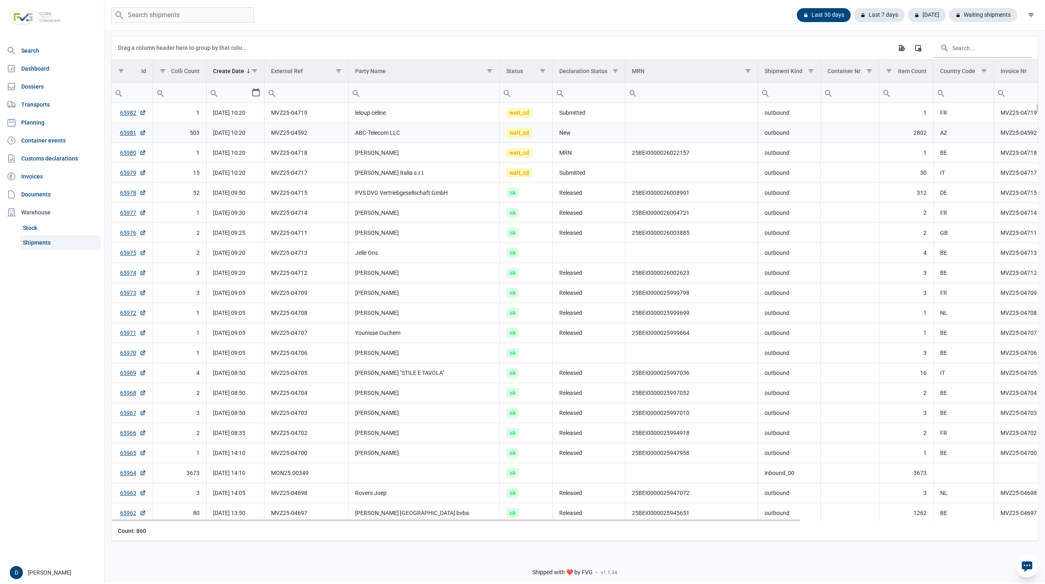
click at [391, 135] on td "ABC-Telecom LLC" at bounding box center [423, 133] width 151 height 20
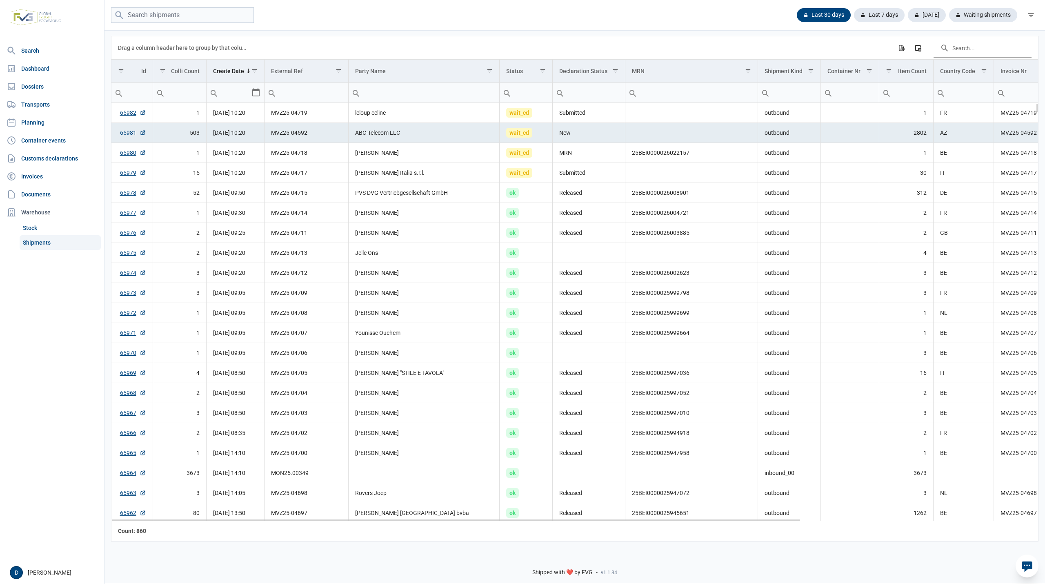
click at [126, 131] on link "65981" at bounding box center [133, 133] width 26 height 8
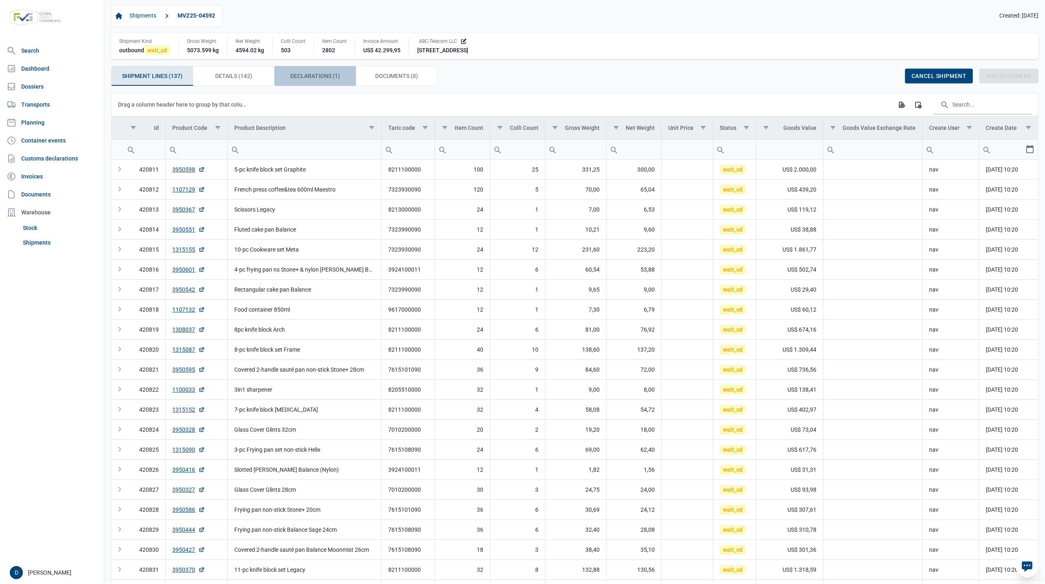
click at [305, 74] on span "Declarations (1) Declarations (1)" at bounding box center [315, 76] width 50 height 10
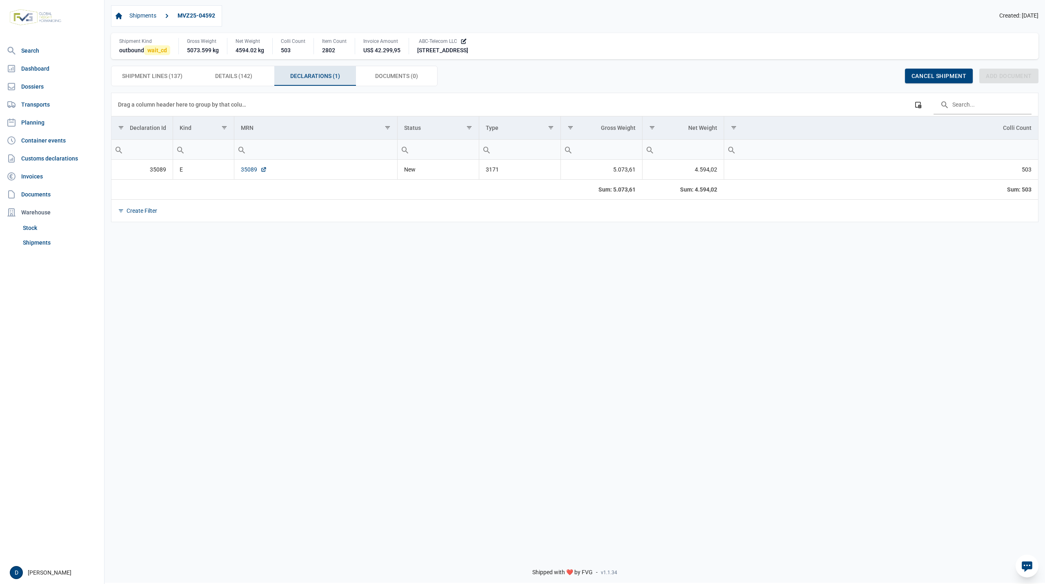
click at [244, 169] on link "35089" at bounding box center [254, 169] width 26 height 8
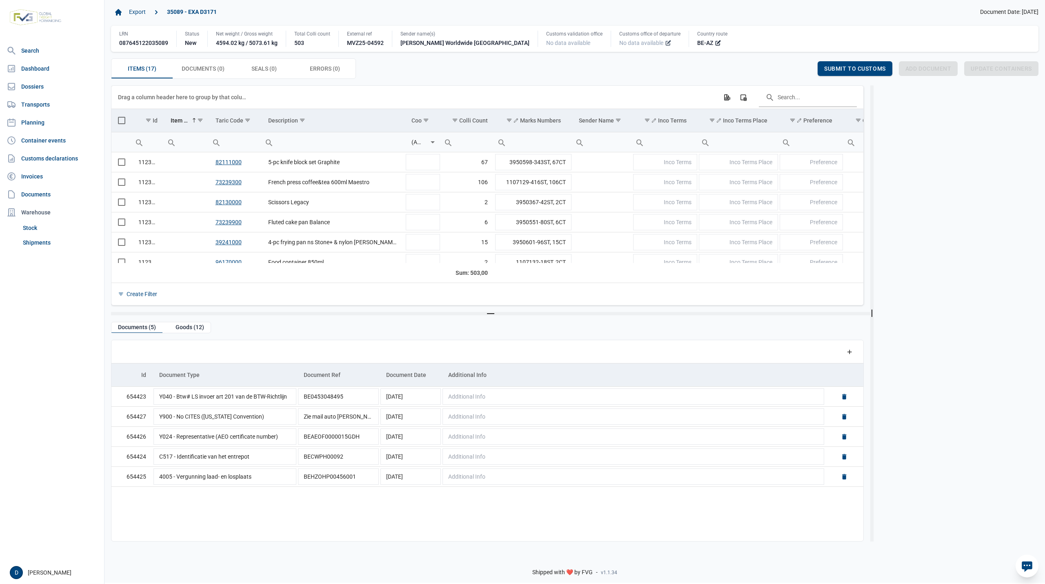
click at [665, 44] on icon at bounding box center [668, 43] width 7 height 7
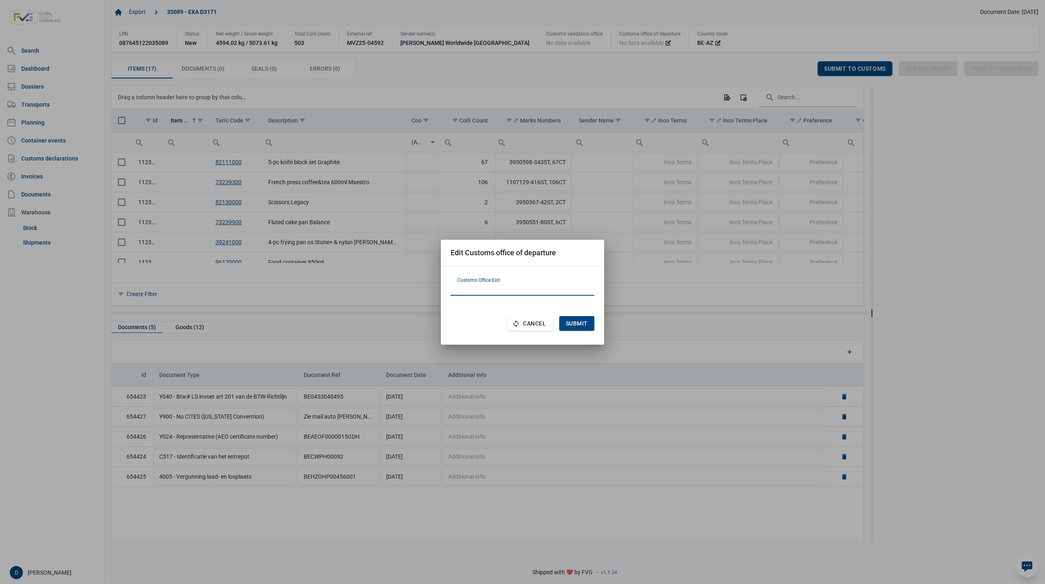
paste input "BG001015"
type input "BG001015"
click at [571, 324] on span "Submit" at bounding box center [577, 323] width 22 height 7
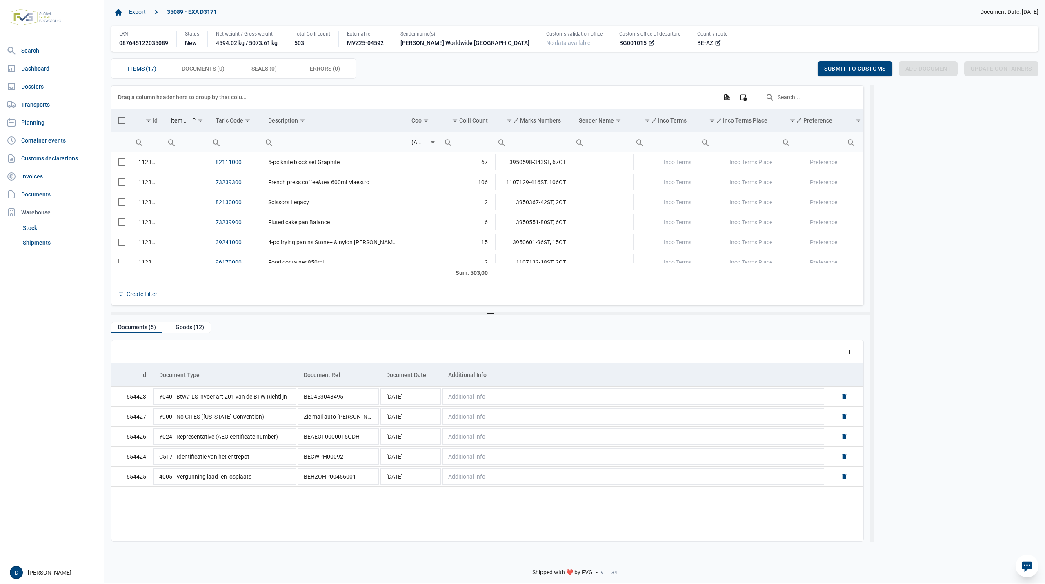
click at [120, 123] on span "Select all" at bounding box center [121, 120] width 7 height 7
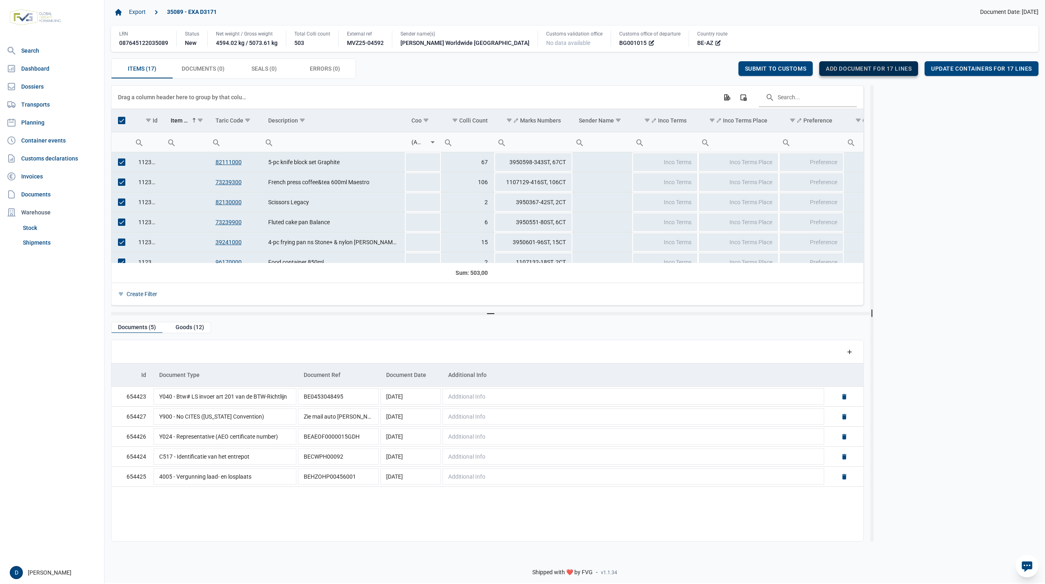
click at [851, 70] on span "Add document for 17 lines" at bounding box center [869, 68] width 86 height 7
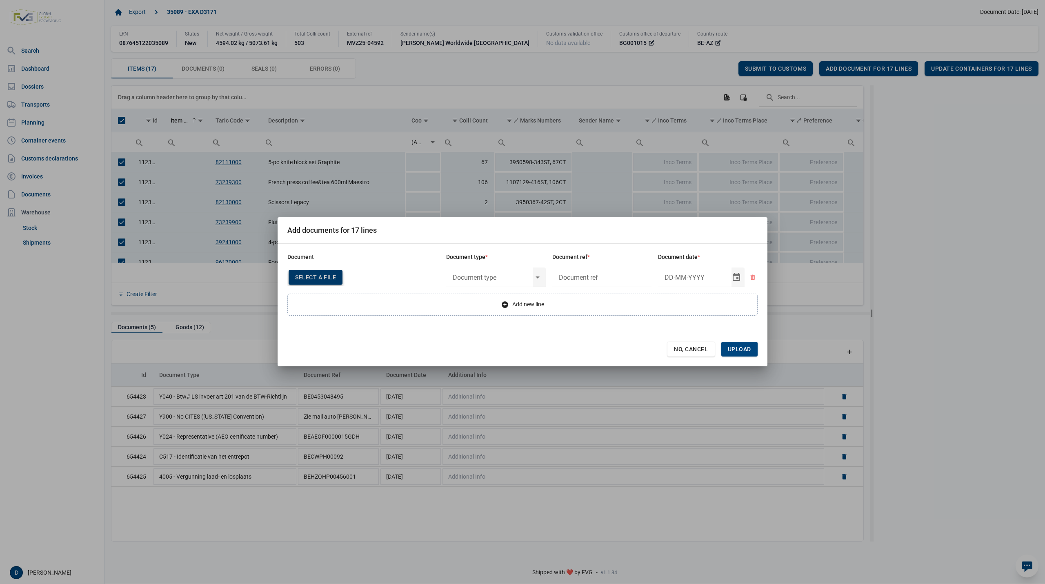
click at [314, 278] on span "Select a file" at bounding box center [315, 277] width 41 height 7
type input "Invoice VFA25-04578"
click at [517, 278] on input "text" at bounding box center [489, 277] width 87 height 21
click at [484, 304] on div "N380 - Commercial invoice" at bounding box center [496, 300] width 100 height 19
type input "N380 - Commercial invoice"
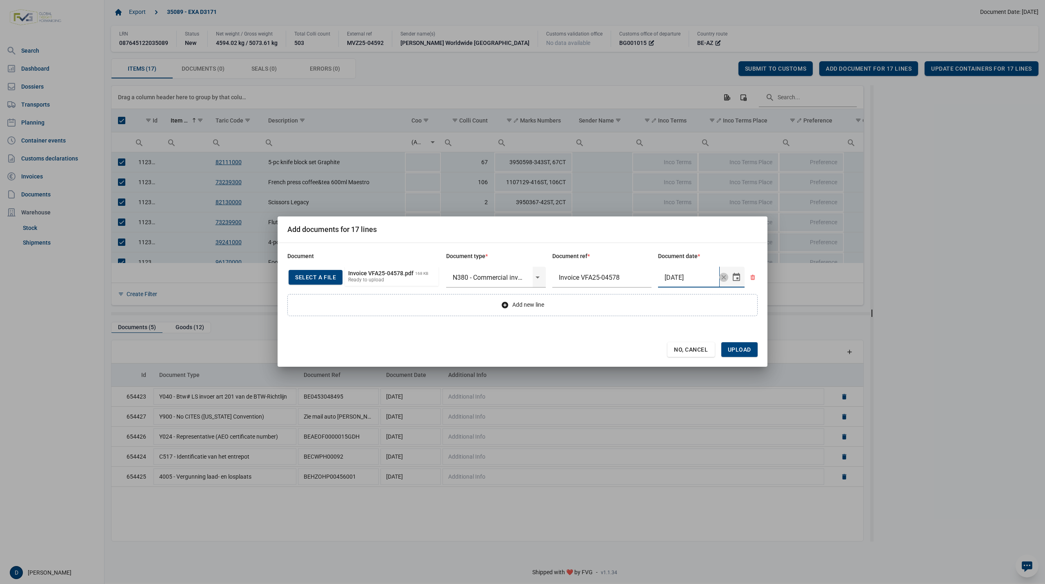
type input "29-8-2025"
click at [748, 350] on span "Upload" at bounding box center [739, 349] width 23 height 7
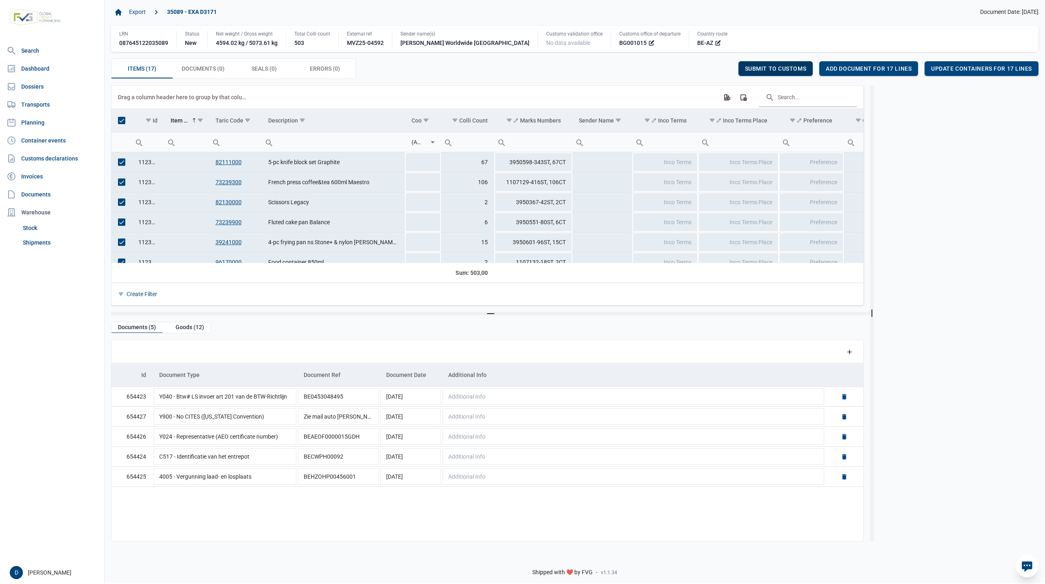
click at [775, 66] on span "Submit to customs" at bounding box center [776, 68] width 62 height 7
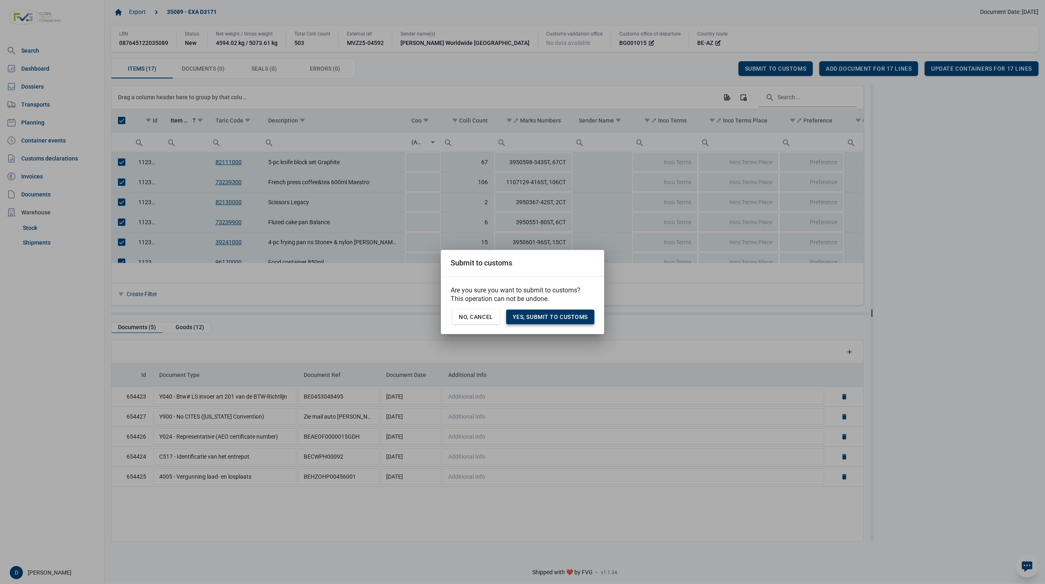
click at [565, 316] on span "Yes, Submit to customs" at bounding box center [550, 316] width 75 height 7
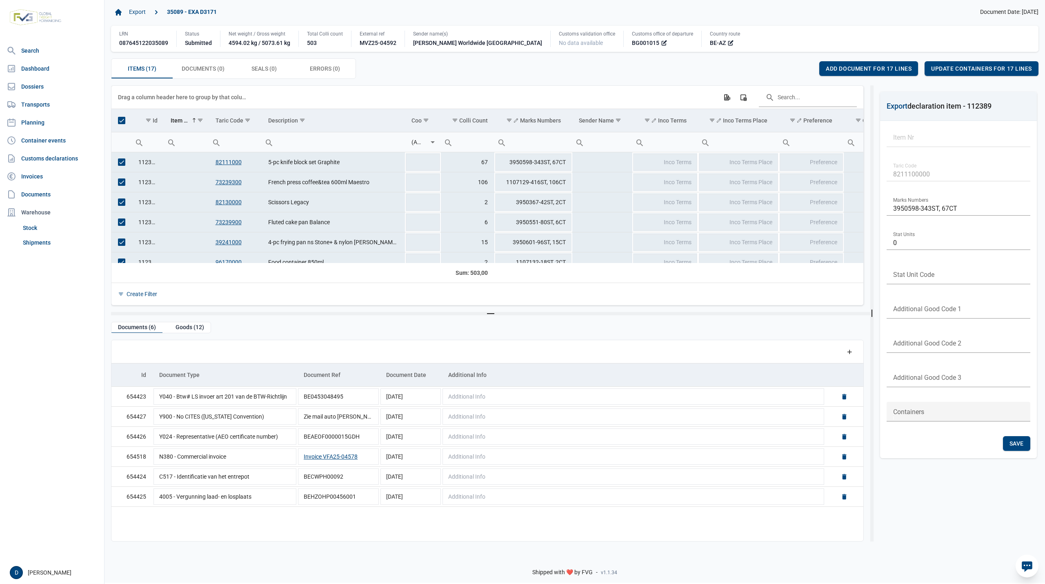
click at [515, 62] on div "Items (17) Items (17) Documents (0) Documents (0) Seals (0) Seals (0) Errors (0…" at bounding box center [574, 68] width 927 height 20
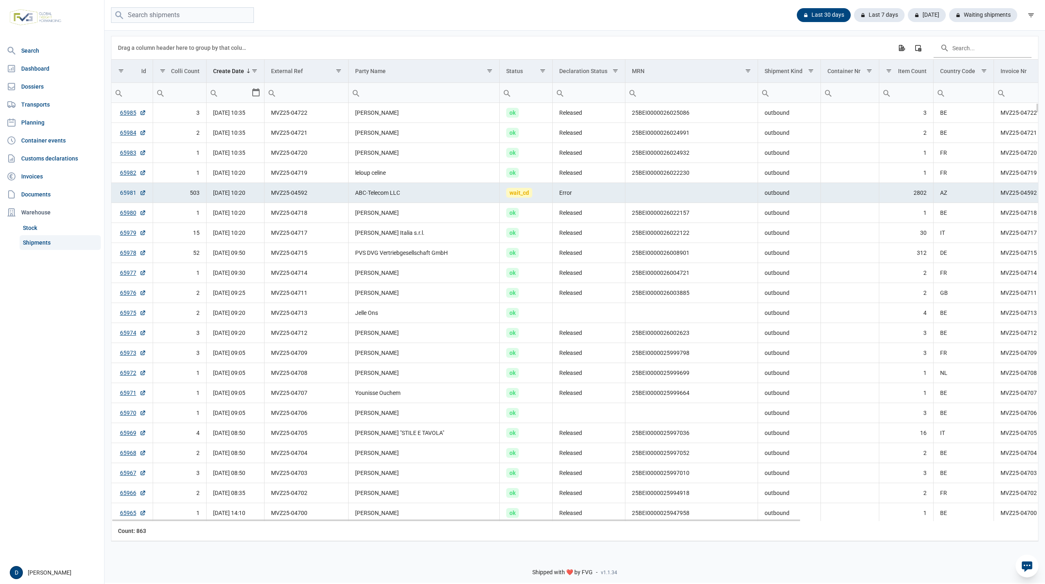
click at [130, 196] on link "65981" at bounding box center [133, 193] width 26 height 8
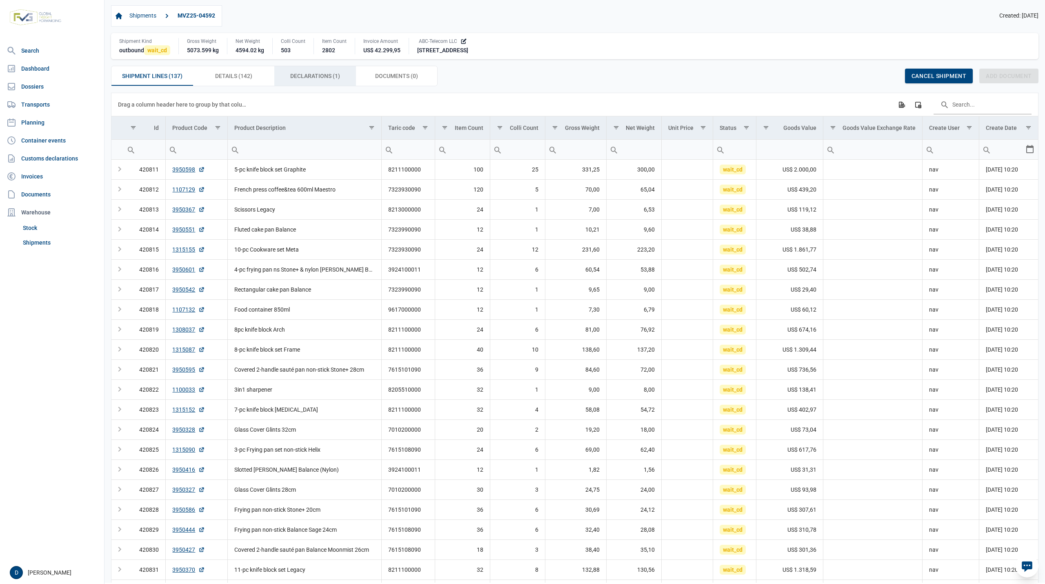
click at [291, 74] on span "Declarations (1) Declarations (1)" at bounding box center [315, 76] width 50 height 10
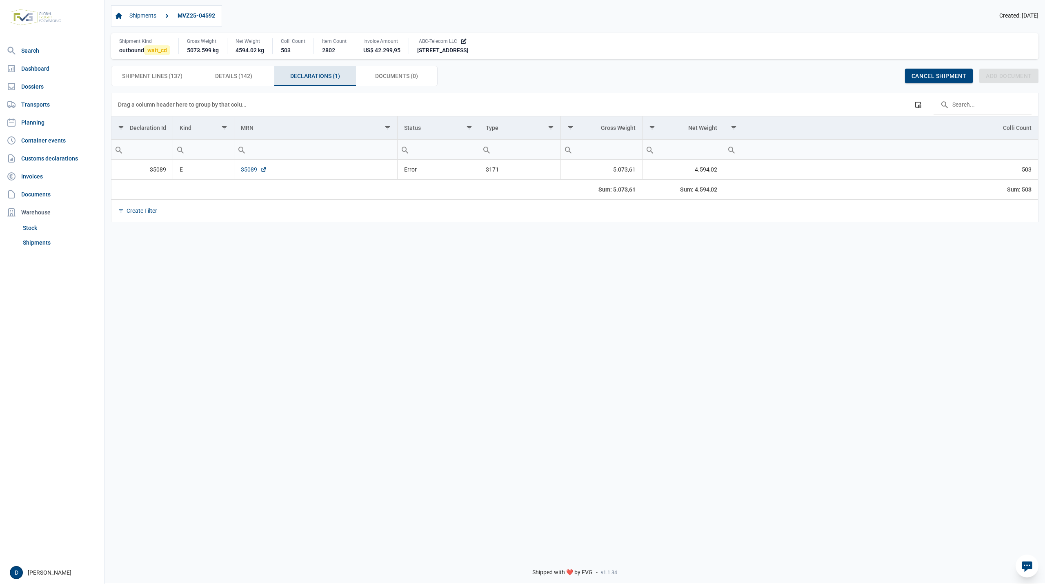
click at [246, 170] on link "35089" at bounding box center [254, 169] width 26 height 8
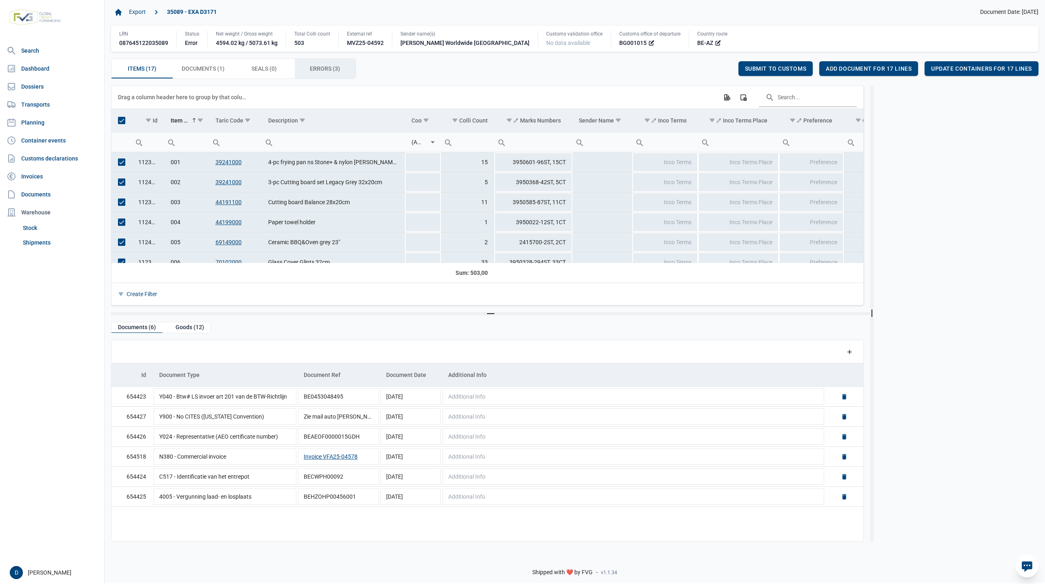
click at [322, 65] on span "Errors (3) Errors (3)" at bounding box center [325, 69] width 30 height 10
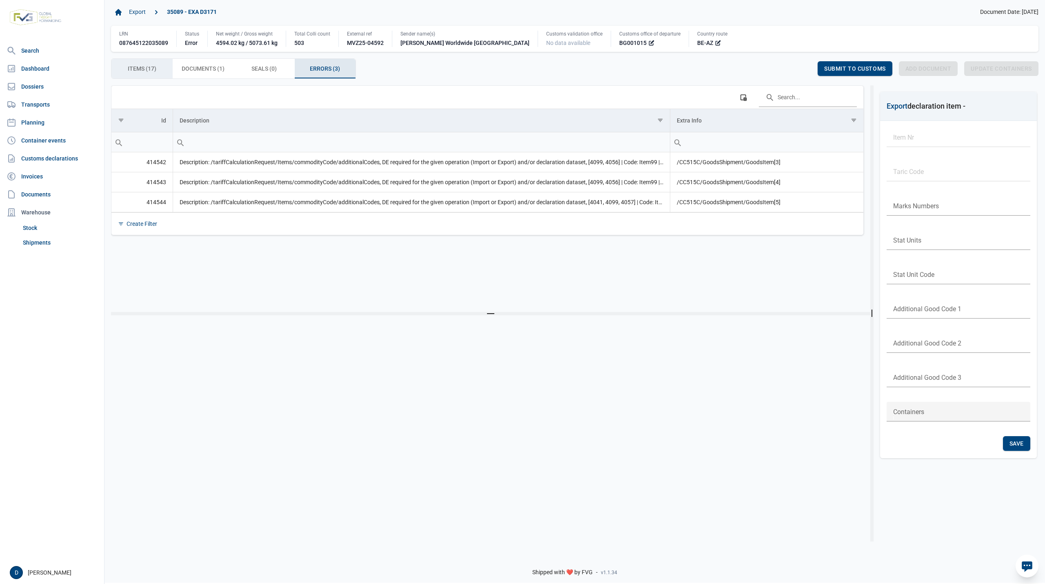
click at [149, 67] on span "Items (17) Items (17)" at bounding box center [142, 69] width 29 height 10
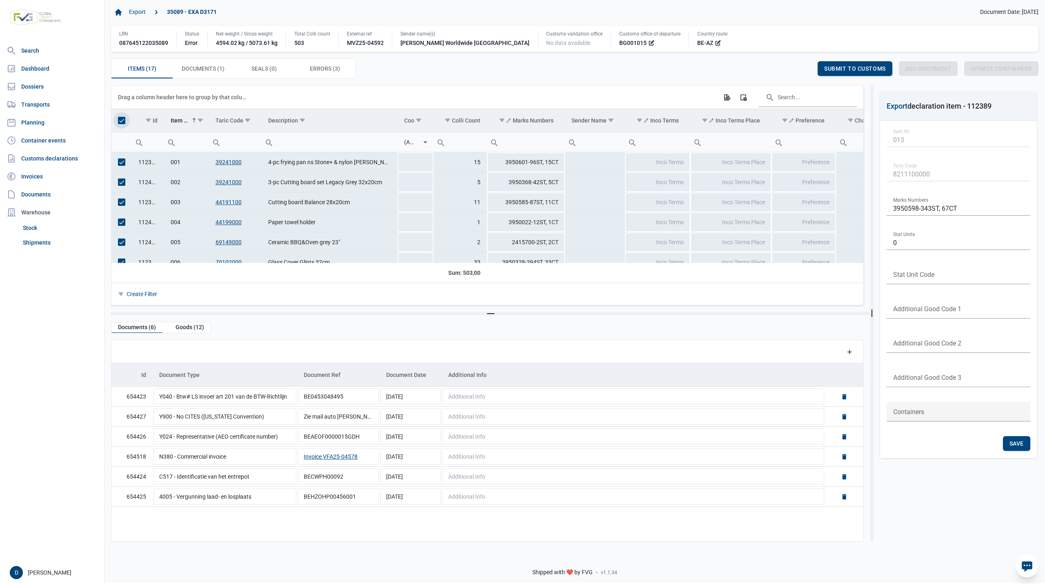
click at [121, 122] on span "Select all" at bounding box center [121, 120] width 7 height 7
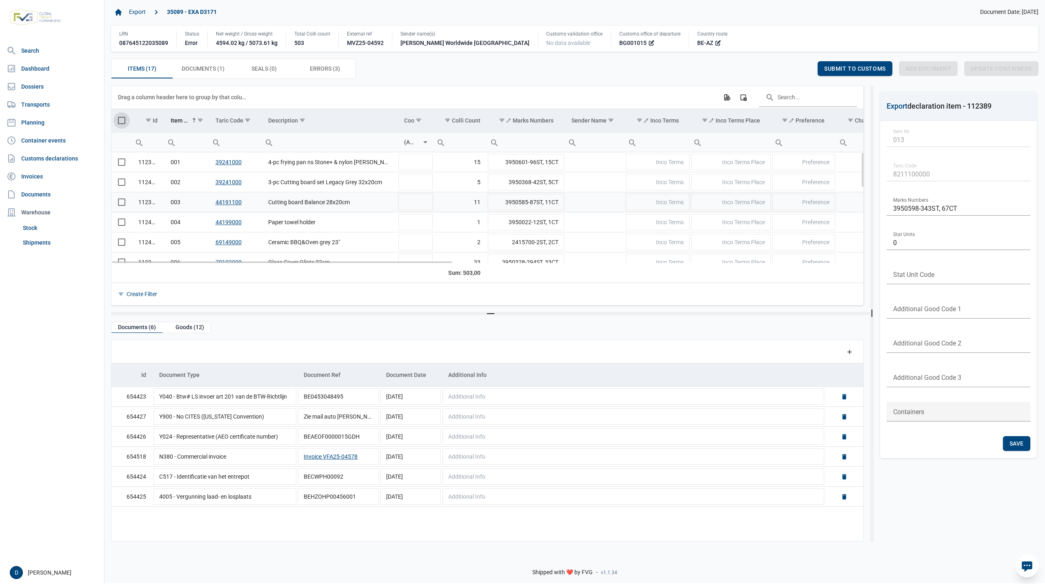
click at [118, 202] on span "Select row" at bounding box center [121, 201] width 7 height 7
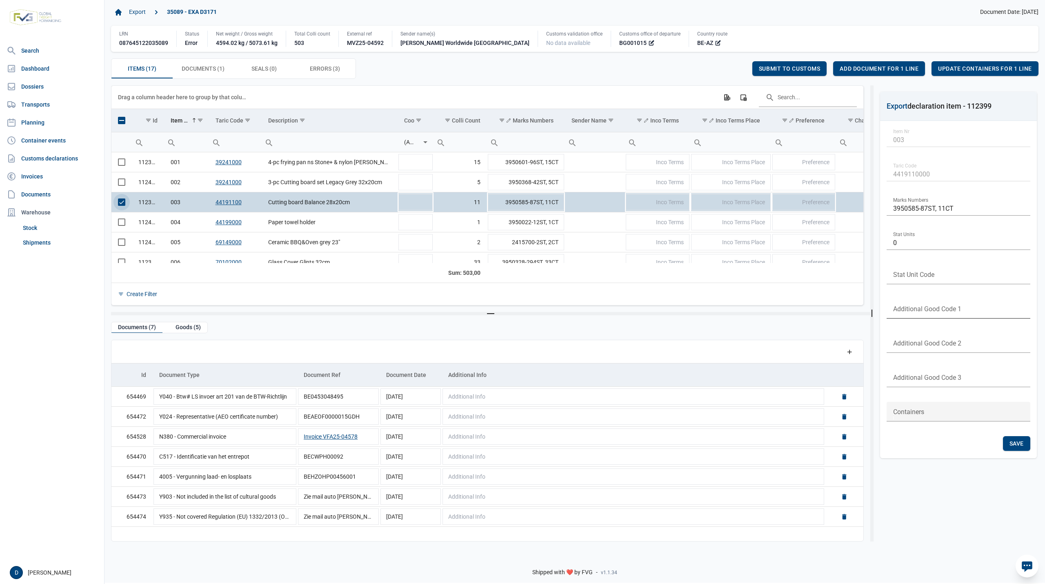
click at [922, 307] on input "text" at bounding box center [958, 309] width 144 height 20
type input "4099"
click at [1014, 443] on span "Save" at bounding box center [1016, 443] width 14 height 7
click at [120, 206] on span "Select row" at bounding box center [121, 201] width 7 height 7
click at [120, 225] on span "Select row" at bounding box center [121, 221] width 7 height 7
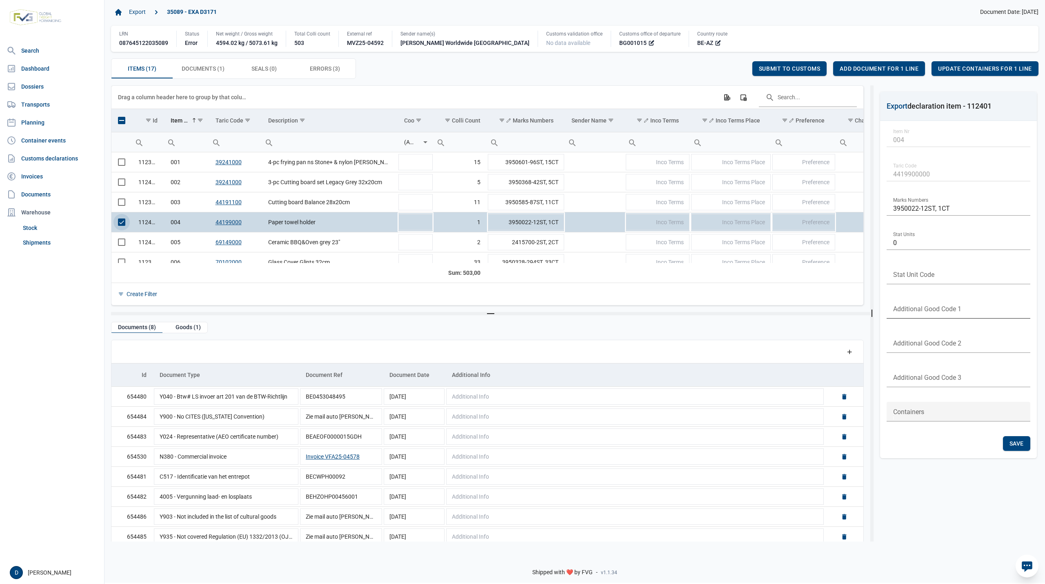
click at [923, 306] on input "text" at bounding box center [958, 309] width 144 height 20
type input "4099"
click at [1016, 442] on span "Save" at bounding box center [1016, 443] width 14 height 7
click at [118, 224] on span "Select row" at bounding box center [121, 221] width 7 height 7
click at [119, 245] on span "Select row" at bounding box center [121, 241] width 7 height 7
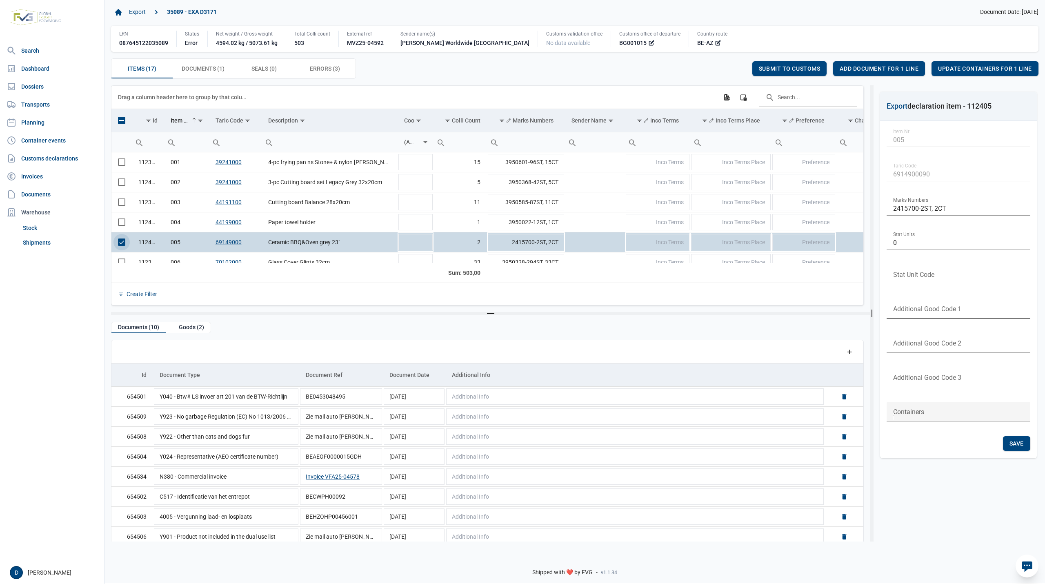
click at [905, 312] on input "text" at bounding box center [958, 309] width 144 height 20
type input "4099"
click at [1013, 440] on span "Save" at bounding box center [1016, 443] width 14 height 7
click at [118, 242] on span "Select row" at bounding box center [121, 241] width 7 height 7
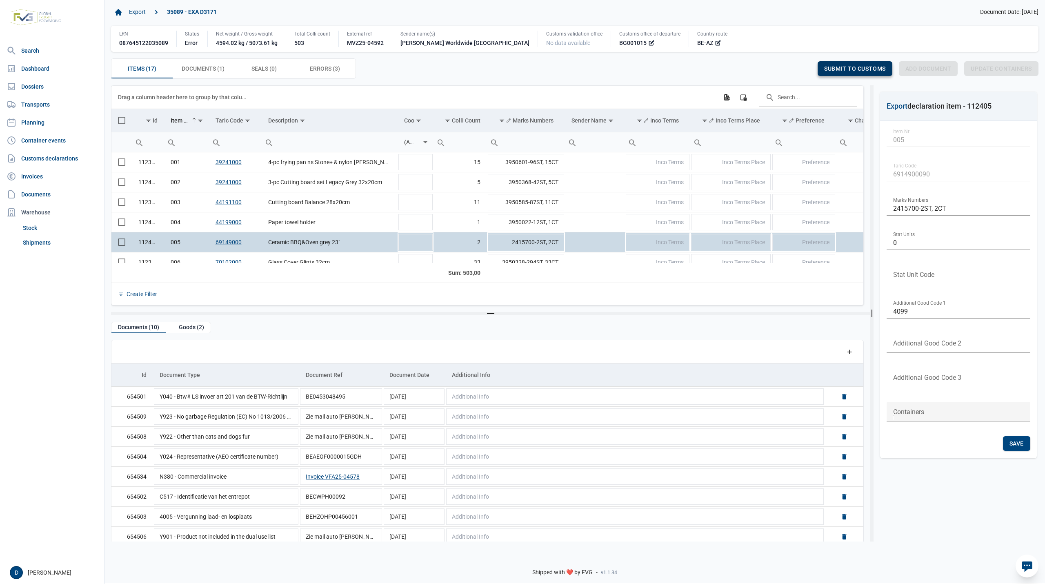
click at [831, 64] on div "Submit to customs" at bounding box center [855, 68] width 75 height 15
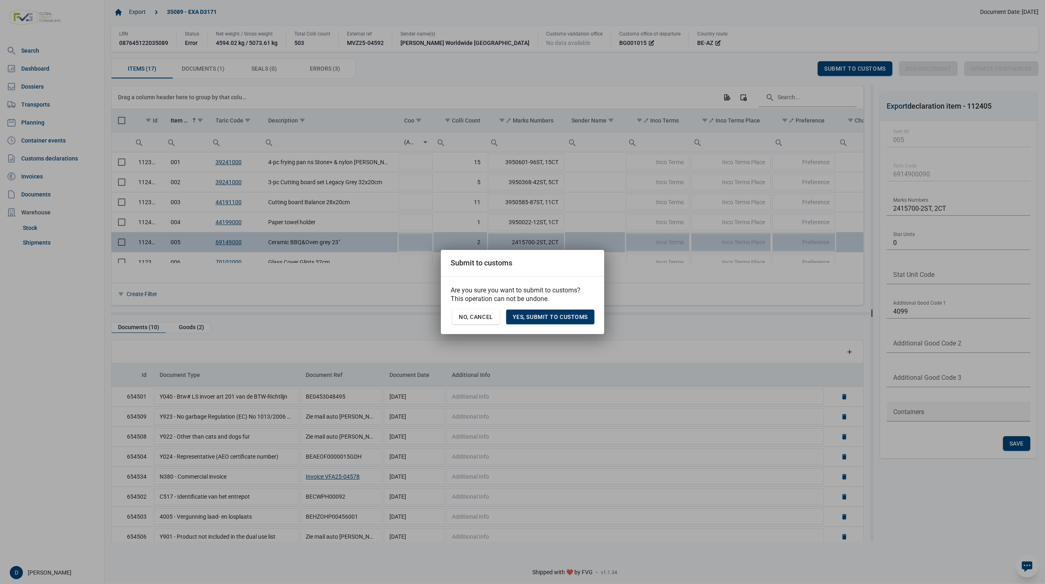
click at [549, 316] on span "Yes, Submit to customs" at bounding box center [550, 316] width 75 height 7
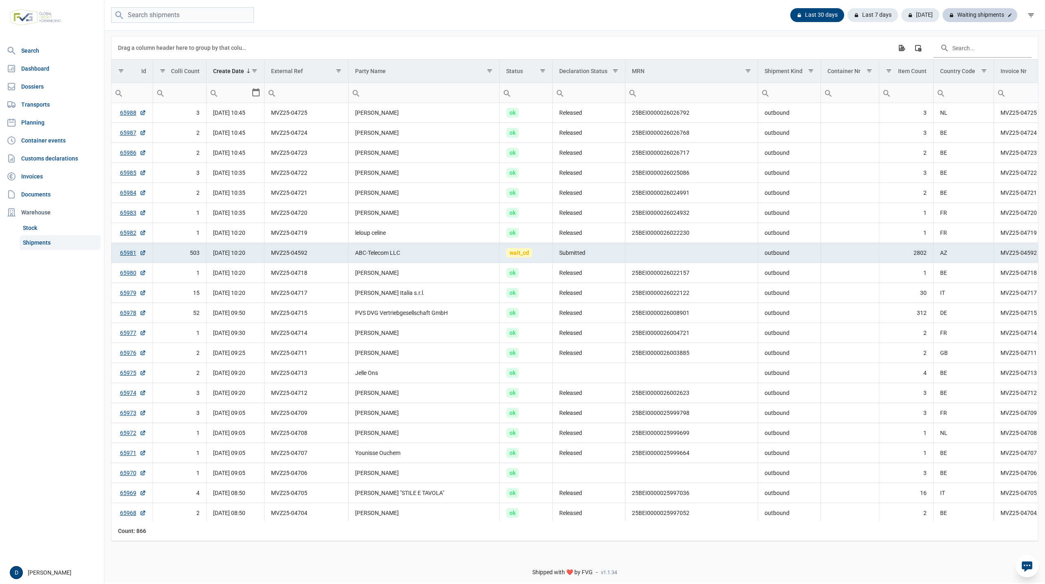
click at [992, 15] on div "Waiting shipments" at bounding box center [979, 15] width 75 height 14
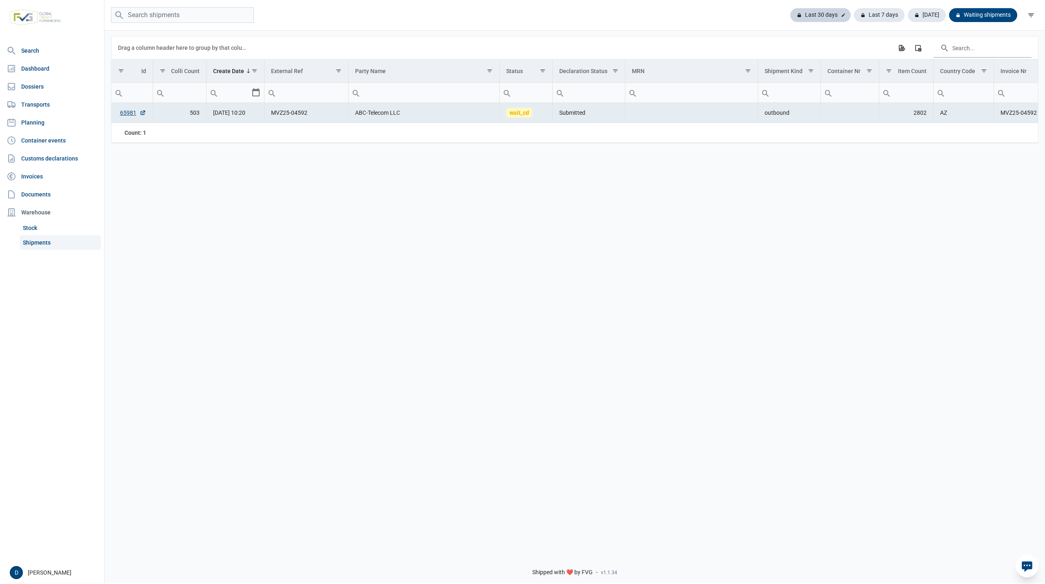
click at [826, 12] on div "Last 30 days" at bounding box center [820, 15] width 60 height 14
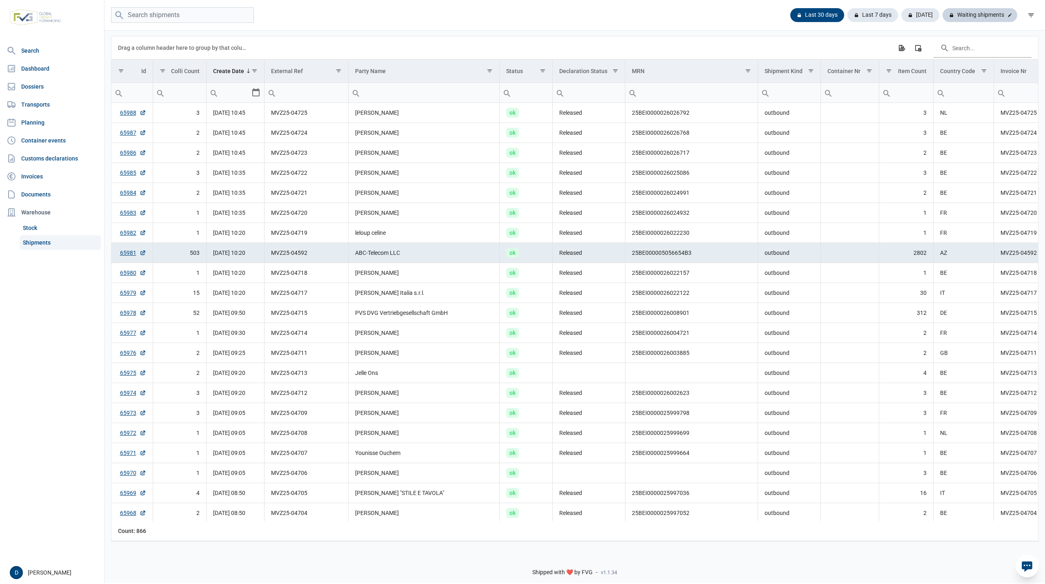
click at [971, 12] on div "Waiting shipments" at bounding box center [979, 15] width 75 height 14
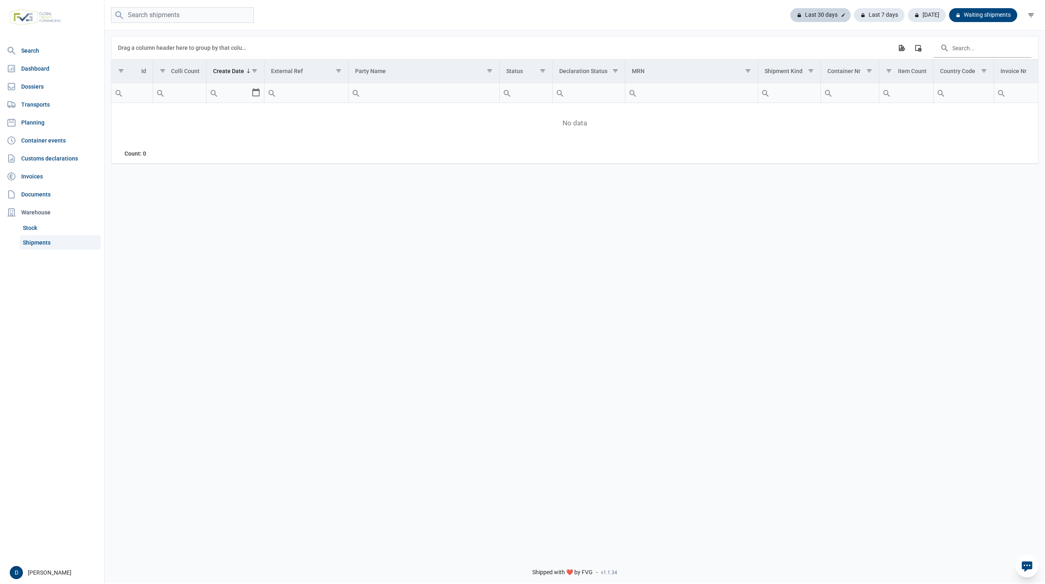
click at [826, 13] on div "Last 30 days" at bounding box center [820, 15] width 60 height 14
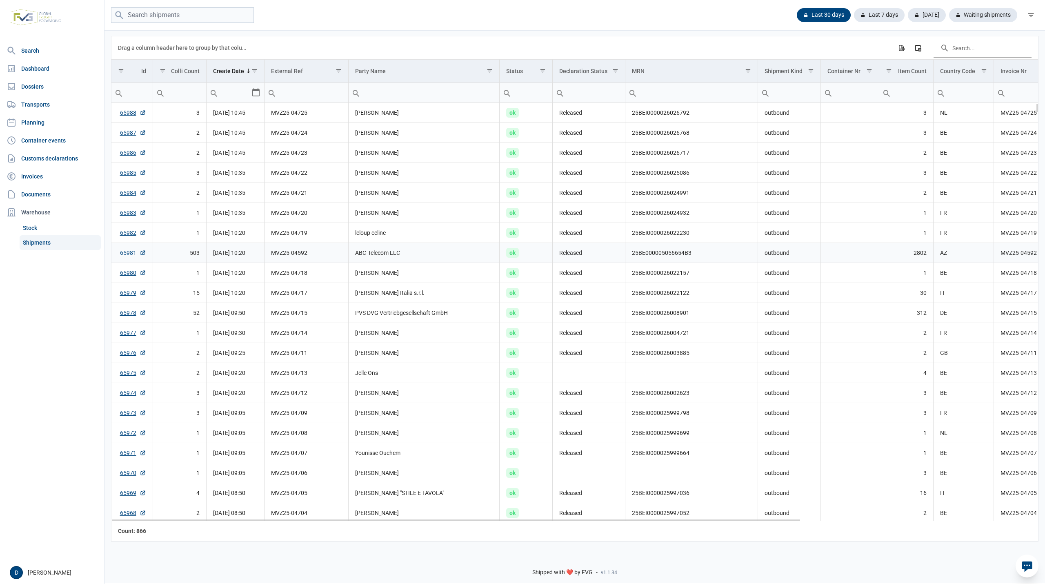
click at [127, 256] on link "65981" at bounding box center [133, 253] width 26 height 8
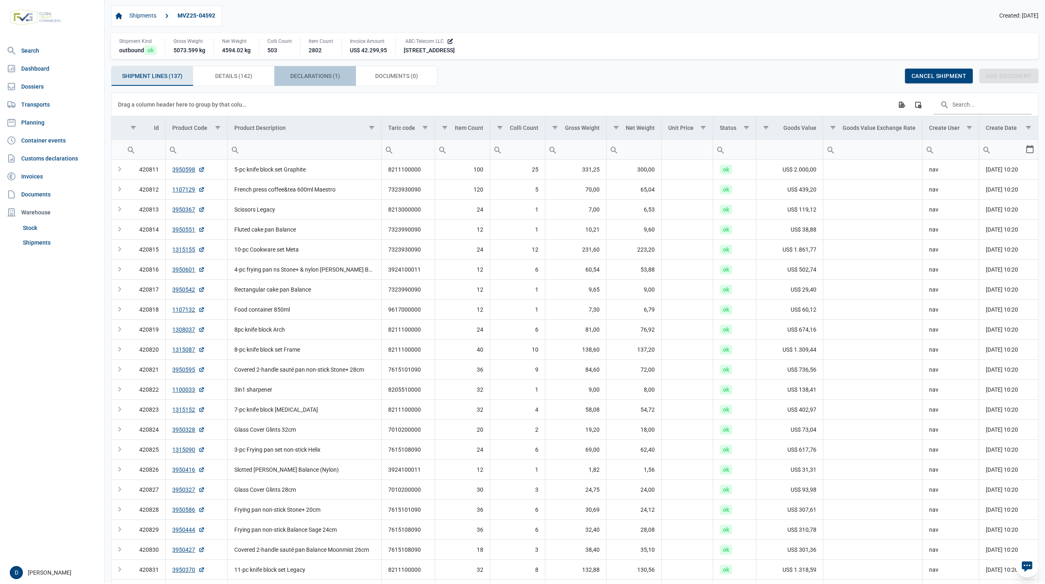
click at [324, 77] on span "Declarations (1) Declarations (1)" at bounding box center [315, 76] width 50 height 10
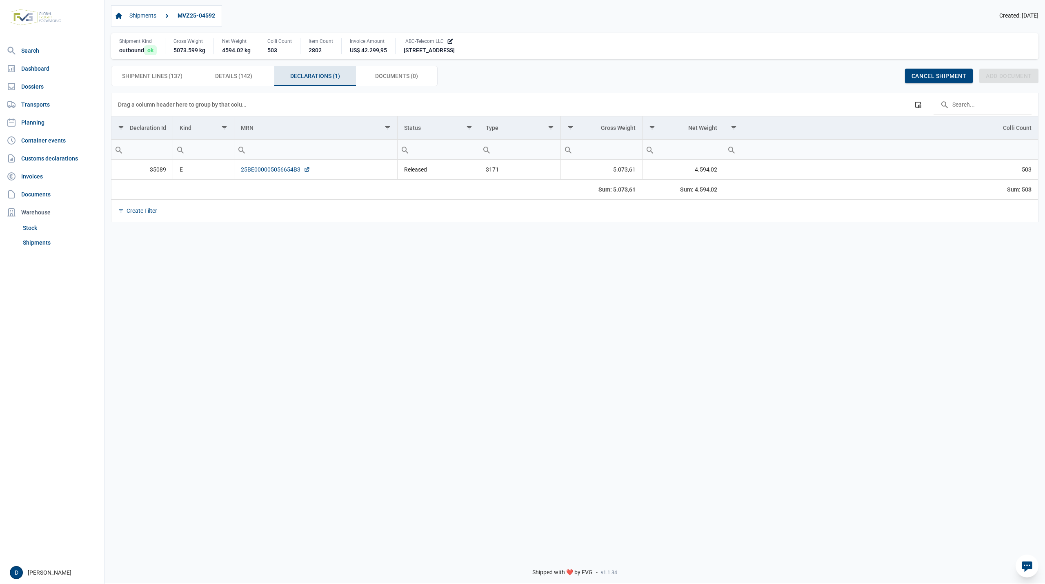
click at [277, 170] on link "25BE000005056654B3" at bounding box center [275, 169] width 69 height 8
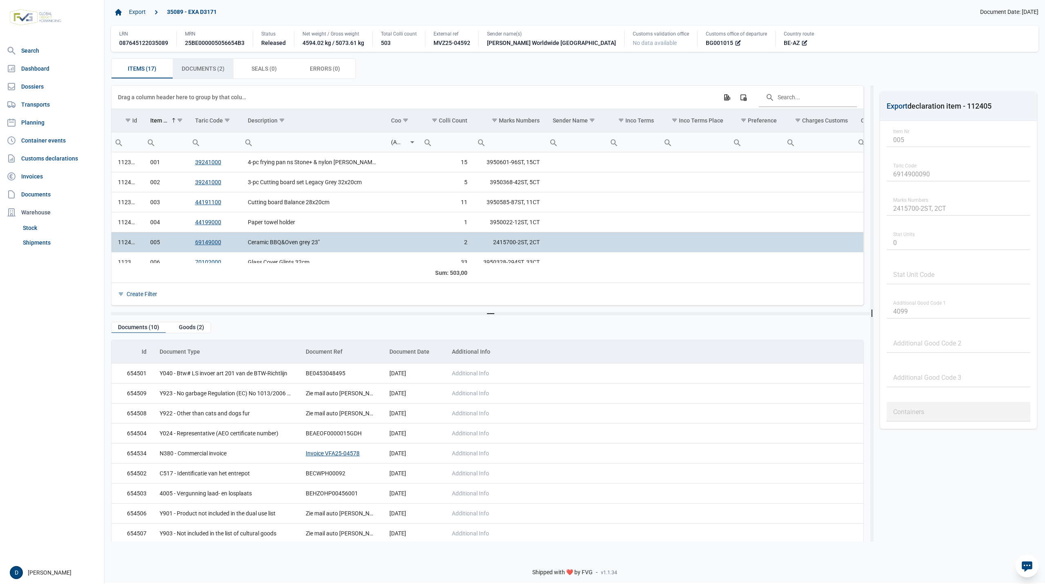
click at [214, 69] on span "Documents (2) Documents (2)" at bounding box center [203, 69] width 43 height 10
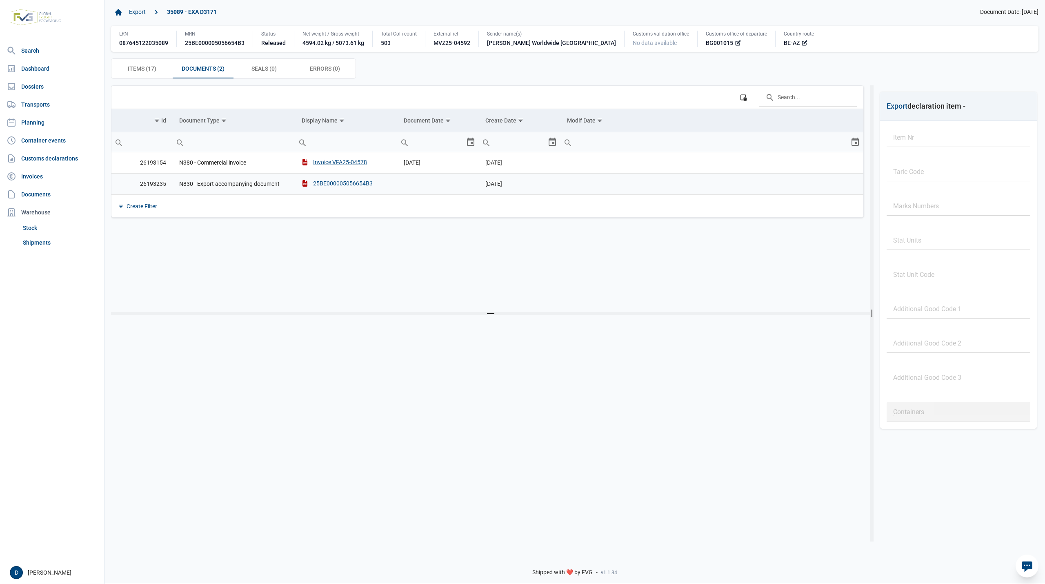
click at [335, 183] on div "25BE000005056654B3" at bounding box center [337, 183] width 71 height 8
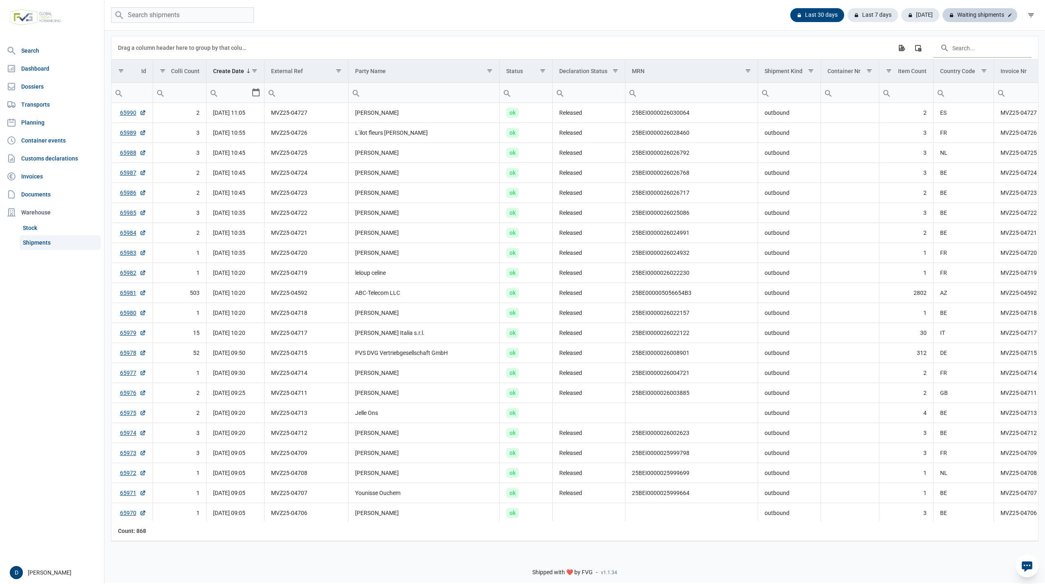
click at [983, 15] on div "Waiting shipments" at bounding box center [979, 15] width 75 height 14
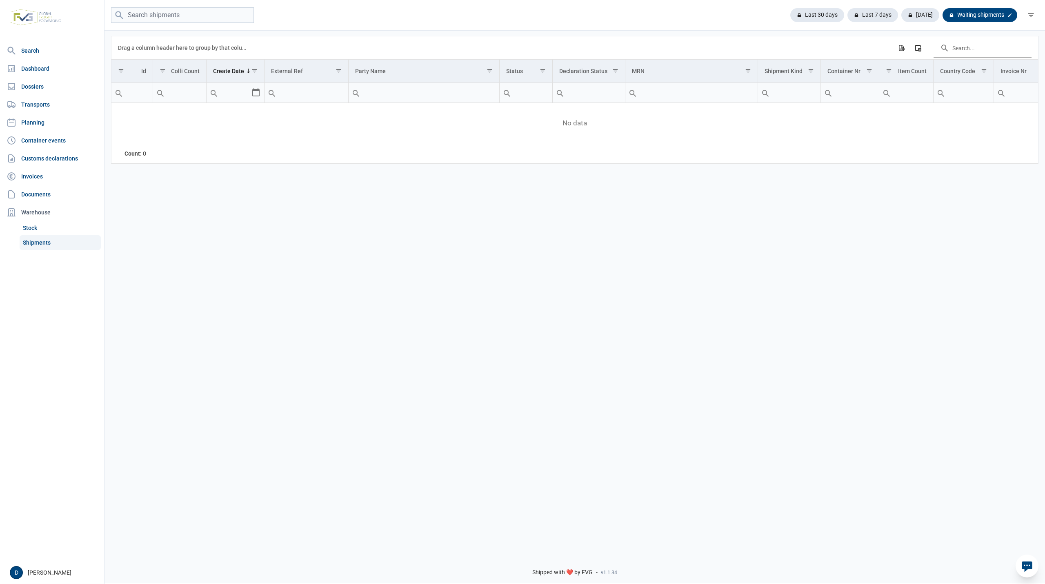
click at [983, 15] on div "Waiting shipments" at bounding box center [979, 15] width 75 height 14
click at [825, 12] on div "Last 30 days" at bounding box center [820, 15] width 60 height 14
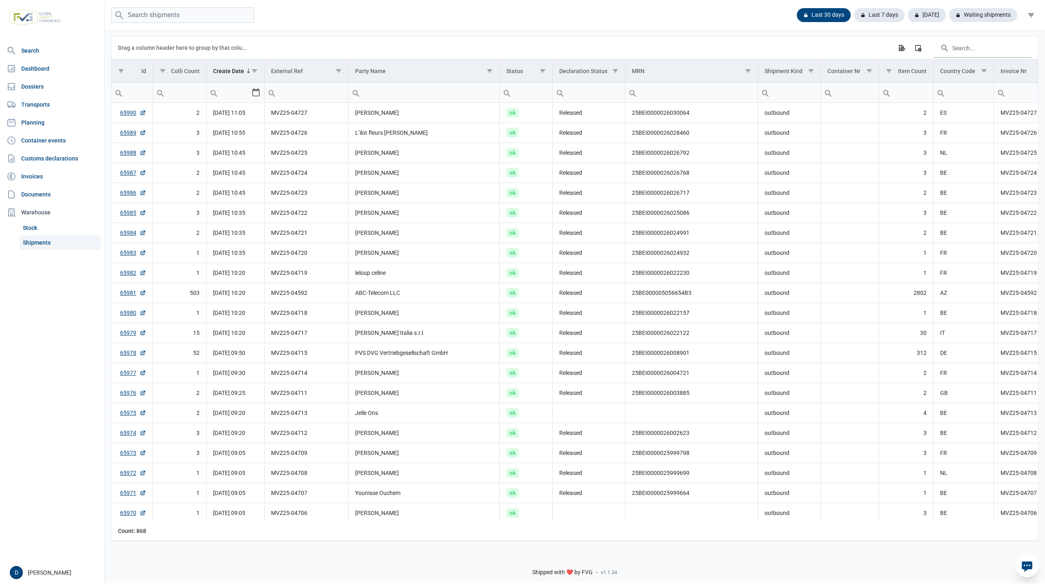
click at [402, 13] on div "Last 30 days Last 7 days Today Waiting shipments" at bounding box center [574, 15] width 940 height 16
click at [980, 14] on div "Waiting shipments" at bounding box center [979, 15] width 75 height 14
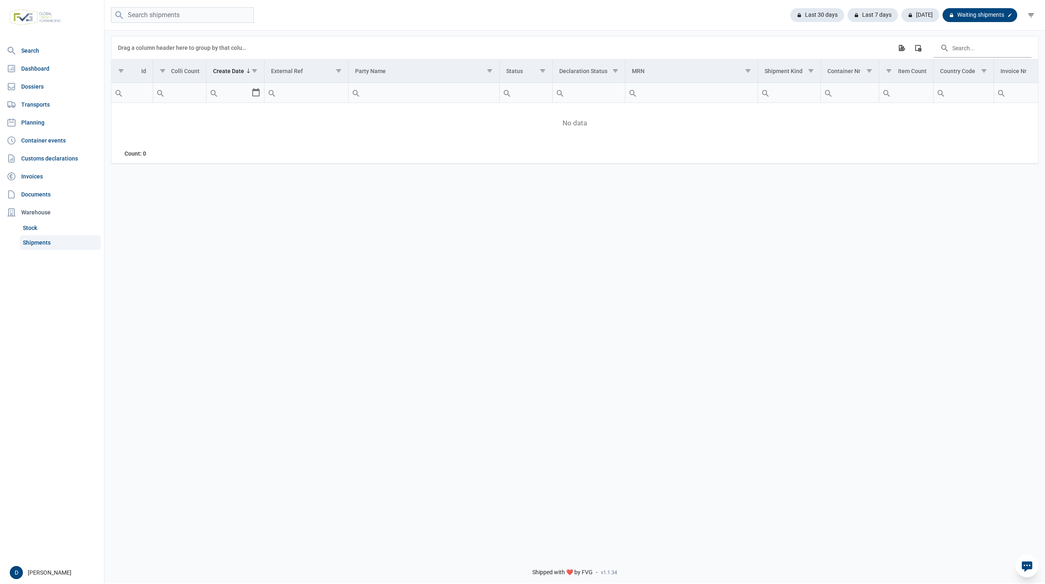
click at [980, 14] on div "Waiting shipments" at bounding box center [979, 15] width 75 height 14
click at [824, 14] on div "Last 30 days" at bounding box center [820, 15] width 60 height 14
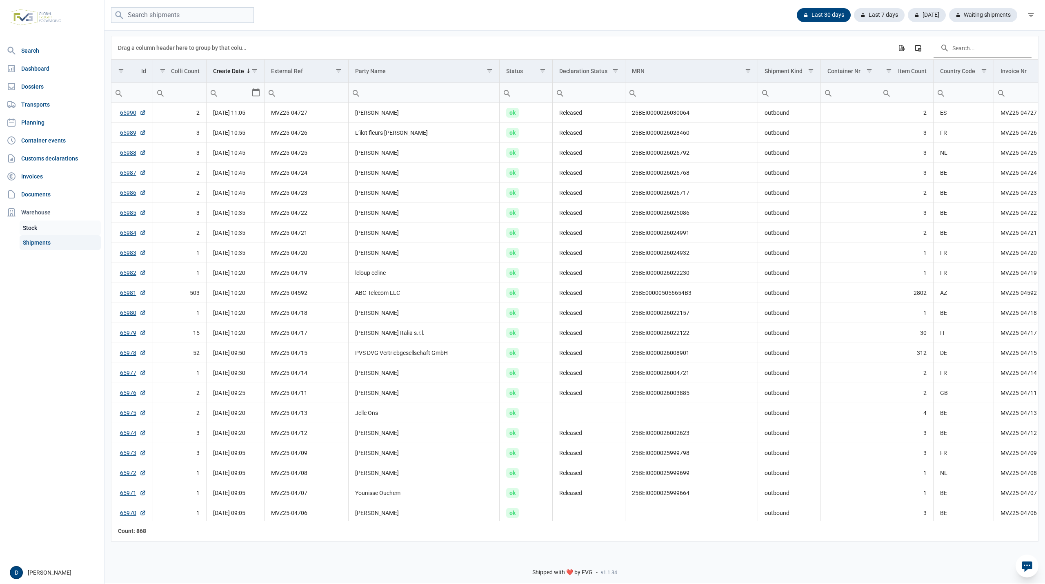
click at [33, 226] on link "Stock" at bounding box center [60, 227] width 81 height 15
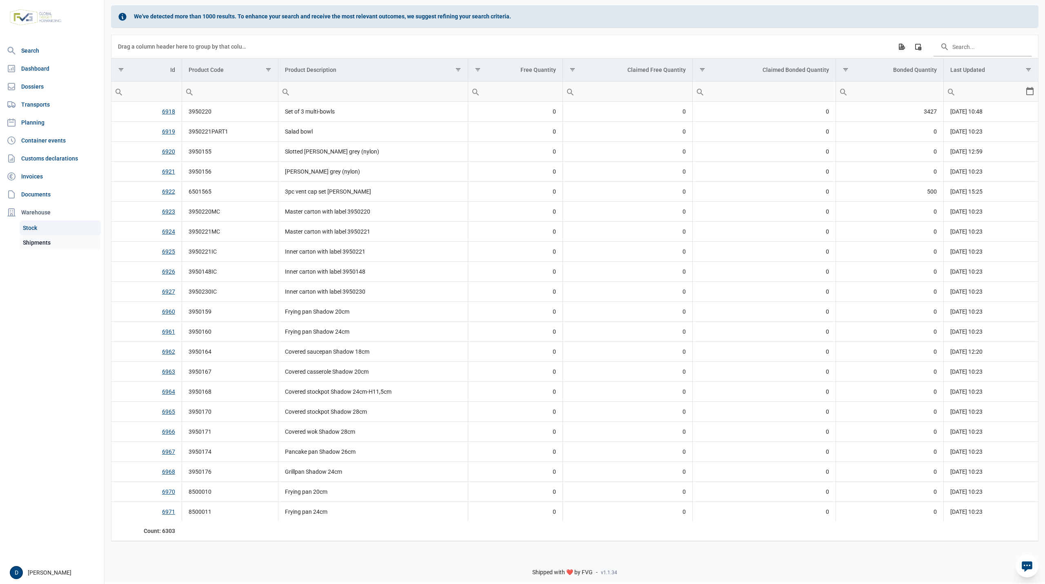
click at [34, 237] on link "Shipments" at bounding box center [60, 242] width 81 height 15
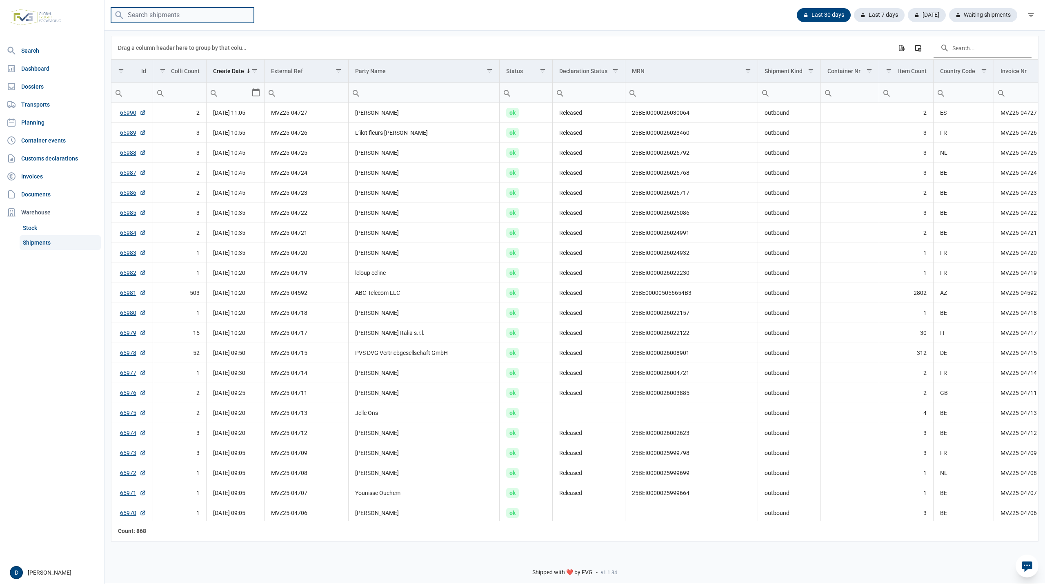
click at [167, 16] on input "search" at bounding box center [182, 15] width 143 height 16
type input "MVZ25-04716"
click at [969, 20] on div "Waiting shipments" at bounding box center [979, 15] width 75 height 14
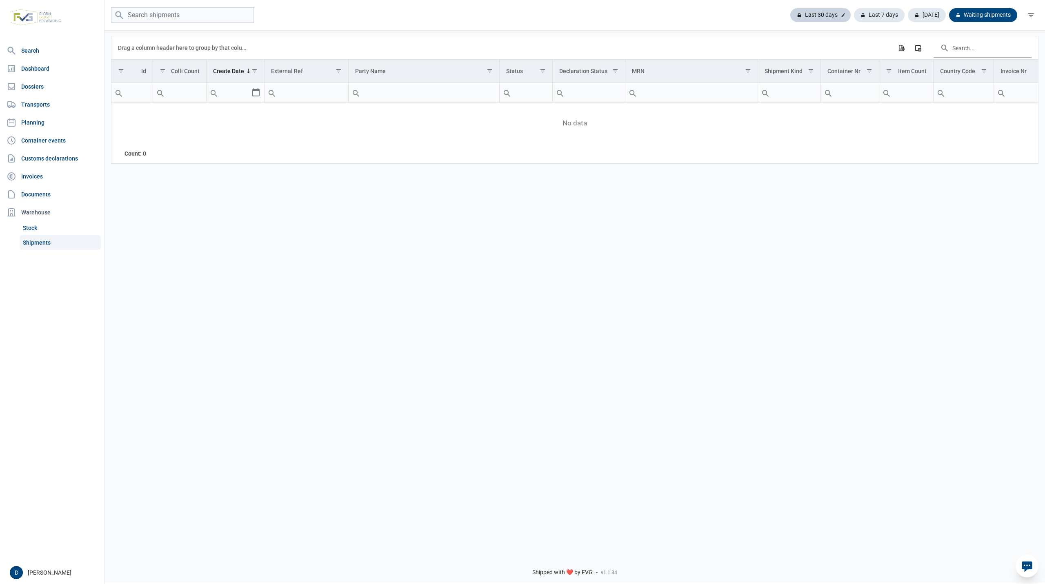
click at [827, 13] on div "Last 30 days" at bounding box center [820, 15] width 60 height 14
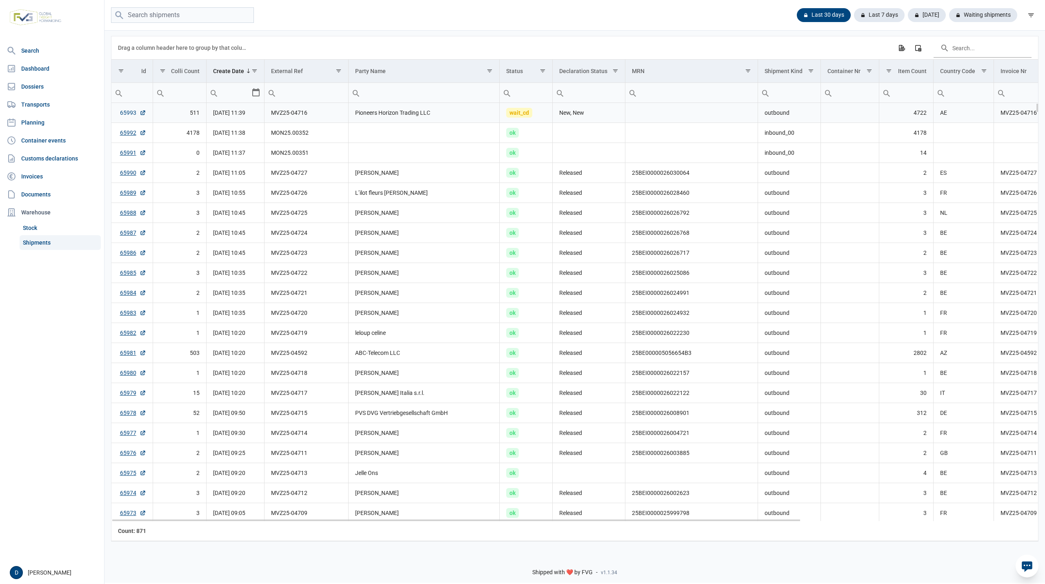
click at [128, 113] on link "65993" at bounding box center [133, 113] width 26 height 8
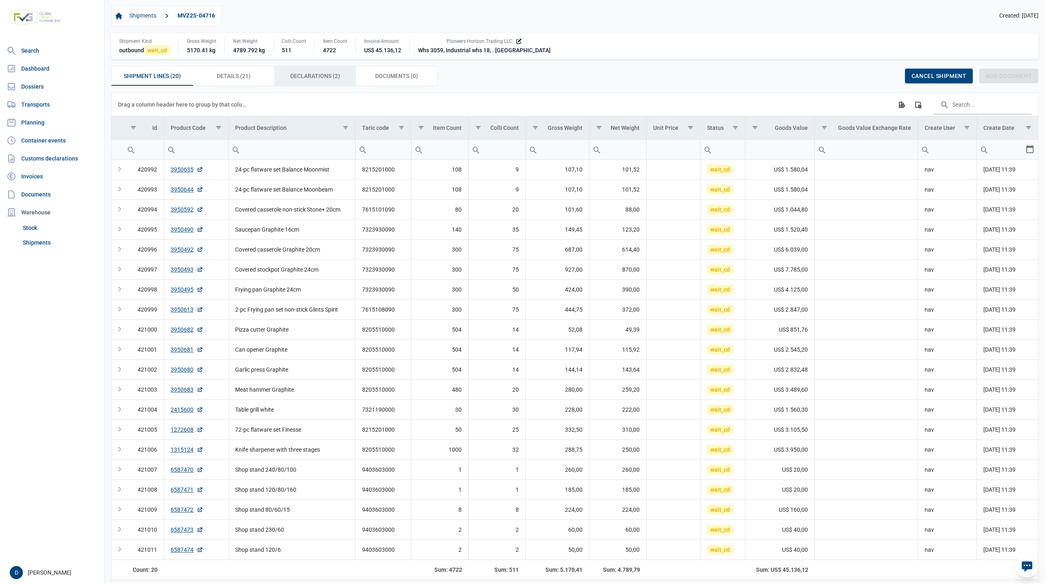
drag, startPoint x: 300, startPoint y: 76, endPoint x: 296, endPoint y: 71, distance: 6.3
click at [301, 73] on span "Declarations (2) Declarations (2)" at bounding box center [315, 76] width 50 height 10
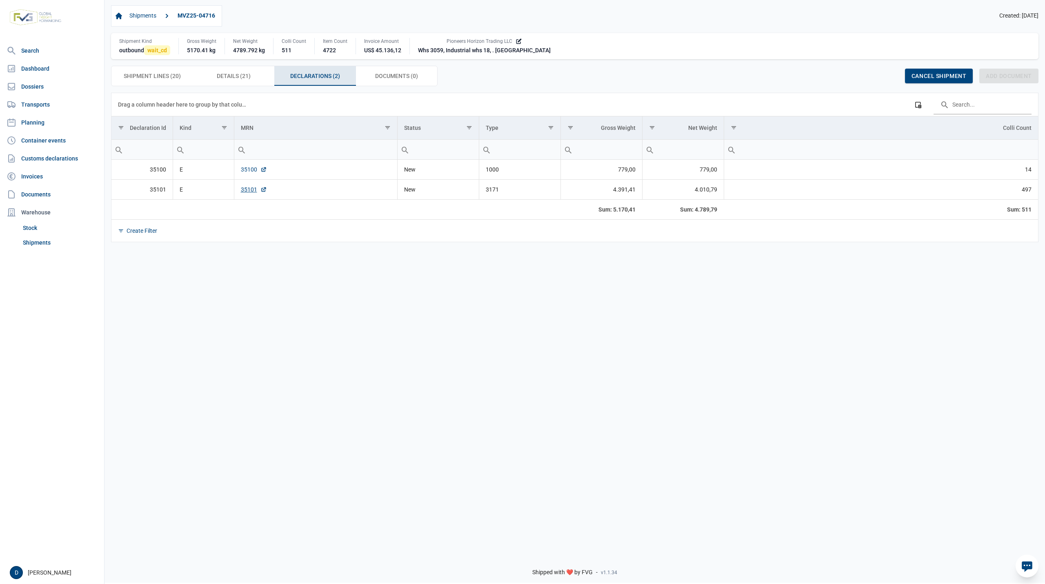
click at [250, 173] on link "35100" at bounding box center [254, 169] width 26 height 8
click at [250, 168] on link "35100" at bounding box center [254, 169] width 26 height 8
click at [249, 190] on link "35101" at bounding box center [254, 189] width 26 height 8
click at [245, 168] on link "35100" at bounding box center [254, 169] width 26 height 8
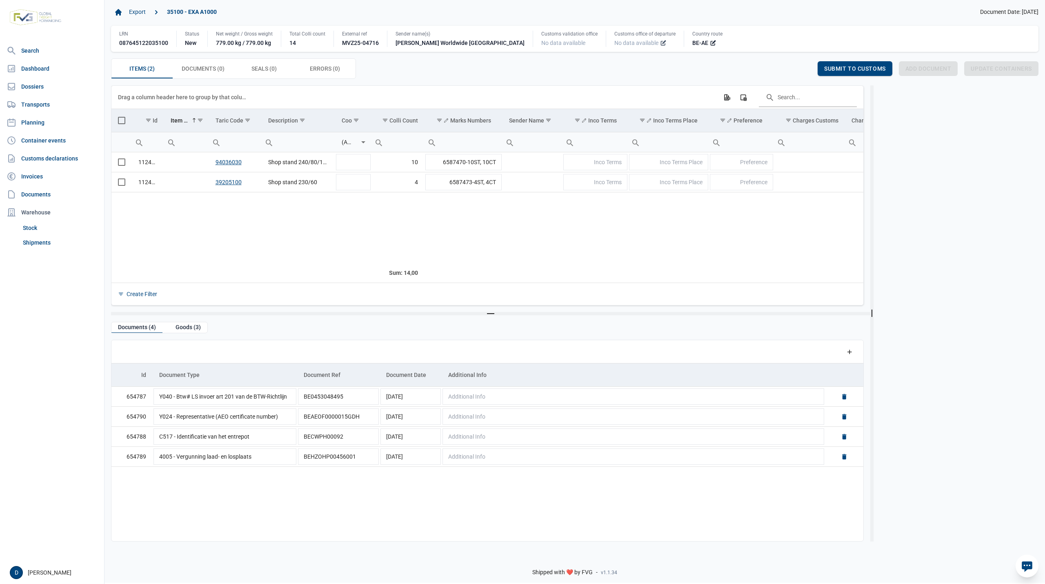
click at [660, 44] on icon at bounding box center [663, 43] width 7 height 7
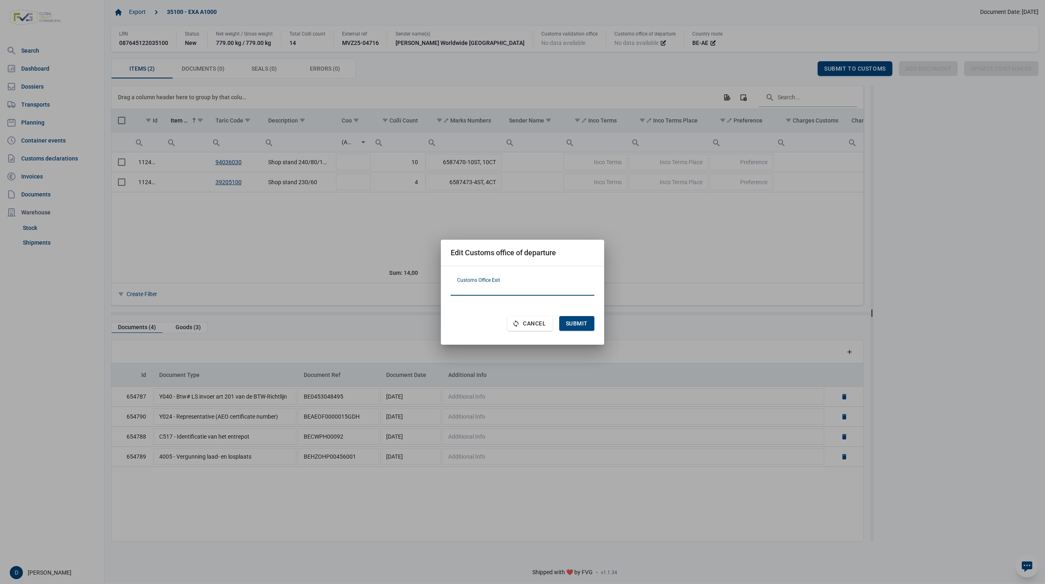
paste input "BE101000"
type input "BE101000"
click at [579, 321] on span "Submit" at bounding box center [577, 323] width 22 height 7
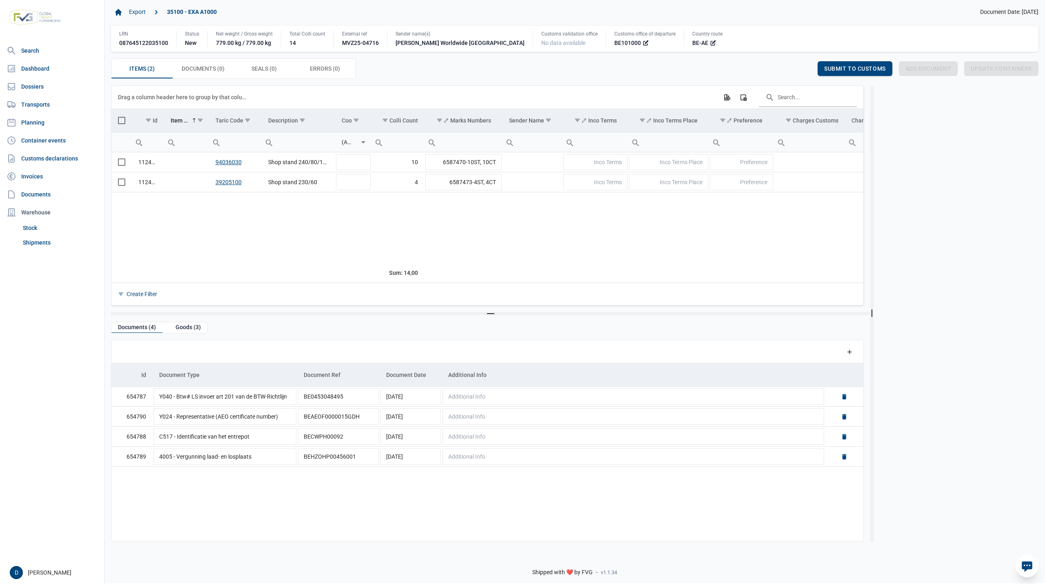
click at [123, 120] on span "Select all" at bounding box center [121, 120] width 7 height 7
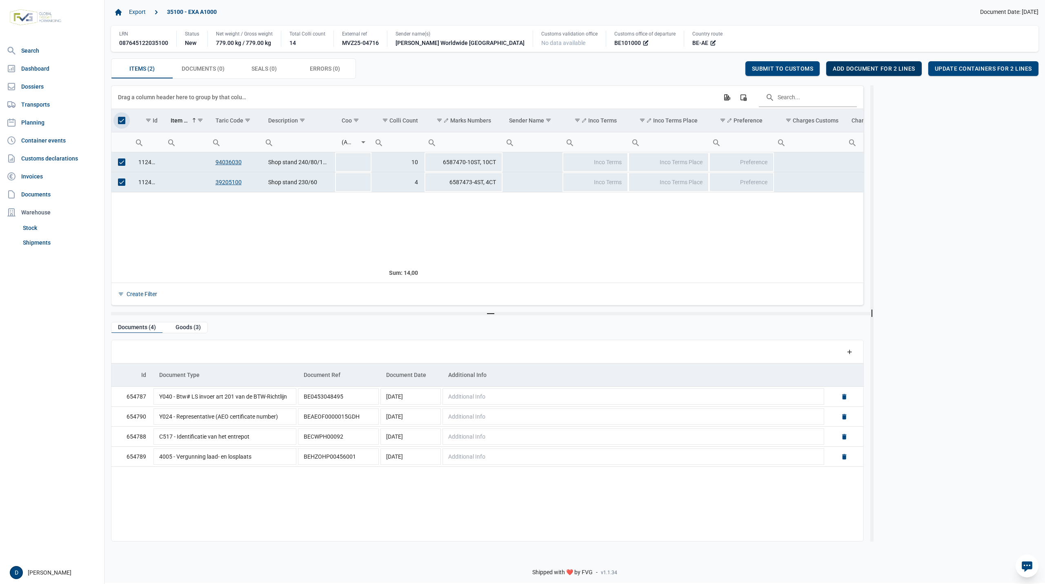
click at [857, 71] on span "Add document for 2 lines" at bounding box center [874, 68] width 82 height 7
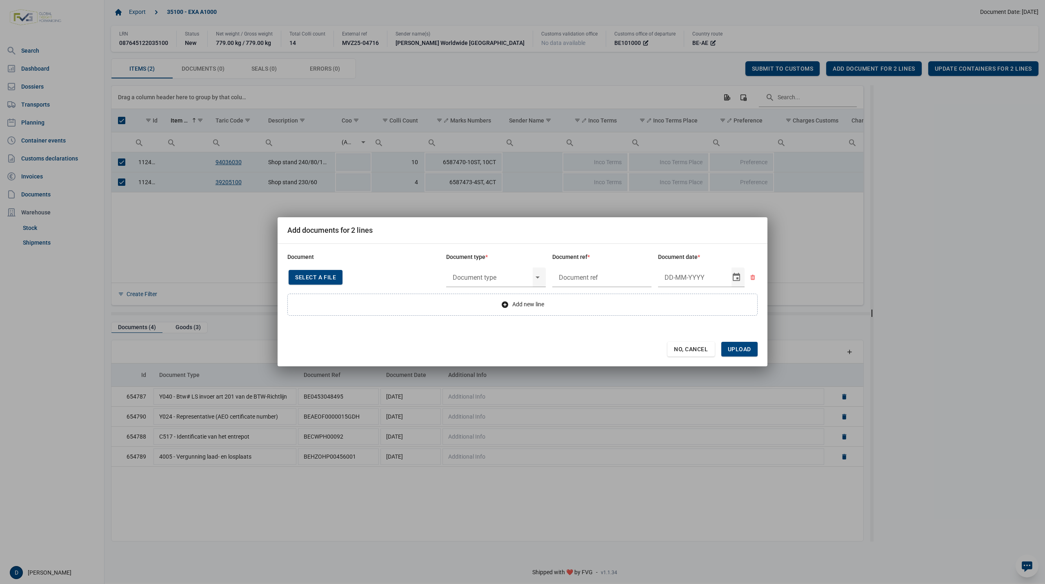
click at [322, 274] on span "Select a file" at bounding box center [315, 277] width 41 height 7
type input "Invoice VFA25-04878"
click at [541, 276] on div "Select" at bounding box center [541, 277] width 10 height 21
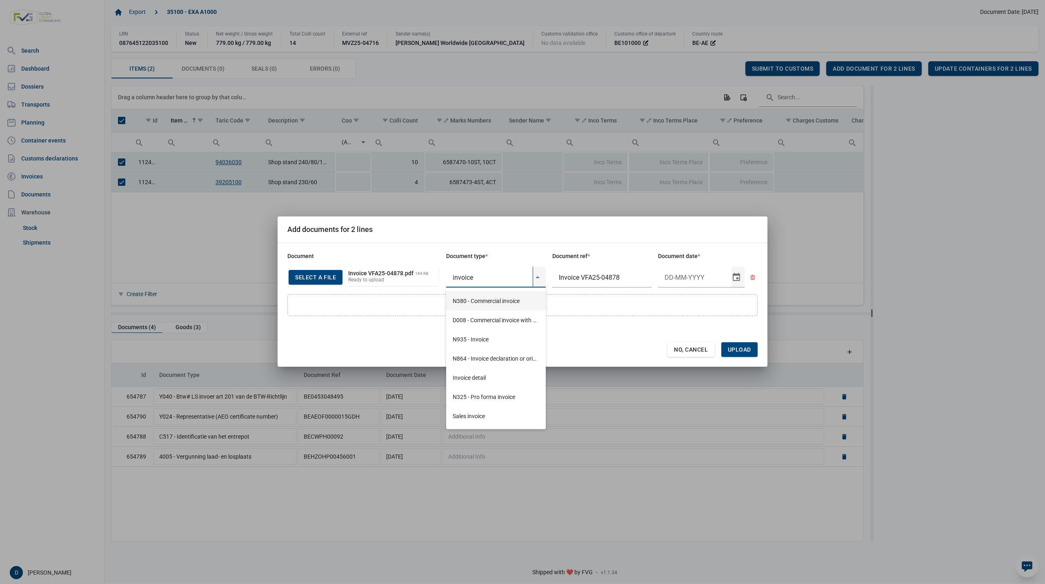
click at [502, 301] on div "N380 - Commercial invoice" at bounding box center [496, 300] width 100 height 19
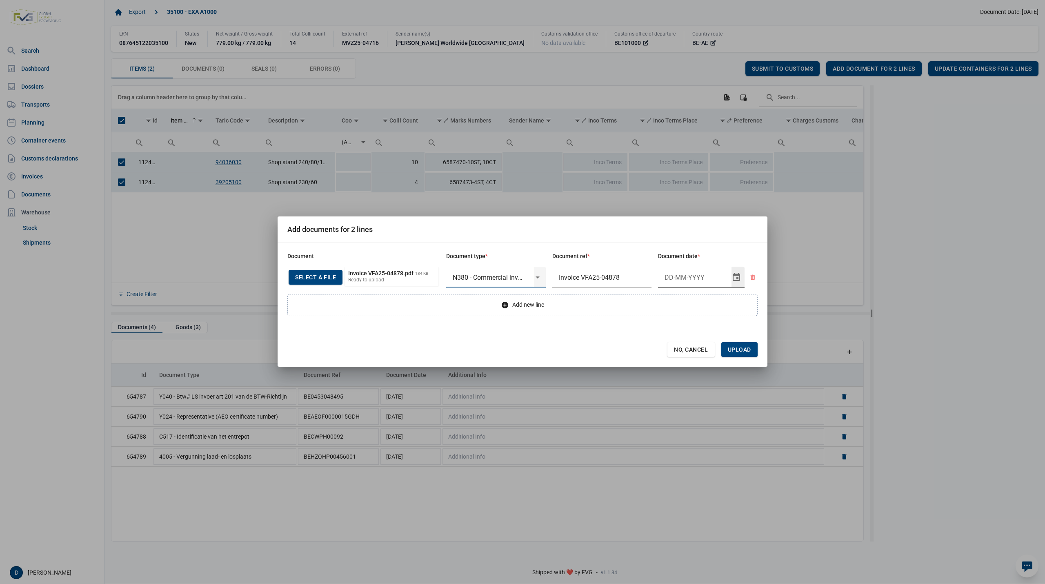
type input "N380 - Commercial invoice"
click at [685, 277] on input "Document date" at bounding box center [694, 277] width 73 height 21
type input "[DATE]"
click at [736, 351] on span "Upload" at bounding box center [739, 349] width 23 height 7
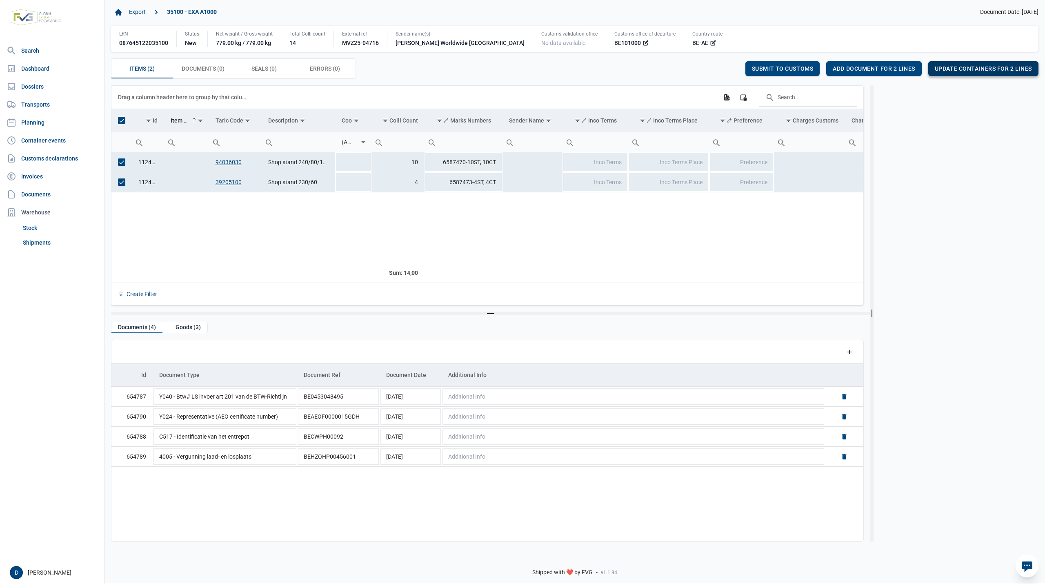
click at [980, 69] on span "Update containers for 2 lines" at bounding box center [983, 68] width 97 height 7
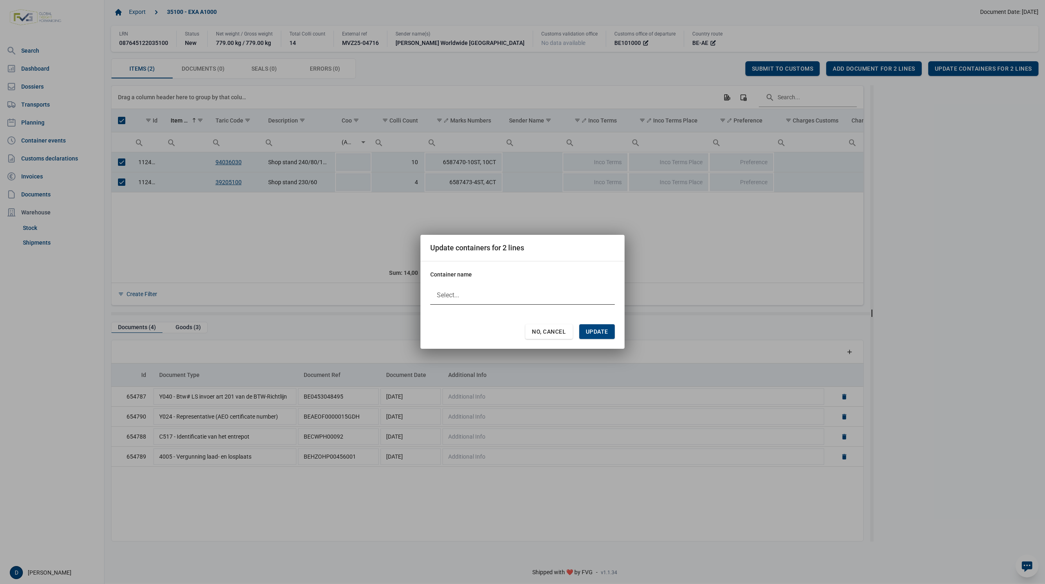
click at [477, 292] on div at bounding box center [522, 295] width 184 height 20
type input "MSNU2928523"
click at [593, 329] on span "Update" at bounding box center [597, 331] width 22 height 7
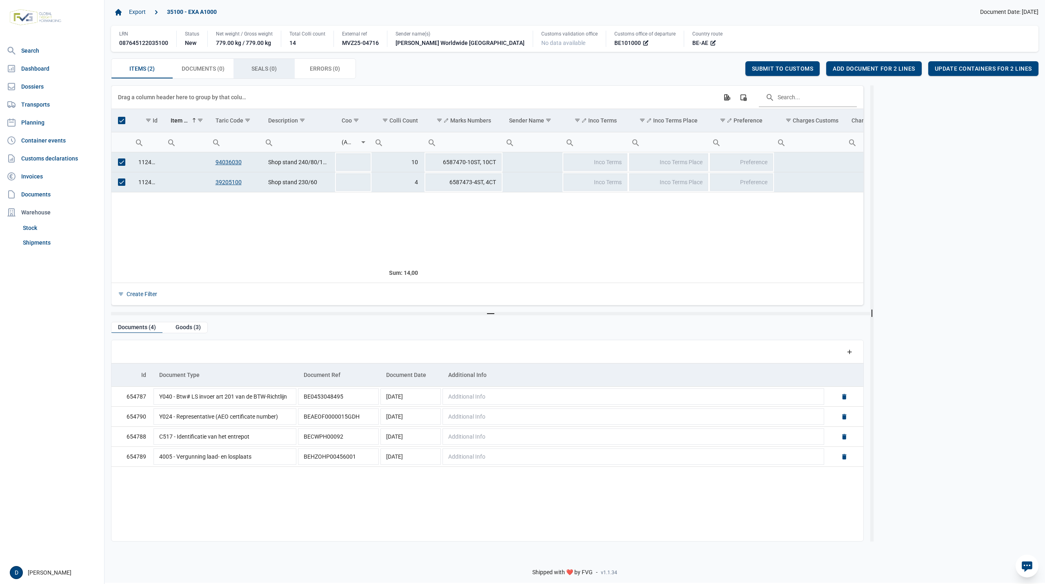
click at [265, 69] on span "Seals (0) Seals (0)" at bounding box center [263, 69] width 25 height 10
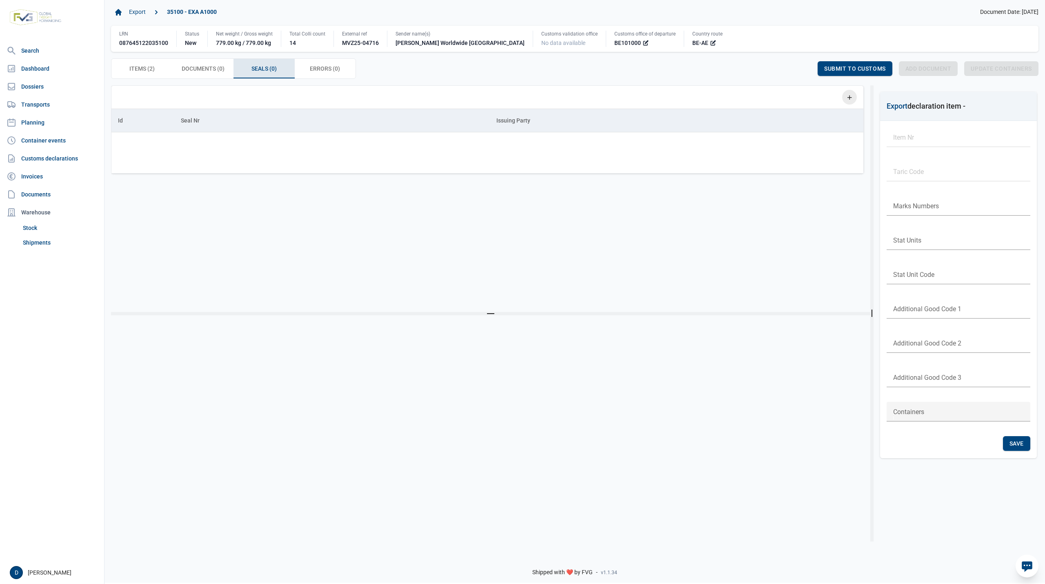
click at [849, 97] on icon "Add a row" at bounding box center [849, 96] width 7 height 7
type input "3293601"
click at [1019, 440] on span "Save" at bounding box center [1016, 443] width 14 height 7
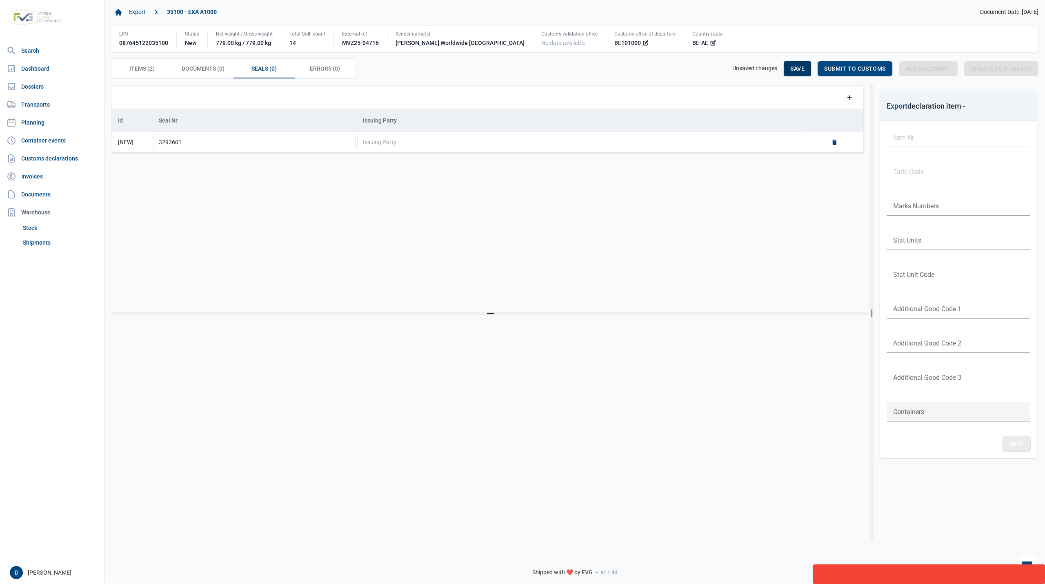
click at [793, 64] on div "Save" at bounding box center [797, 68] width 27 height 15
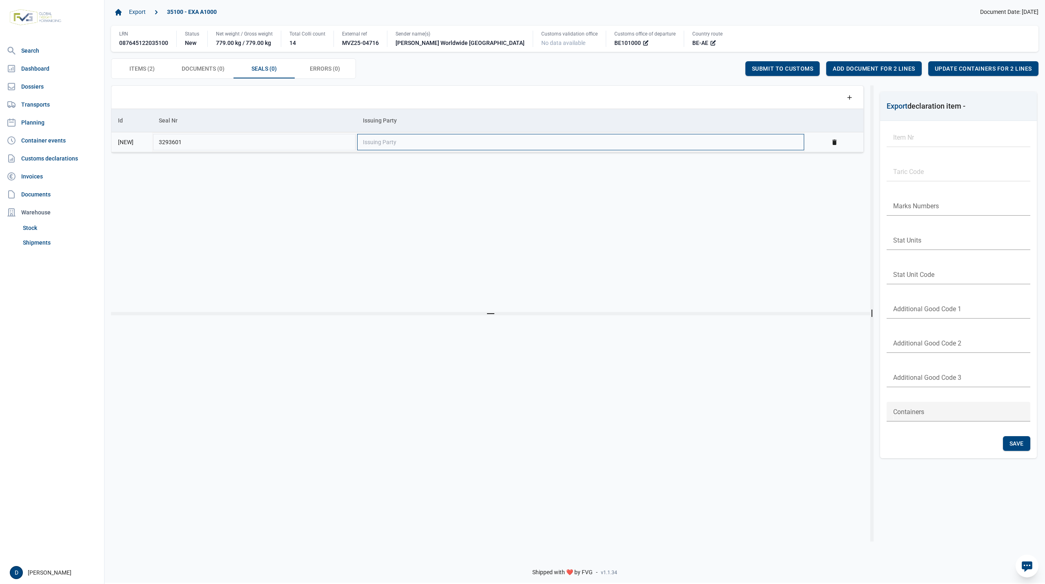
click at [440, 147] on td "Issuing Party" at bounding box center [580, 142] width 449 height 20
click at [367, 226] on div "Shipper" at bounding box center [580, 223] width 448 height 19
type input "Shipper"
click at [822, 180] on div "Data grid with 2 rows and 23 columns Drag a column header here to group by that…" at bounding box center [490, 198] width 759 height 227
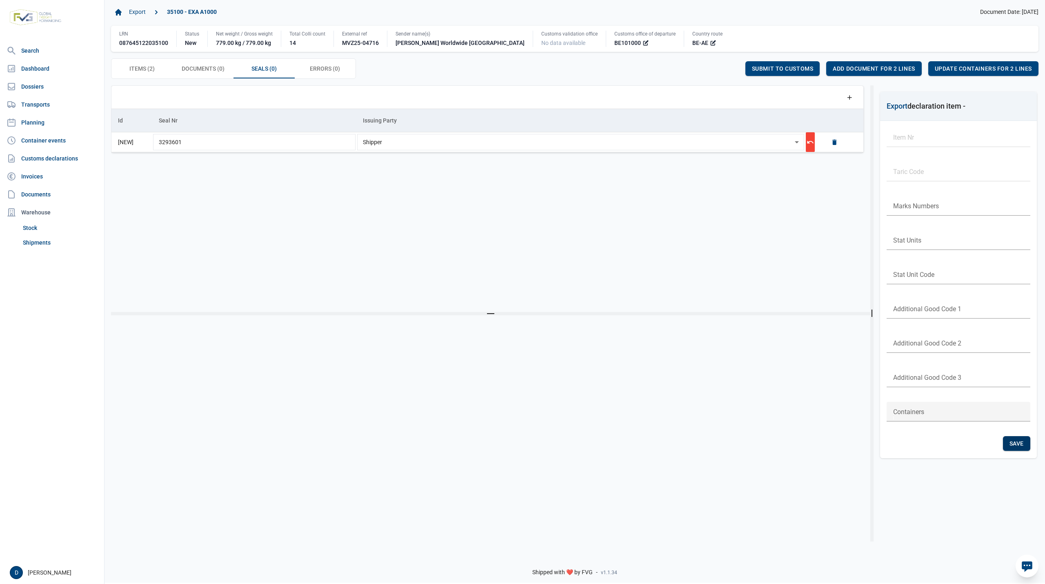
click at [1016, 444] on span "Save" at bounding box center [1016, 443] width 14 height 7
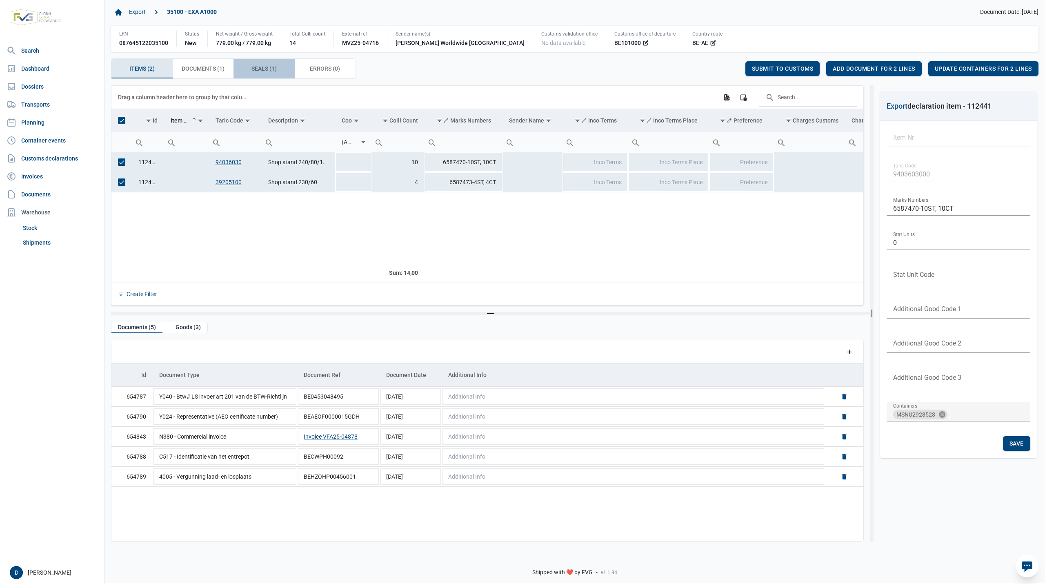
click at [270, 69] on span "Seals (1) Seals (1)" at bounding box center [263, 69] width 25 height 10
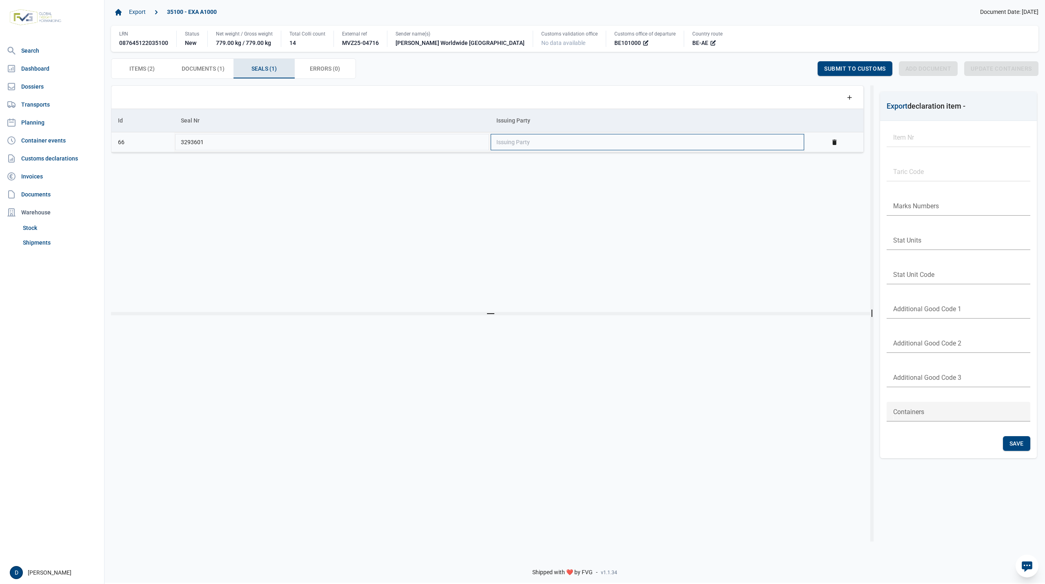
click at [559, 148] on td "Issuing Party" at bounding box center [647, 142] width 315 height 20
click at [503, 221] on div "Shipper" at bounding box center [647, 223] width 315 height 19
type input "Shipper"
drag, startPoint x: 825, startPoint y: 148, endPoint x: 824, endPoint y: 176, distance: 27.8
click at [825, 149] on td "Data grid with 1 rows and 3 columns" at bounding box center [834, 142] width 59 height 20
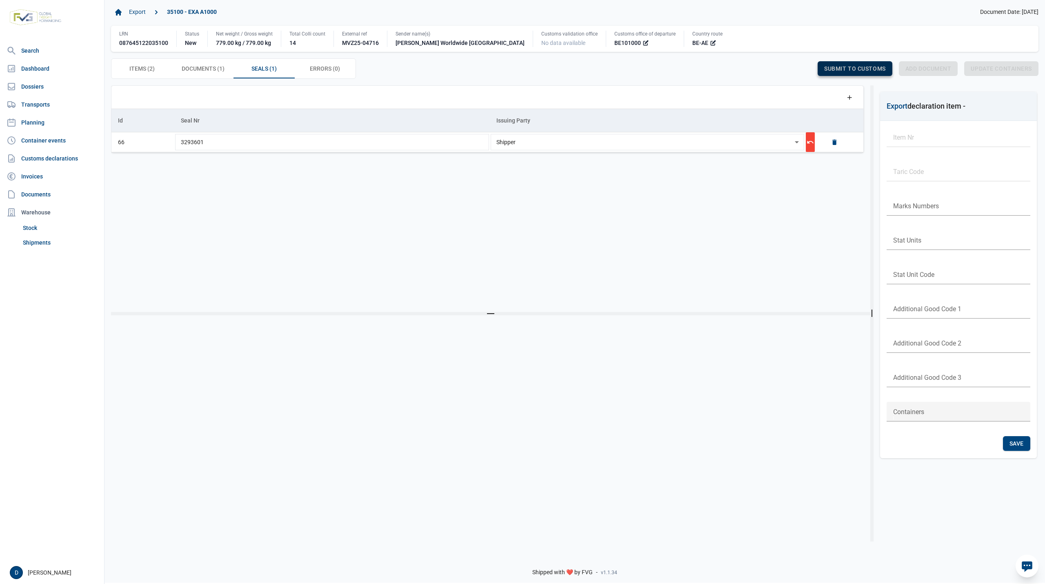
click at [832, 67] on span "Submit to customs" at bounding box center [855, 68] width 62 height 7
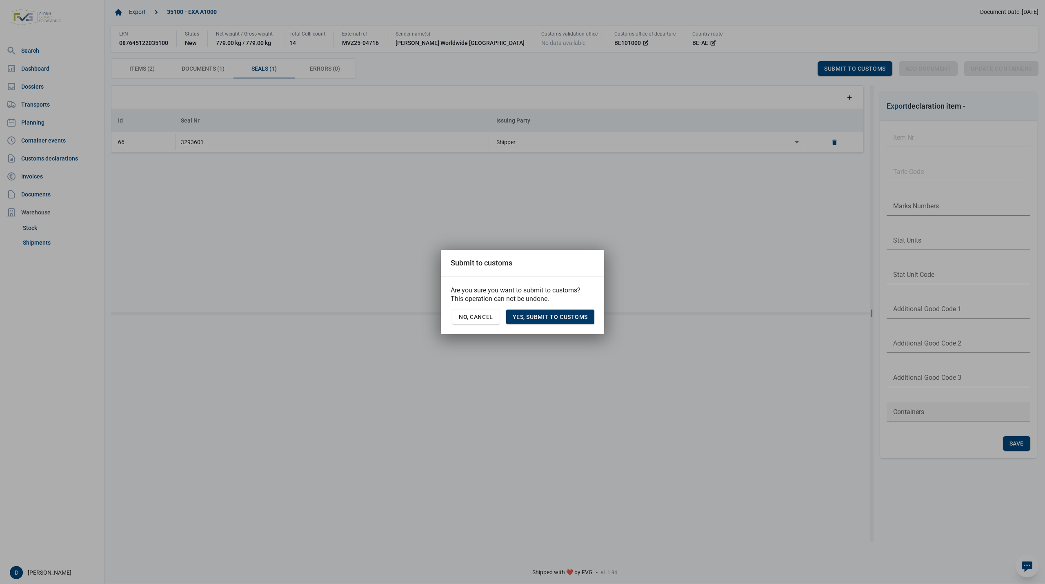
click at [519, 316] on span "Yes, Submit to customs" at bounding box center [550, 316] width 75 height 7
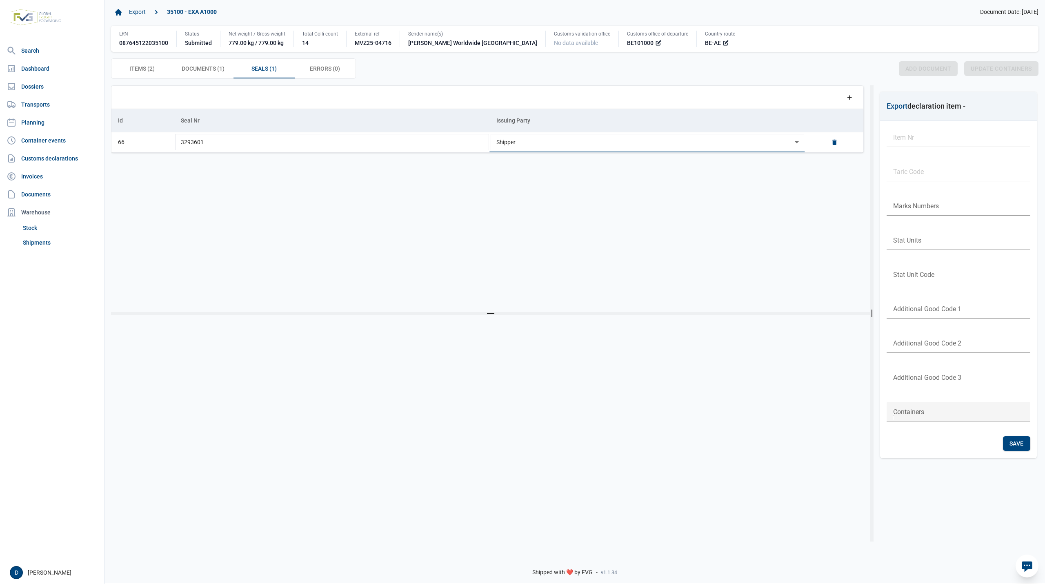
click at [539, 94] on div "Add a row" at bounding box center [487, 97] width 739 height 23
click at [213, 71] on span "Documents (1) Documents (1)" at bounding box center [203, 69] width 43 height 10
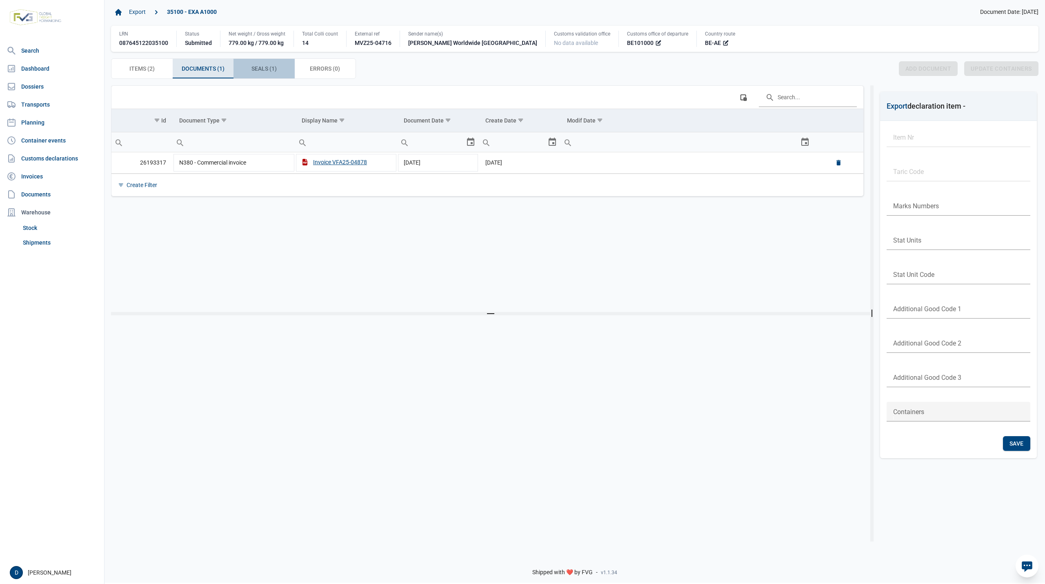
click at [264, 71] on span "Seals (1) Seals (1)" at bounding box center [263, 69] width 25 height 10
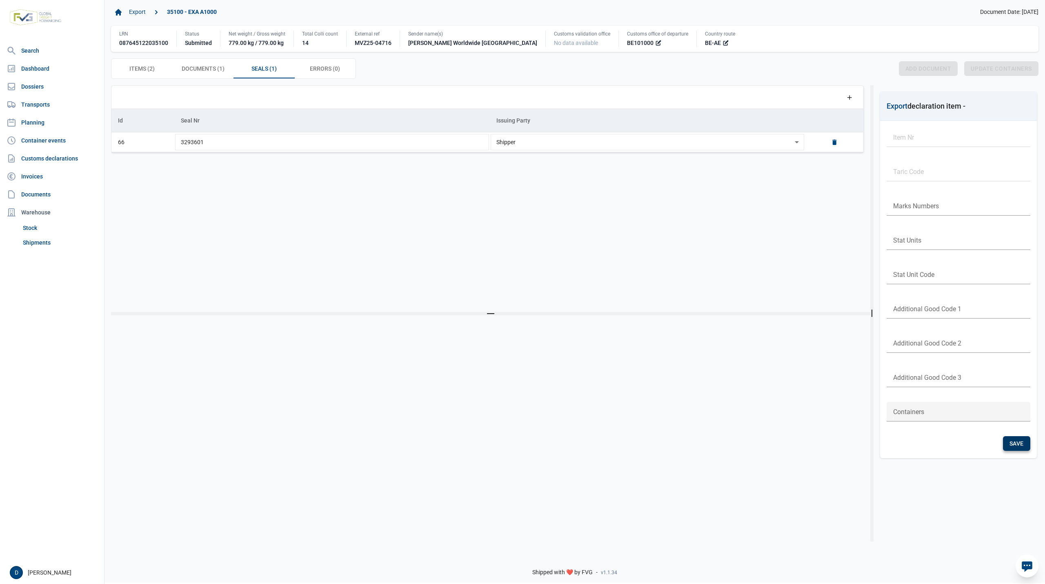
click at [1010, 441] on span "Save" at bounding box center [1016, 443] width 14 height 7
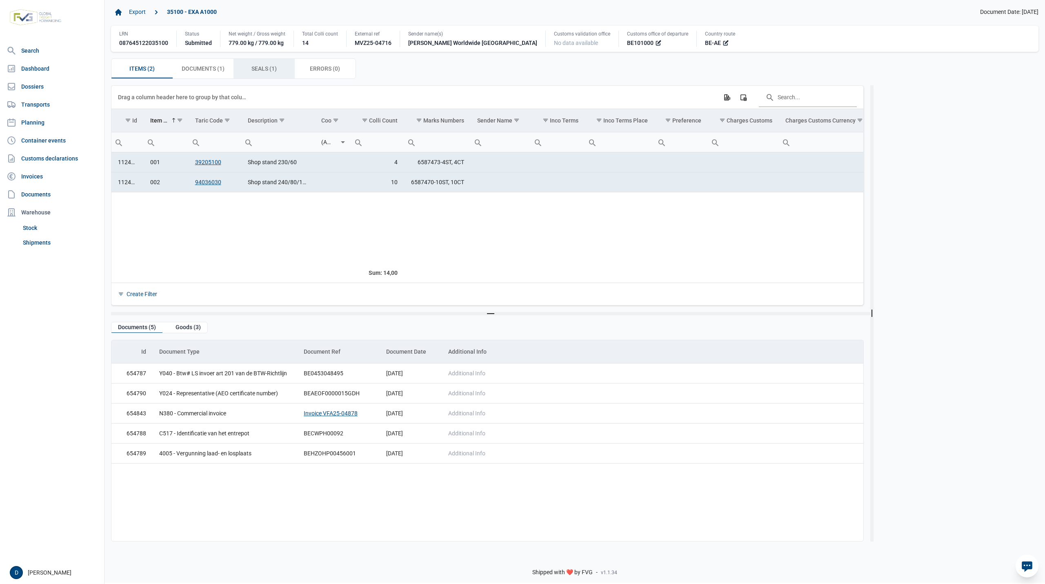
click at [267, 71] on span "Seals (1) Seals (1)" at bounding box center [263, 69] width 25 height 10
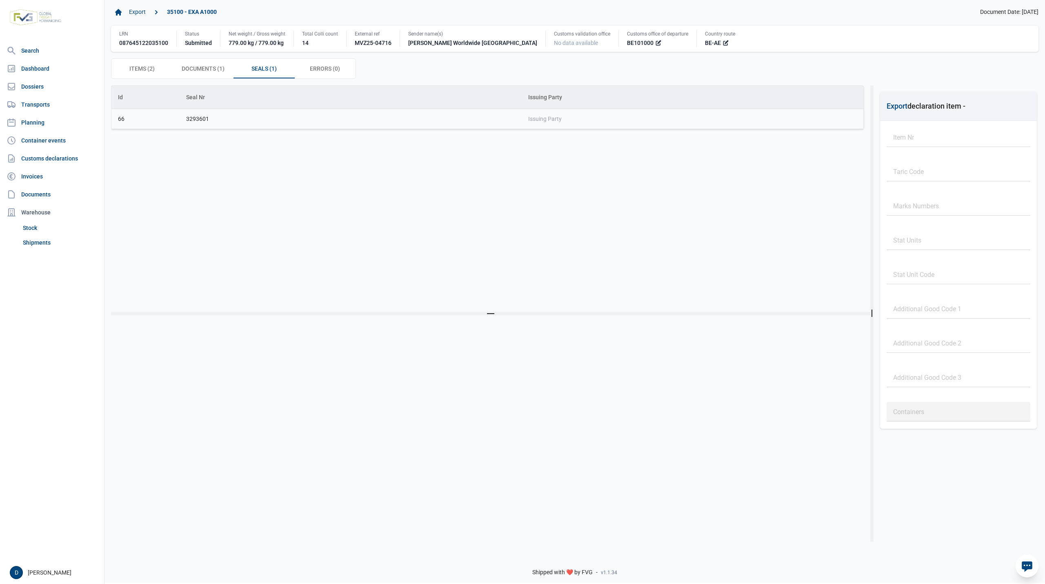
click at [554, 115] on td "Issuing Party" at bounding box center [693, 119] width 342 height 20
click at [578, 124] on td "Issuing Party" at bounding box center [693, 119] width 342 height 20
click at [570, 122] on td "Issuing Party" at bounding box center [693, 119] width 342 height 20
click at [584, 117] on td "Issuing Party" at bounding box center [693, 119] width 342 height 20
click at [583, 117] on td "Issuing Party" at bounding box center [693, 119] width 342 height 20
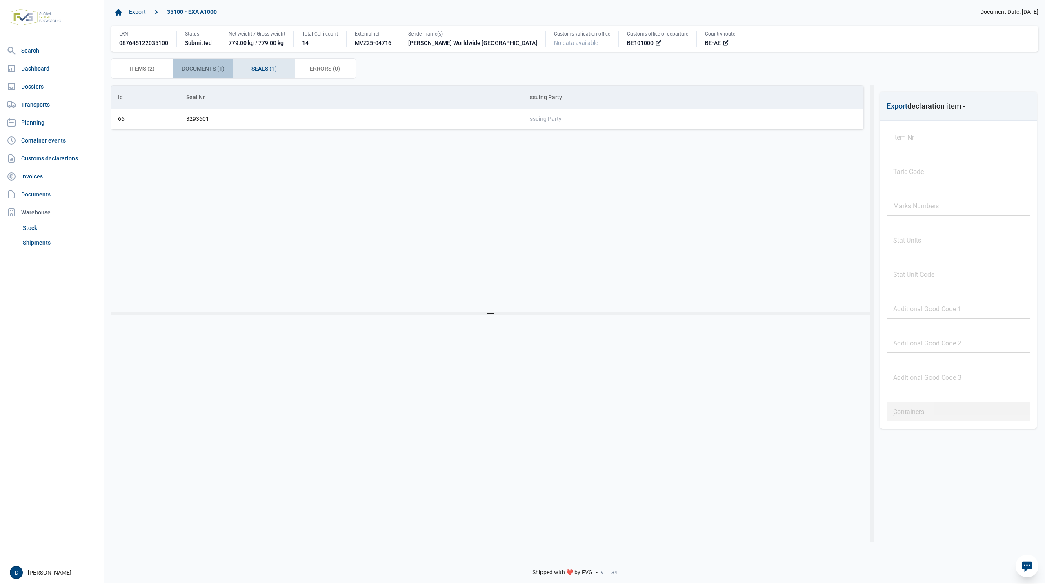
click at [216, 70] on span "Documents (1) Documents (1)" at bounding box center [203, 69] width 43 height 10
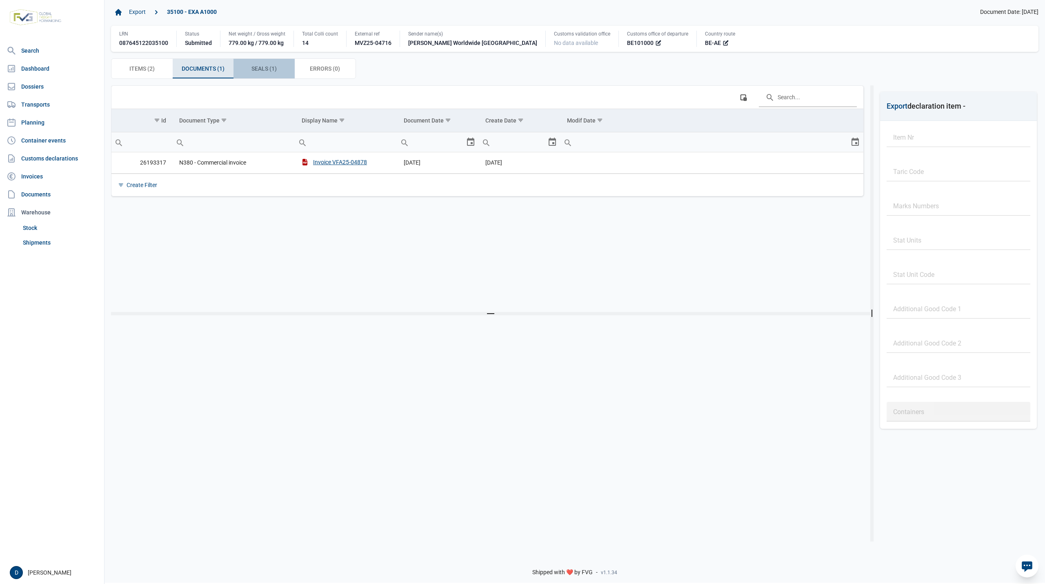
click at [280, 69] on div "Seals (1) Seals (1)" at bounding box center [263, 69] width 61 height 20
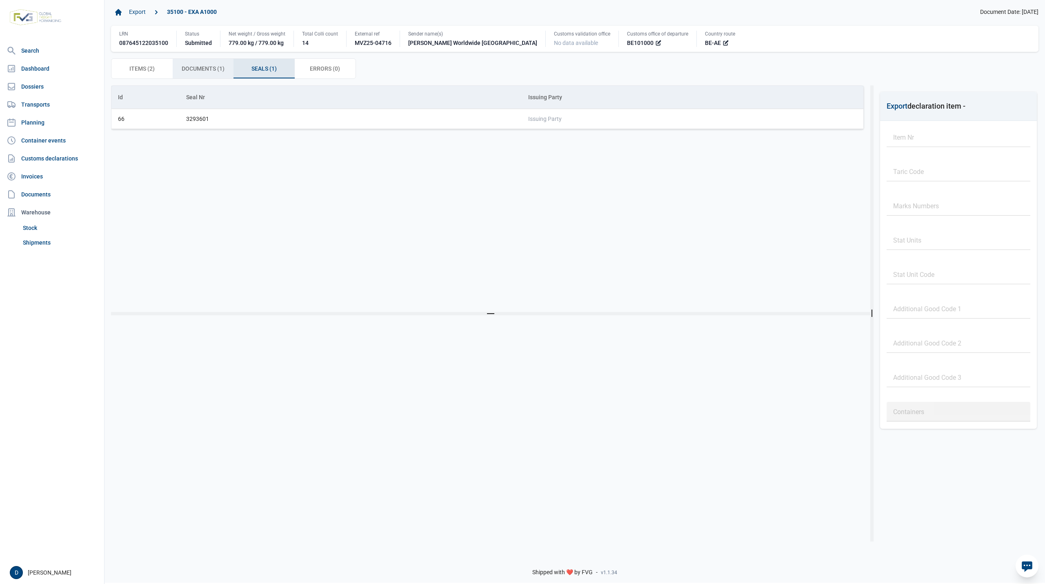
click at [211, 71] on span "Documents (1) Documents (1)" at bounding box center [203, 69] width 43 height 10
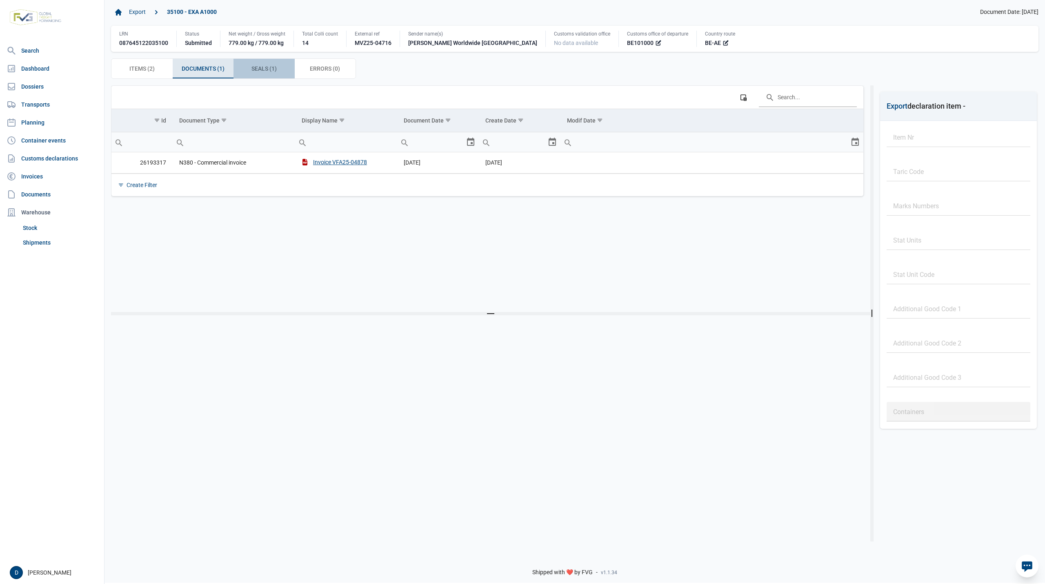
click at [265, 69] on span "Seals (1) Seals (1)" at bounding box center [263, 69] width 25 height 10
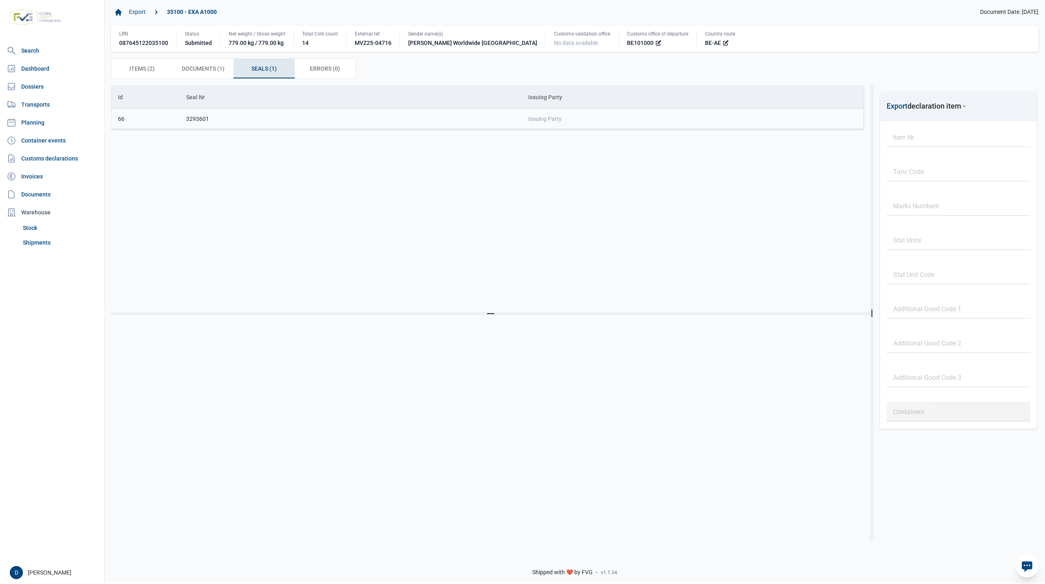
click at [560, 124] on td "Issuing Party" at bounding box center [693, 119] width 342 height 20
click at [557, 122] on span "Issuing Party" at bounding box center [544, 119] width 33 height 7
click at [557, 121] on span "Issuing Party" at bounding box center [544, 119] width 33 height 7
click at [557, 120] on span "Issuing Party" at bounding box center [544, 119] width 33 height 7
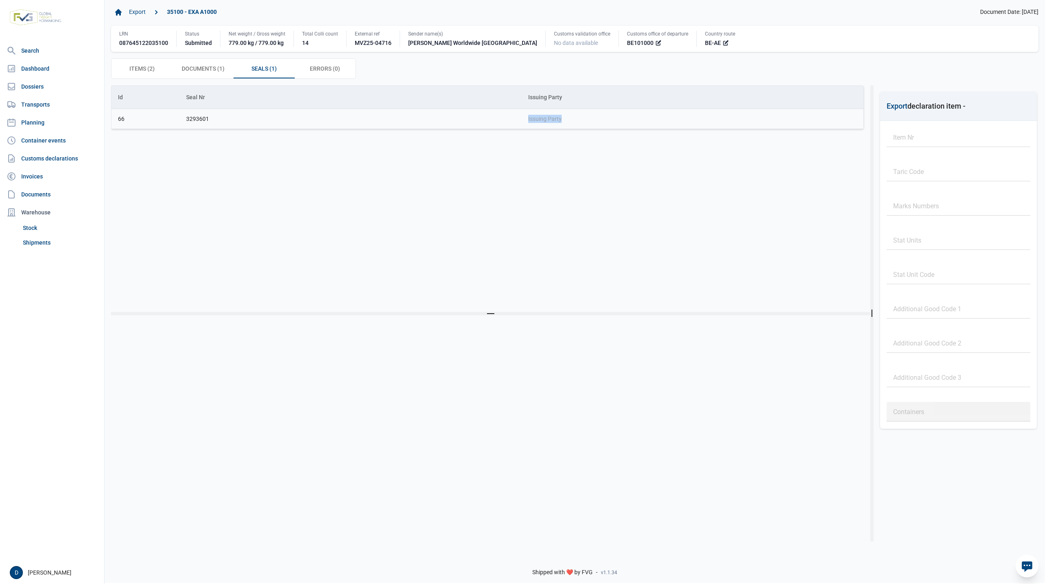
drag, startPoint x: 570, startPoint y: 120, endPoint x: 509, endPoint y: 120, distance: 60.8
click at [509, 120] on tr "66 3293601 Issuing Party" at bounding box center [487, 119] width 752 height 20
click at [203, 68] on span "Documents (1) Documents (1)" at bounding box center [203, 69] width 43 height 10
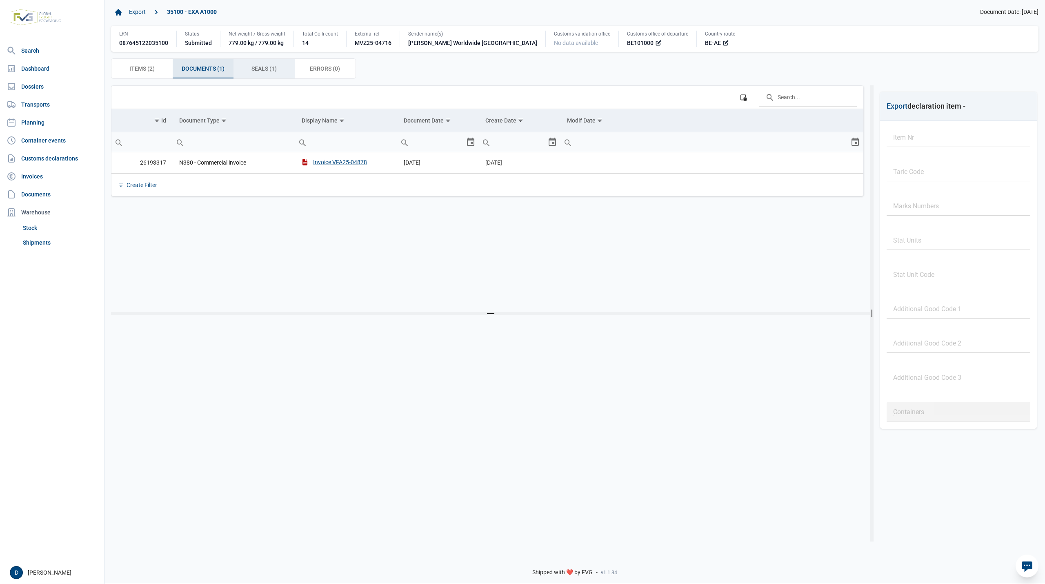
click at [265, 64] on div "Seals (1) Seals (1)" at bounding box center [263, 69] width 61 height 20
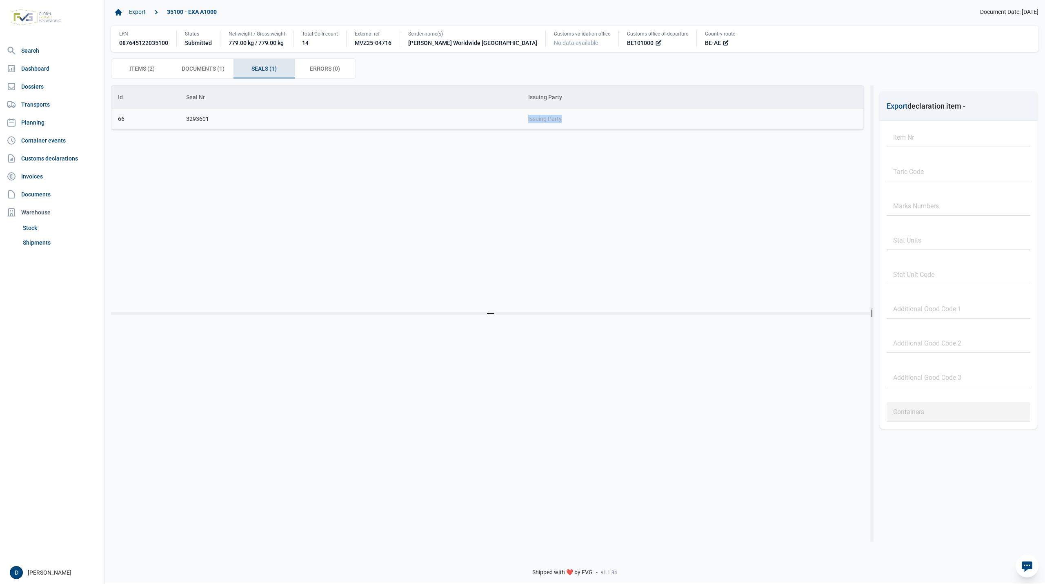
click at [583, 119] on td "Issuing Party" at bounding box center [693, 119] width 342 height 20
drag, startPoint x: 583, startPoint y: 119, endPoint x: 497, endPoint y: 124, distance: 86.3
click at [503, 121] on tr "66 3293601 Issuing Party" at bounding box center [487, 119] width 752 height 20
click at [931, 142] on div "Item Nr" at bounding box center [958, 137] width 144 height 20
click at [205, 69] on span "Documents (1) Documents (1)" at bounding box center [203, 69] width 43 height 10
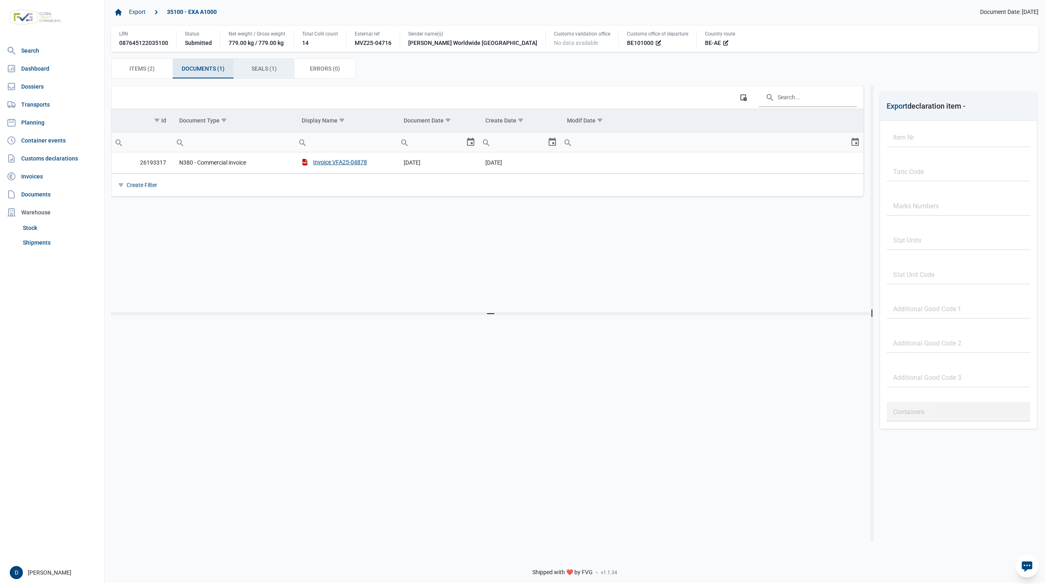
click at [261, 71] on span "Seals (1) Seals (1)" at bounding box center [263, 69] width 25 height 10
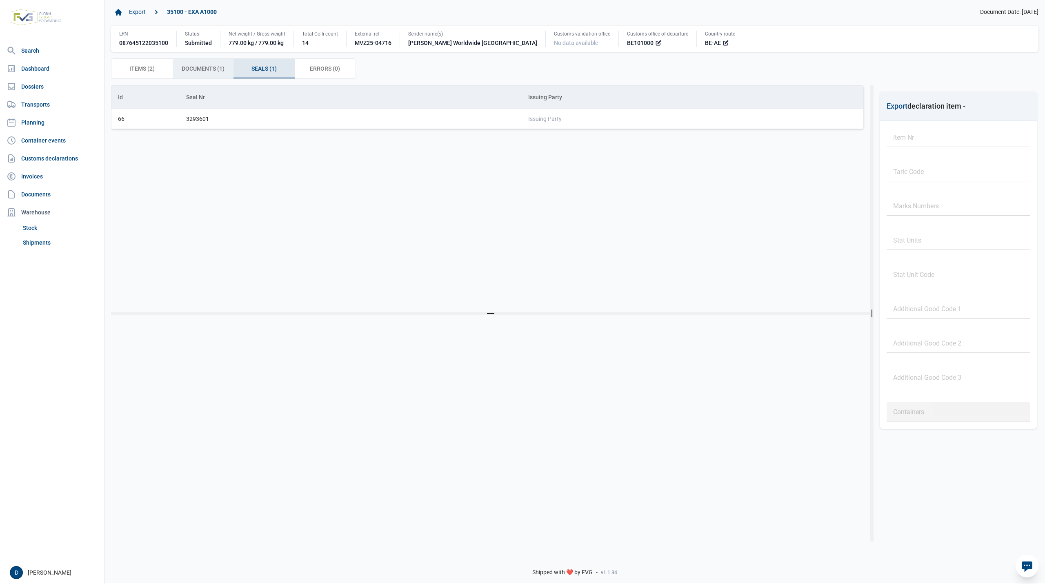
click at [201, 66] on span "Documents (1) Documents (1)" at bounding box center [203, 69] width 43 height 10
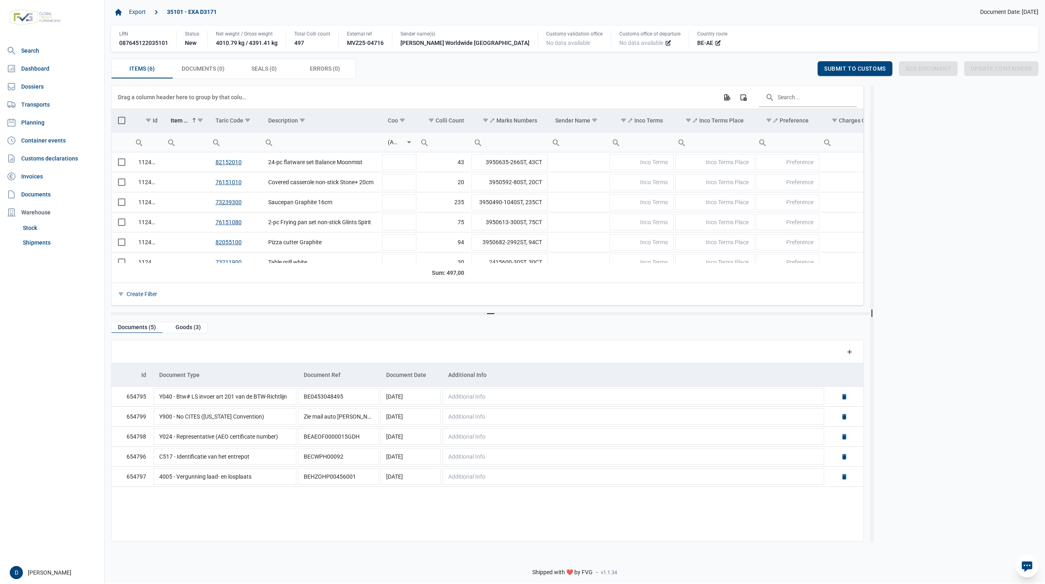
click at [619, 43] on span "No data available" at bounding box center [641, 43] width 44 height 8
click at [665, 42] on icon at bounding box center [668, 43] width 7 height 7
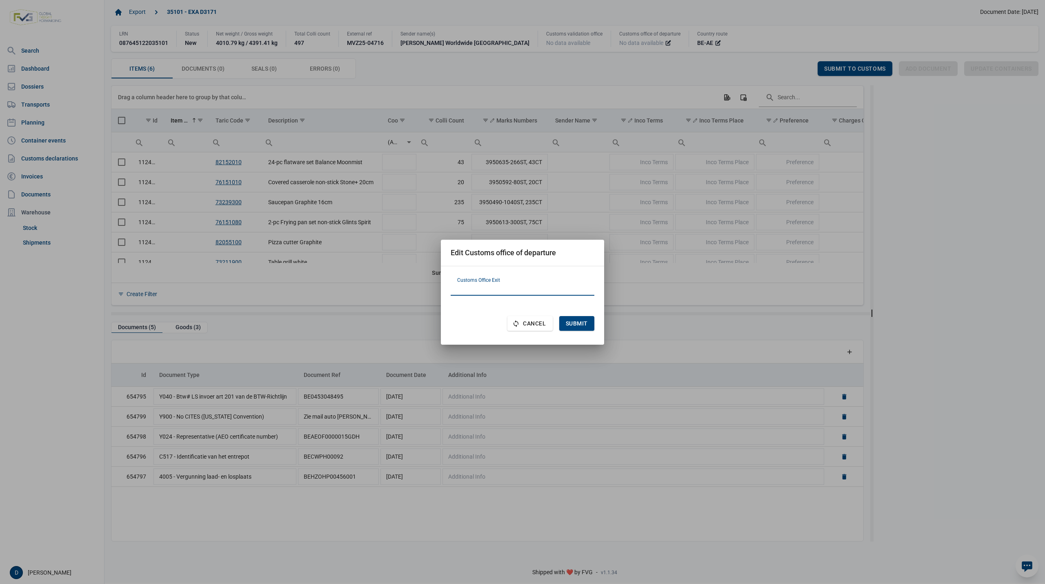
paste input "BE101000"
type input "BE101000"
click at [571, 321] on span "Submit" at bounding box center [577, 323] width 22 height 7
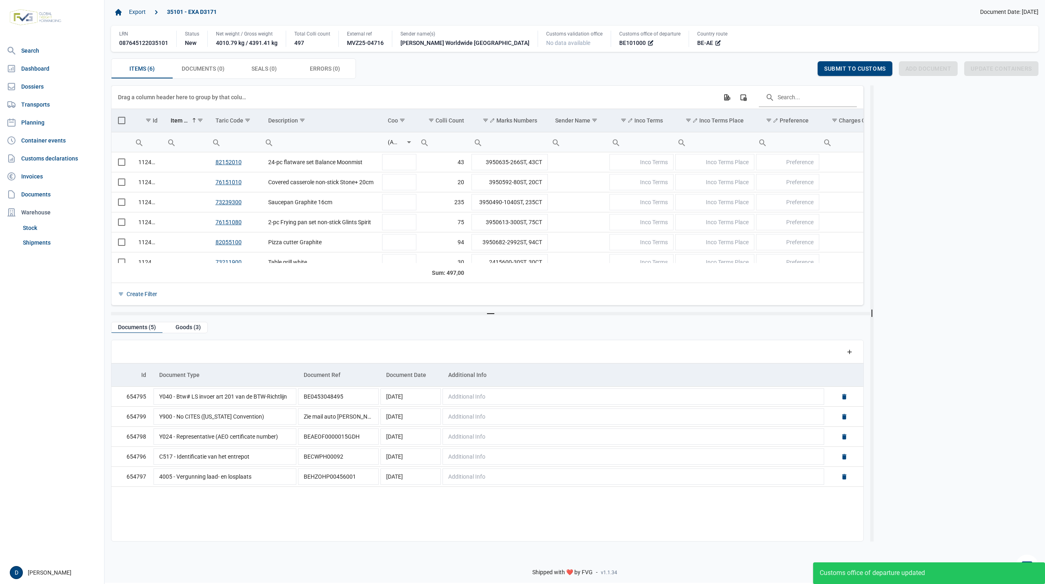
click at [118, 121] on span "Select all" at bounding box center [121, 120] width 7 height 7
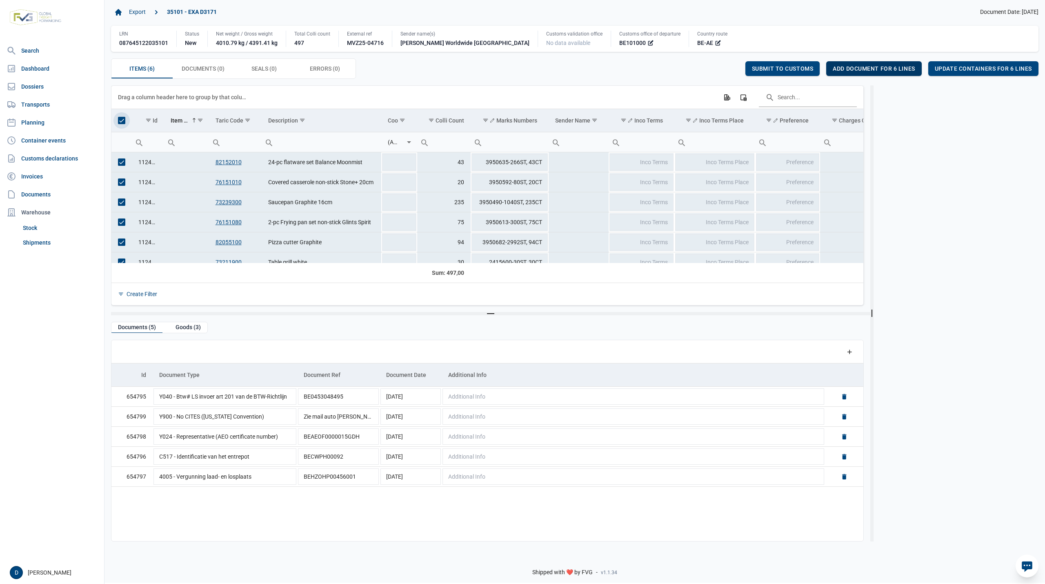
click at [880, 70] on span "Add document for 6 lines" at bounding box center [874, 68] width 82 height 7
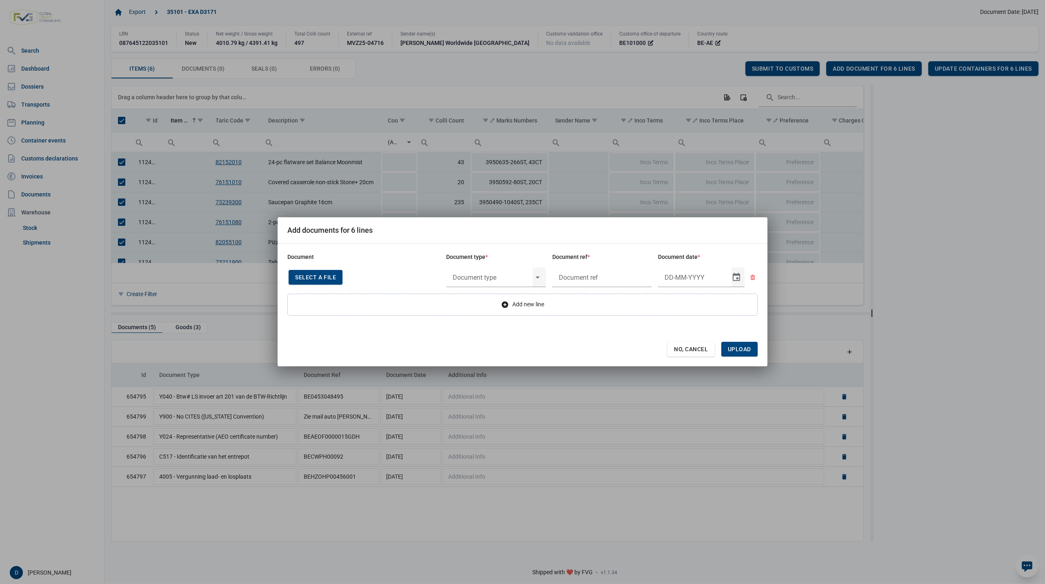
click at [304, 278] on span "Select a file" at bounding box center [315, 277] width 41 height 7
type input "Invoice VFA25-04878"
click at [510, 276] on input "text" at bounding box center [489, 277] width 87 height 21
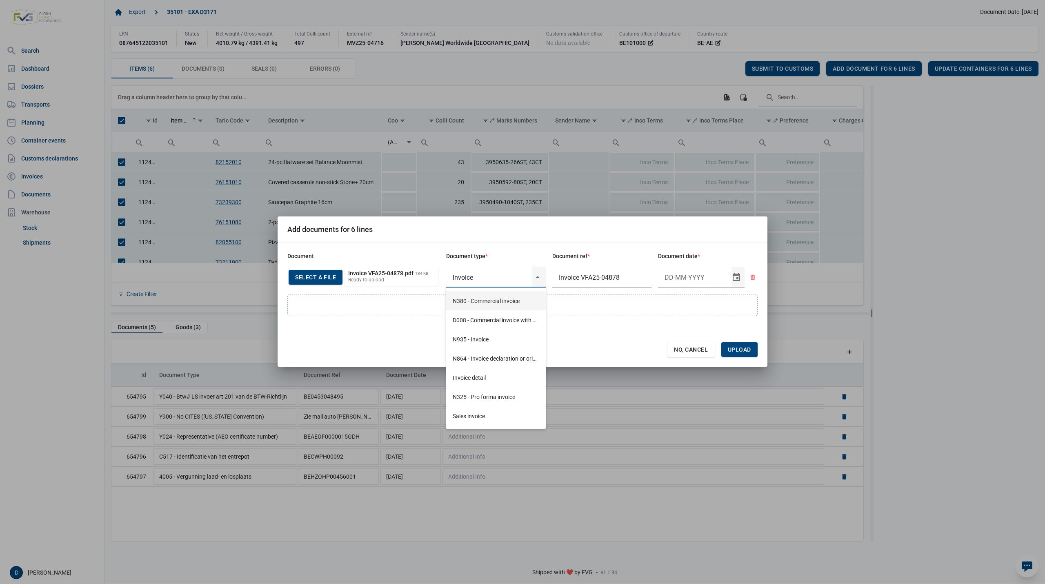
click at [493, 302] on div "N380 - Commercial invoice" at bounding box center [496, 300] width 100 height 19
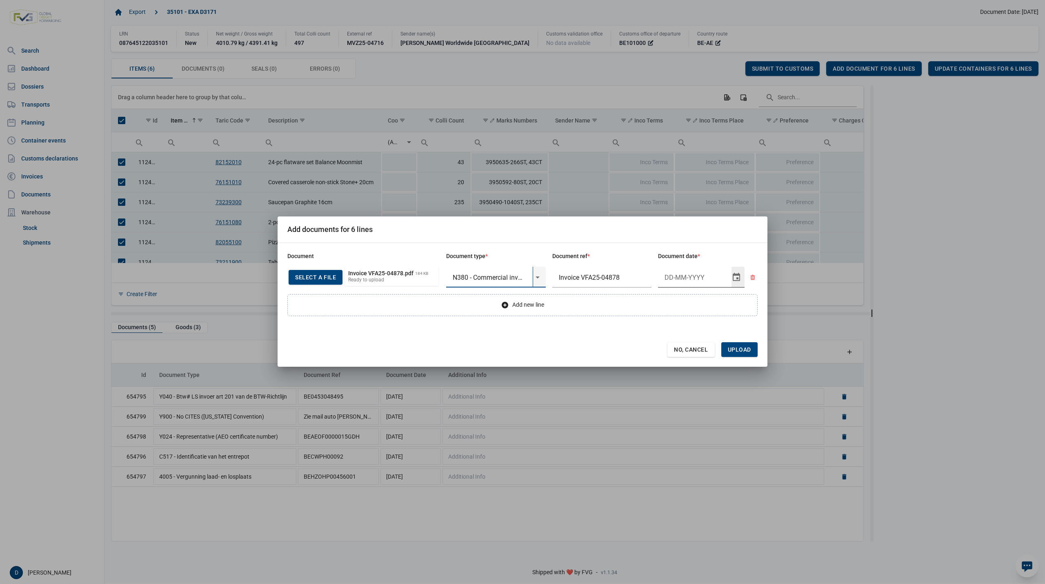
type input "N380 - Commercial invoice"
click at [689, 278] on input "Document date" at bounding box center [694, 277] width 73 height 21
type input "4-9-2025"
click at [735, 346] on span "Upload" at bounding box center [739, 349] width 23 height 7
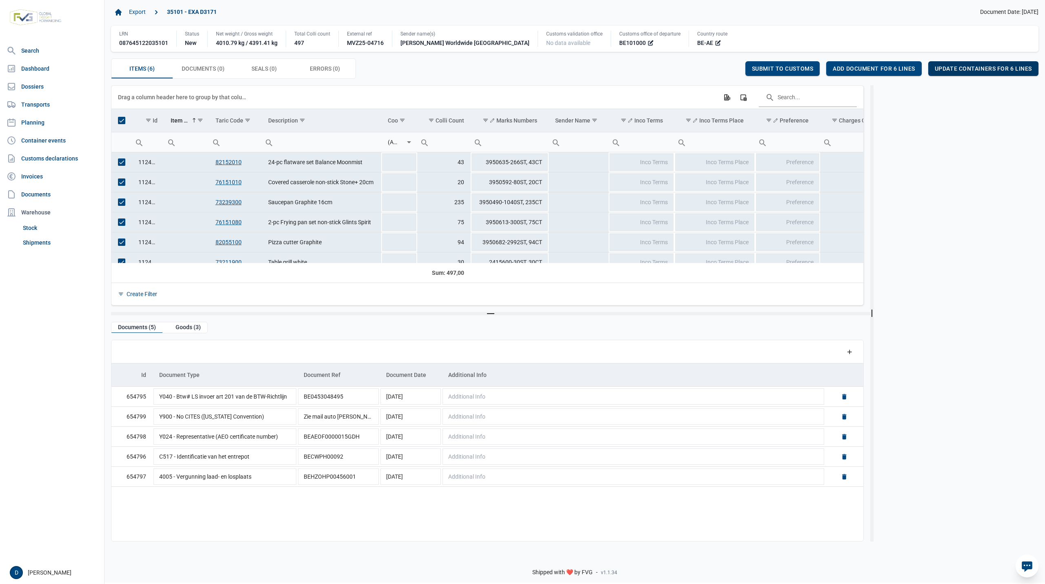
click at [980, 68] on span "Update containers for 6 lines" at bounding box center [983, 68] width 97 height 7
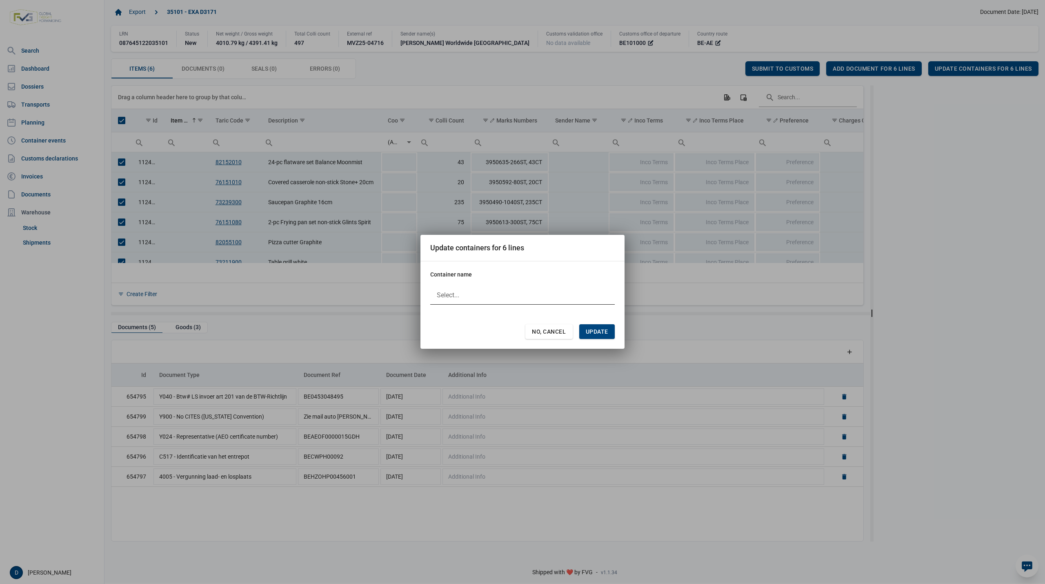
click at [495, 287] on div at bounding box center [522, 295] width 184 height 20
type input "MSNU2928523"
click at [602, 331] on span "Update" at bounding box center [597, 331] width 22 height 7
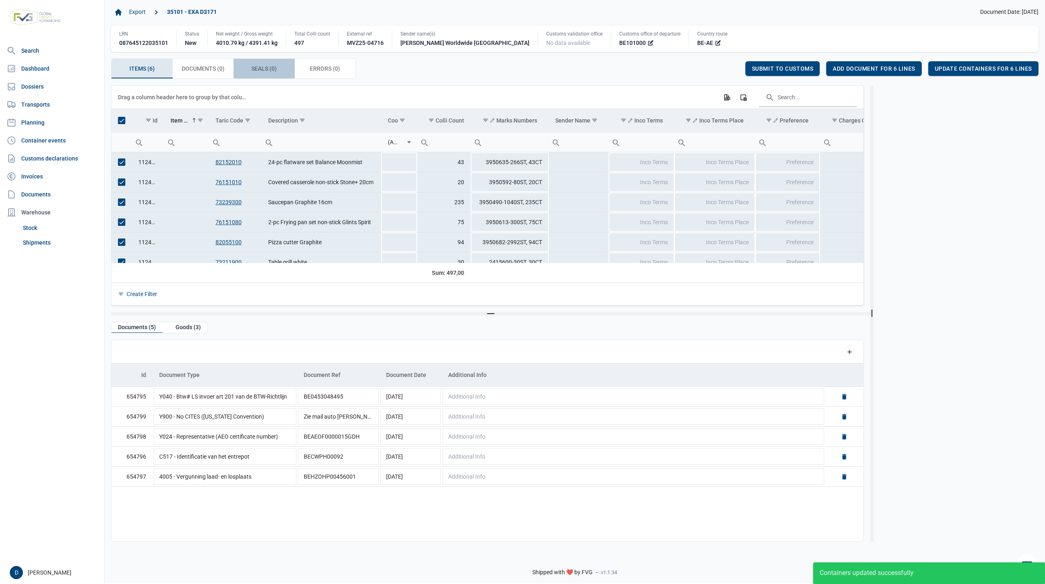
click at [260, 72] on span "Seals (0) Seals (0)" at bounding box center [263, 69] width 25 height 10
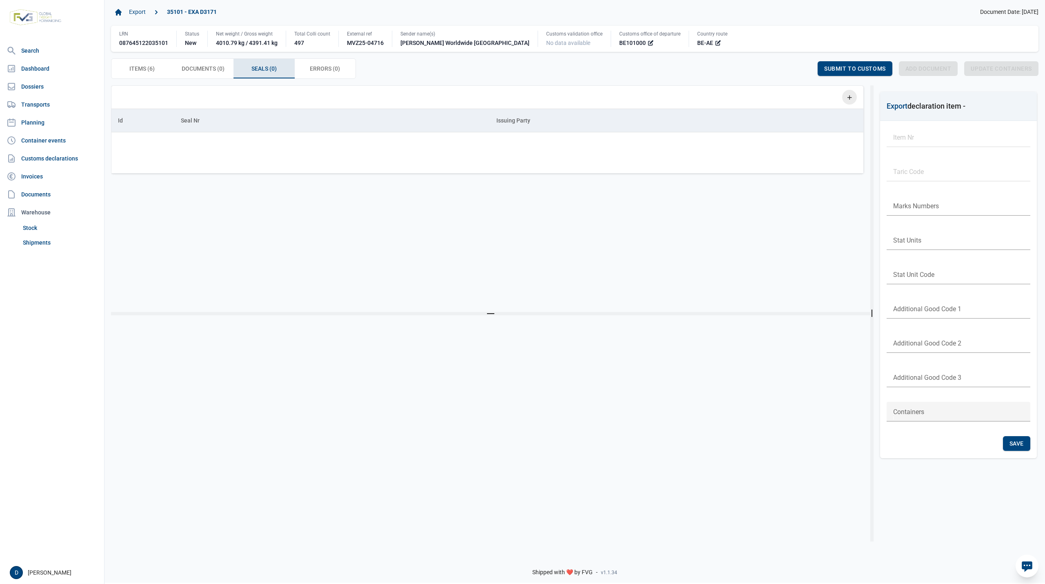
click at [853, 96] on div "Add a row" at bounding box center [849, 97] width 15 height 15
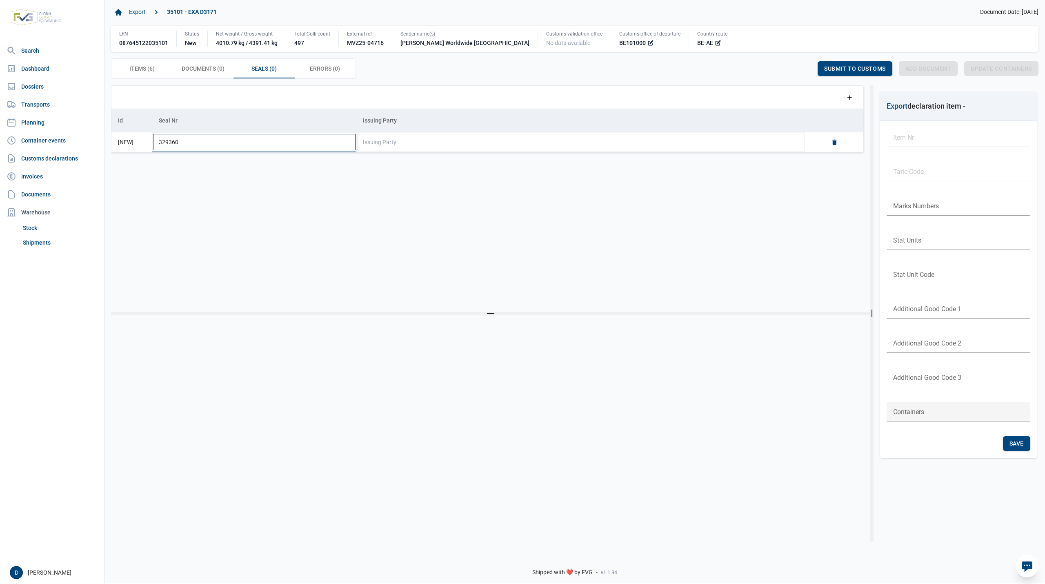
type input "3293601"
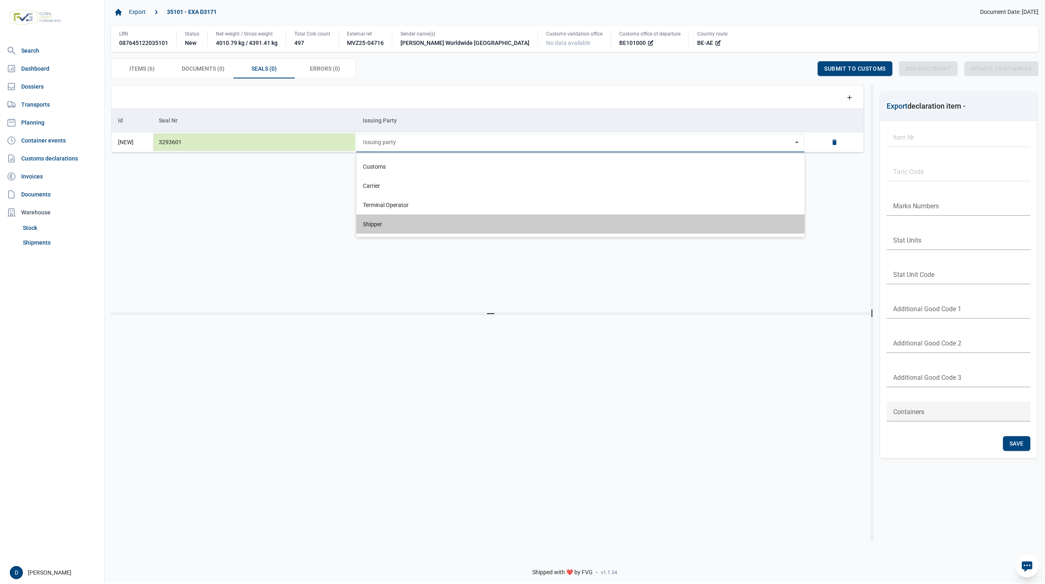
click at [374, 226] on div "Shipper" at bounding box center [580, 223] width 448 height 19
type input "Shipper"
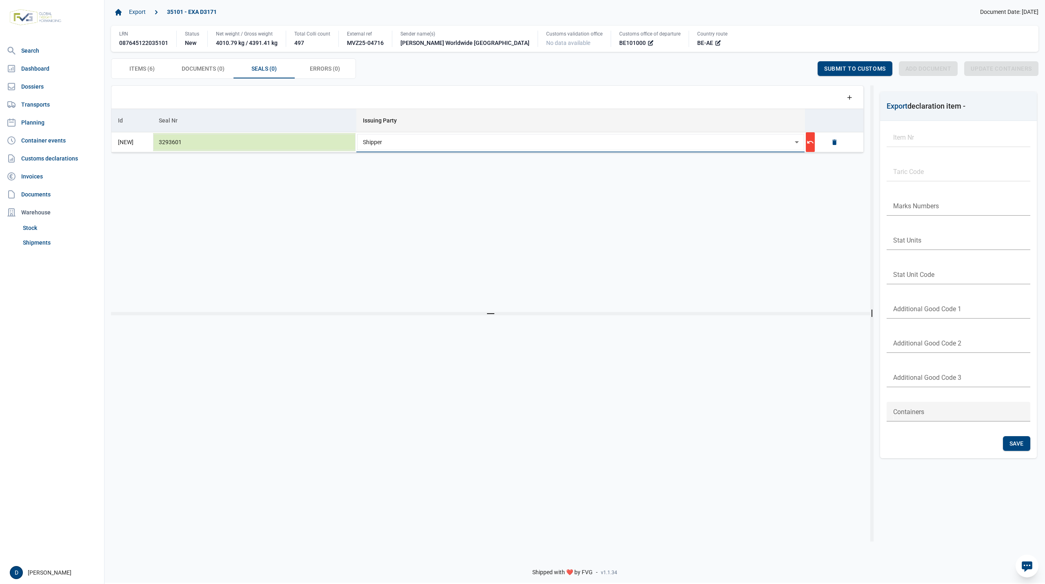
click at [573, 121] on td "Issuing Party" at bounding box center [580, 120] width 449 height 23
click at [797, 70] on span "Save" at bounding box center [797, 68] width 14 height 7
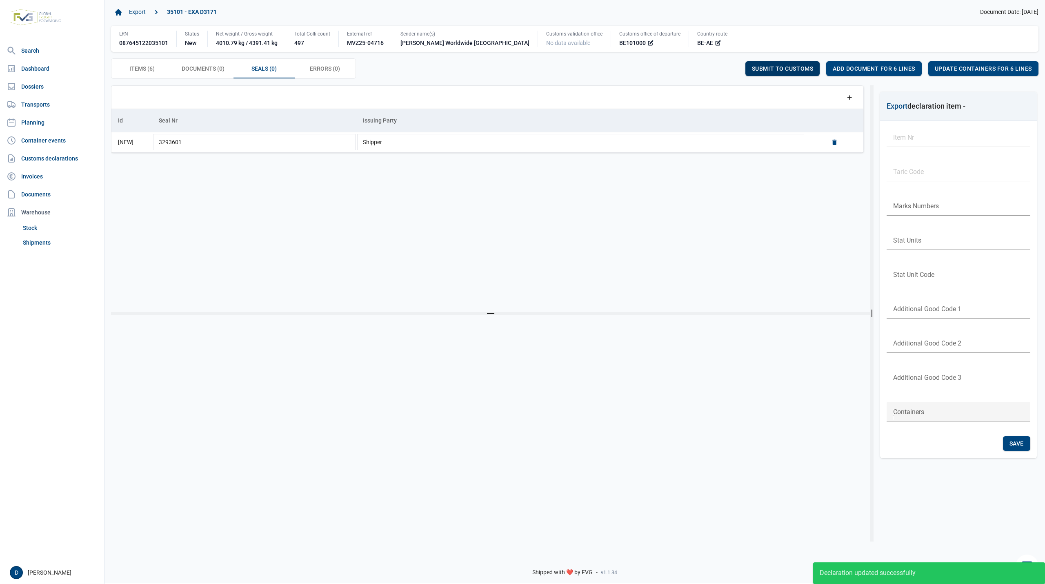
click at [779, 66] on span "Submit to customs" at bounding box center [783, 68] width 62 height 7
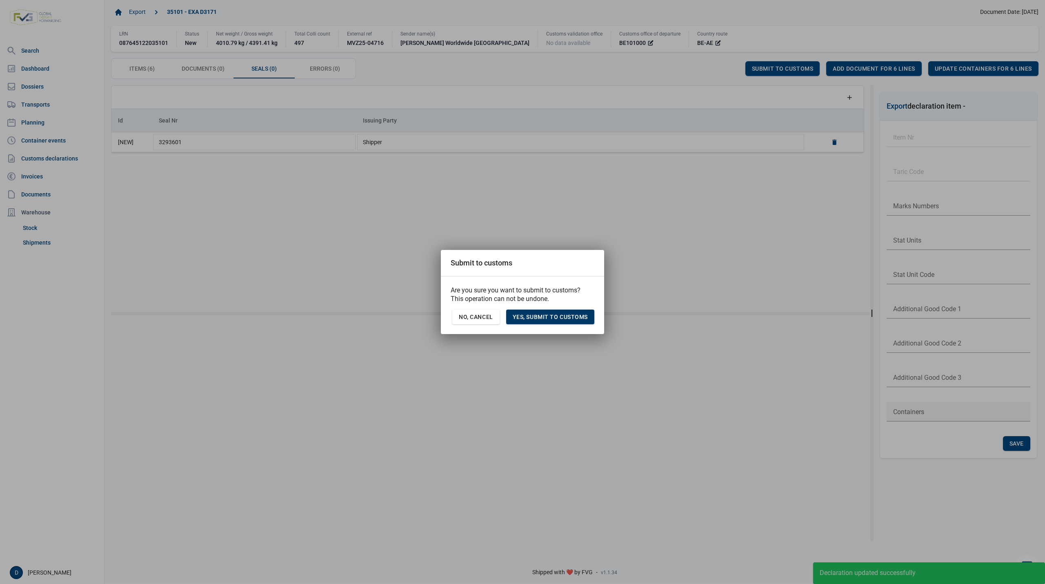
click at [559, 322] on div "Yes, Submit to customs" at bounding box center [550, 316] width 88 height 15
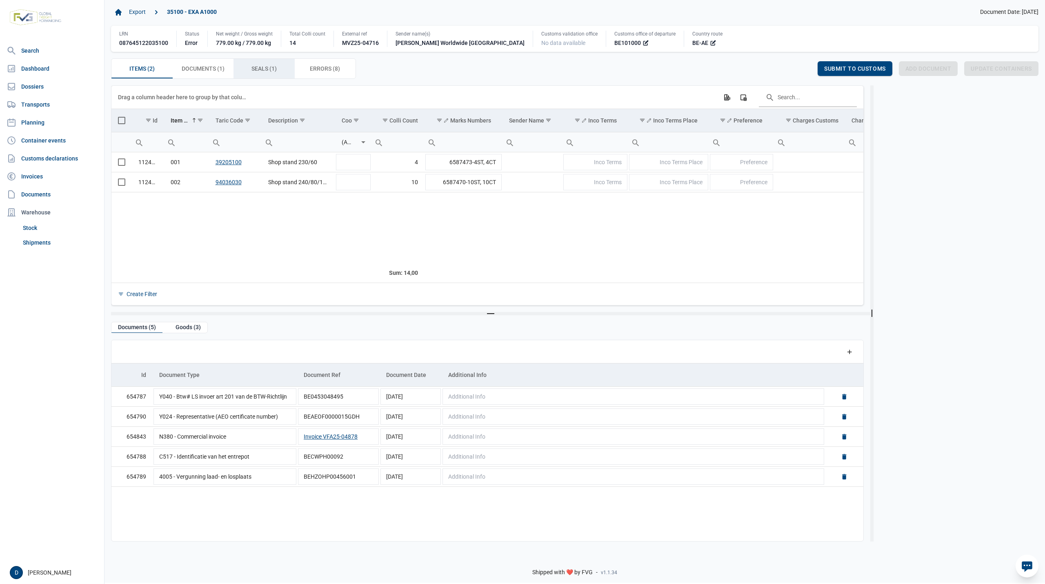
click at [263, 72] on span "Seals (1) Seals (1)" at bounding box center [263, 69] width 25 height 10
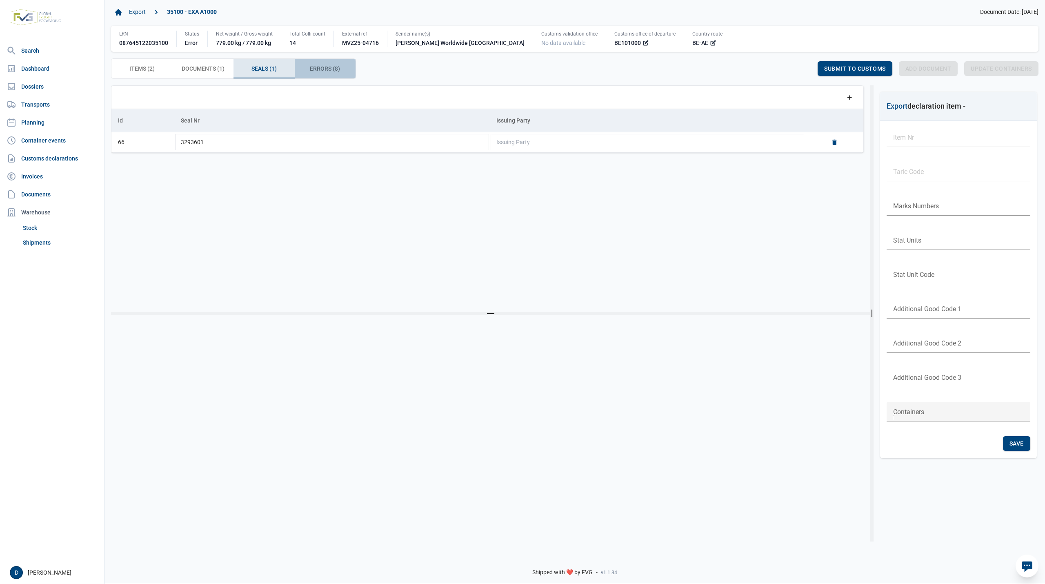
click at [322, 71] on span "Errors (8) Errors (8)" at bounding box center [325, 69] width 30 height 10
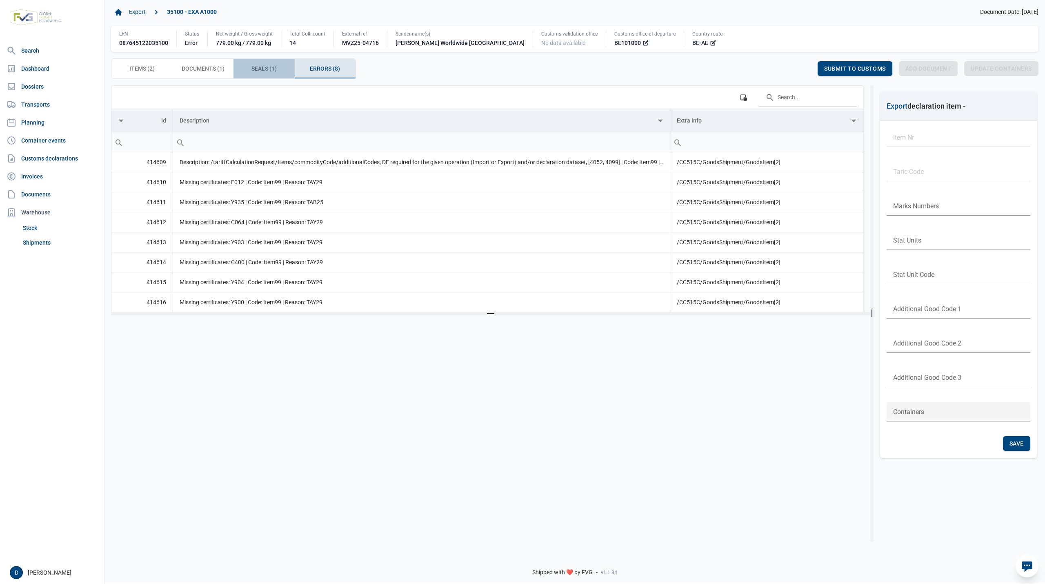
click at [265, 69] on span "Seals (1) Seals (1)" at bounding box center [263, 69] width 25 height 10
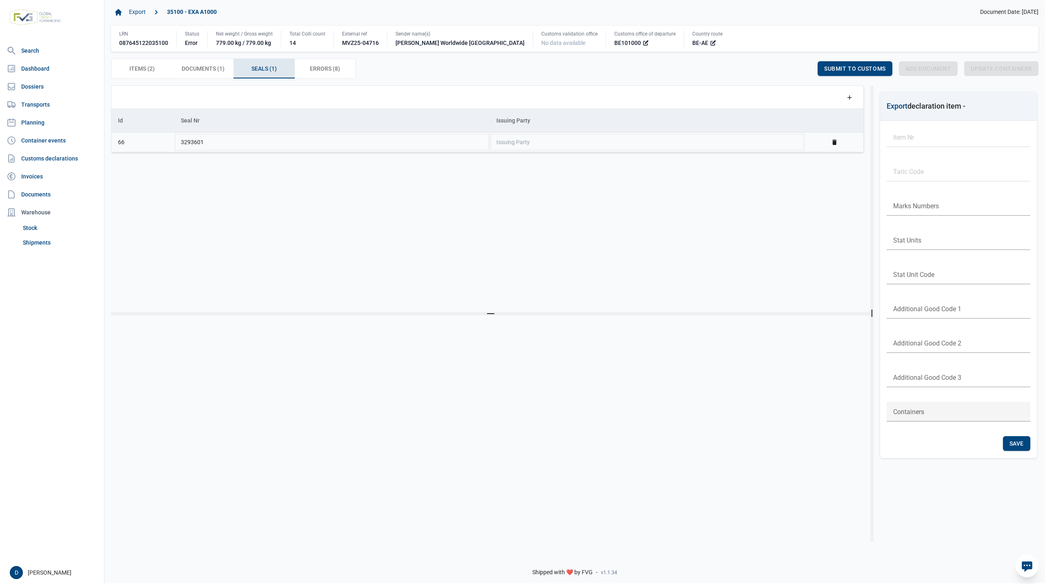
click at [835, 141] on link "Delete" at bounding box center [834, 141] width 7 height 7
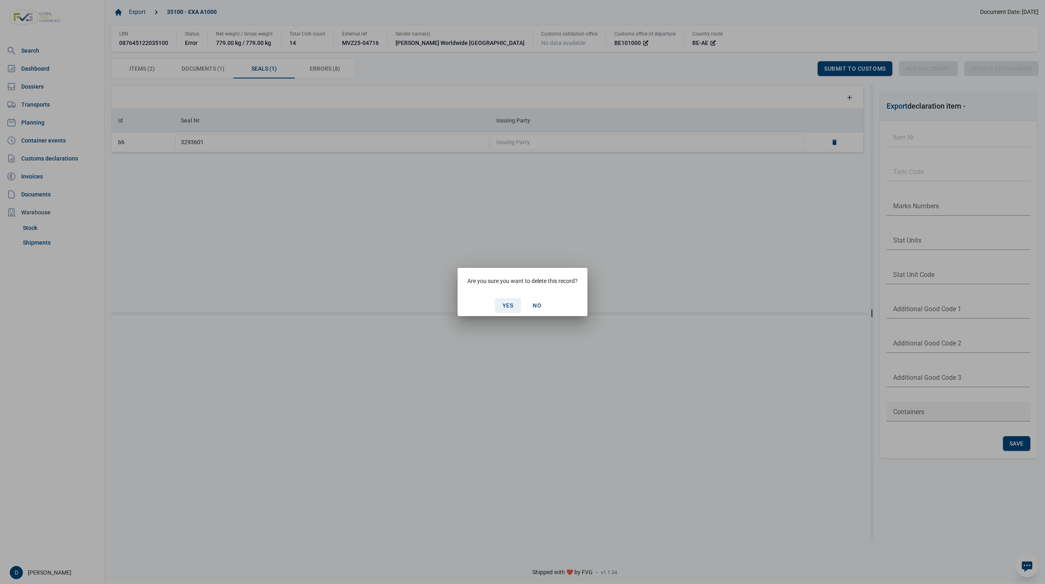
click at [505, 302] on span "Yes" at bounding box center [507, 305] width 11 height 7
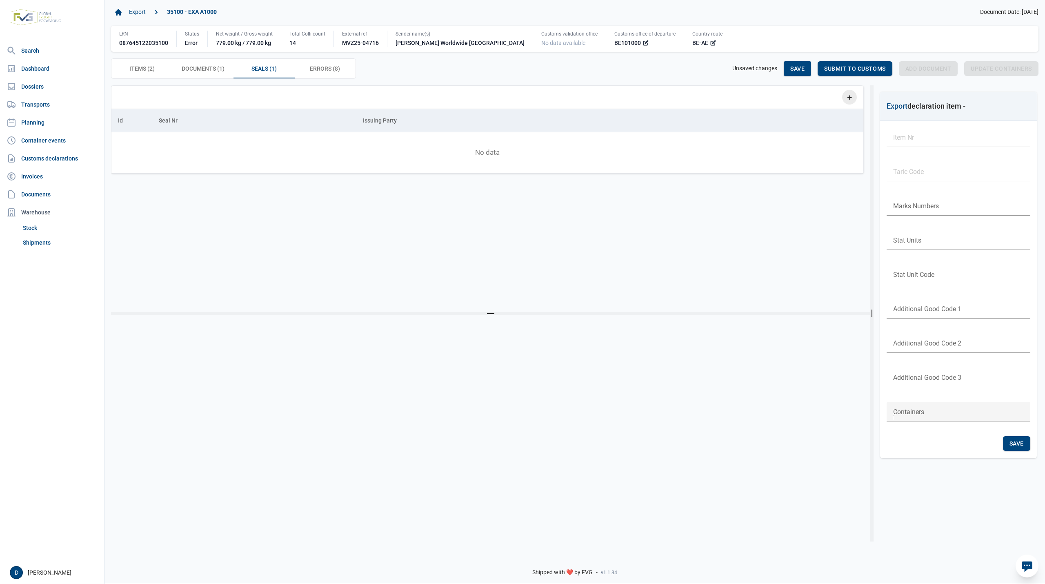
click at [848, 94] on icon "Add a row" at bounding box center [849, 96] width 7 height 7
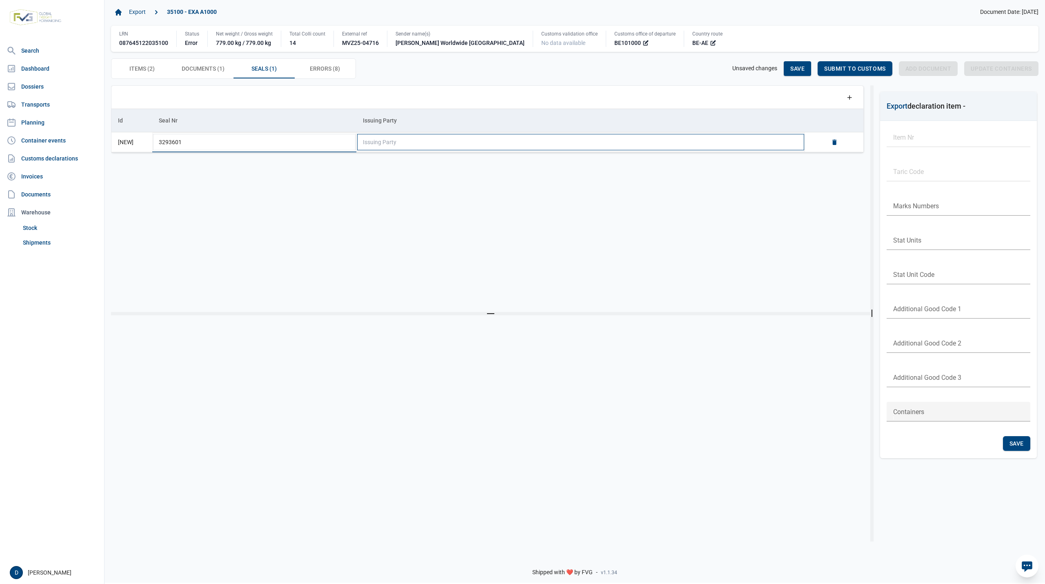
type input "3293601"
click at [502, 142] on td "Issuing Party" at bounding box center [580, 142] width 449 height 20
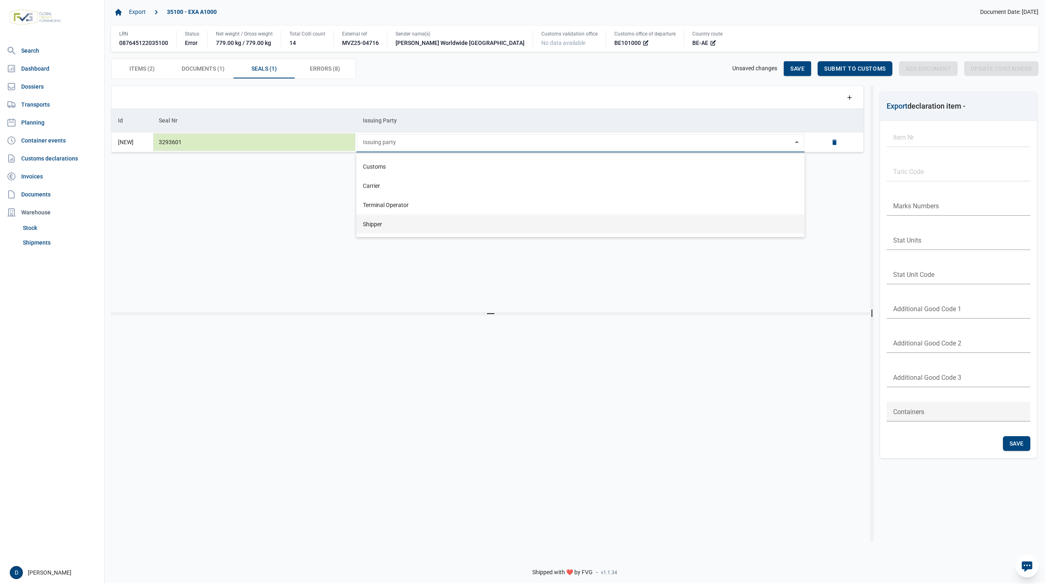
click at [374, 225] on div "Shipper" at bounding box center [580, 223] width 448 height 19
type input "Shipper"
click at [491, 124] on td "Issuing Party" at bounding box center [580, 120] width 449 height 23
click at [804, 67] on span "Save" at bounding box center [797, 68] width 14 height 7
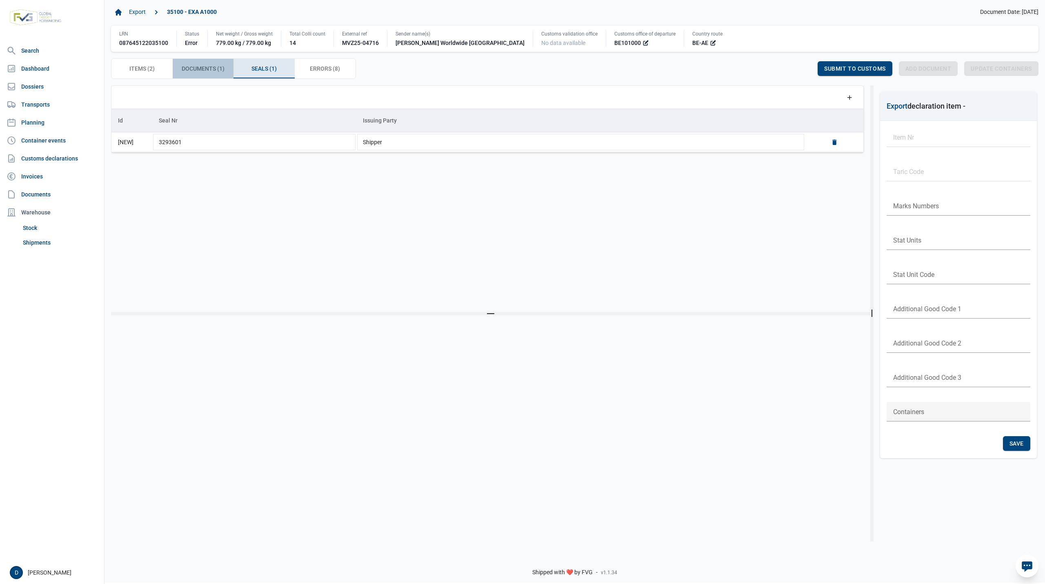
click at [206, 68] on span "Documents (1) Documents (1)" at bounding box center [203, 69] width 43 height 10
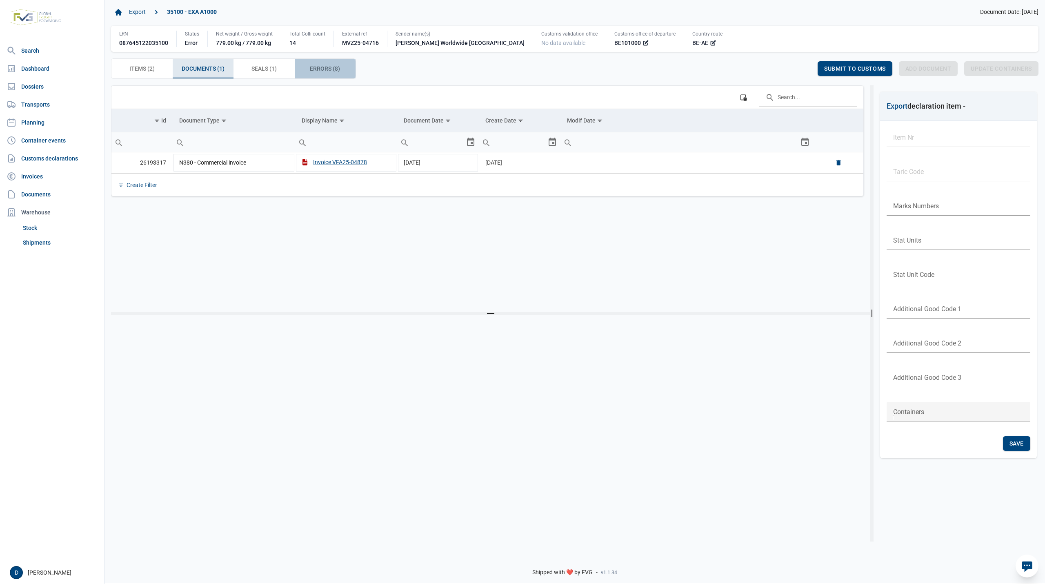
click at [312, 65] on span "Errors (8) Errors (8)" at bounding box center [325, 69] width 30 height 10
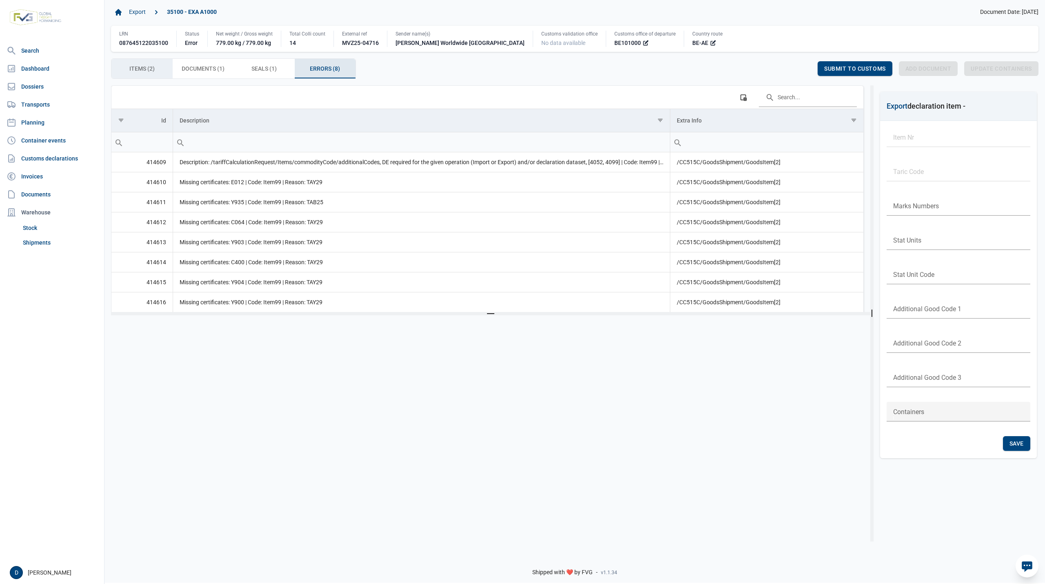
click at [148, 73] on span "Items (2) Items (2)" at bounding box center [141, 69] width 25 height 10
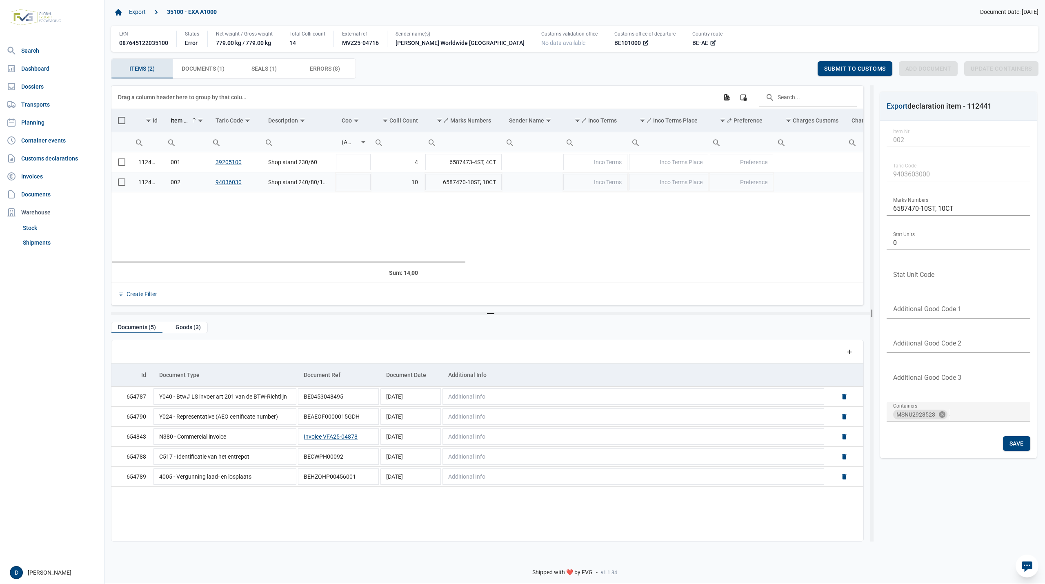
click at [119, 186] on span "Select row" at bounding box center [121, 181] width 7 height 7
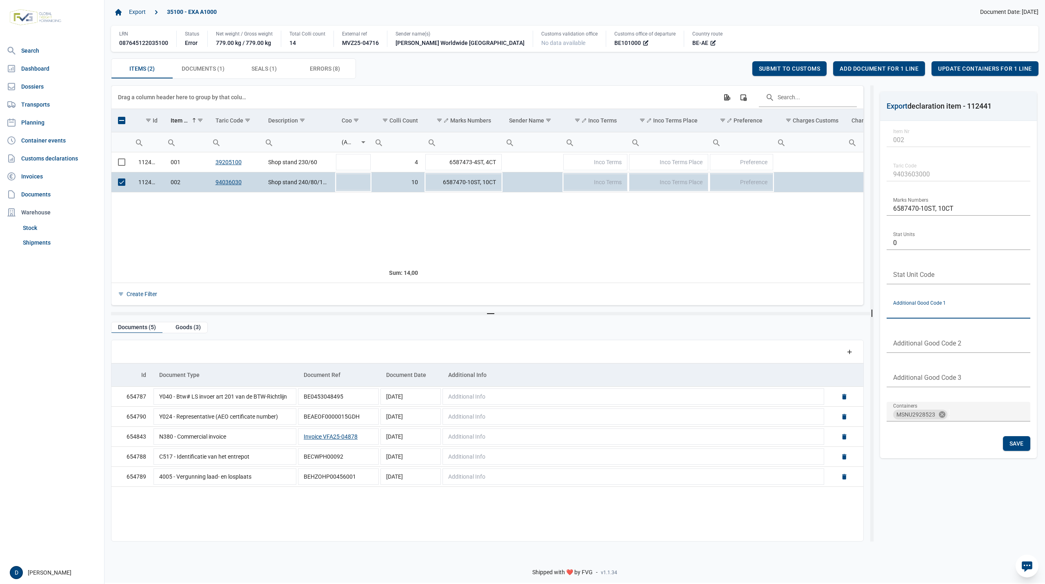
click at [938, 307] on input "text" at bounding box center [958, 309] width 144 height 20
type input "4099"
click at [1018, 445] on span "Save" at bounding box center [1016, 443] width 14 height 7
click at [789, 68] on span "Submit to customs" at bounding box center [790, 68] width 62 height 7
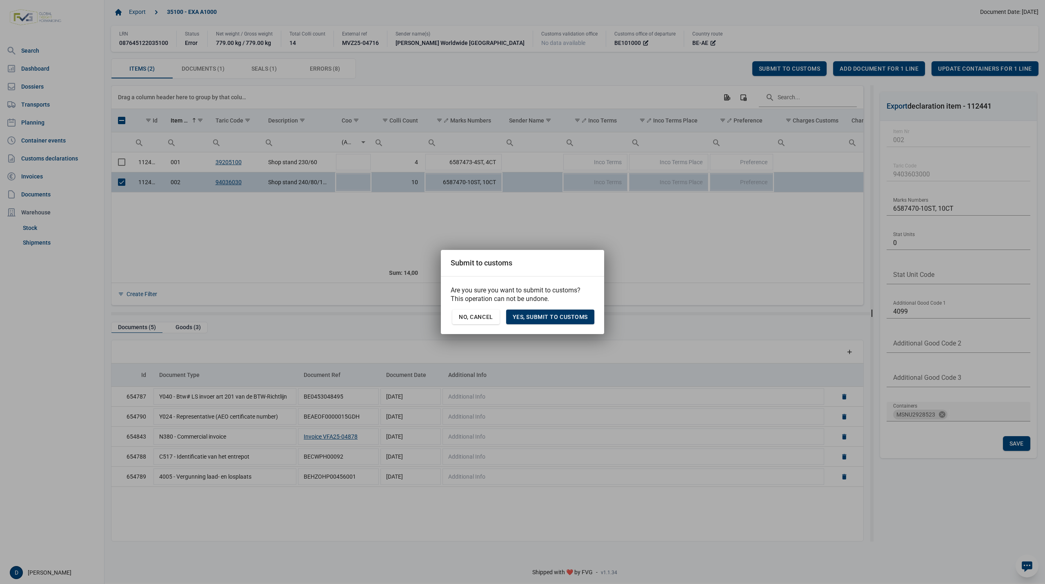
click at [565, 319] on span "Yes, Submit to customs" at bounding box center [550, 316] width 75 height 7
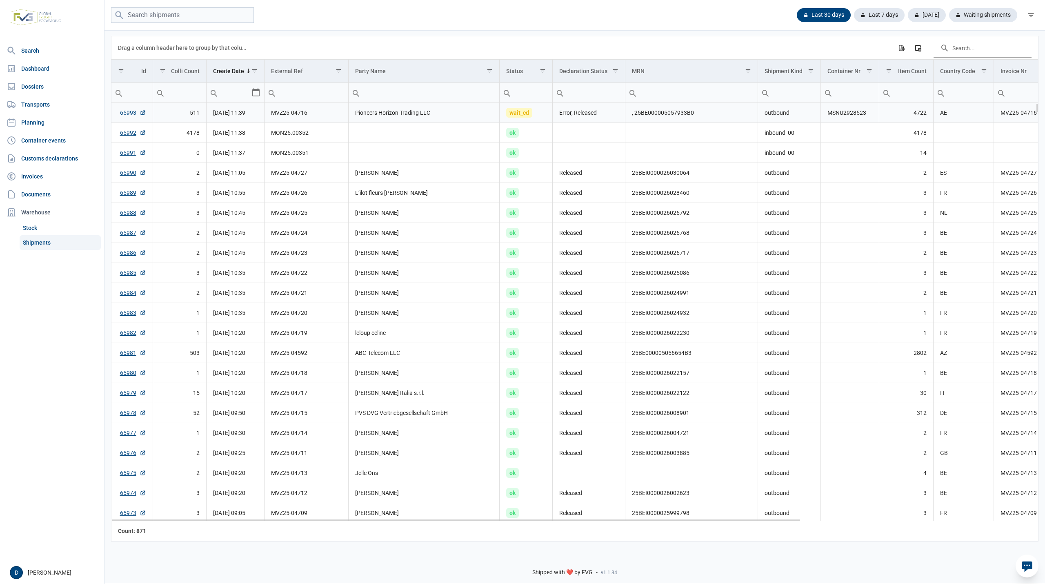
click at [128, 113] on link "65993" at bounding box center [133, 113] width 26 height 8
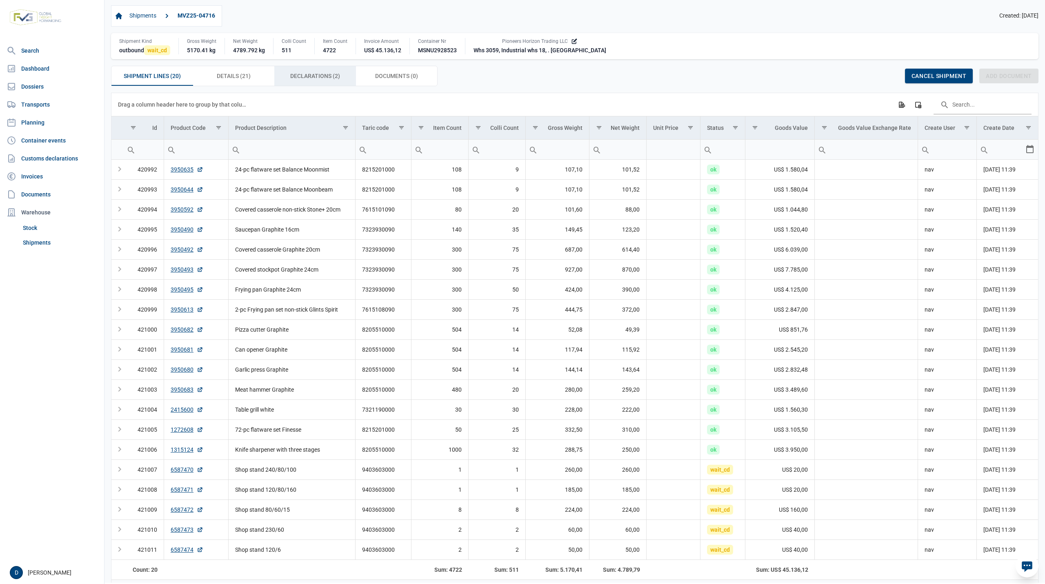
click at [306, 74] on span "Declarations (2) Declarations (2)" at bounding box center [315, 76] width 50 height 10
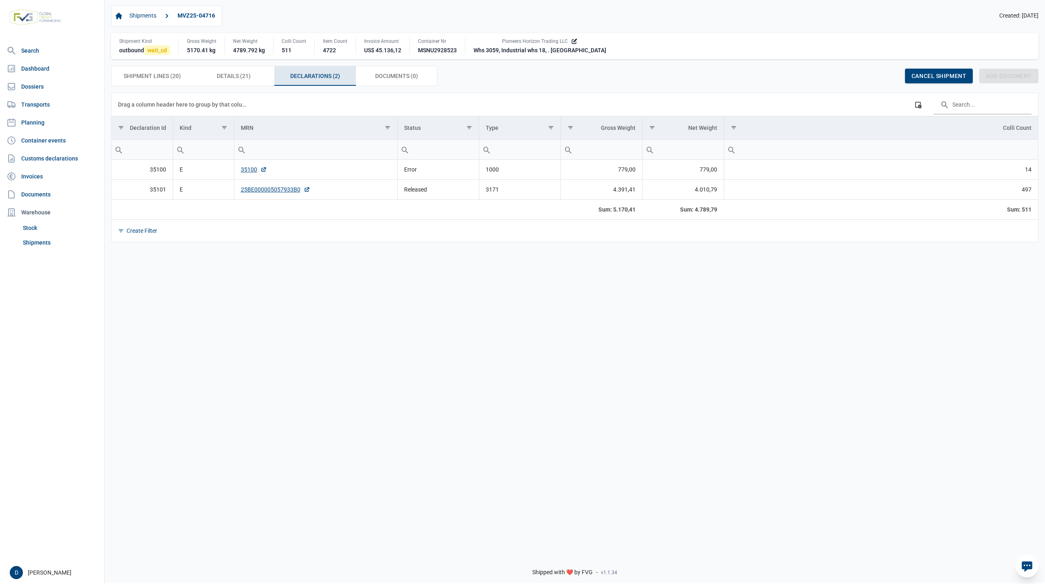
click at [239, 169] on td "35100" at bounding box center [315, 170] width 163 height 20
click at [241, 170] on link "35100" at bounding box center [254, 169] width 26 height 8
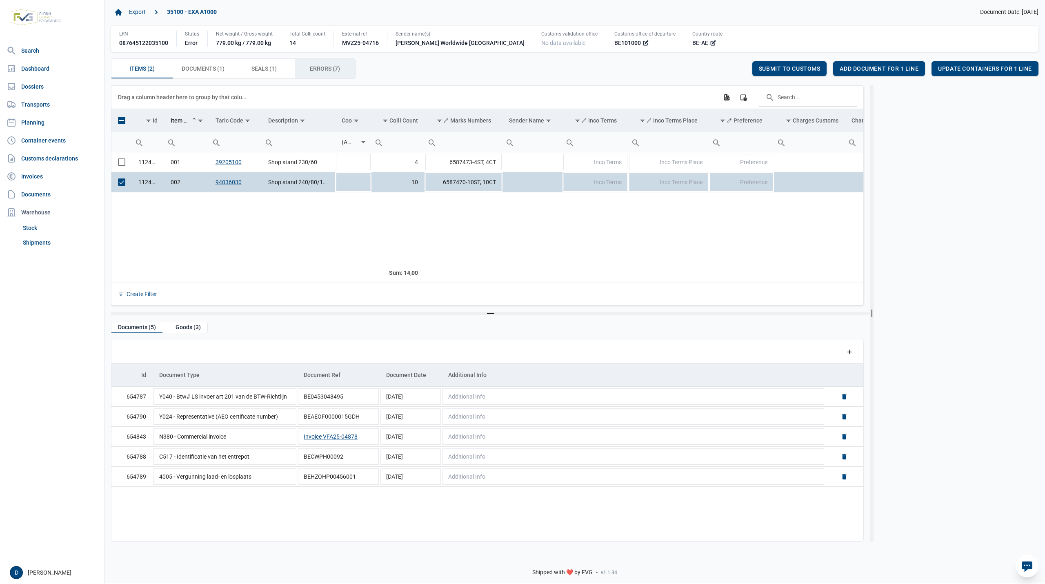
click at [313, 64] on div "Errors (7) Errors (7)" at bounding box center [325, 69] width 61 height 20
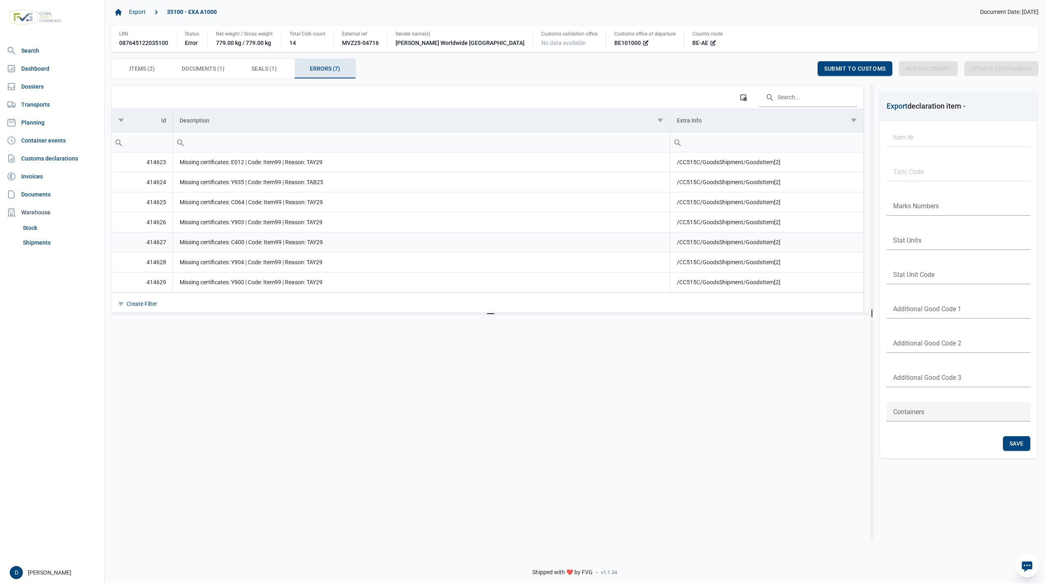
scroll to position [12, 0]
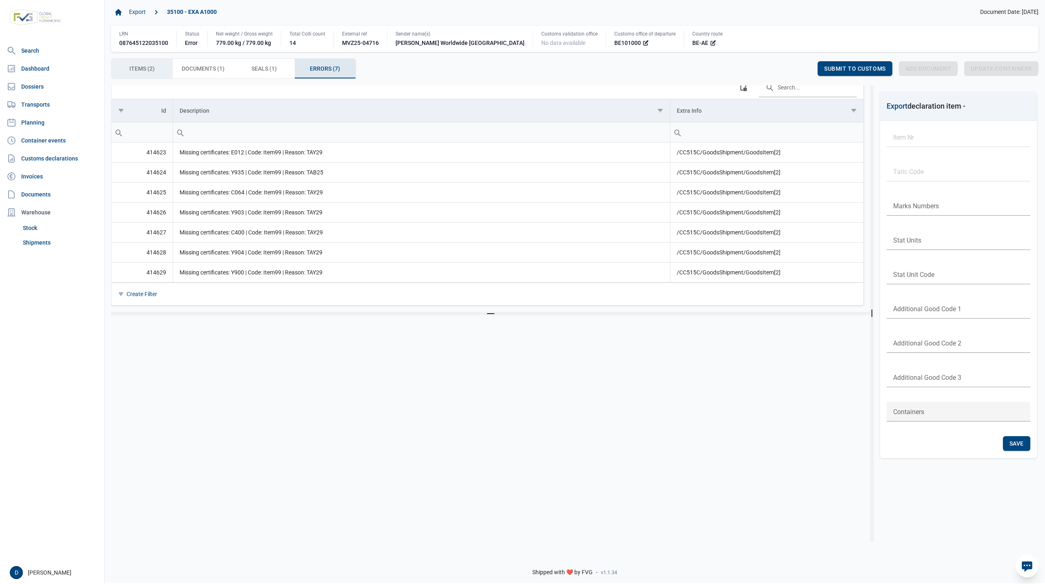
click at [153, 71] on span "Items (2) Items (2)" at bounding box center [141, 69] width 25 height 10
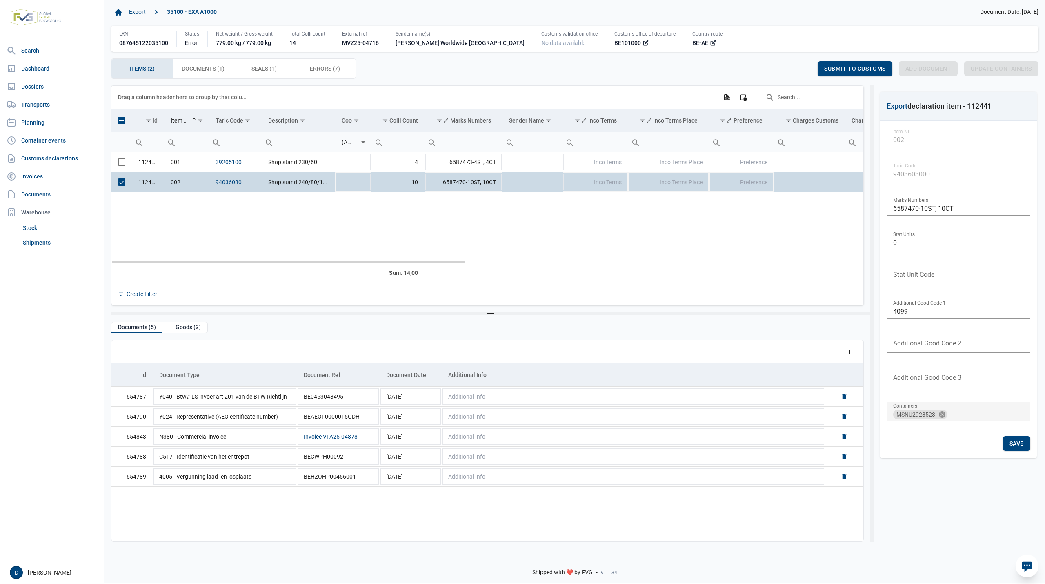
click at [122, 180] on span "Select row" at bounding box center [121, 181] width 7 height 7
click at [118, 184] on span "Select row" at bounding box center [121, 181] width 7 height 7
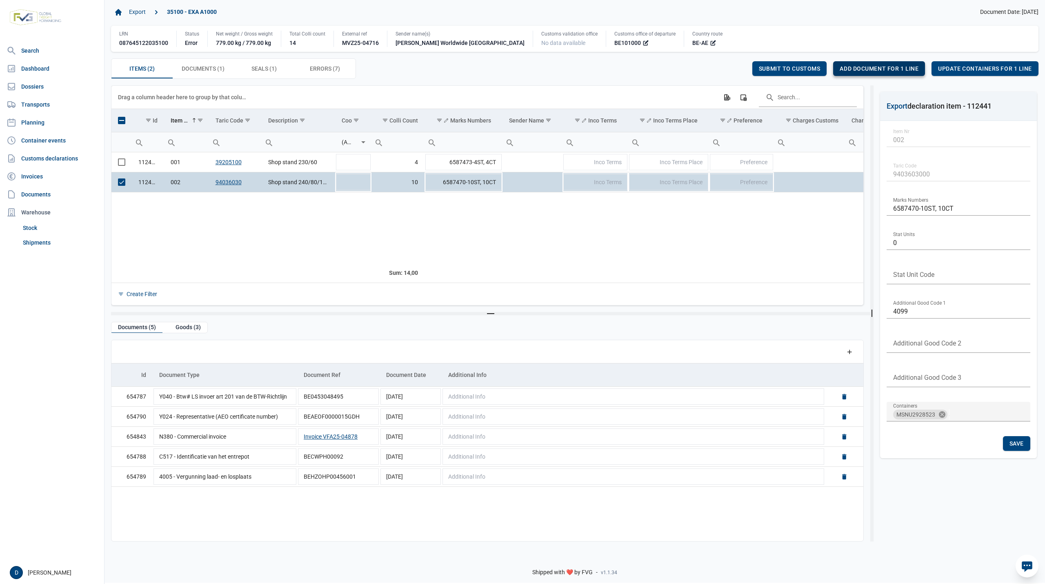
click at [906, 67] on span "Add document for 1 line" at bounding box center [879, 68] width 79 height 7
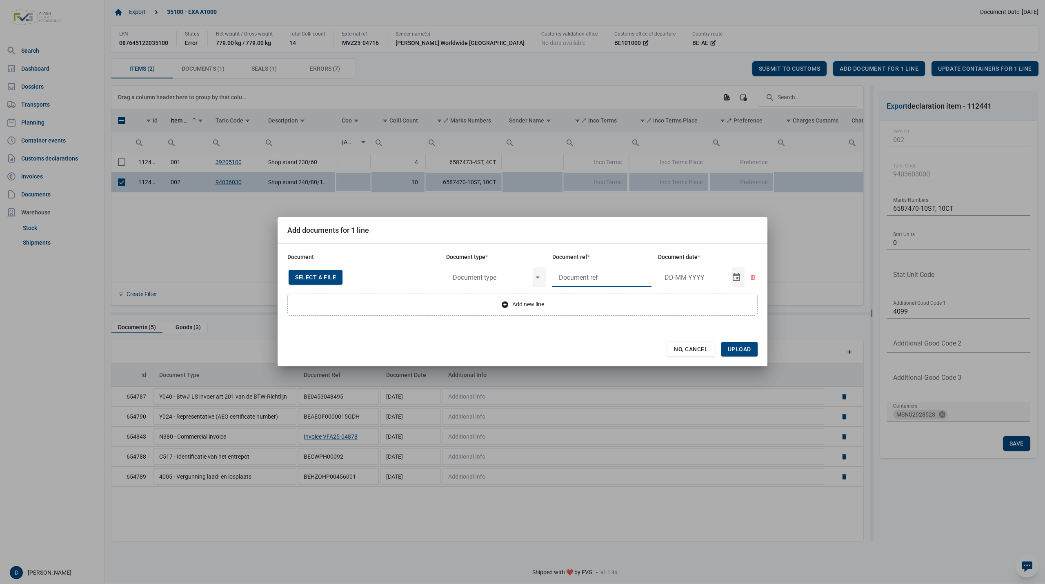
drag, startPoint x: 574, startPoint y: 273, endPoint x: 578, endPoint y: 270, distance: 5.2
click at [577, 271] on input "text" at bounding box center [602, 277] width 100 height 20
type input "."
click at [666, 279] on input "Document date" at bounding box center [694, 277] width 73 height 20
drag, startPoint x: 666, startPoint y: 279, endPoint x: 675, endPoint y: 278, distance: 8.7
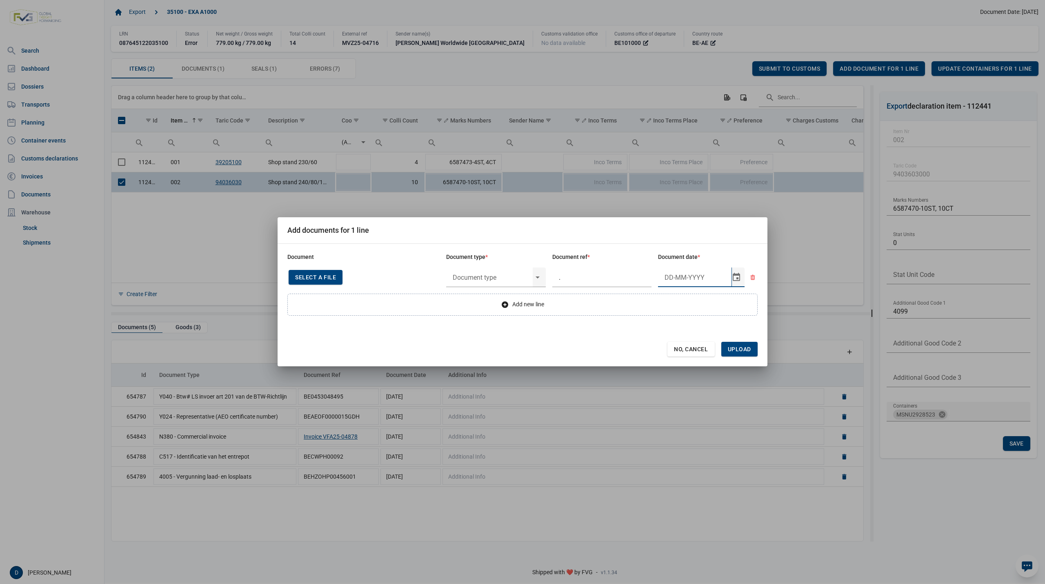
click at [675, 278] on input "Document date" at bounding box center [694, 277] width 73 height 20
type input "4-9-2025"
click at [541, 280] on div "Select" at bounding box center [541, 277] width 10 height 20
click at [477, 336] on div "Y821 - Not in article 3h.1 of Regulation (EU) No 833/2014" at bounding box center [496, 338] width 100 height 19
type input "Y821 - Not in article 3h.1 of Regulation (EU) No 833/2014"
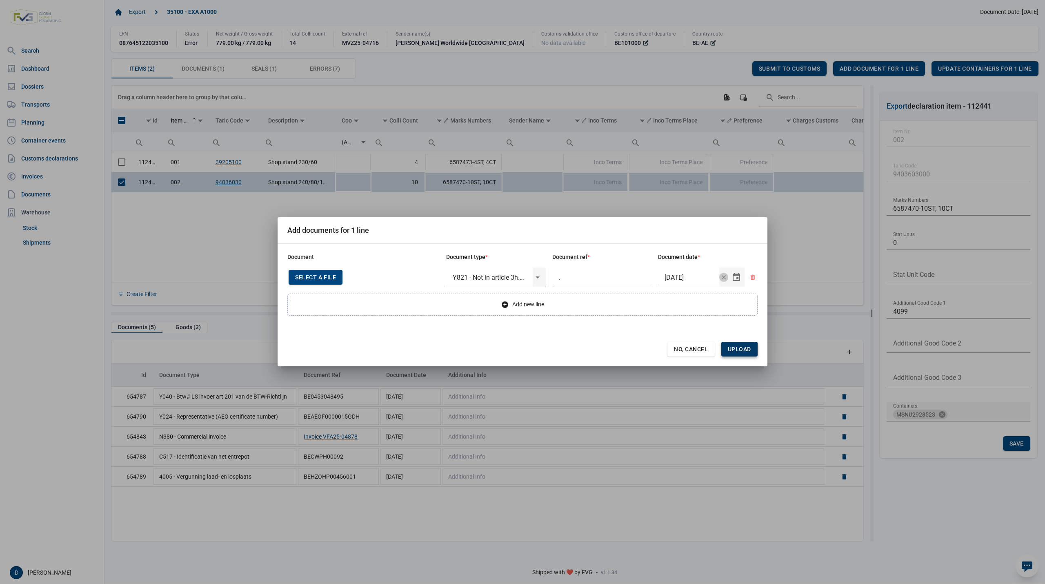
click at [740, 347] on span "Upload" at bounding box center [739, 349] width 23 height 7
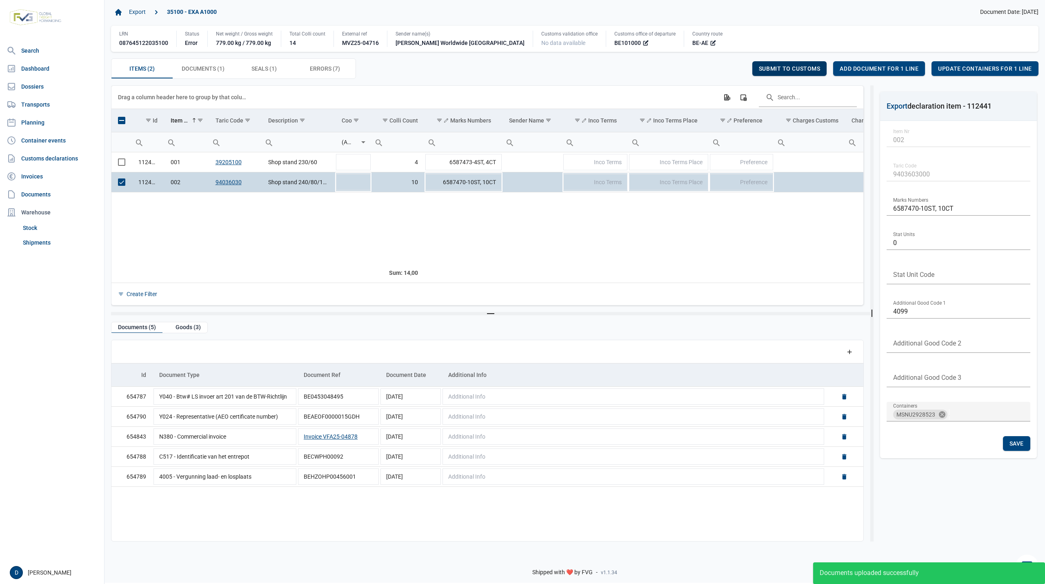
click at [787, 69] on span "Submit to customs" at bounding box center [790, 68] width 62 height 7
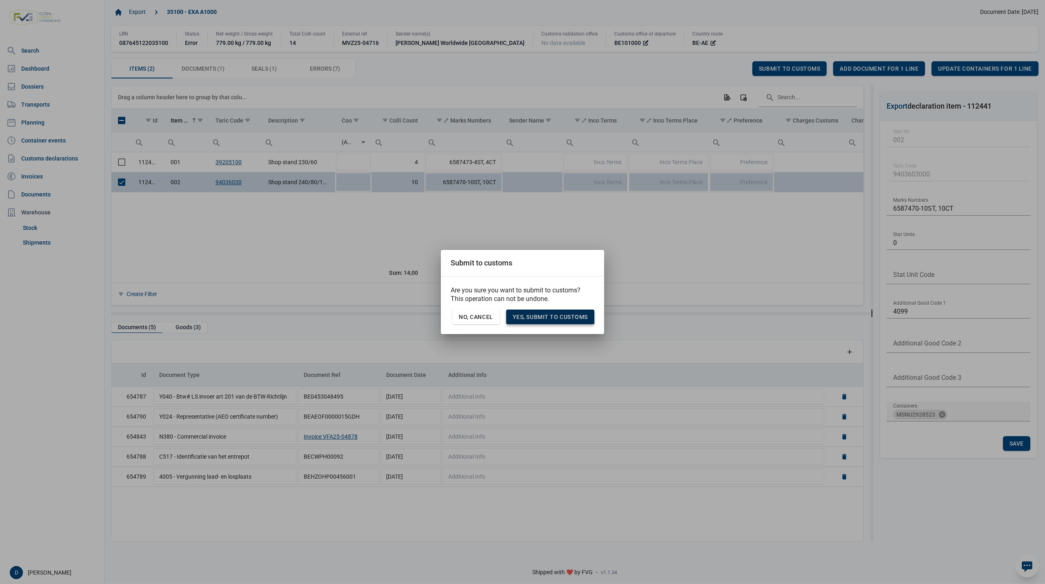
click at [554, 316] on span "Yes, Submit to customs" at bounding box center [550, 316] width 75 height 7
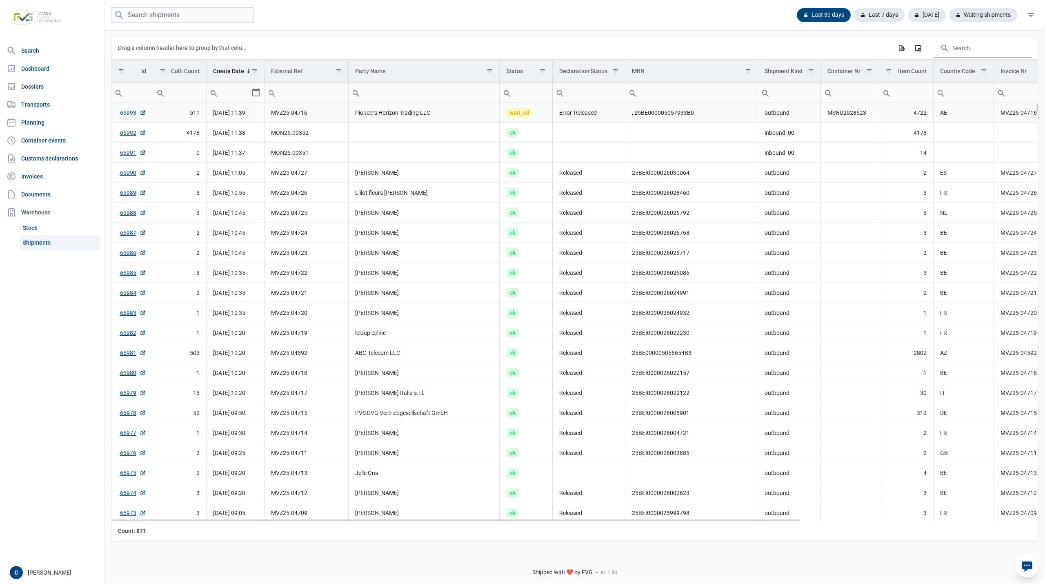
click at [128, 114] on link "65993" at bounding box center [133, 113] width 26 height 8
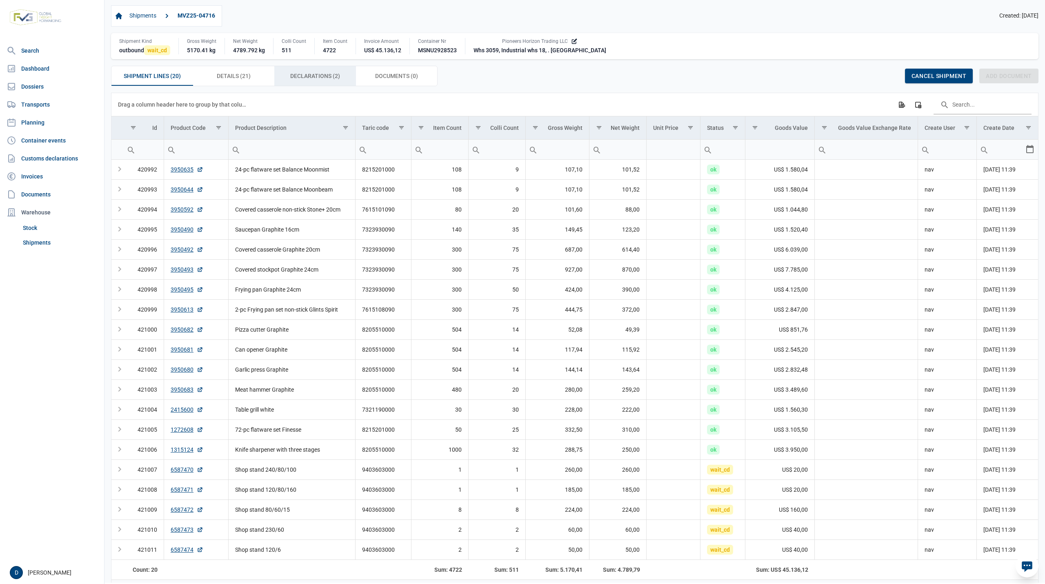
click at [311, 76] on span "Declarations (2) Declarations (2)" at bounding box center [315, 76] width 50 height 10
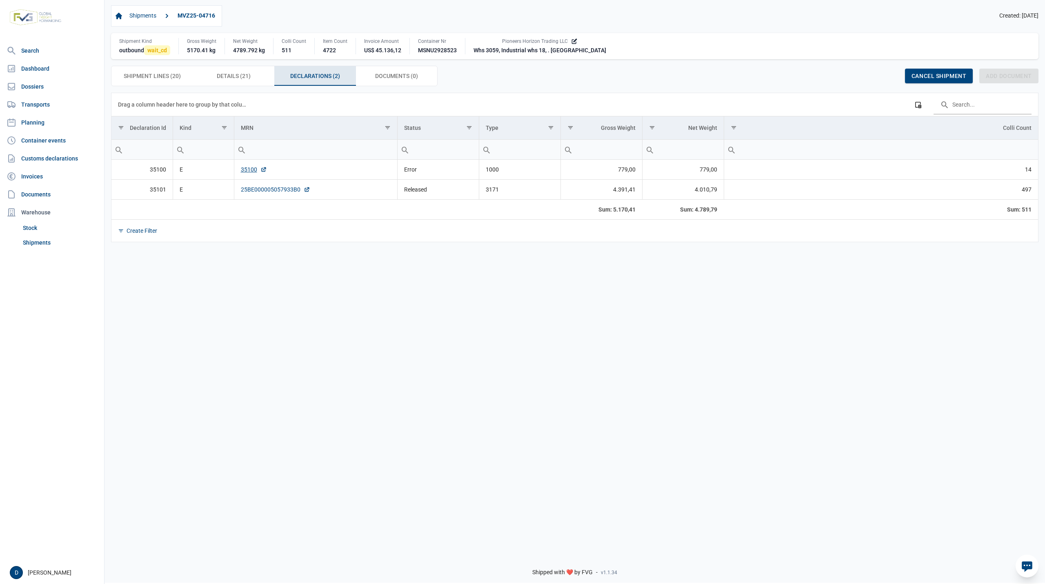
click at [277, 191] on link "25BE000005057933B0" at bounding box center [275, 189] width 69 height 8
click at [242, 170] on link "35100" at bounding box center [254, 169] width 26 height 8
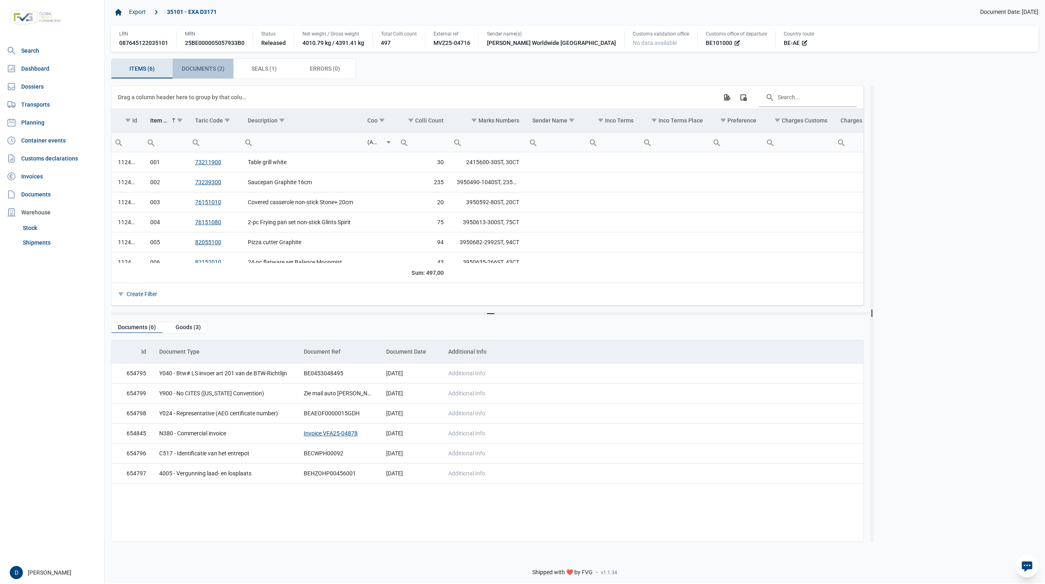
click at [214, 69] on span "Documents (2) Documents (2)" at bounding box center [203, 69] width 43 height 10
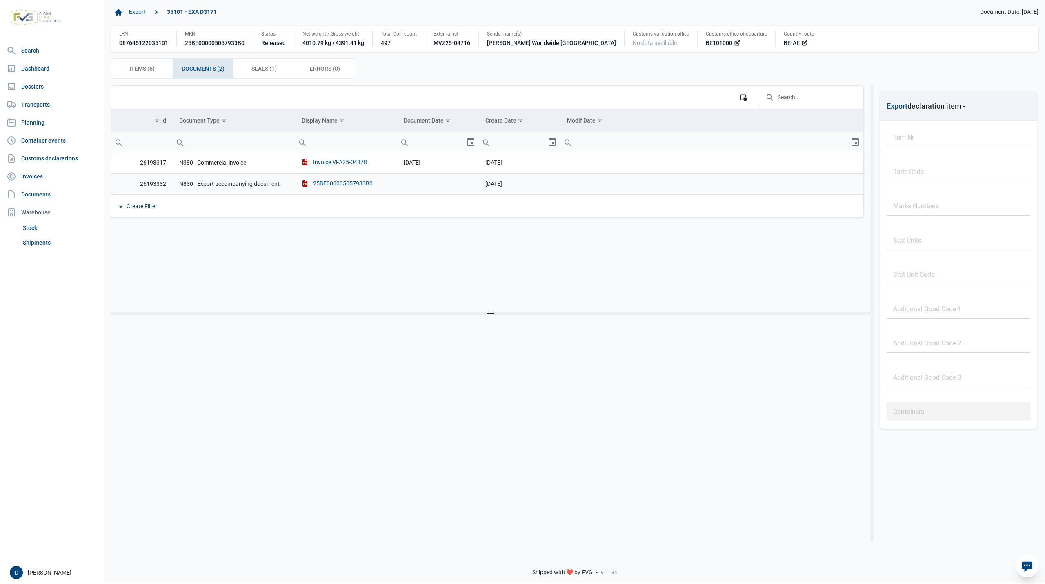
click at [332, 182] on div "25BE000005057933B0" at bounding box center [337, 183] width 71 height 8
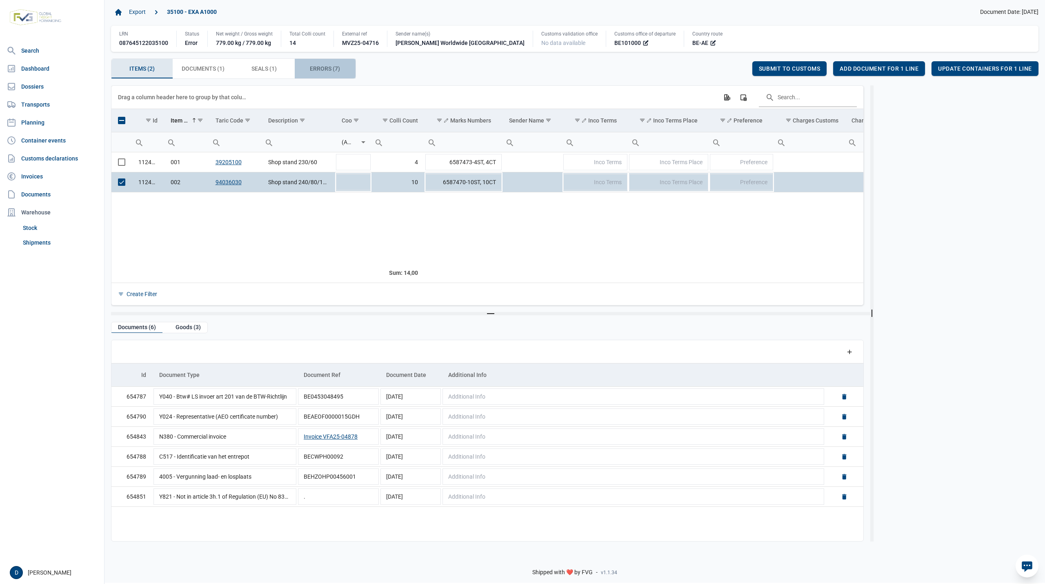
click at [322, 67] on span "Errors (7) Errors (7)" at bounding box center [325, 69] width 30 height 10
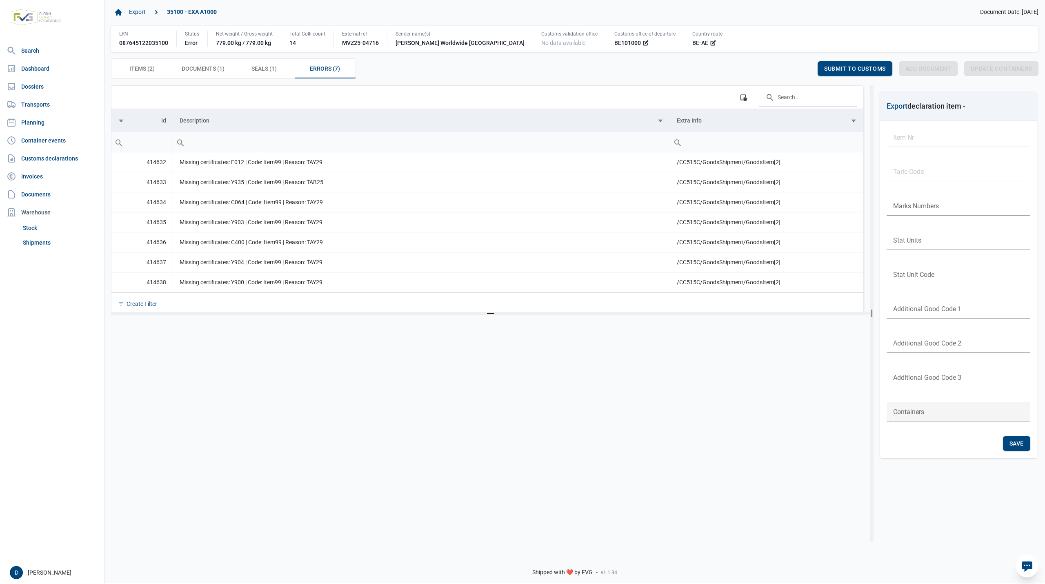
click at [133, 337] on div at bounding box center [487, 423] width 753 height 202
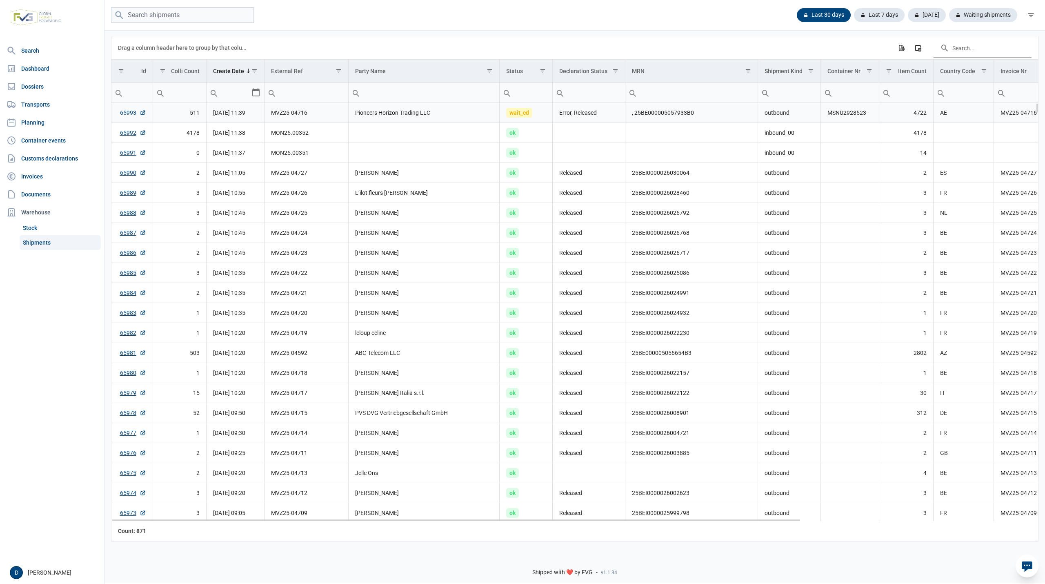
click at [121, 113] on link "65993" at bounding box center [133, 113] width 26 height 8
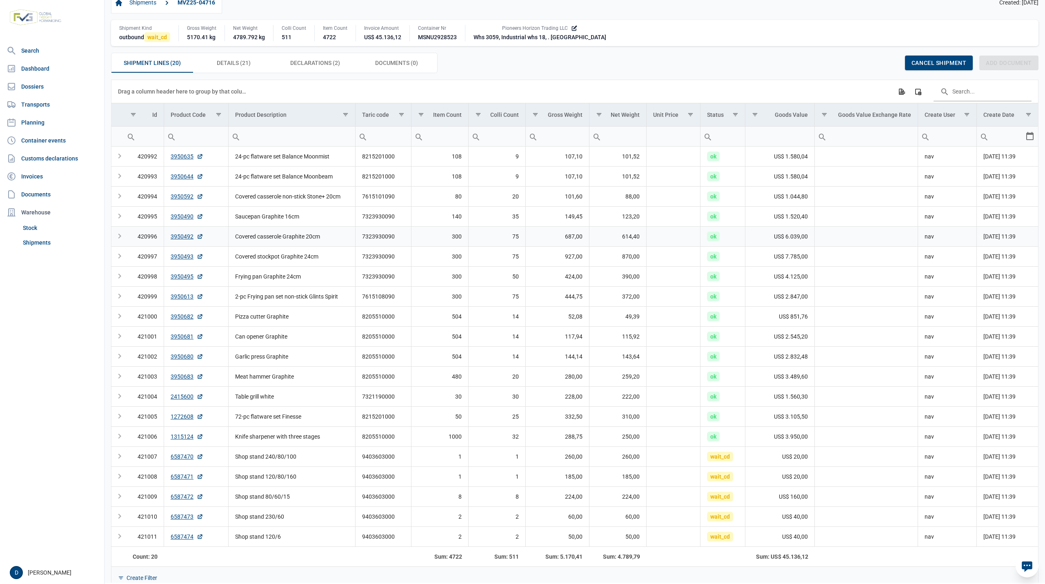
scroll to position [23, 0]
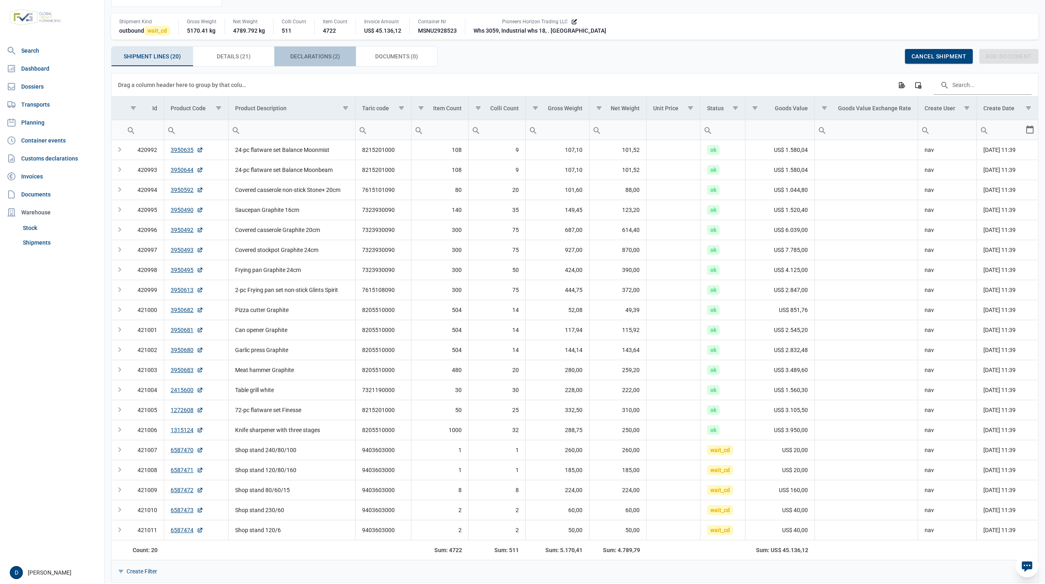
click at [329, 51] on span "Declarations (2) Declarations (2)" at bounding box center [315, 56] width 50 height 10
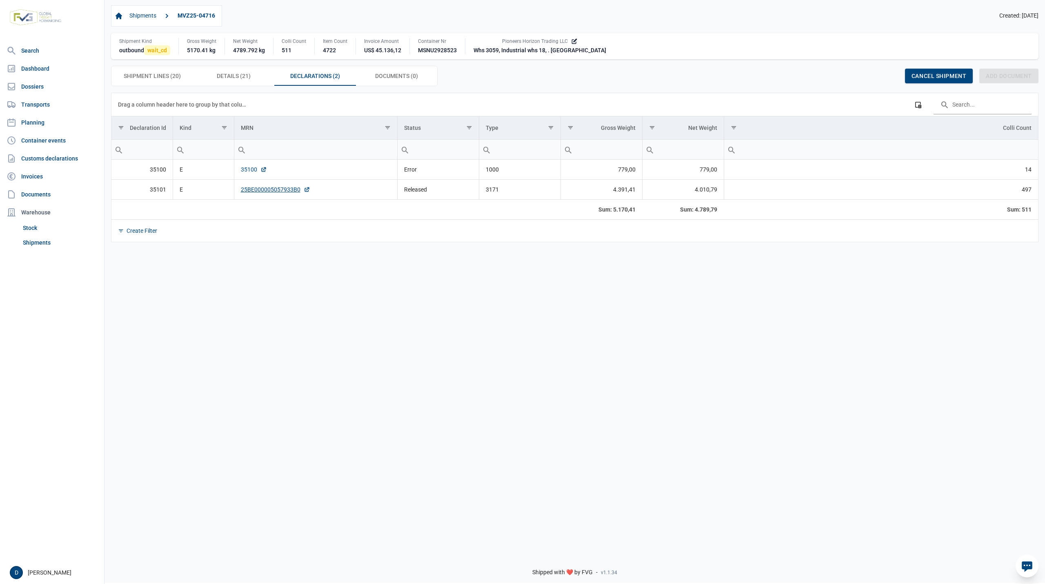
click at [247, 169] on link "35100" at bounding box center [254, 169] width 26 height 8
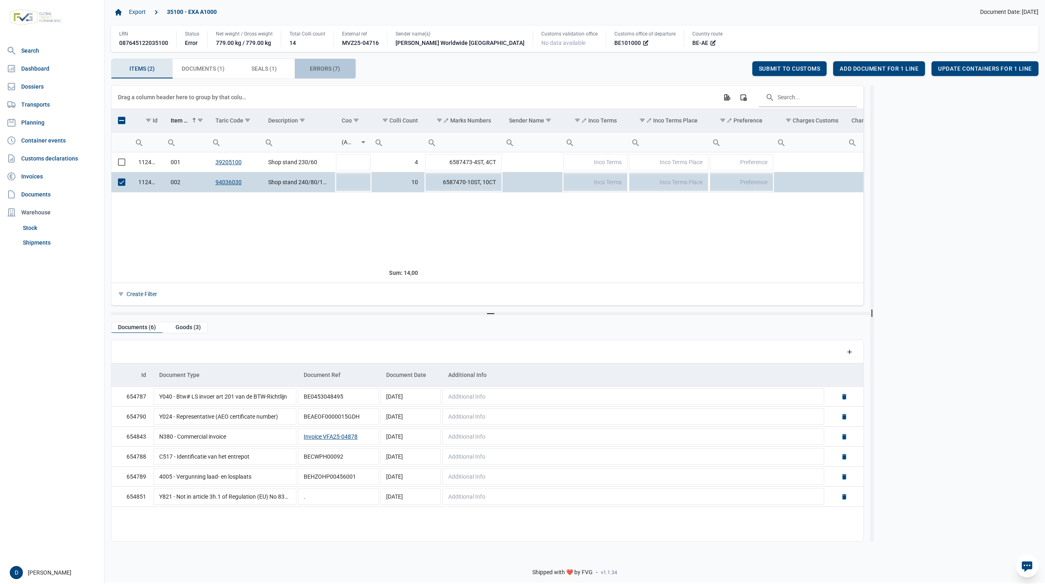
click at [322, 70] on span "Errors (7) Errors (7)" at bounding box center [325, 69] width 30 height 10
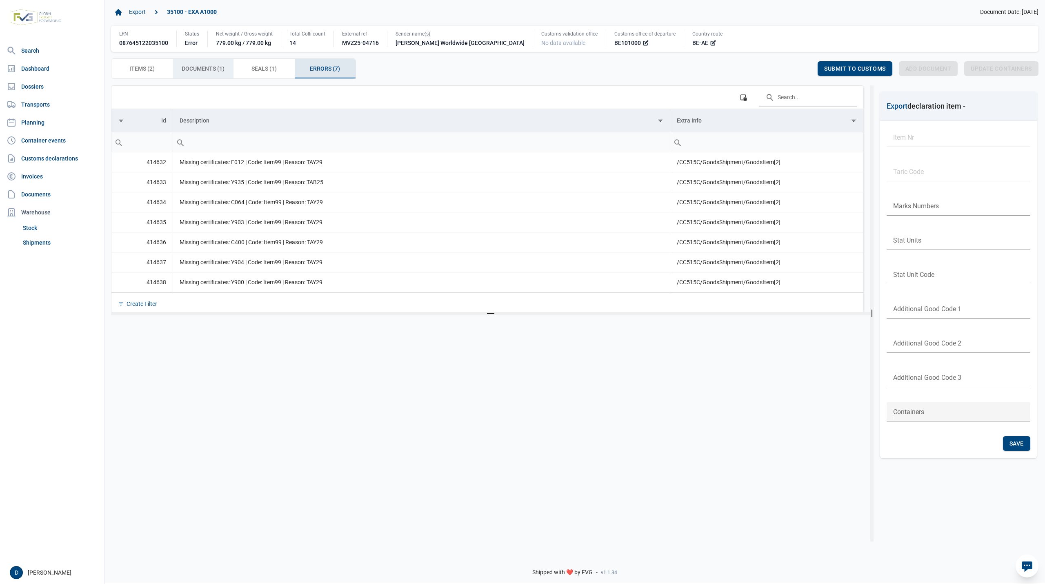
click at [204, 69] on span "Documents (1) Documents (1)" at bounding box center [203, 69] width 43 height 10
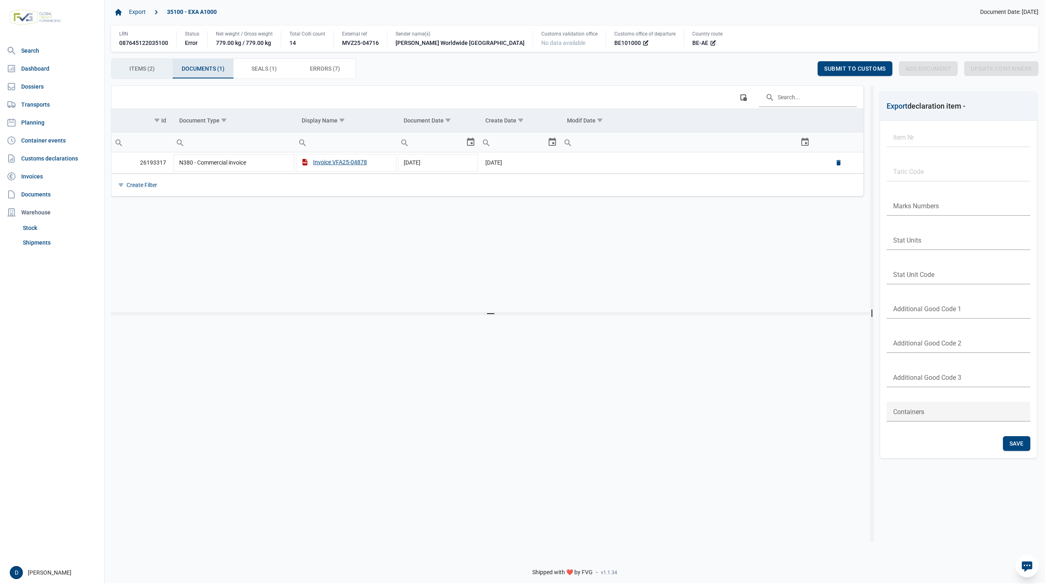
click at [149, 70] on span "Items (2) Items (2)" at bounding box center [141, 69] width 25 height 10
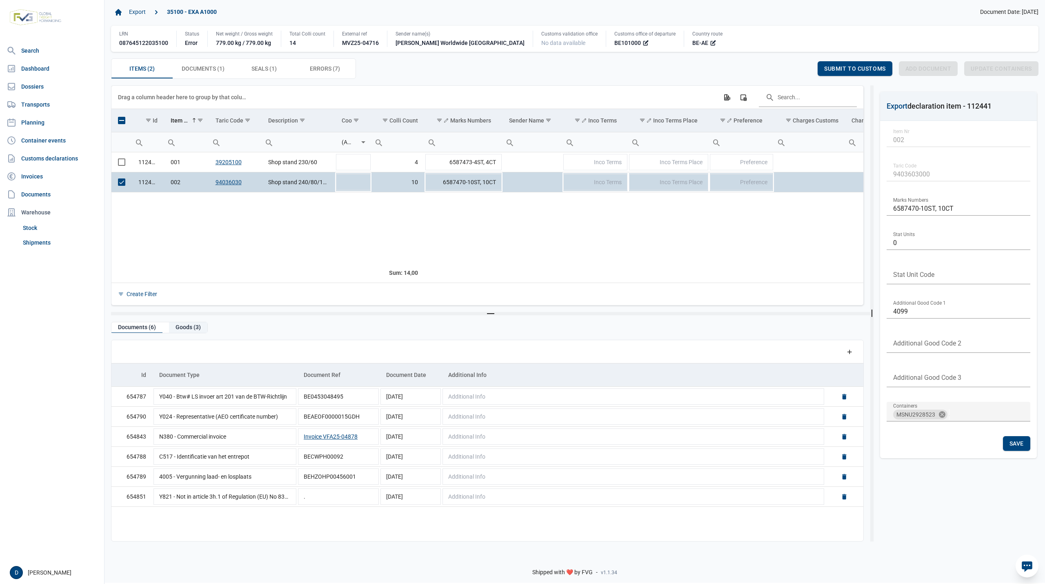
click at [189, 323] on div "Goods (3)" at bounding box center [188, 327] width 38 height 11
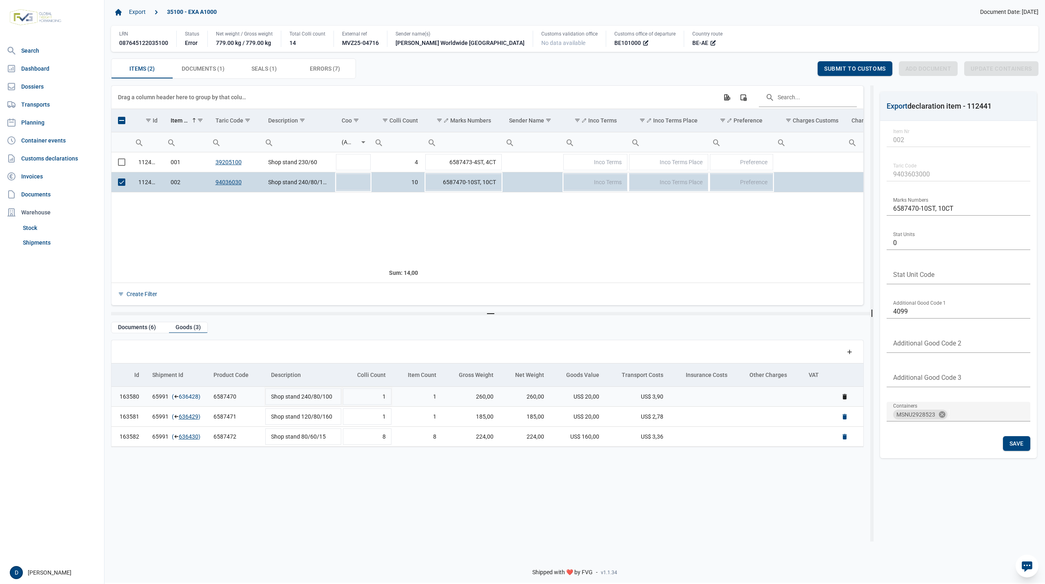
click at [189, 397] on link "636428" at bounding box center [189, 396] width 20 height 8
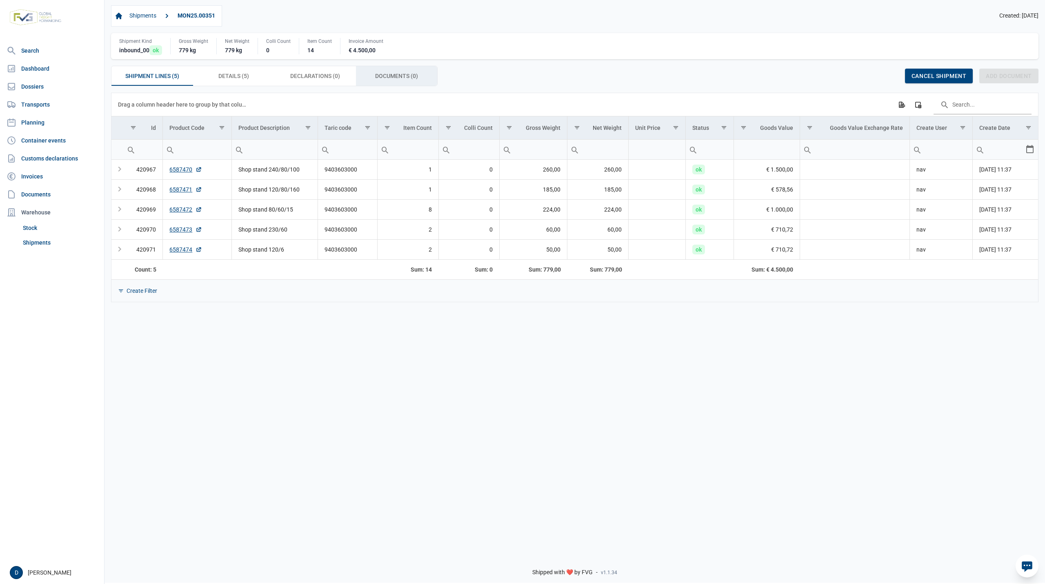
click at [395, 77] on span "Documents (0) Documents (0)" at bounding box center [396, 76] width 43 height 10
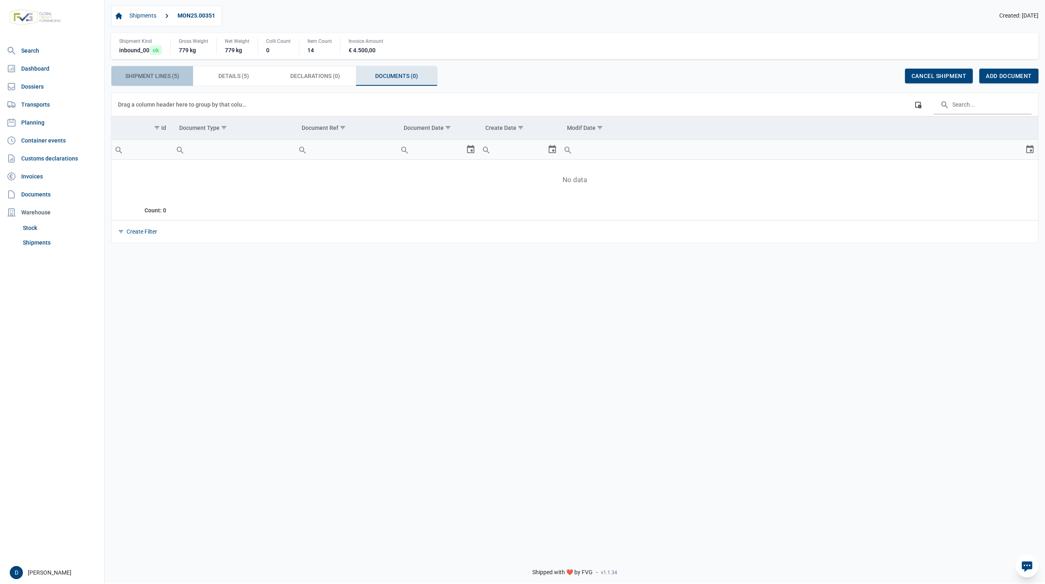
click at [149, 73] on span "Shipment Lines (5) Shipment Lines (5)" at bounding box center [152, 76] width 54 height 10
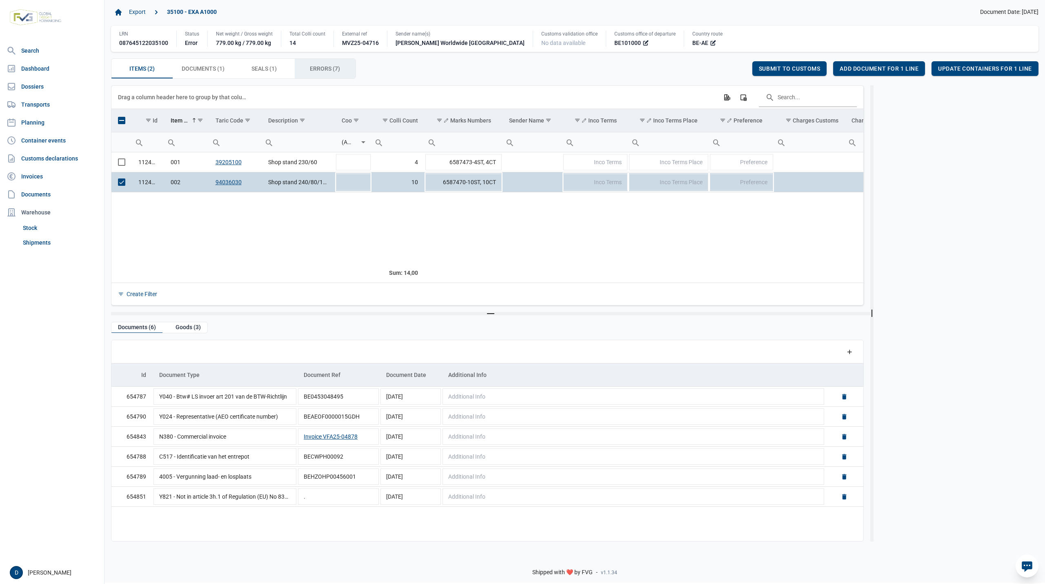
click at [327, 66] on span "Errors (7) Errors (7)" at bounding box center [325, 69] width 30 height 10
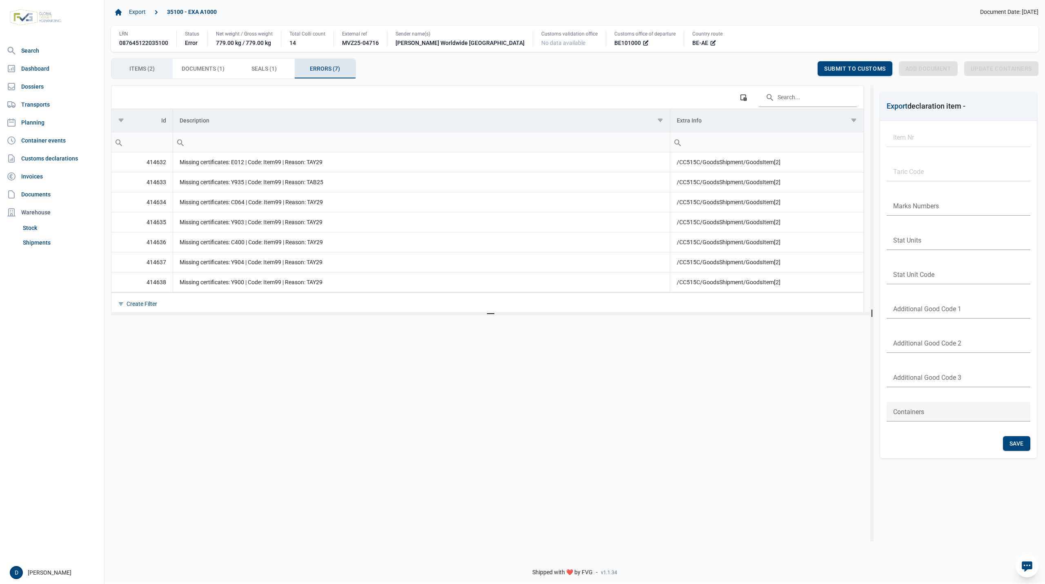
click at [144, 66] on span "Items (2) Items (2)" at bounding box center [141, 69] width 25 height 10
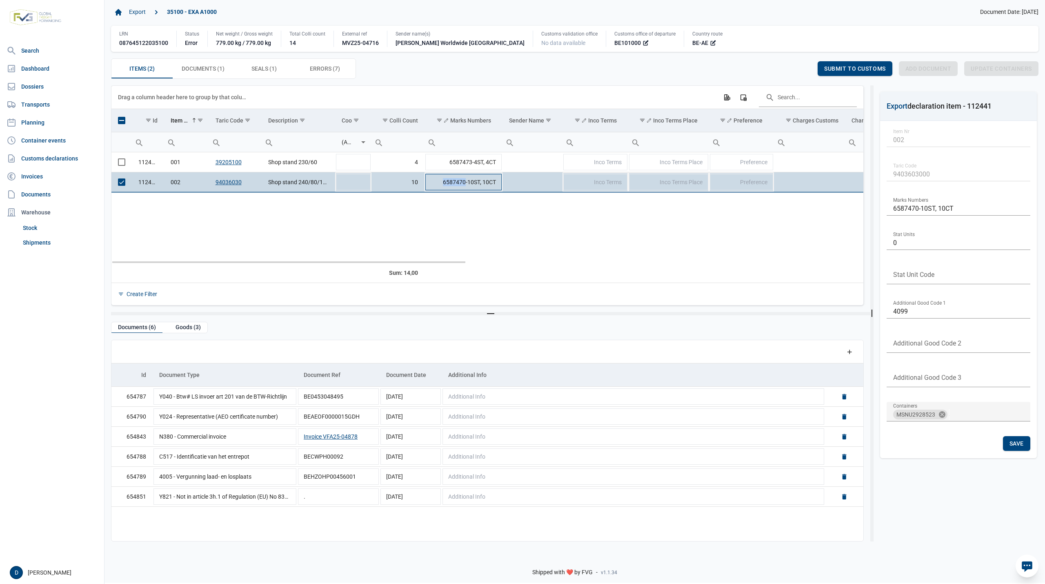
drag, startPoint x: 441, startPoint y: 180, endPoint x: 466, endPoint y: 183, distance: 25.0
click at [466, 183] on td "6587470-10ST, 10CT" at bounding box center [463, 182] width 78 height 20
drag, startPoint x: 443, startPoint y: 182, endPoint x: 466, endPoint y: 181, distance: 22.9
click at [466, 181] on input "6587470-10ST, 10CT" at bounding box center [463, 182] width 78 height 20
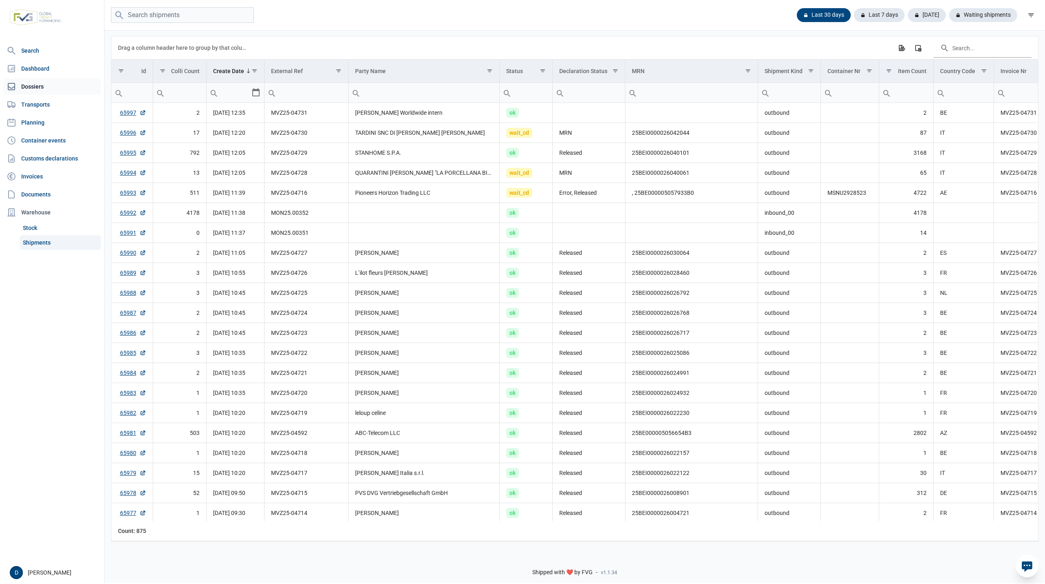
click at [38, 88] on link "Dossiers" at bounding box center [52, 86] width 98 height 16
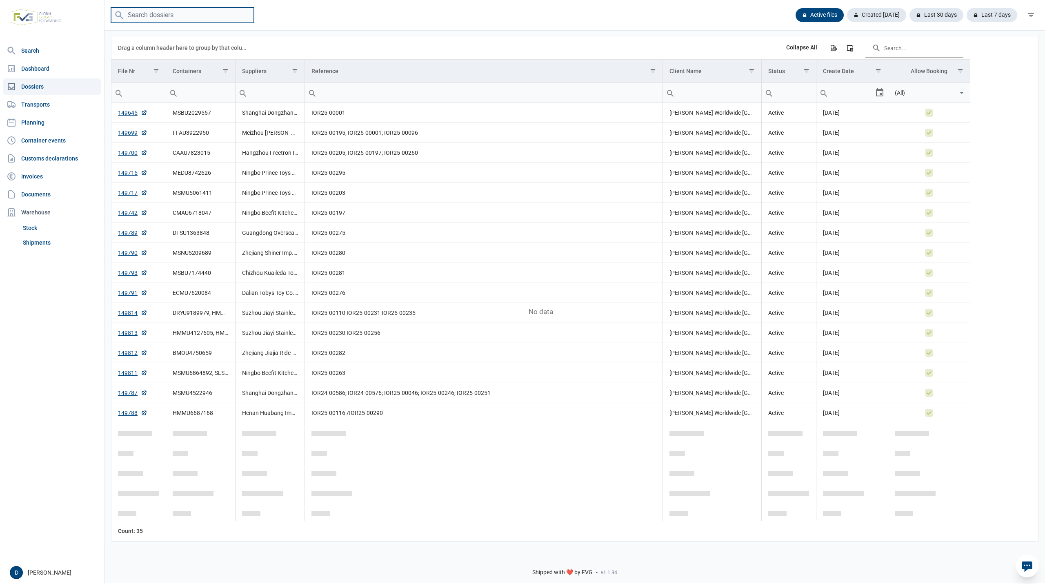
click at [156, 15] on input "search" at bounding box center [182, 15] width 143 height 16
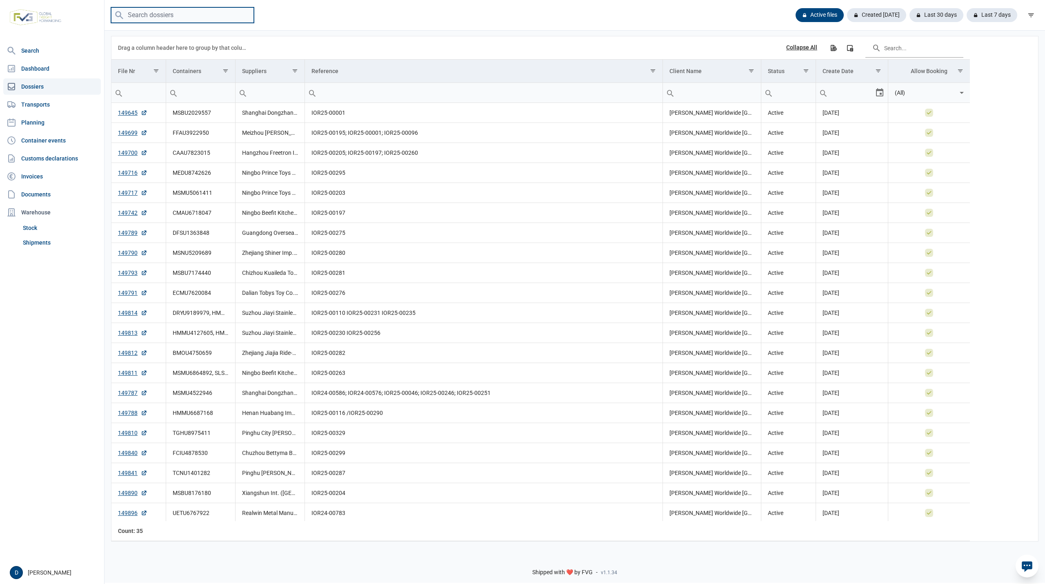
paste input "TRHU8278553"
type input "TRHU8278553"
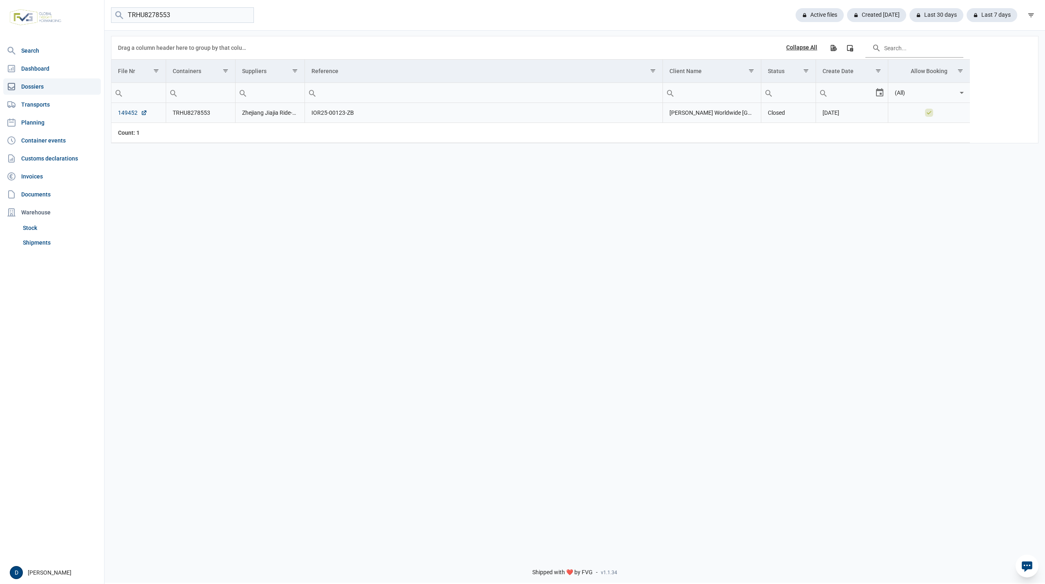
click at [129, 113] on link "149452" at bounding box center [132, 113] width 29 height 8
drag, startPoint x: 175, startPoint y: 13, endPoint x: 87, endPoint y: 16, distance: 87.8
click at [87, 16] on div "Search Dashboard Dossiers Transports Planning Container events Customs declarat…" at bounding box center [522, 291] width 1045 height 584
click at [35, 244] on link "Shipments" at bounding box center [60, 242] width 81 height 15
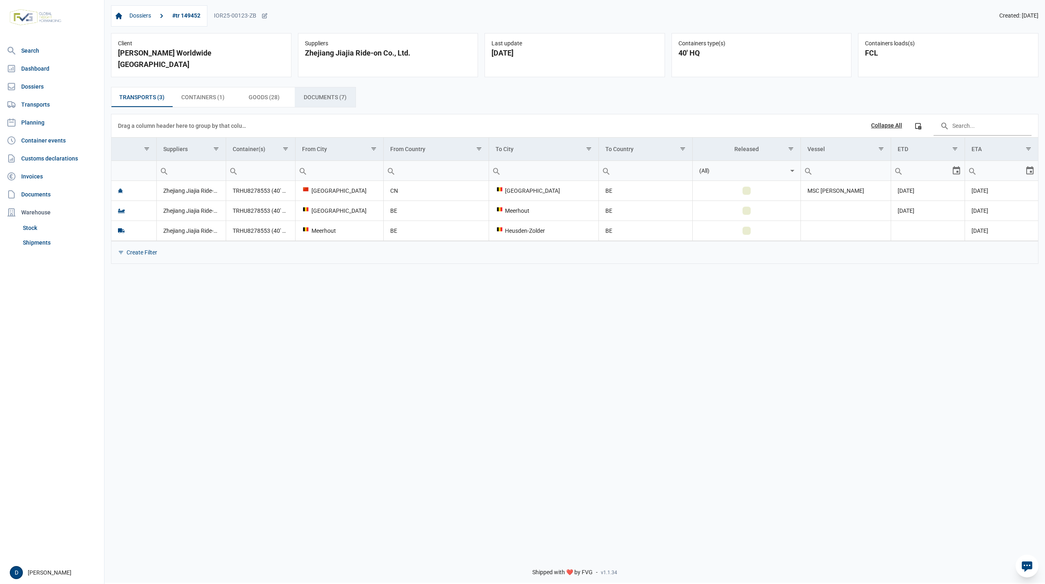
click at [314, 92] on span "Documents (7) Documents (7)" at bounding box center [325, 97] width 43 height 10
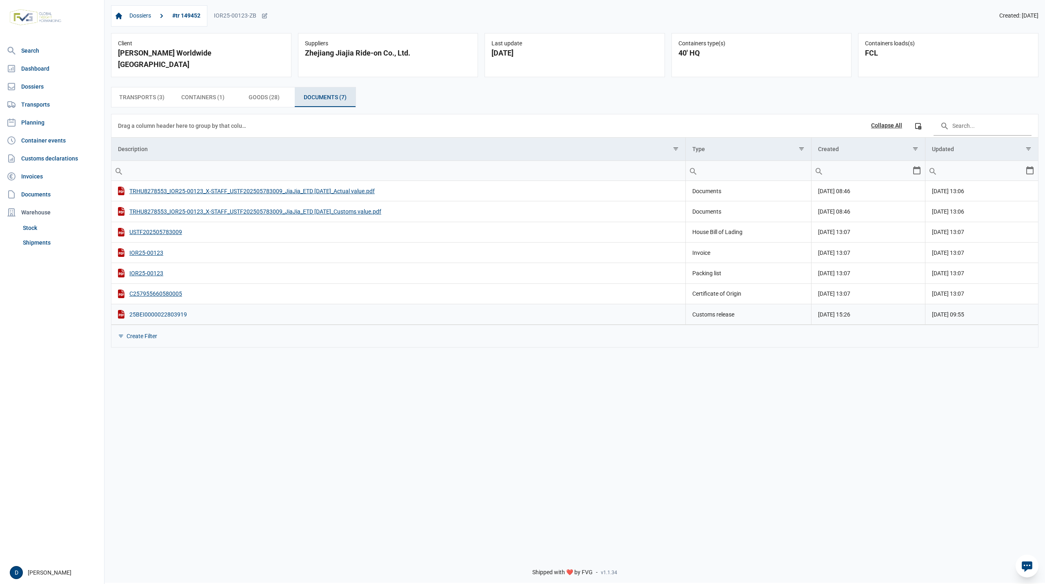
click at [173, 310] on div "25BEI0000022803919" at bounding box center [398, 314] width 561 height 9
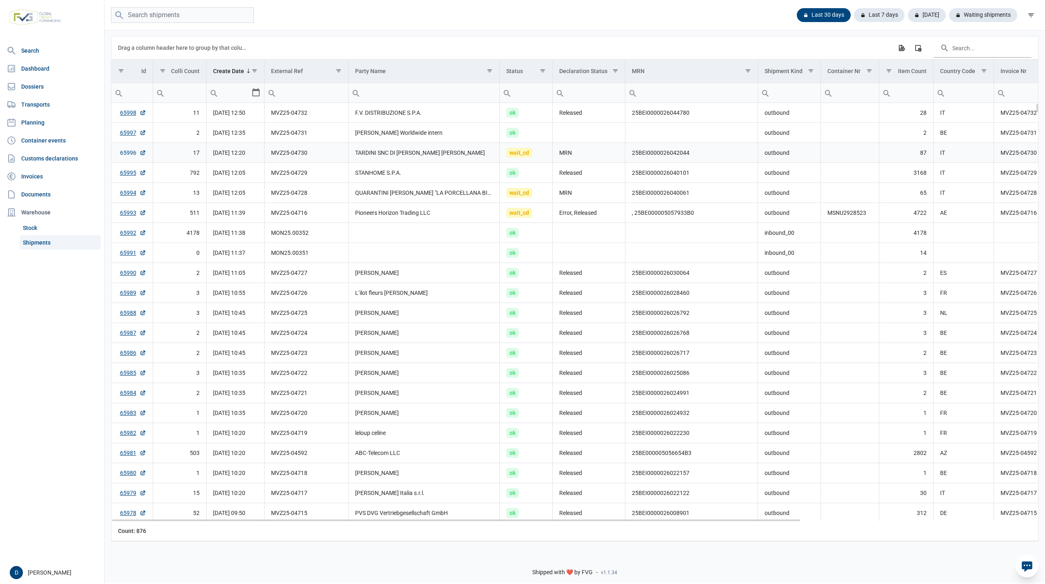
click at [131, 154] on link "65996" at bounding box center [133, 153] width 26 height 8
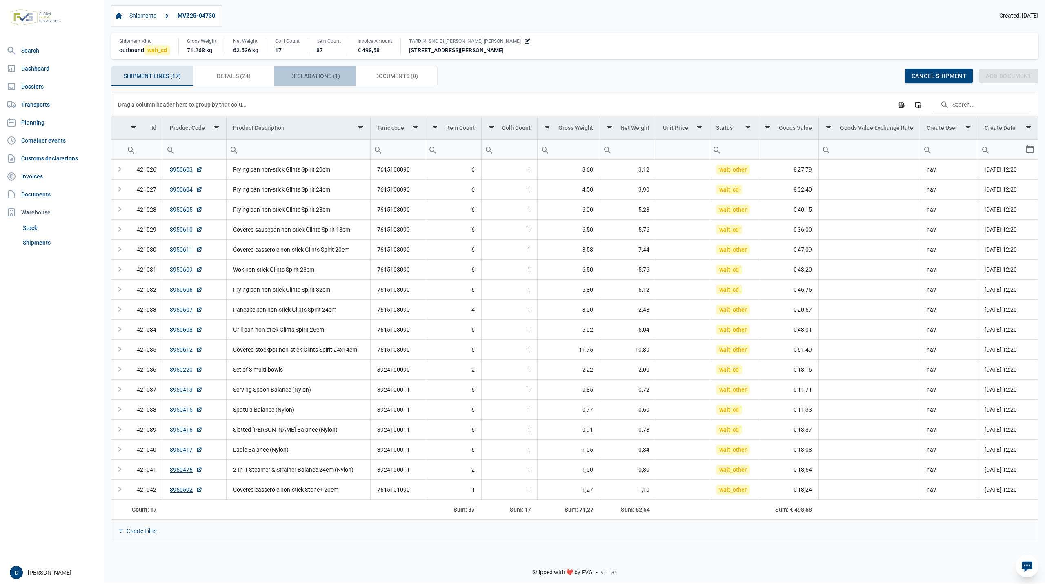
click at [324, 73] on span "Declarations (1) Declarations (1)" at bounding box center [315, 76] width 50 height 10
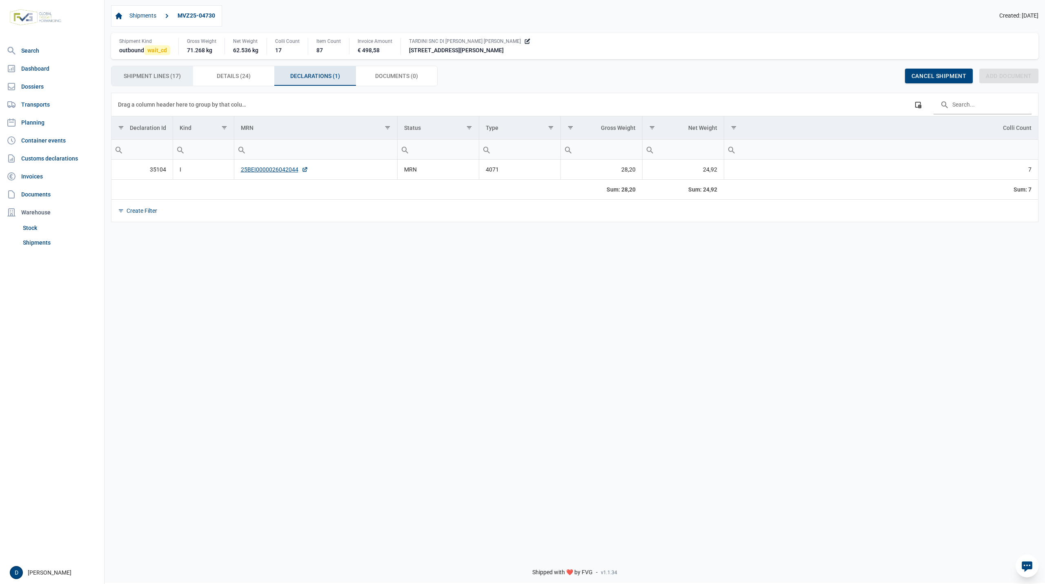
click at [143, 77] on span "Shipment Lines (17) Shipment Lines (17)" at bounding box center [152, 76] width 57 height 10
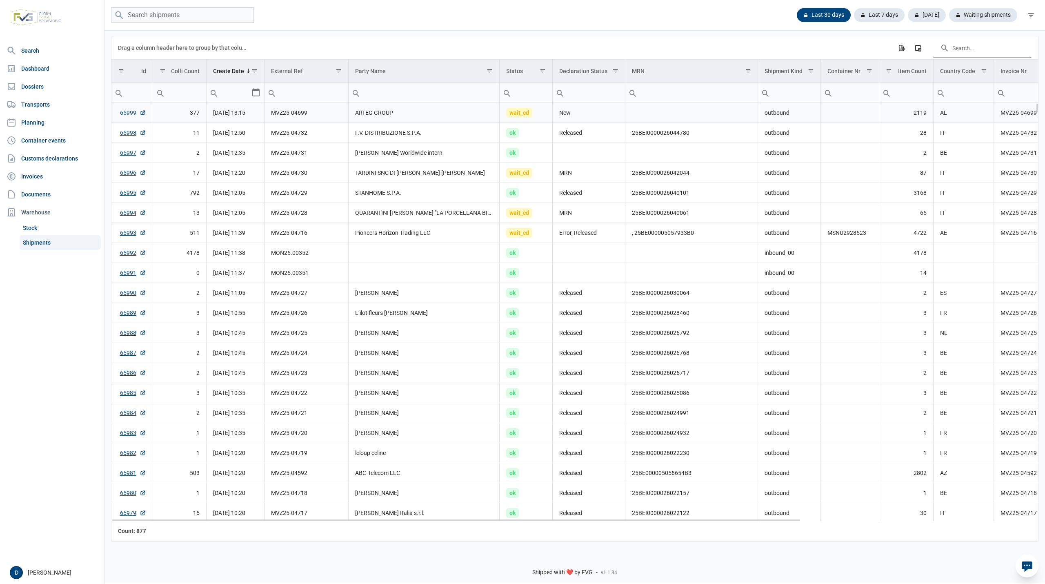
click at [123, 112] on link "65999" at bounding box center [133, 113] width 26 height 8
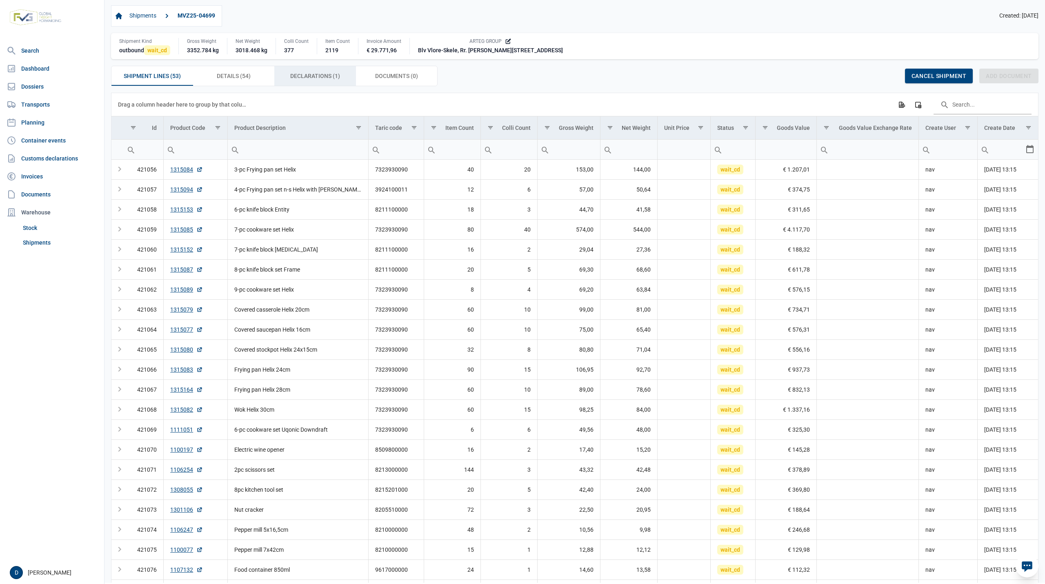
click at [320, 73] on span "Declarations (1) Declarations (1)" at bounding box center [315, 76] width 50 height 10
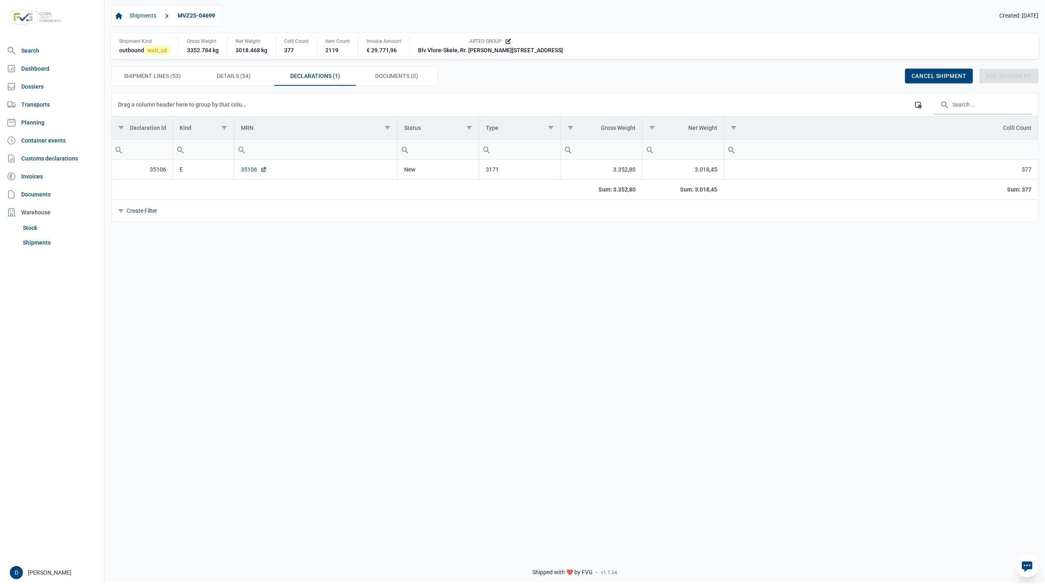
click at [250, 173] on link "35106" at bounding box center [254, 169] width 26 height 8
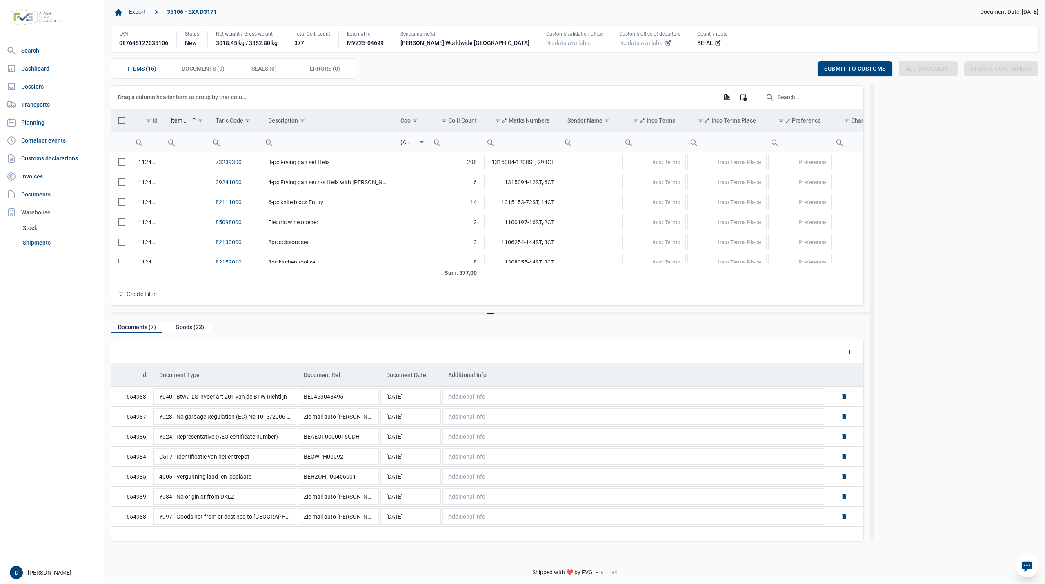
click at [665, 41] on icon at bounding box center [668, 43] width 7 height 7
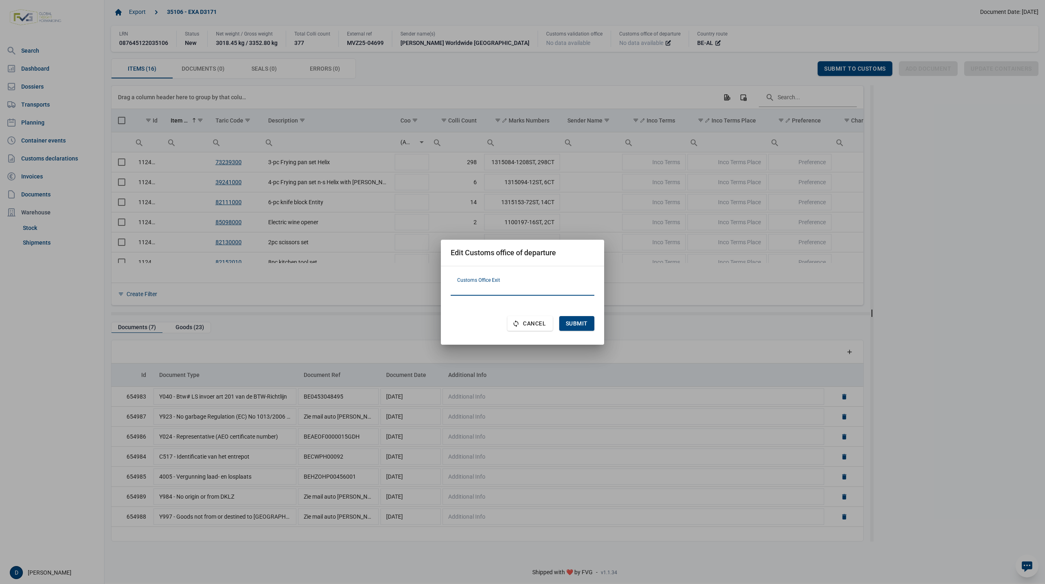
paste input "HR080780"
type input "HR080780"
click at [571, 320] on span "Submit" at bounding box center [577, 323] width 22 height 7
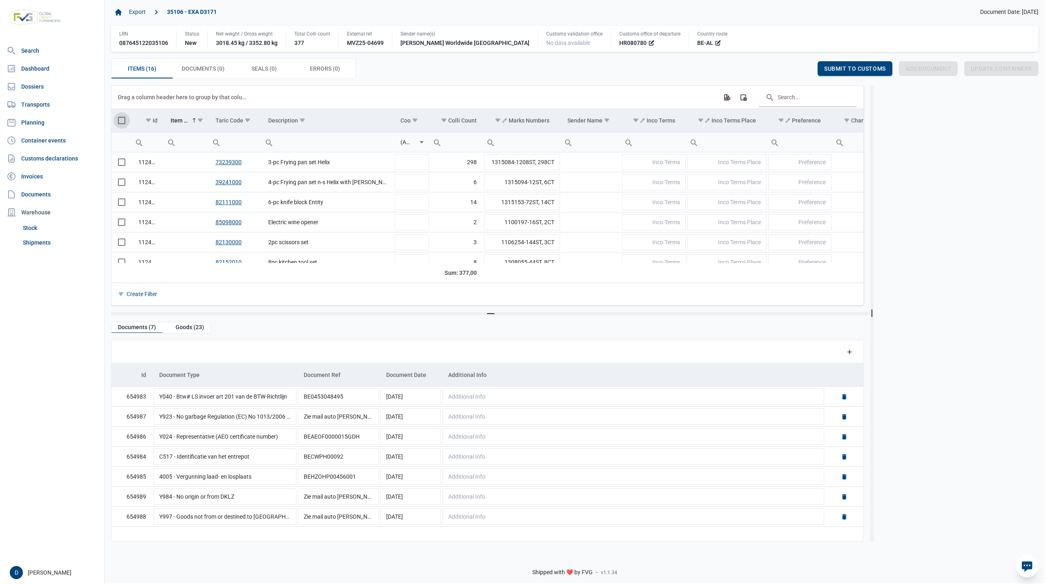
click at [122, 121] on span "Select all" at bounding box center [121, 120] width 7 height 7
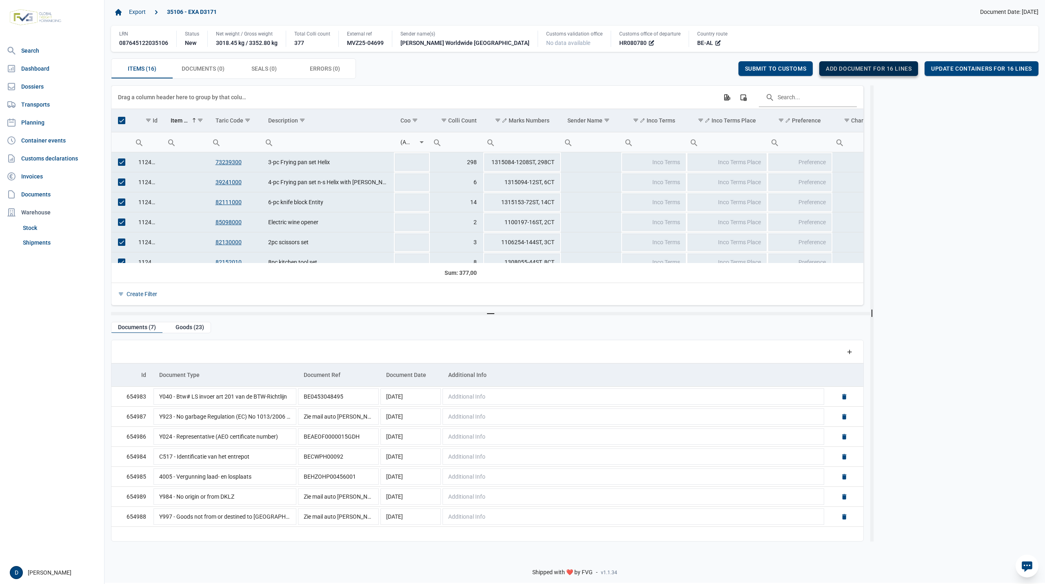
click at [869, 69] on span "Add document for 16 lines" at bounding box center [869, 68] width 86 height 7
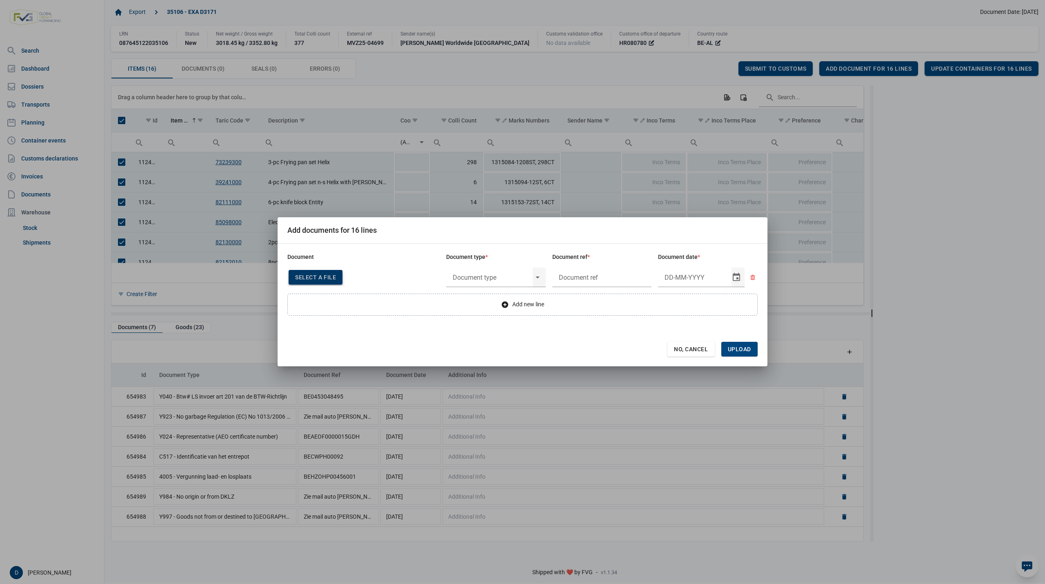
click at [322, 281] on div "Select a file" at bounding box center [316, 277] width 54 height 15
type input "Invoice VFA25-04868"
click at [511, 278] on input "text" at bounding box center [489, 277] width 87 height 21
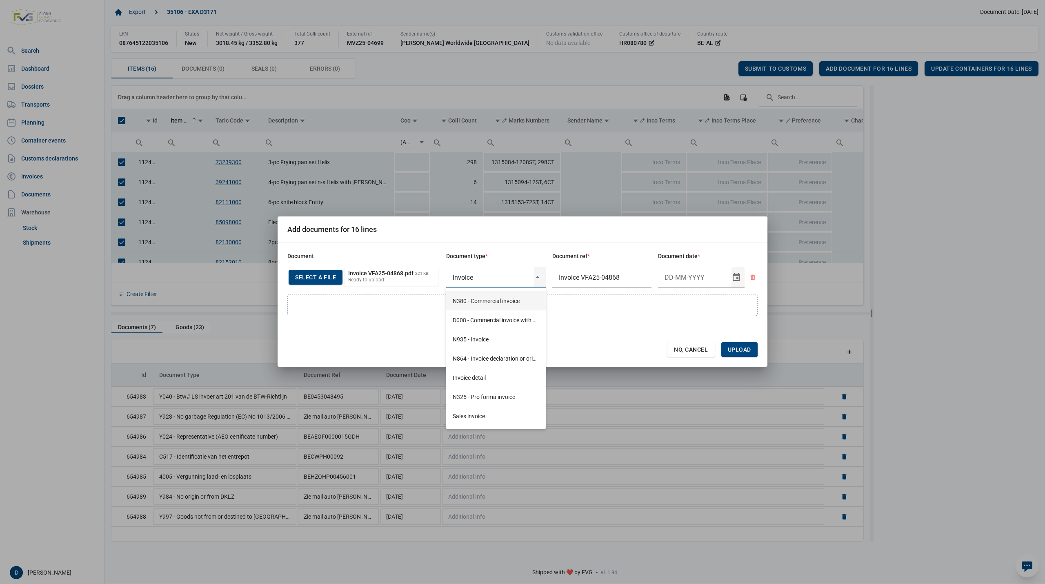
click at [479, 299] on div "N380 - Commercial invoice" at bounding box center [496, 300] width 100 height 19
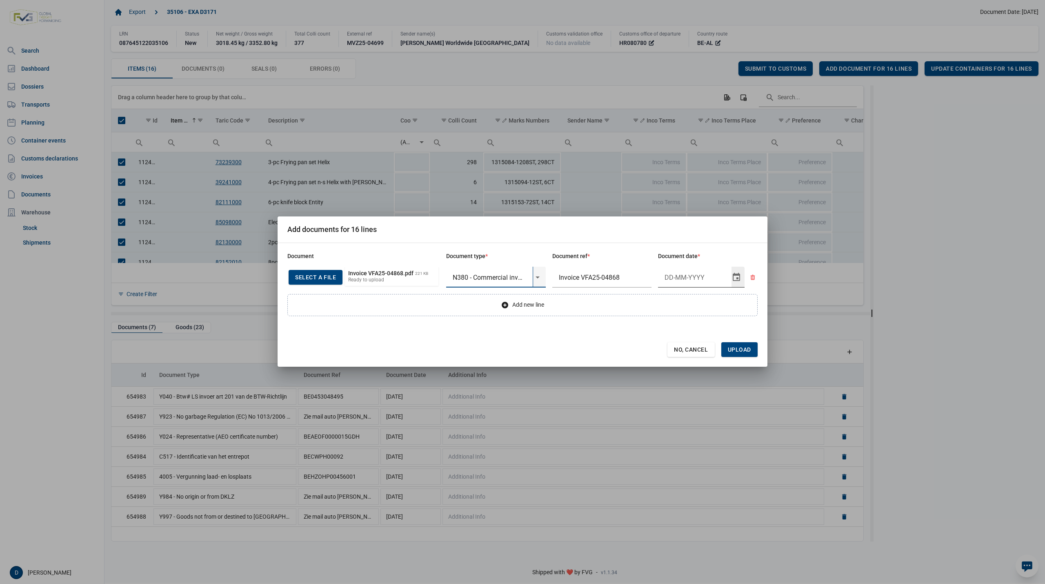
type input "N380 - Commercial invoice"
click at [686, 278] on input "Document date" at bounding box center [694, 277] width 73 height 21
type input "3-9-2025"
click at [746, 347] on span "Upload" at bounding box center [739, 349] width 23 height 7
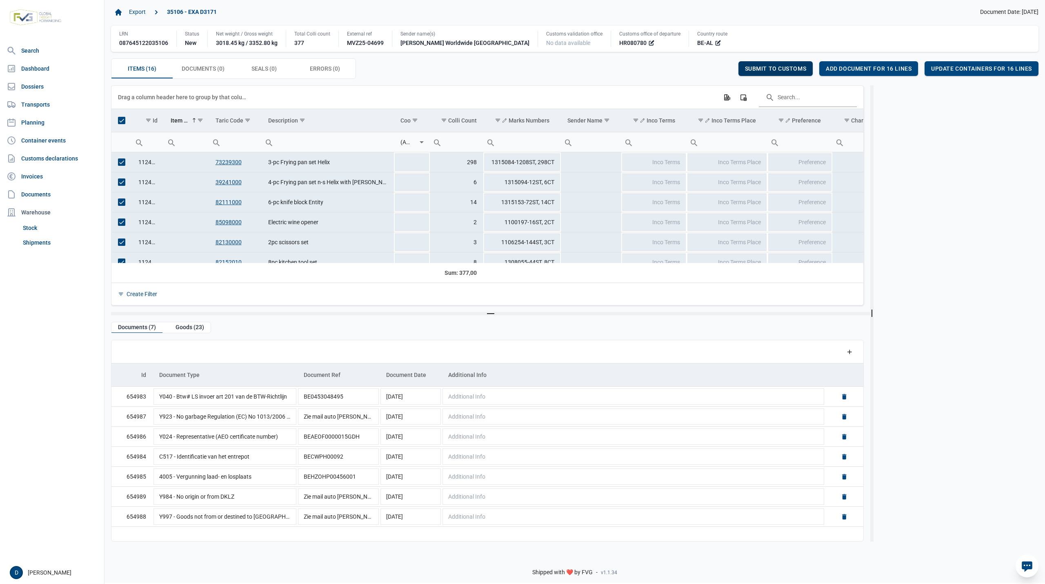
click at [782, 71] on span "Submit to customs" at bounding box center [776, 68] width 62 height 7
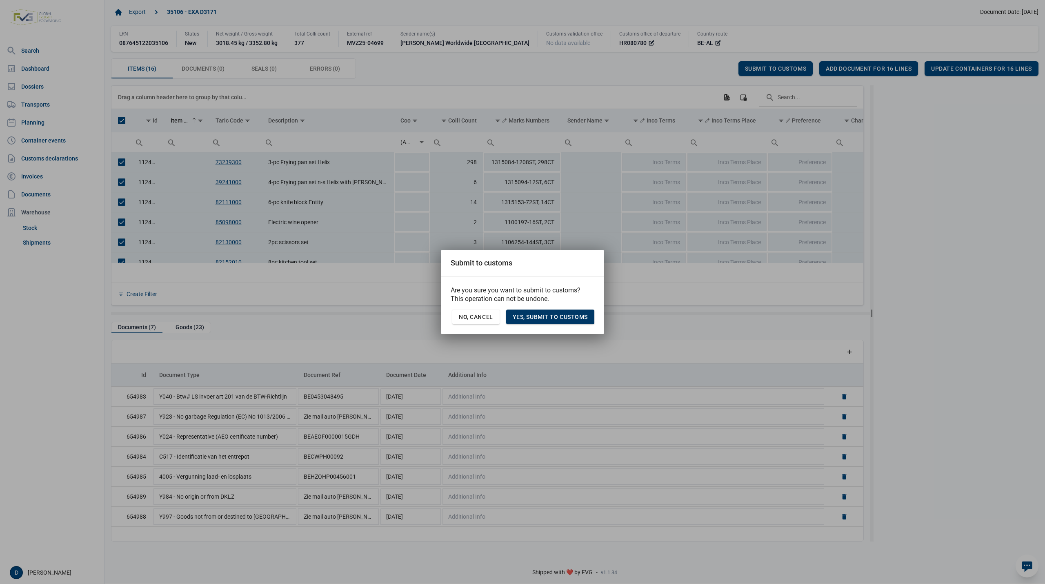
click at [572, 315] on span "Yes, Submit to customs" at bounding box center [550, 316] width 75 height 7
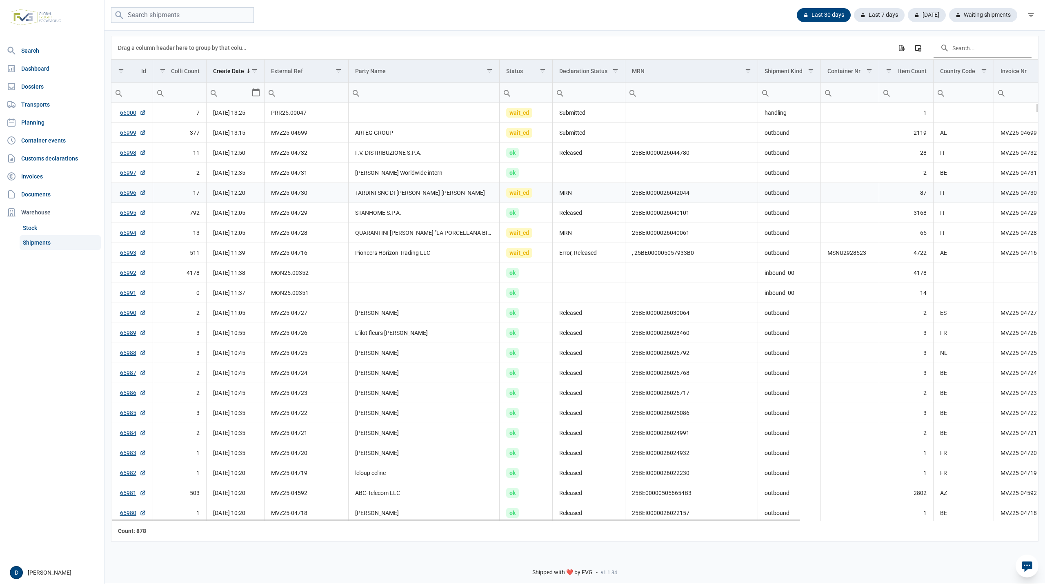
click at [633, 195] on td "25BEI0000026042044" at bounding box center [691, 193] width 133 height 20
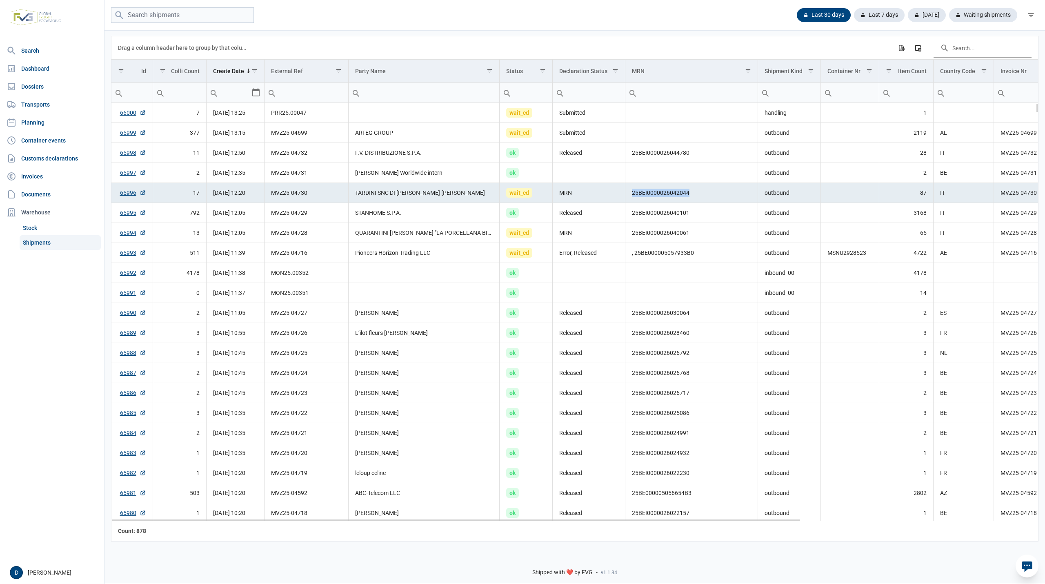
drag, startPoint x: 633, startPoint y: 195, endPoint x: 689, endPoint y: 196, distance: 56.3
click at [689, 196] on td "25BEI0000026042044" at bounding box center [691, 193] width 133 height 20
copy td "25BEI0000026042044"
click at [648, 242] on td "25BEI0000026040061" at bounding box center [691, 233] width 133 height 20
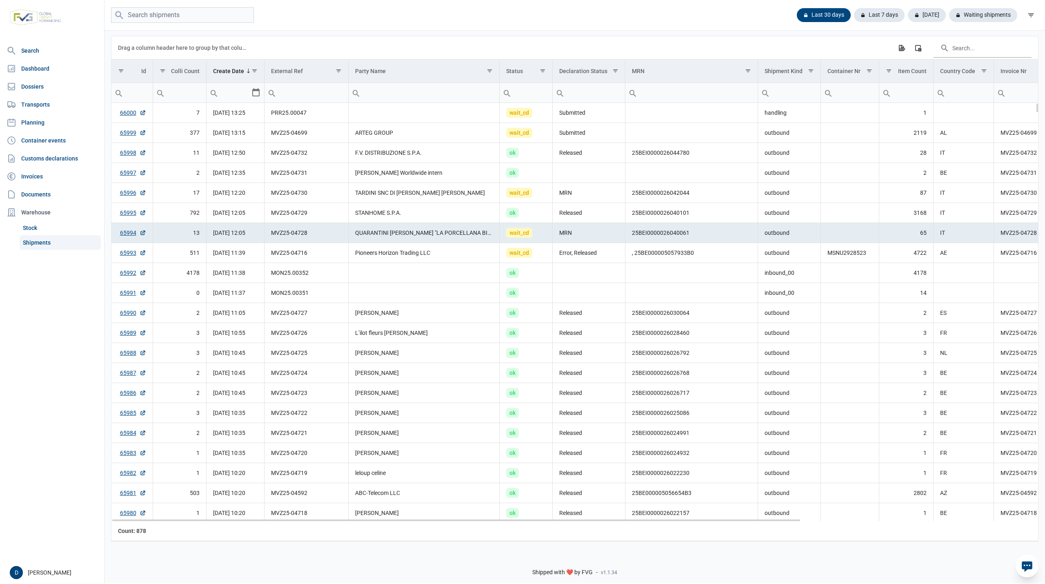
click at [632, 237] on td "25BEI0000026040061" at bounding box center [691, 233] width 133 height 20
click at [118, 233] on td "65994" at bounding box center [131, 233] width 41 height 20
click at [126, 235] on link "65994" at bounding box center [133, 233] width 26 height 8
click at [640, 236] on td "25BEI0000026040061" at bounding box center [691, 233] width 133 height 20
drag, startPoint x: 632, startPoint y: 237, endPoint x: 691, endPoint y: 238, distance: 58.4
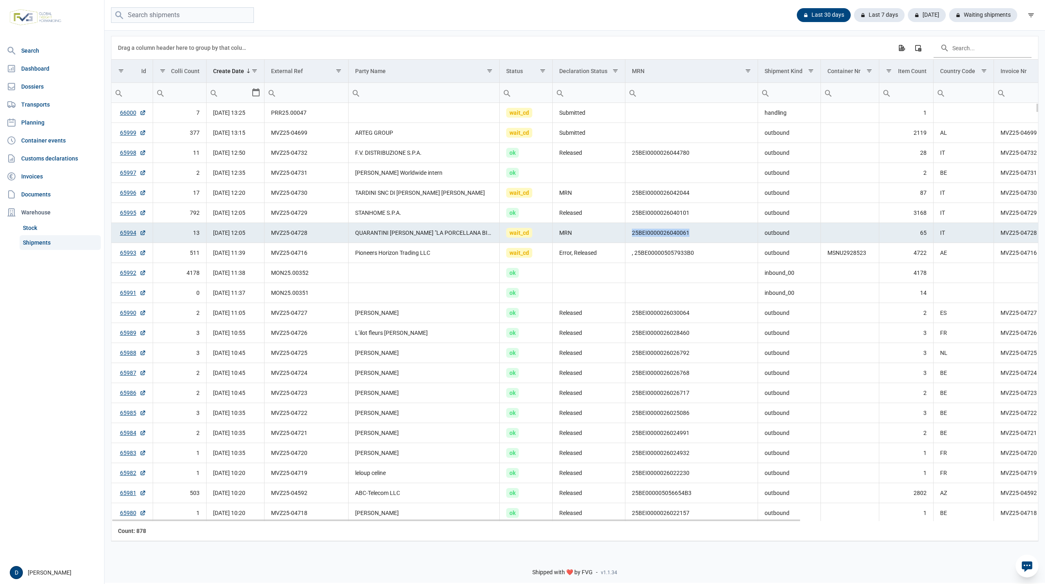
click at [691, 238] on td "25BEI0000026040061" at bounding box center [691, 233] width 133 height 20
copy td "25BEI0000026040061"
click at [133, 136] on link "65999" at bounding box center [133, 133] width 26 height 8
click at [122, 255] on link "65993" at bounding box center [133, 253] width 26 height 8
click at [127, 136] on link "65999" at bounding box center [133, 133] width 26 height 8
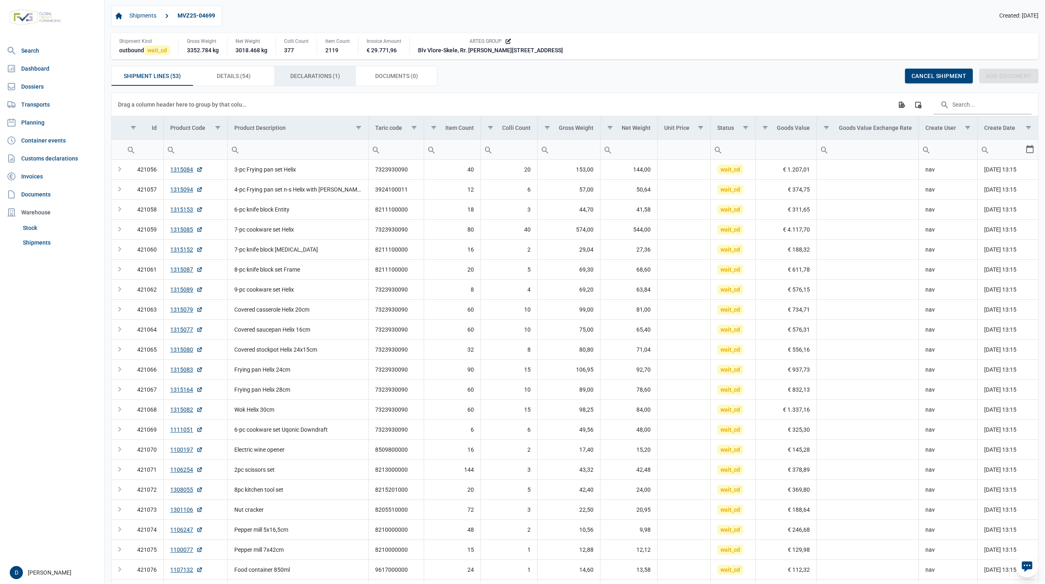
drag, startPoint x: 314, startPoint y: 77, endPoint x: 308, endPoint y: 79, distance: 6.7
click at [315, 77] on span "Declarations (1) Declarations (1)" at bounding box center [315, 76] width 50 height 10
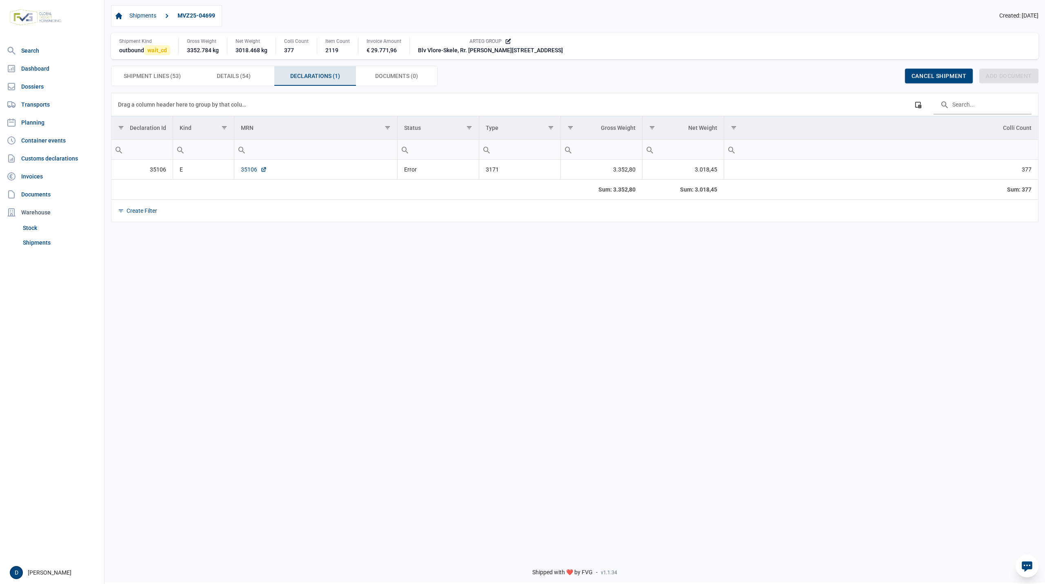
click at [253, 173] on link "35106" at bounding box center [254, 169] width 26 height 8
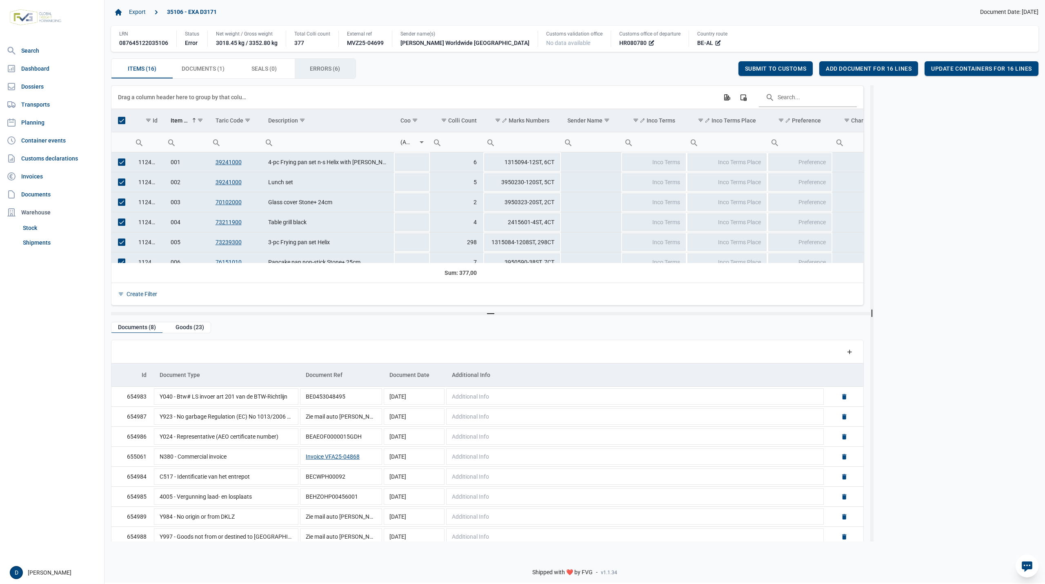
click at [332, 69] on span "Errors (6) Errors (6)" at bounding box center [325, 69] width 30 height 10
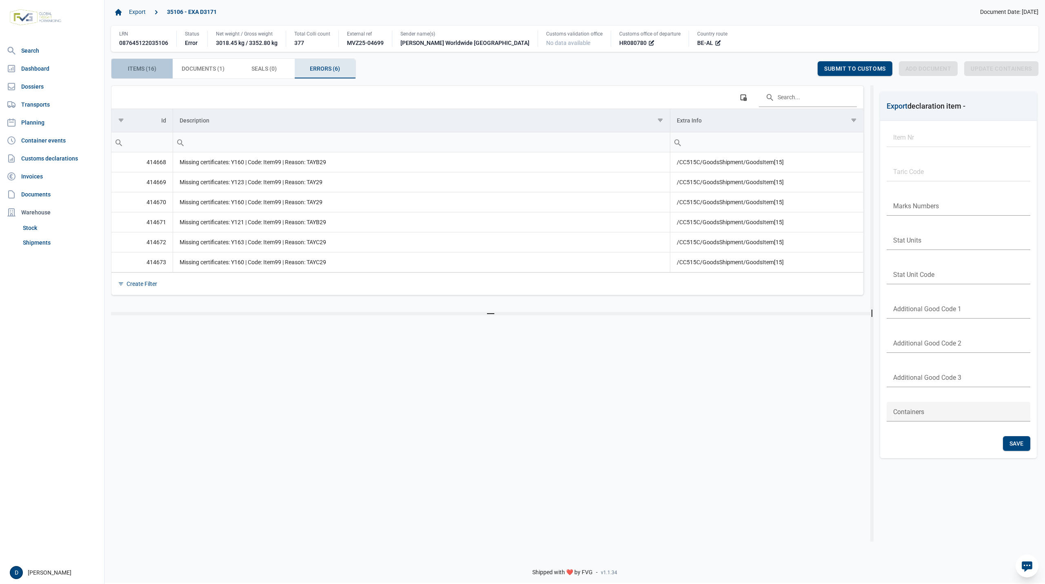
click at [139, 67] on span "Items (16) Items (16)" at bounding box center [142, 69] width 29 height 10
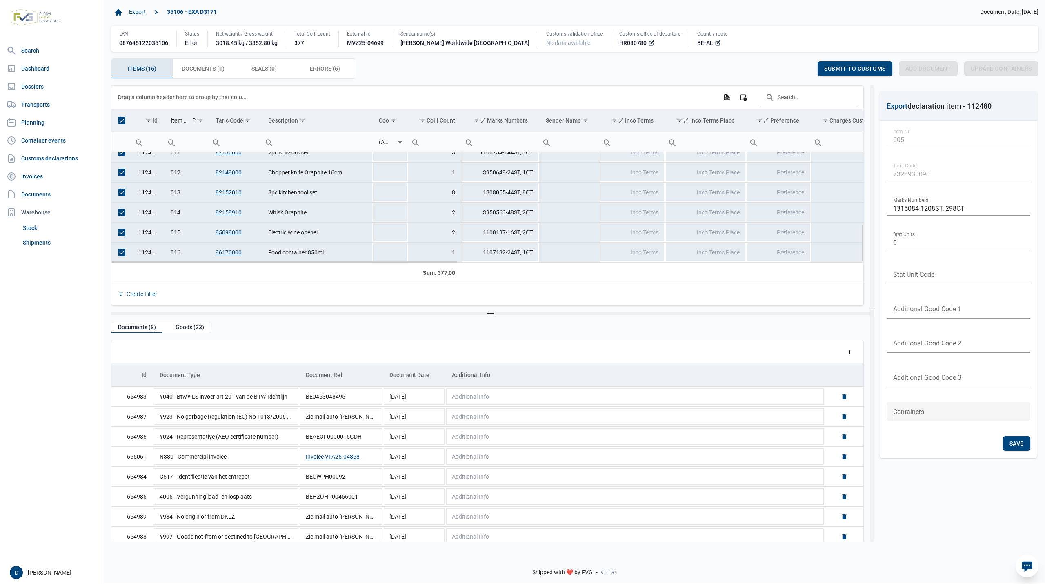
scroll to position [212, 0]
click at [120, 120] on span "Select all" at bounding box center [121, 120] width 7 height 7
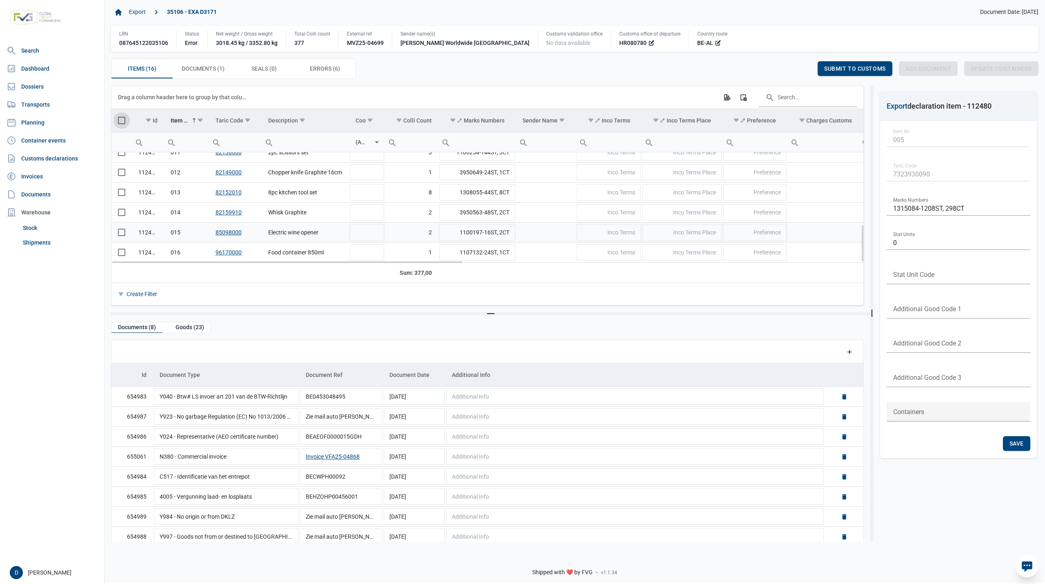
click at [122, 233] on span "Select row" at bounding box center [121, 232] width 7 height 7
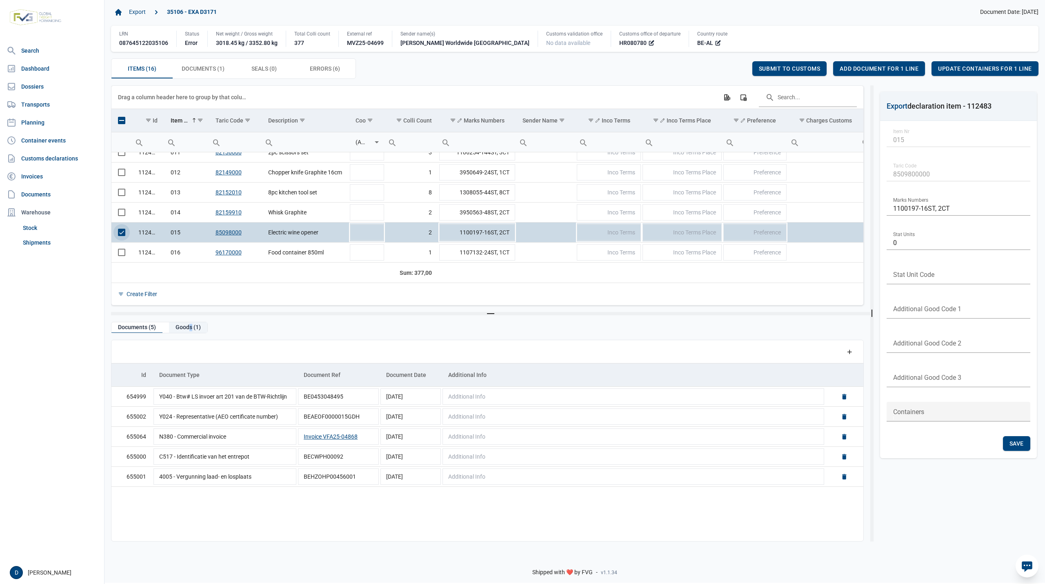
click at [188, 329] on div "Goods (1)" at bounding box center [188, 327] width 38 height 11
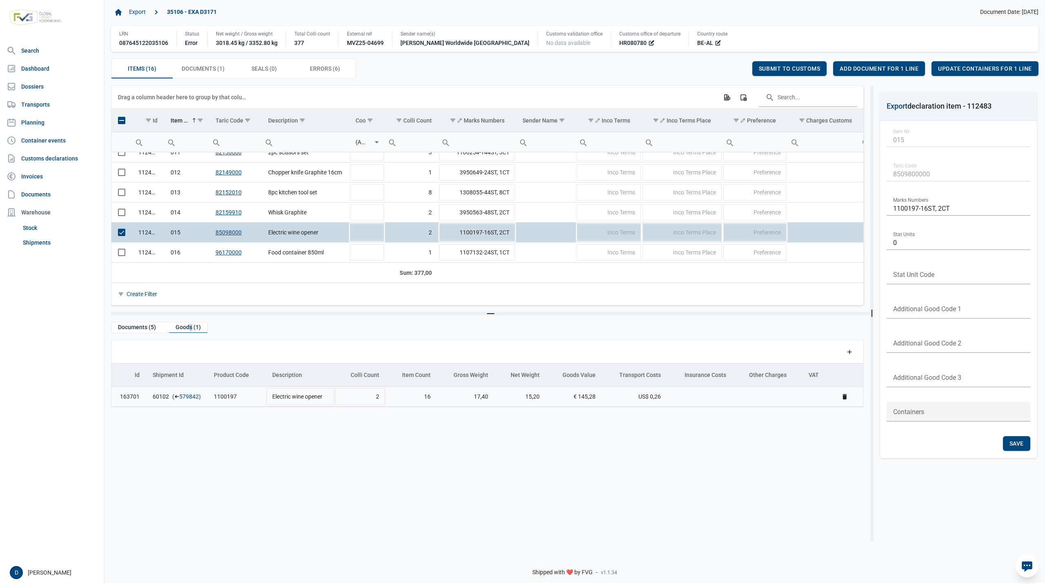
click at [191, 400] on link "579842" at bounding box center [189, 396] width 20 height 8
click at [325, 73] on span "Errors (6) Errors (6)" at bounding box center [325, 69] width 30 height 10
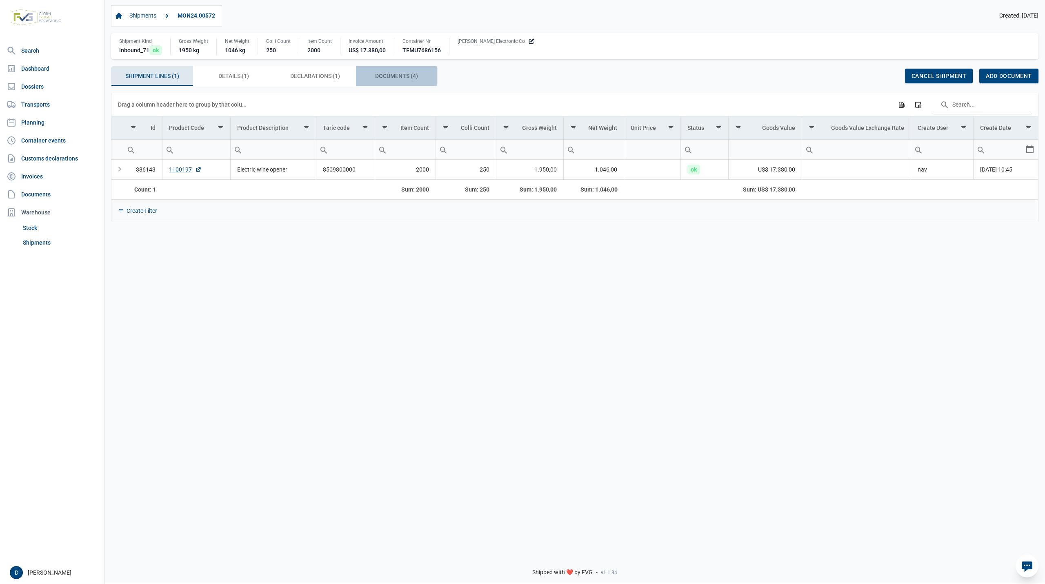
click at [400, 76] on span "Documents (4) Documents (4)" at bounding box center [396, 76] width 43 height 10
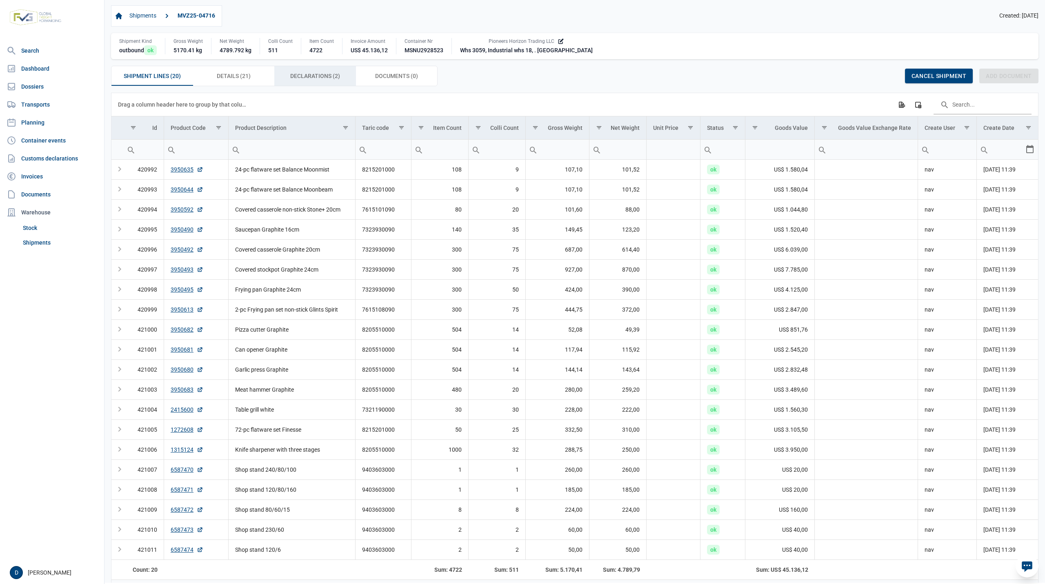
click at [314, 72] on span "Declarations (2) Declarations (2)" at bounding box center [315, 76] width 50 height 10
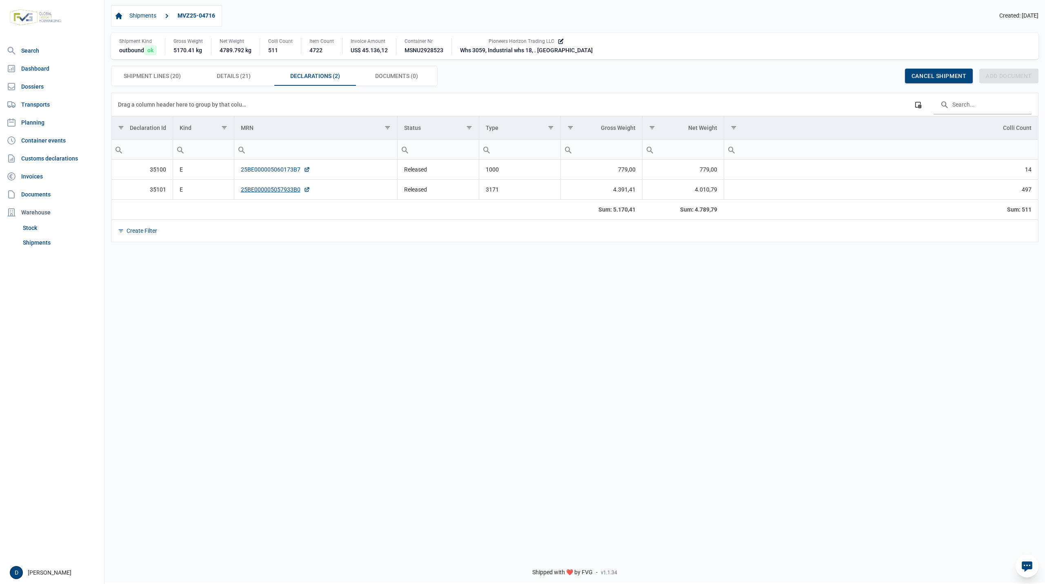
click at [260, 170] on link "25BE000005060173B7" at bounding box center [275, 169] width 69 height 8
click at [268, 193] on link "25BE000005057933B0" at bounding box center [275, 189] width 69 height 8
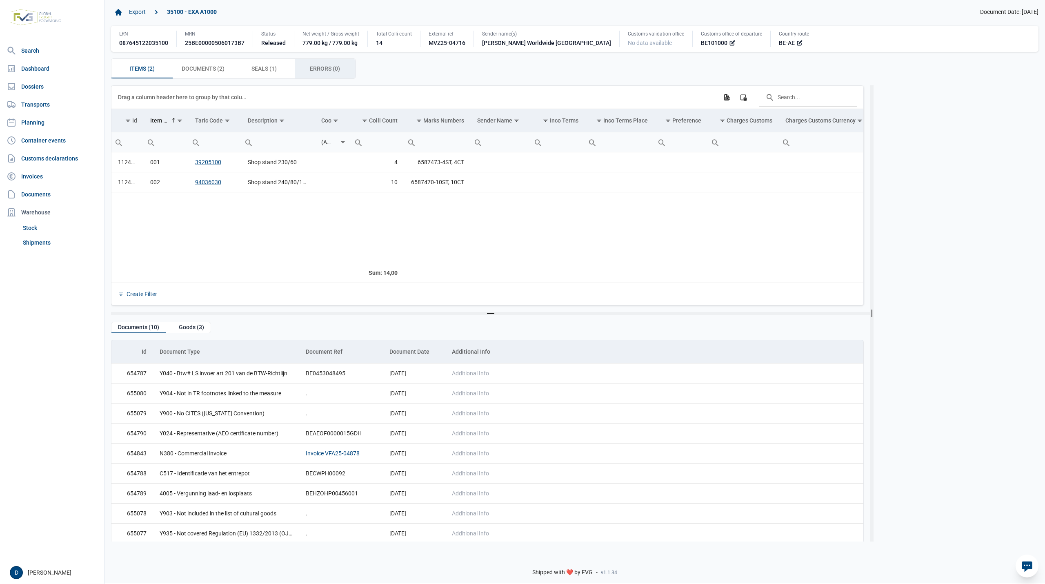
click at [314, 64] on span "Errors (0) Errors (0)" at bounding box center [325, 69] width 30 height 10
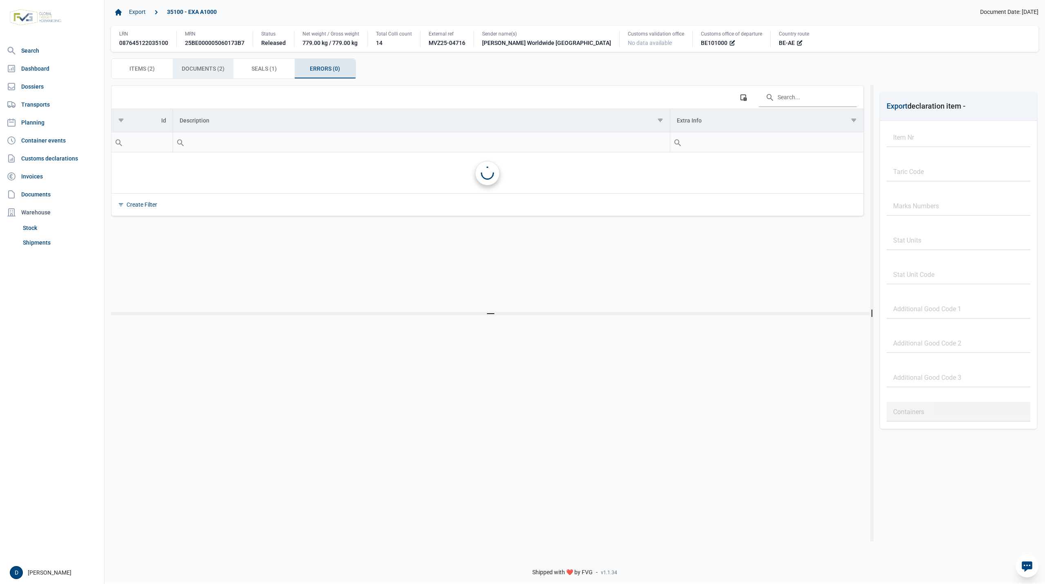
click at [205, 68] on span "Documents (2) Documents (2)" at bounding box center [203, 69] width 43 height 10
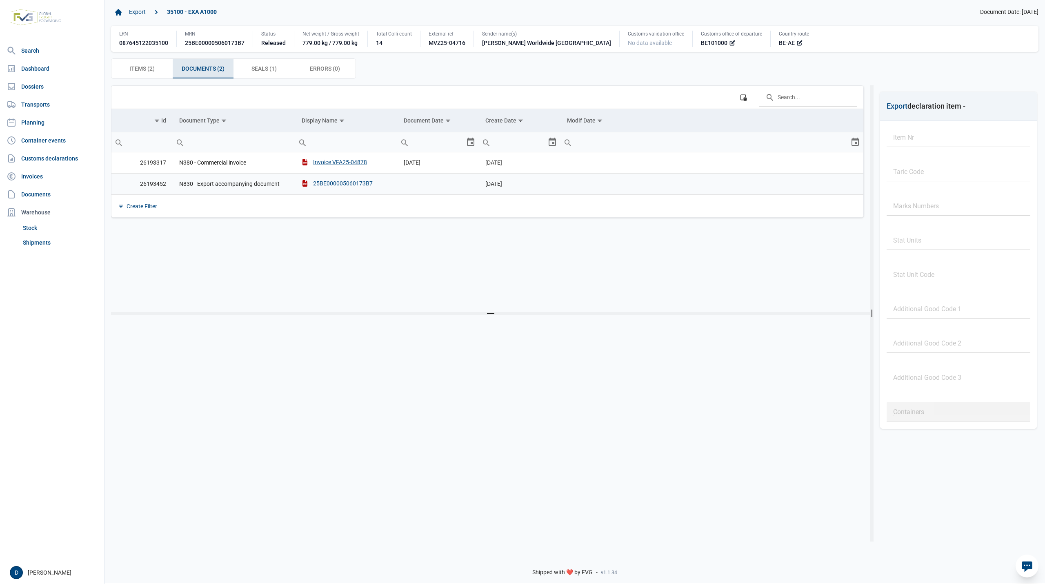
click at [325, 183] on div "25BE000005060173B7" at bounding box center [337, 183] width 71 height 8
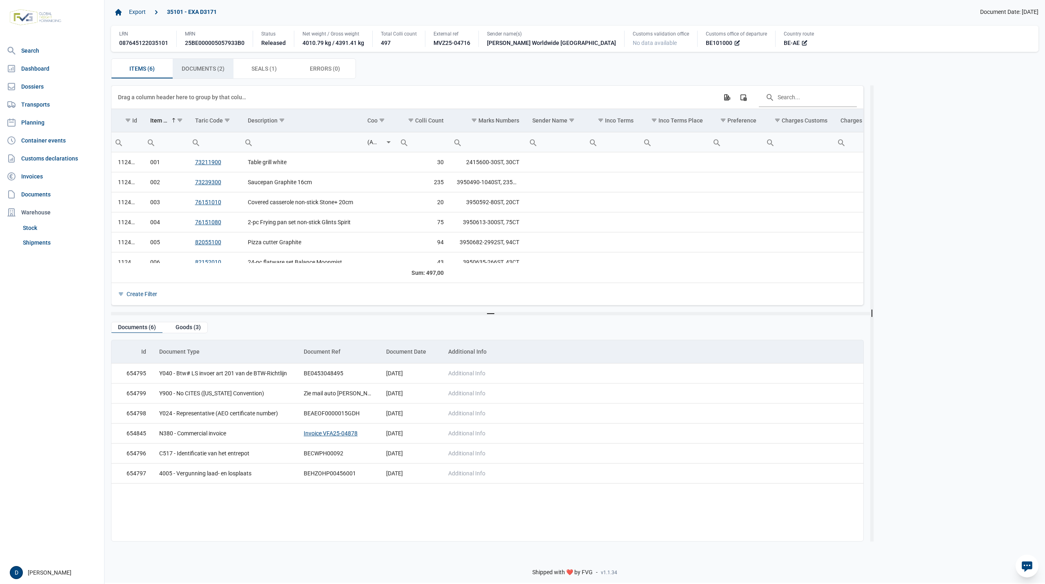
click at [206, 67] on span "Documents (2) Documents (2)" at bounding box center [203, 69] width 43 height 10
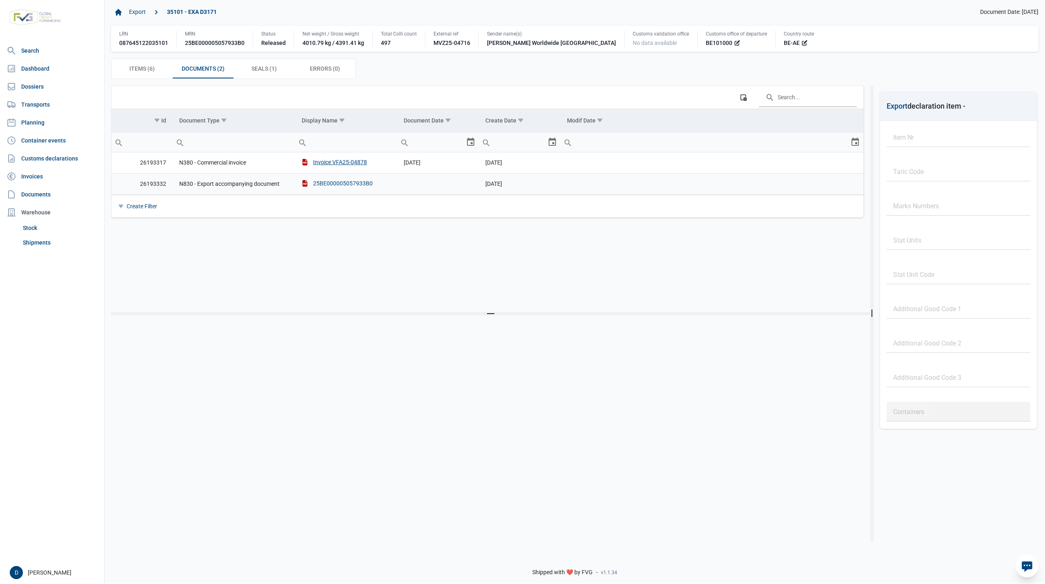
click at [320, 183] on div "25BE000005057933B0" at bounding box center [337, 183] width 71 height 8
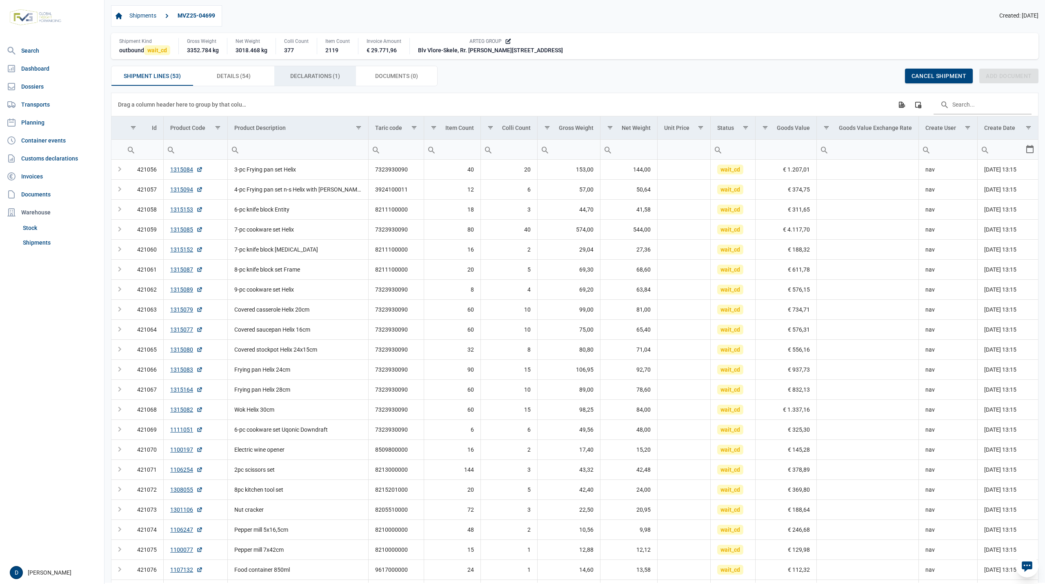
click at [295, 79] on span "Declarations (1) Declarations (1)" at bounding box center [315, 76] width 50 height 10
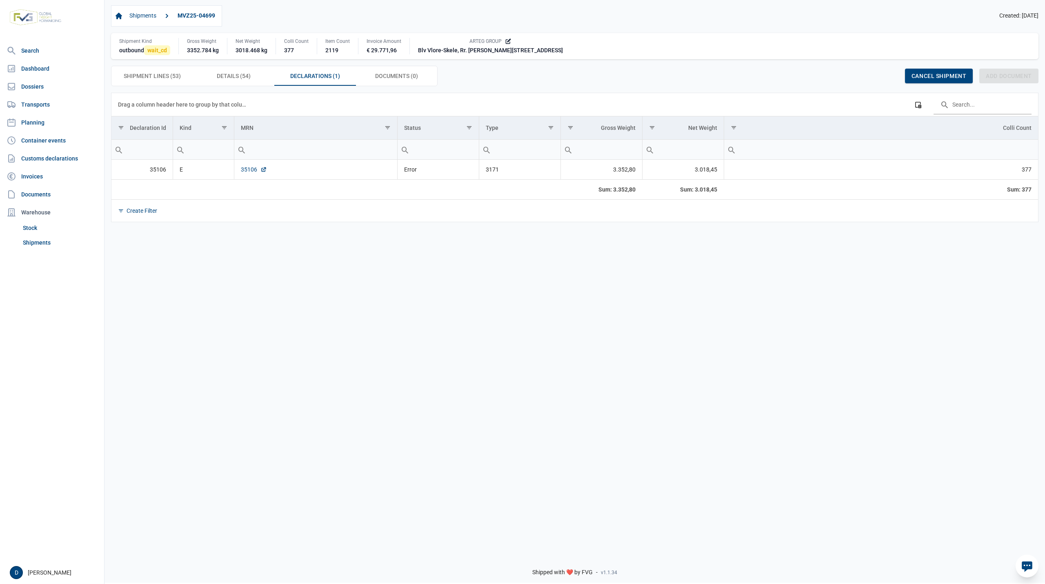
click at [253, 170] on link "35106" at bounding box center [254, 169] width 26 height 8
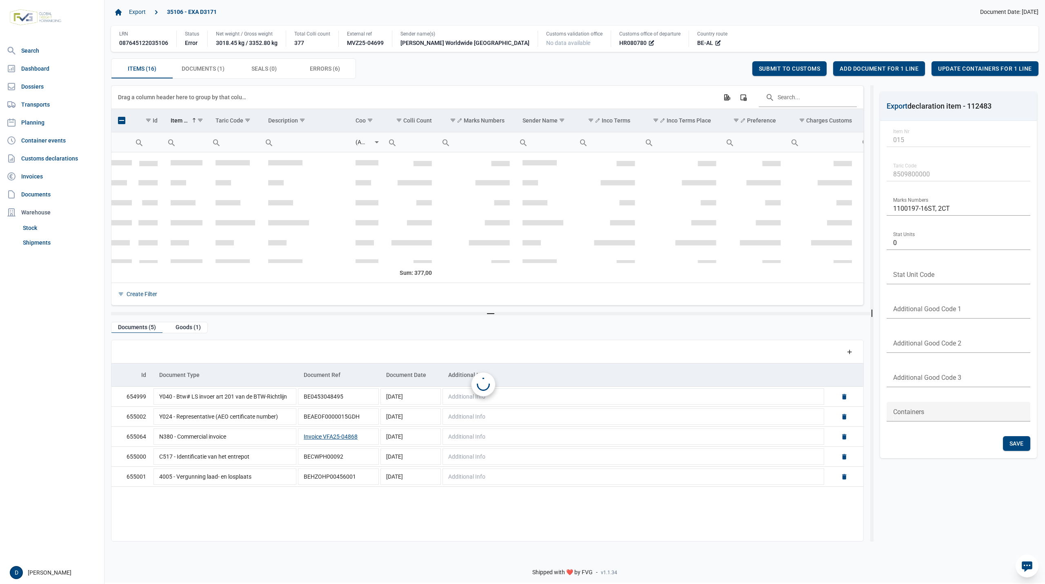
scroll to position [192, 0]
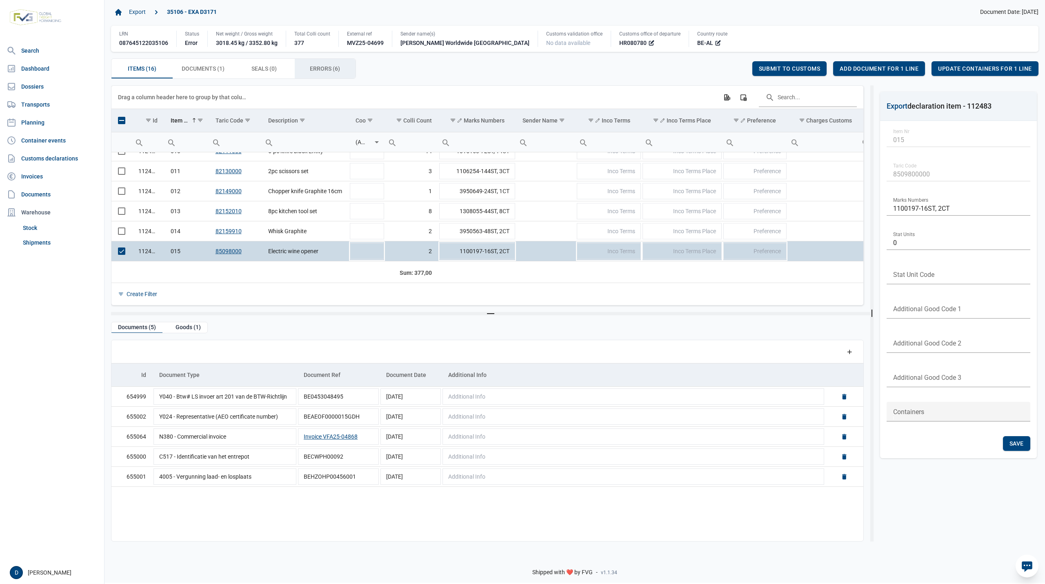
click at [319, 68] on span "Errors (6) Errors (6)" at bounding box center [325, 69] width 30 height 10
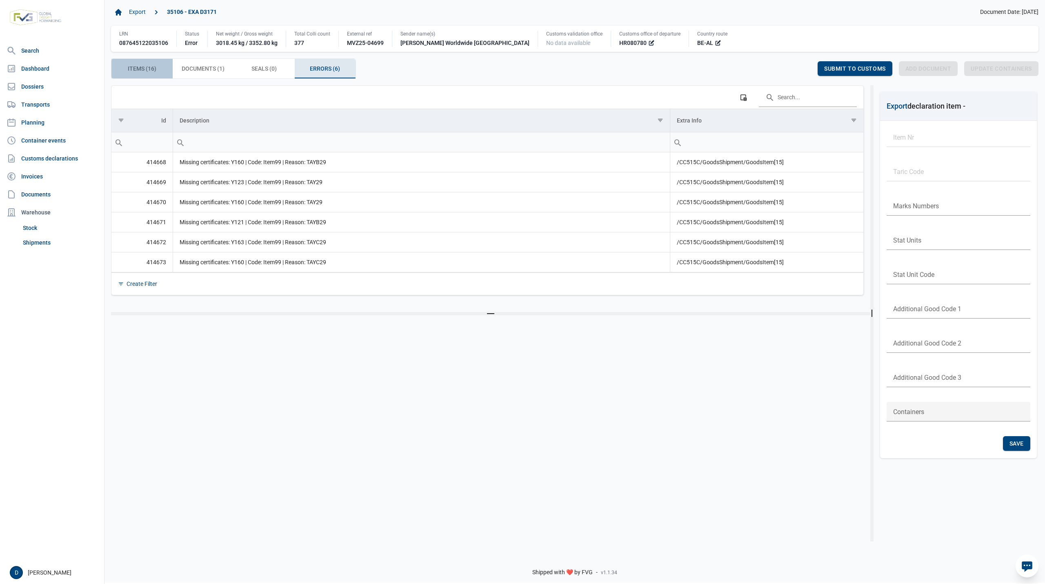
click at [155, 72] on span "Items (16) Items (16)" at bounding box center [142, 69] width 29 height 10
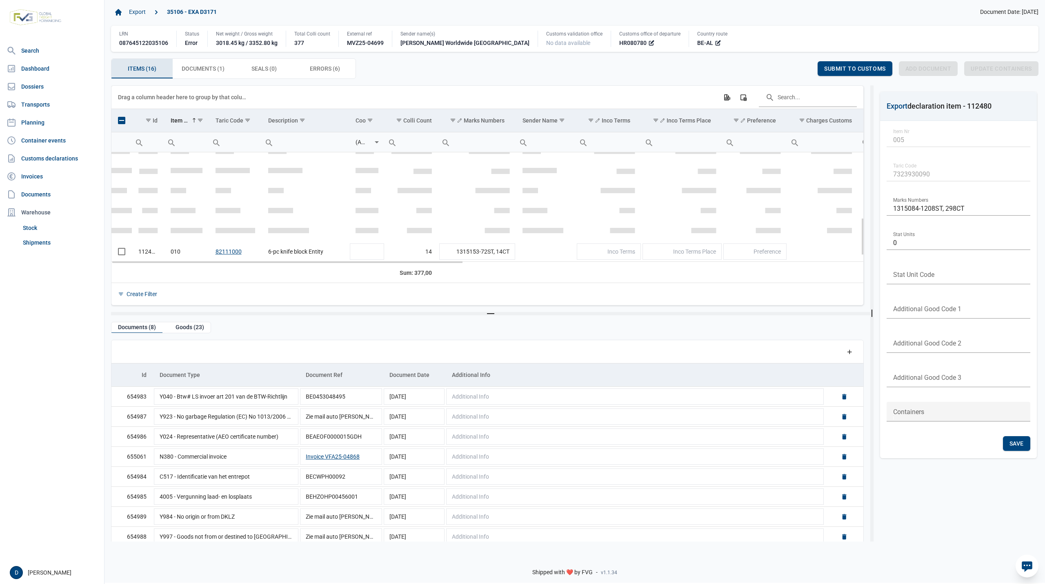
scroll to position [192, 0]
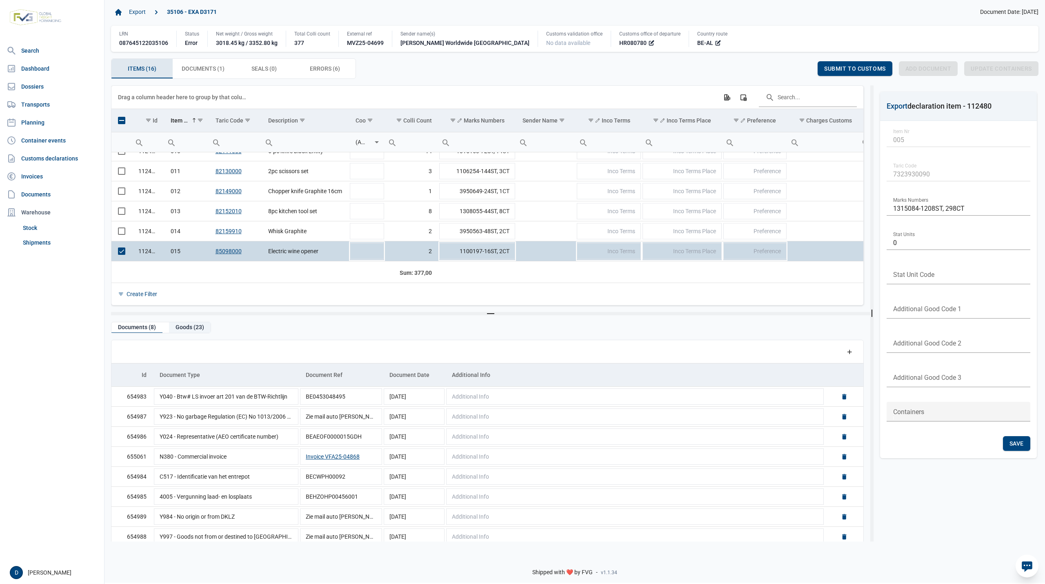
click at [183, 327] on div "Goods (23)" at bounding box center [190, 327] width 42 height 11
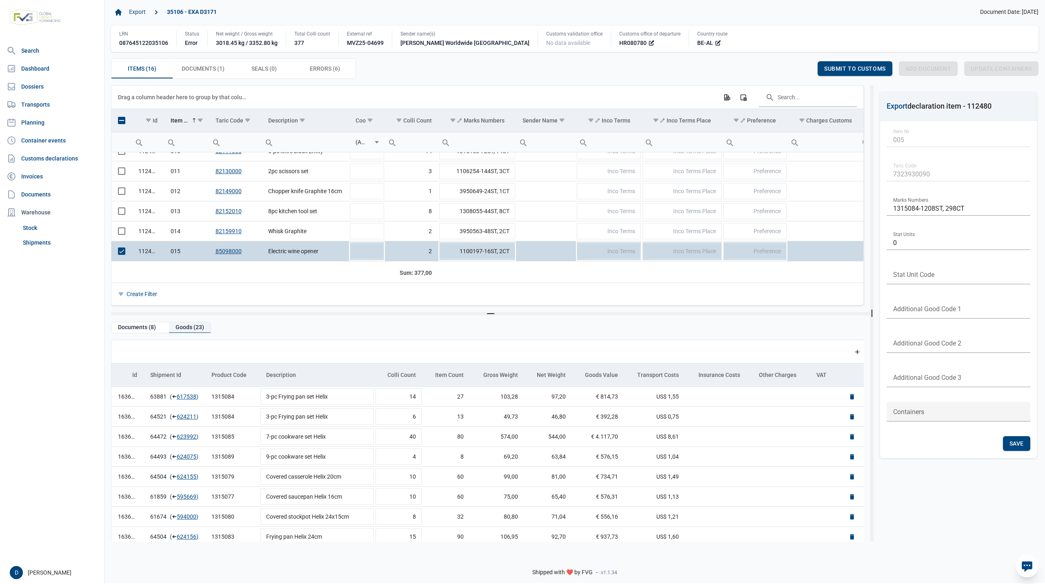
click at [186, 331] on div "Goods (23)" at bounding box center [190, 327] width 42 height 11
click at [124, 254] on span "Select row" at bounding box center [121, 250] width 7 height 7
click at [180, 329] on div "Goods (23)" at bounding box center [190, 327] width 42 height 11
click at [140, 328] on div "Documents (8)" at bounding box center [136, 327] width 51 height 11
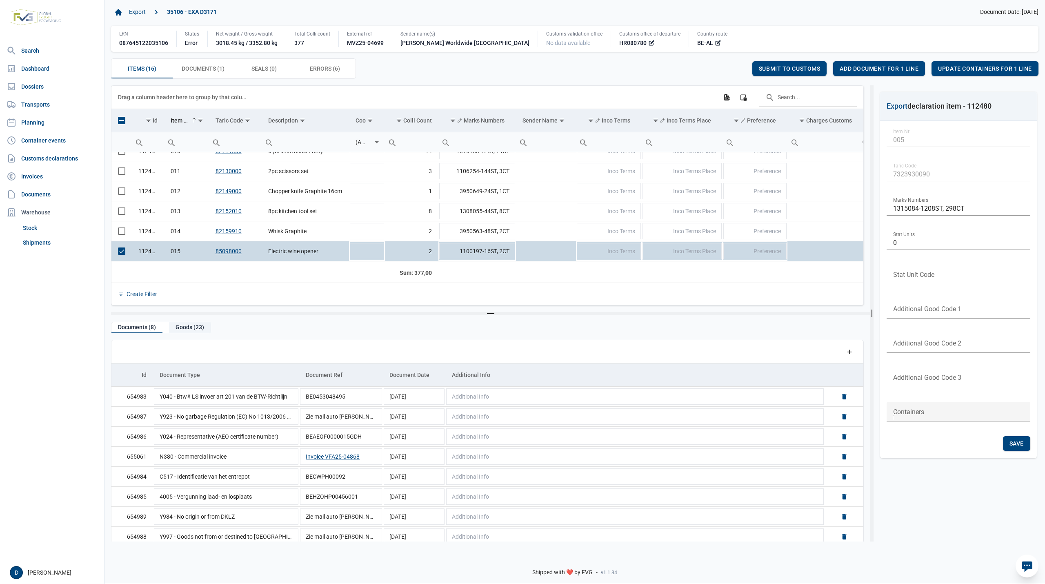
click at [183, 330] on div "Goods (23)" at bounding box center [190, 327] width 42 height 11
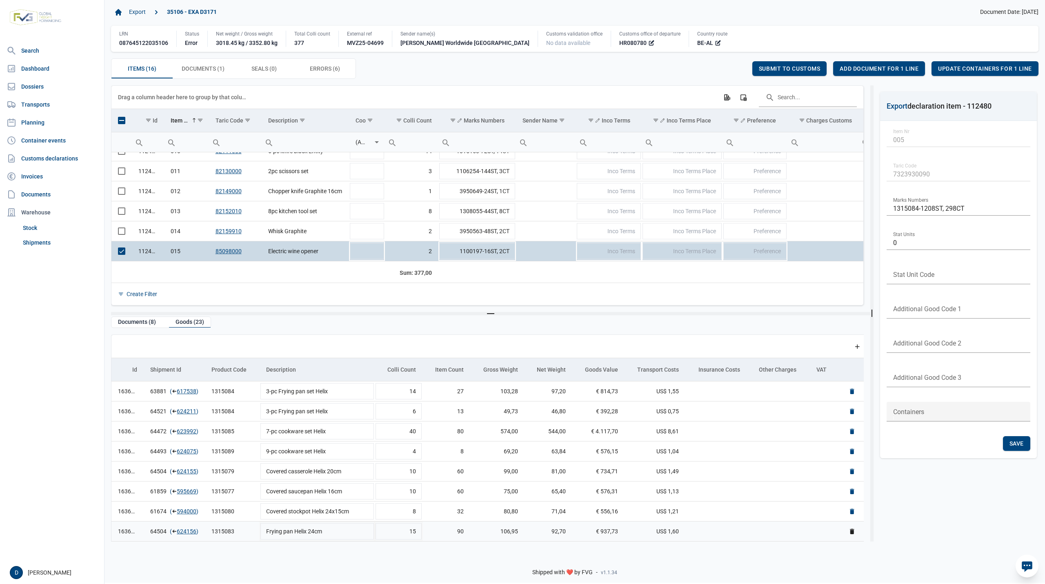
scroll to position [0, 0]
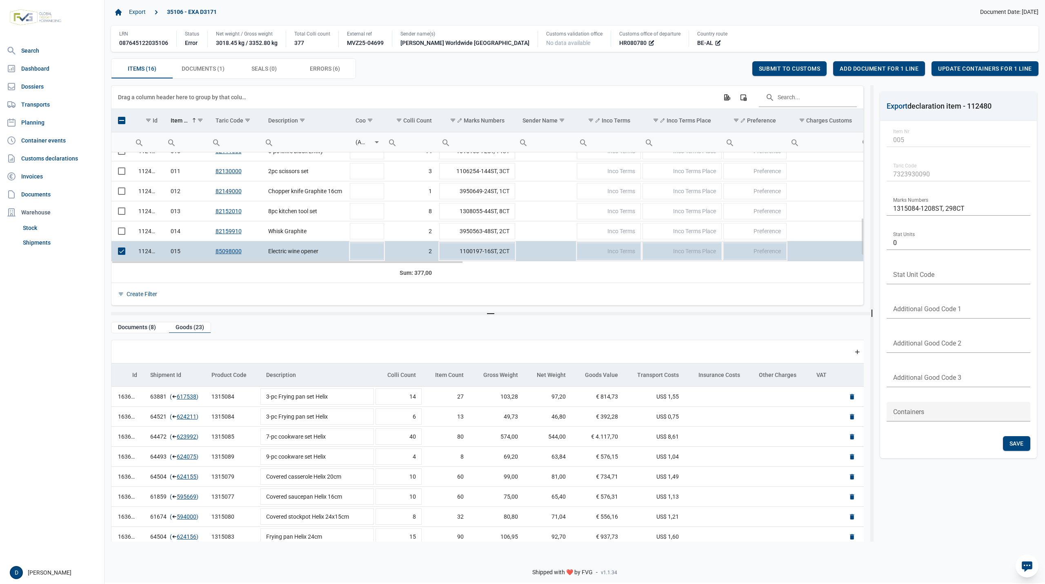
click at [117, 250] on td "Data grid with 16 rows and 23 columns" at bounding box center [121, 251] width 20 height 20
click at [120, 234] on span "Select row" at bounding box center [121, 230] width 7 height 7
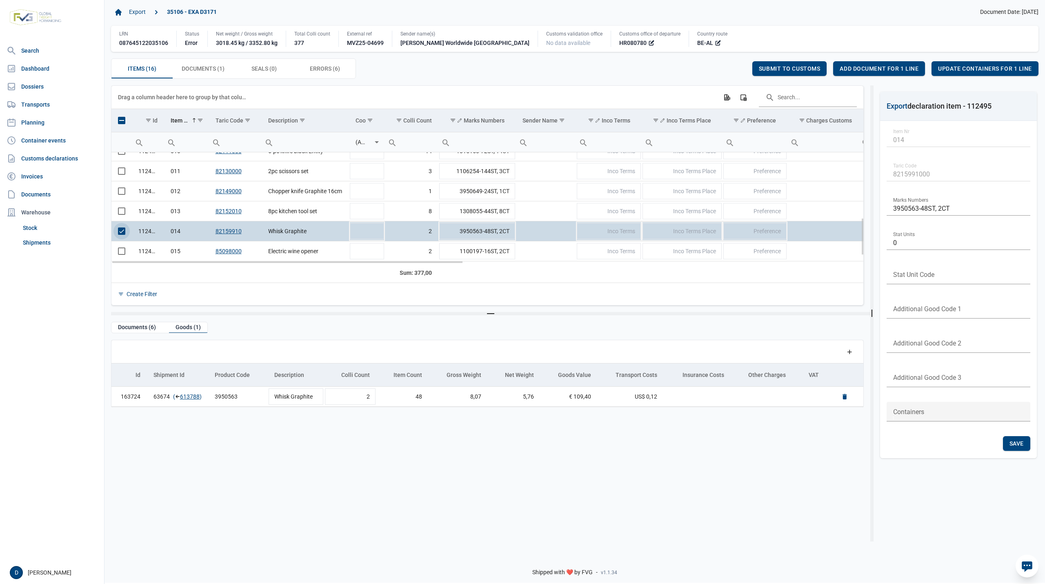
click at [120, 231] on span "Select row" at bounding box center [121, 230] width 7 height 7
click at [123, 255] on span "Select row" at bounding box center [121, 250] width 7 height 7
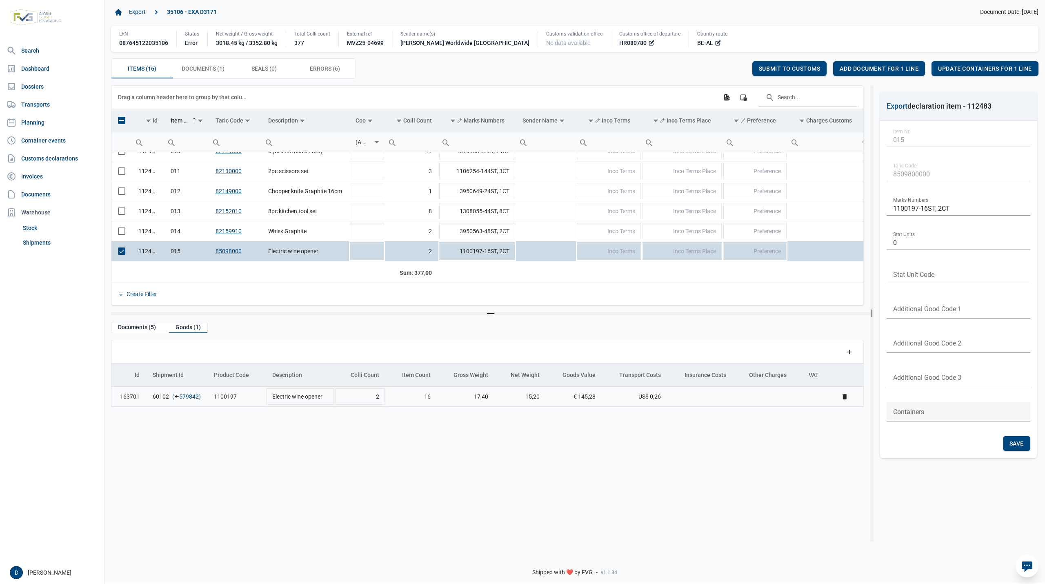
click at [183, 396] on link "579842" at bounding box center [189, 396] width 20 height 8
click at [320, 66] on span "Errors (6) Errors (6)" at bounding box center [325, 69] width 30 height 10
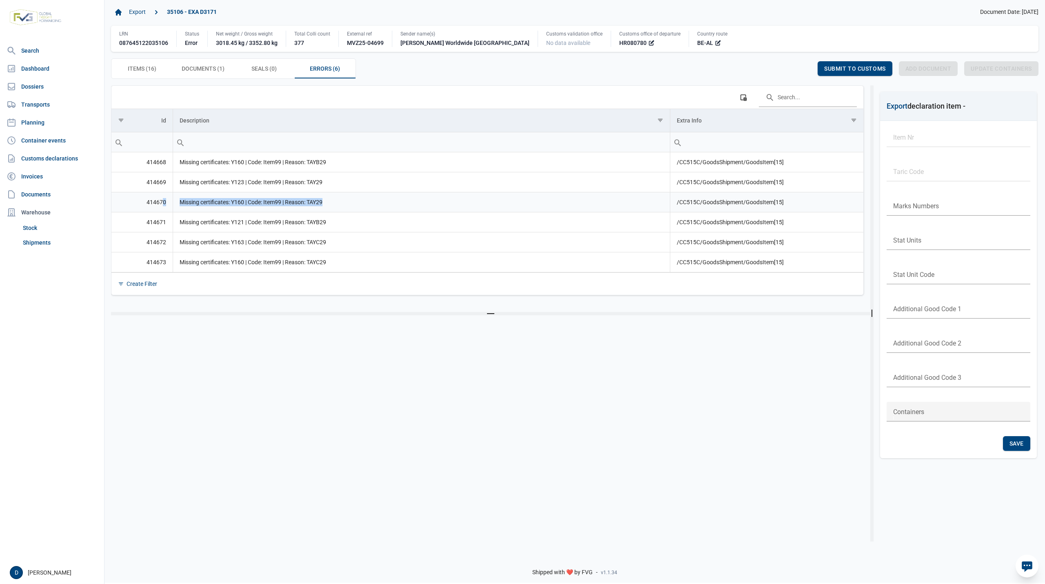
drag, startPoint x: 338, startPoint y: 206, endPoint x: 164, endPoint y: 210, distance: 174.7
click at [164, 210] on tr "414670 Missing certificates: Y160 | Code: Item99 | Reason: TAY29 /CC515C/GoodsS…" at bounding box center [487, 202] width 752 height 20
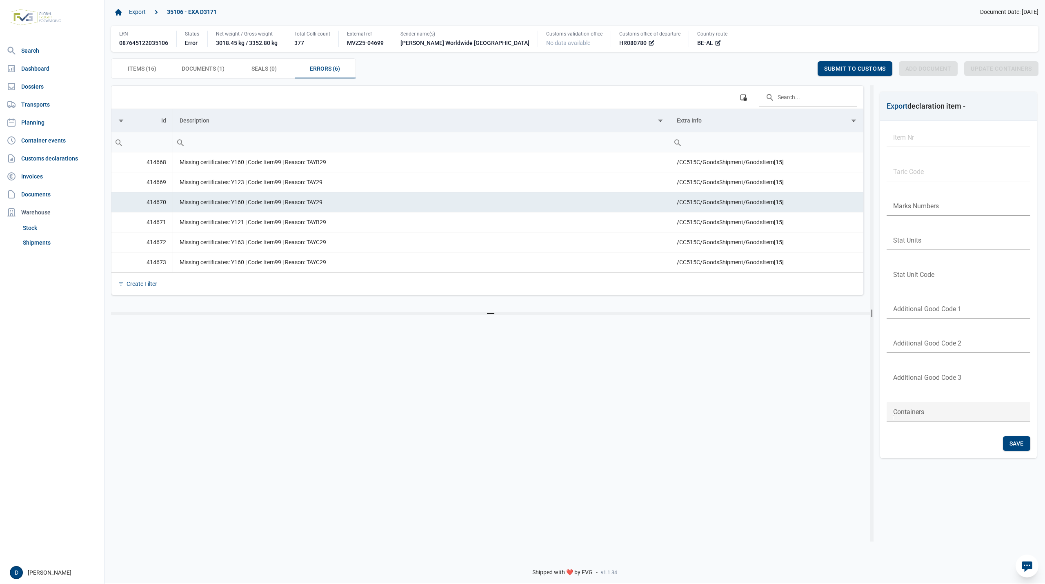
click at [389, 284] on div "Create Filter" at bounding box center [487, 283] width 752 height 22
click at [254, 291] on div "Create Filter" at bounding box center [487, 283] width 752 height 22
click at [293, 202] on td "Missing certificates: Y160 | Code: Item99 | Reason: TAY29" at bounding box center [421, 202] width 497 height 20
click at [384, 202] on td "Missing certificates: Y160 | Code: Item99 | Reason: TAY29" at bounding box center [421, 202] width 497 height 20
drag, startPoint x: 330, startPoint y: 167, endPoint x: 173, endPoint y: 171, distance: 156.8
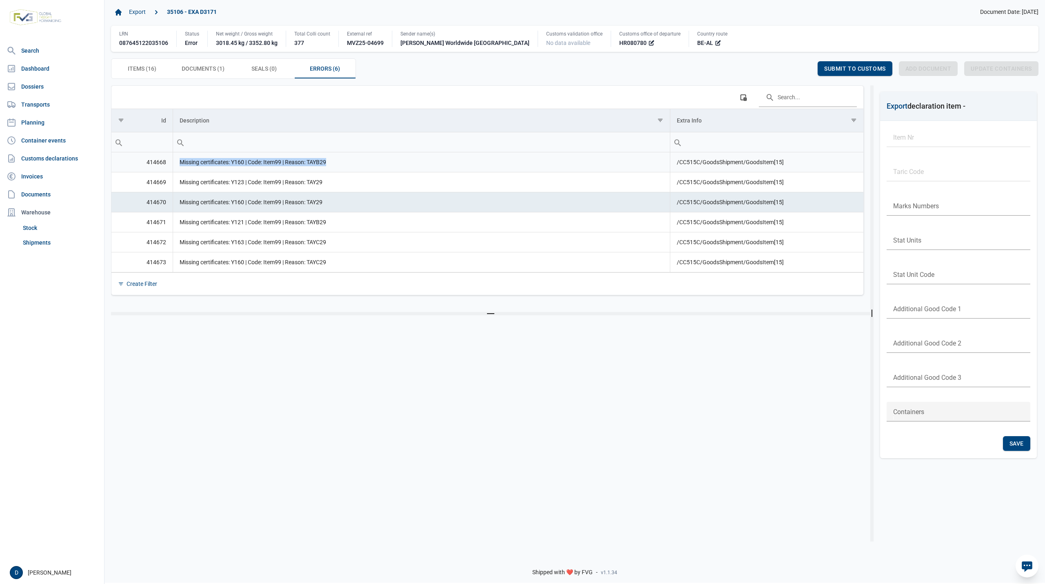
click at [173, 171] on td "Missing certificates: Y160 | Code: Item99 | Reason: TAYB29" at bounding box center [421, 162] width 497 height 20
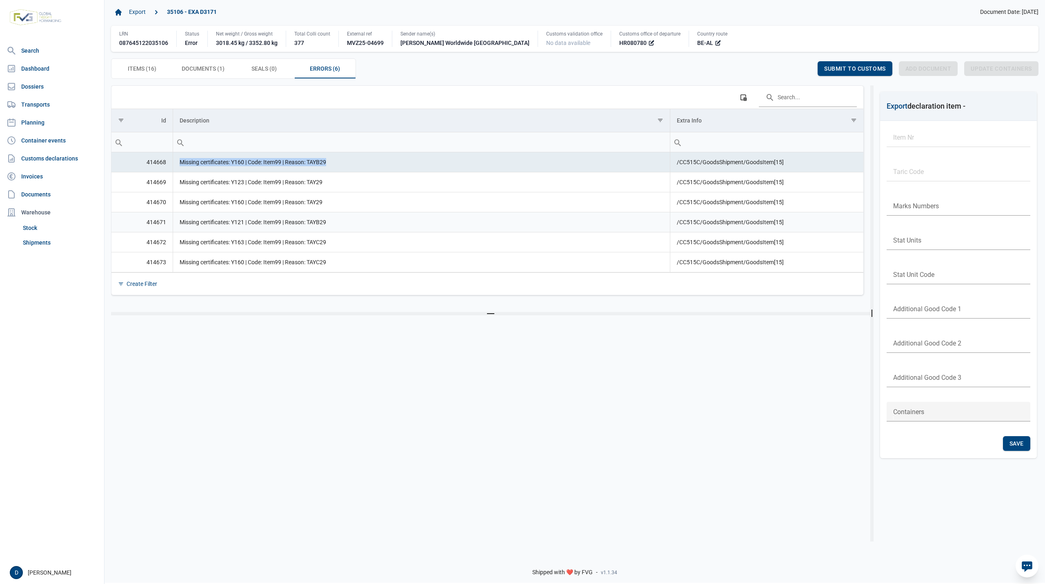
copy td "Missing certificates: Y160 | Code: Item99 | Reason: TAYB29"
click at [153, 73] on span "Items (16) Items (16)" at bounding box center [142, 69] width 29 height 10
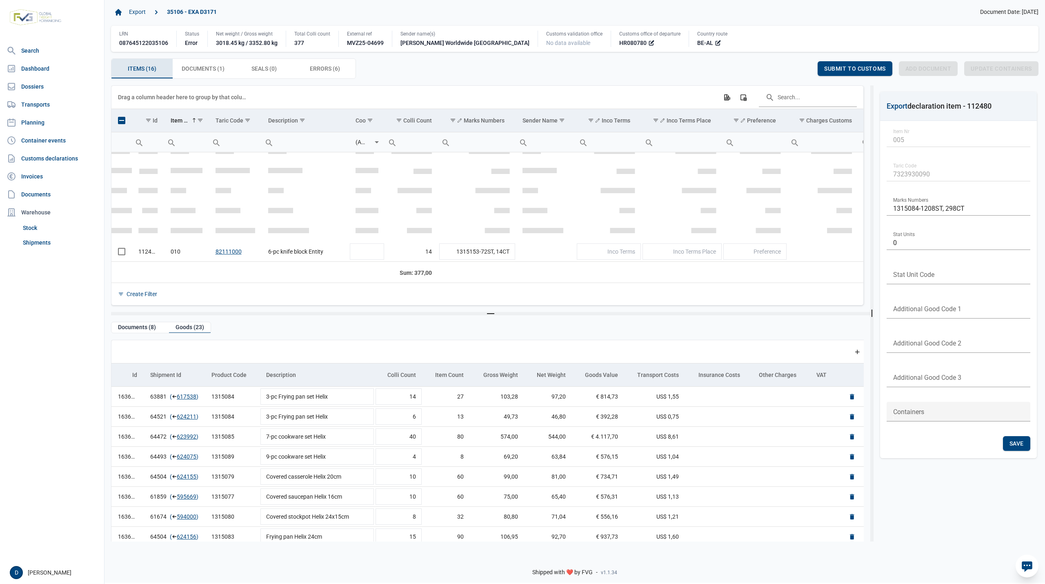
scroll to position [192, 0]
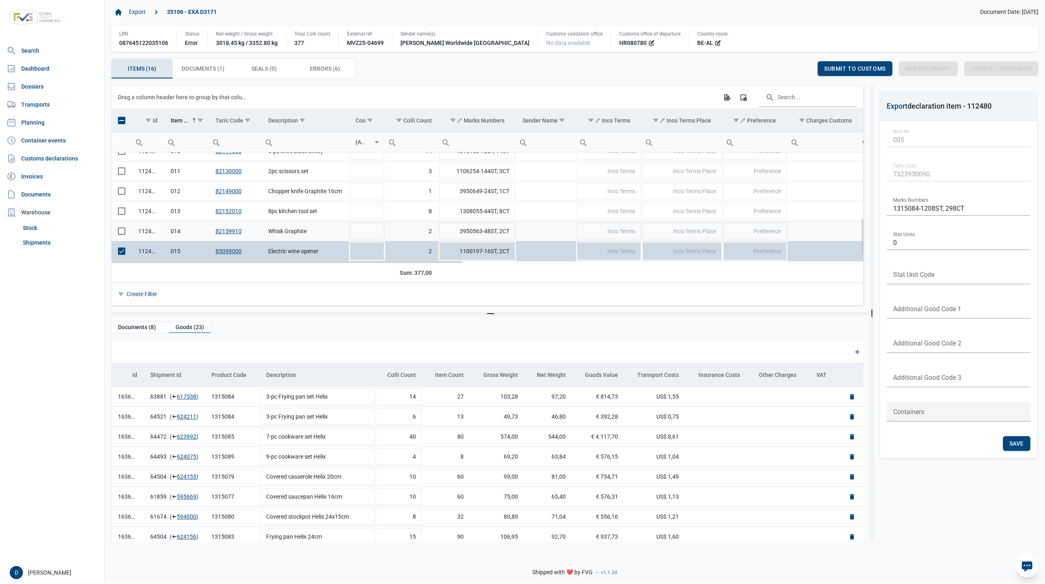
click at [120, 235] on span "Select row" at bounding box center [121, 230] width 7 height 7
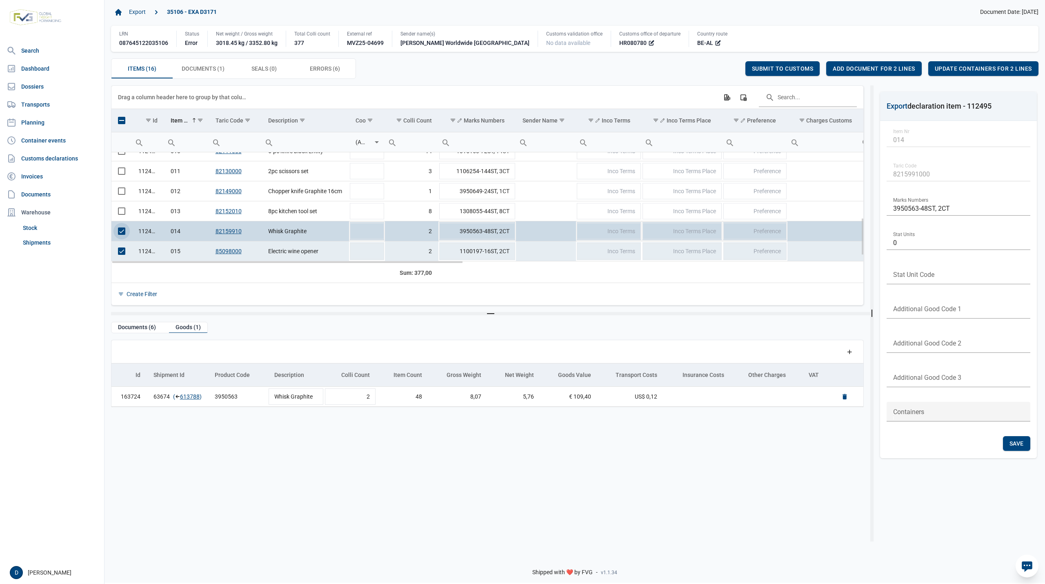
click at [120, 233] on span "Select row" at bounding box center [121, 230] width 7 height 7
click at [122, 251] on span "Select row" at bounding box center [121, 250] width 7 height 7
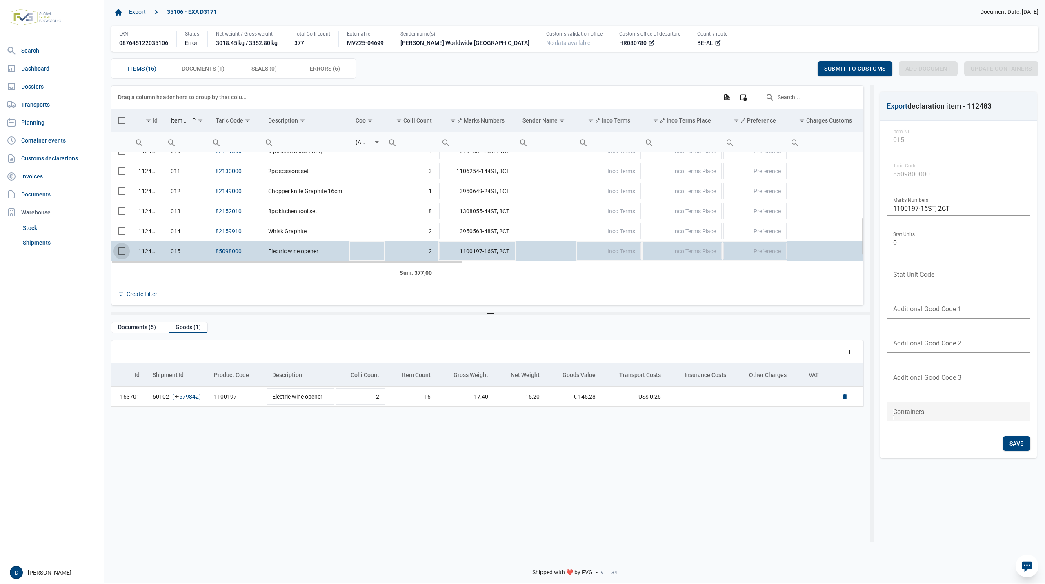
click at [124, 251] on span "Select row" at bounding box center [121, 250] width 7 height 7
click at [185, 328] on div "Goods (1)" at bounding box center [188, 327] width 38 height 11
click at [189, 327] on div "Goods (1)" at bounding box center [188, 327] width 38 height 11
click at [193, 399] on link "579842" at bounding box center [189, 396] width 20 height 8
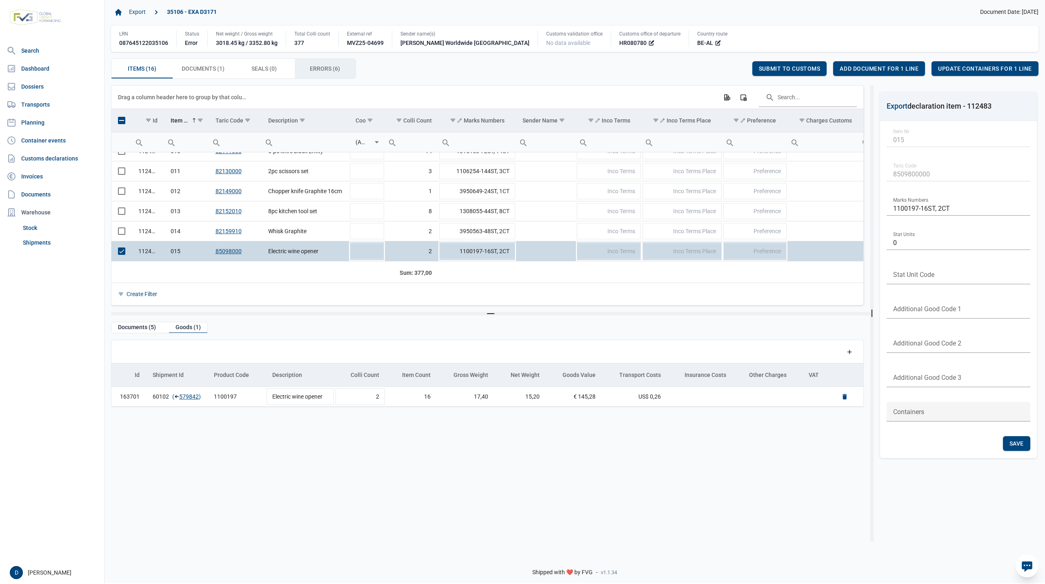
click at [326, 73] on span "Errors (6) Errors (6)" at bounding box center [325, 69] width 30 height 10
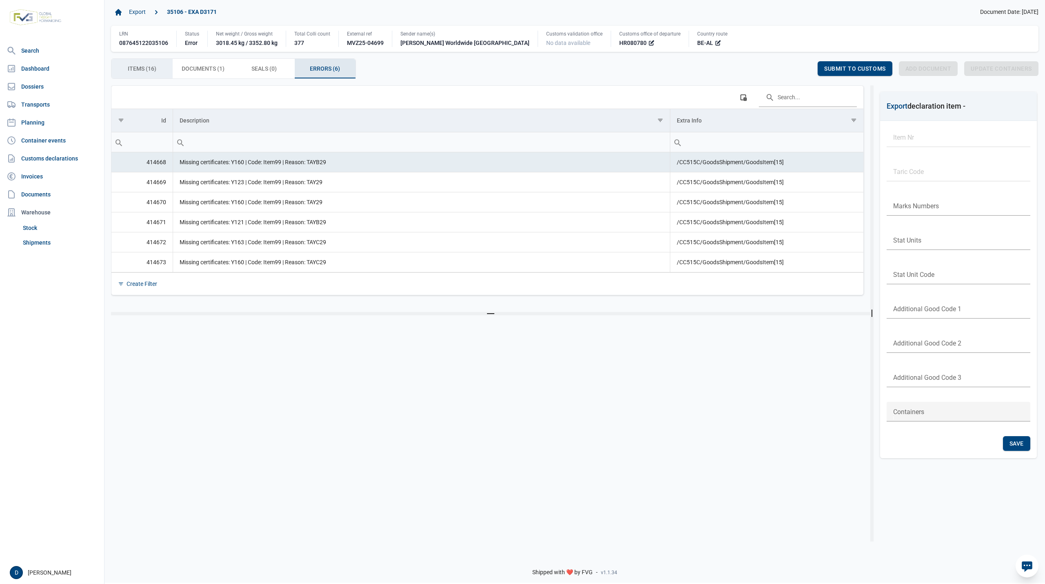
click at [151, 69] on span "Items (16) Items (16)" at bounding box center [142, 69] width 29 height 10
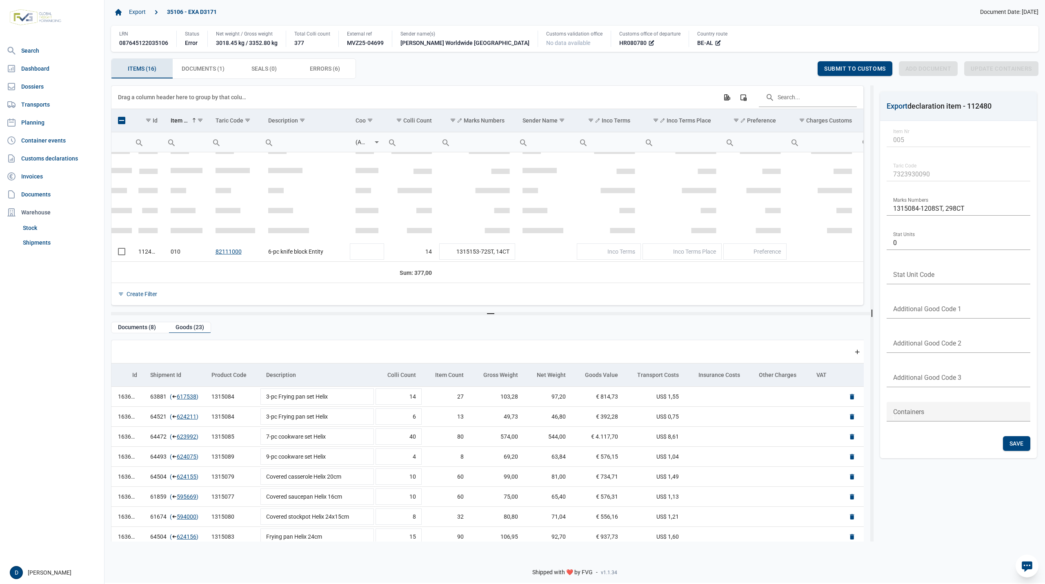
scroll to position [192, 0]
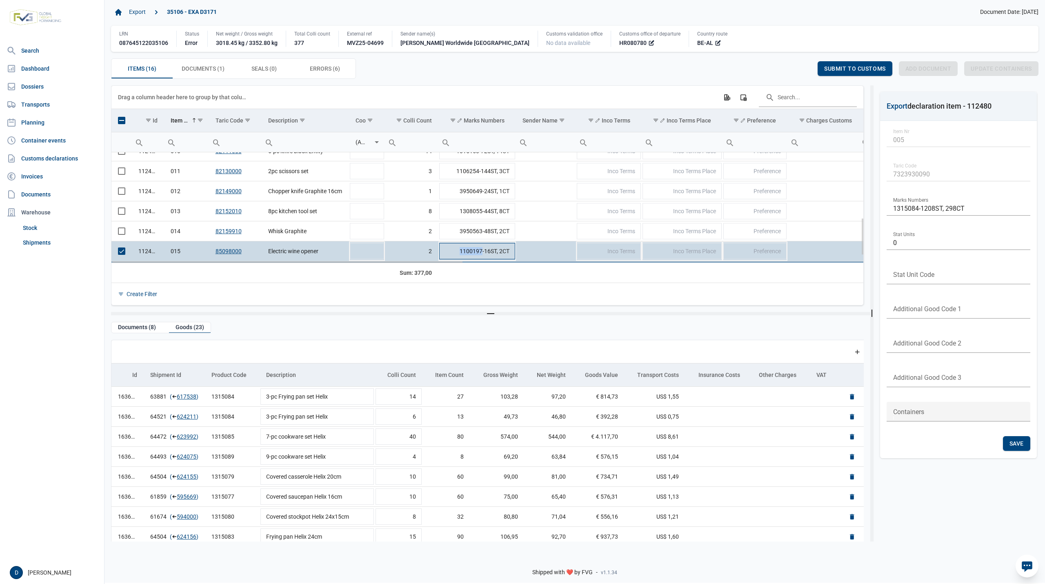
drag, startPoint x: 459, startPoint y: 252, endPoint x: 482, endPoint y: 252, distance: 23.3
click at [482, 252] on td "1100197-16ST, 2CT" at bounding box center [477, 251] width 78 height 20
drag, startPoint x: 460, startPoint y: 252, endPoint x: 482, endPoint y: 251, distance: 22.1
click at [482, 251] on input "1100197-16ST, 2CT" at bounding box center [477, 251] width 78 height 20
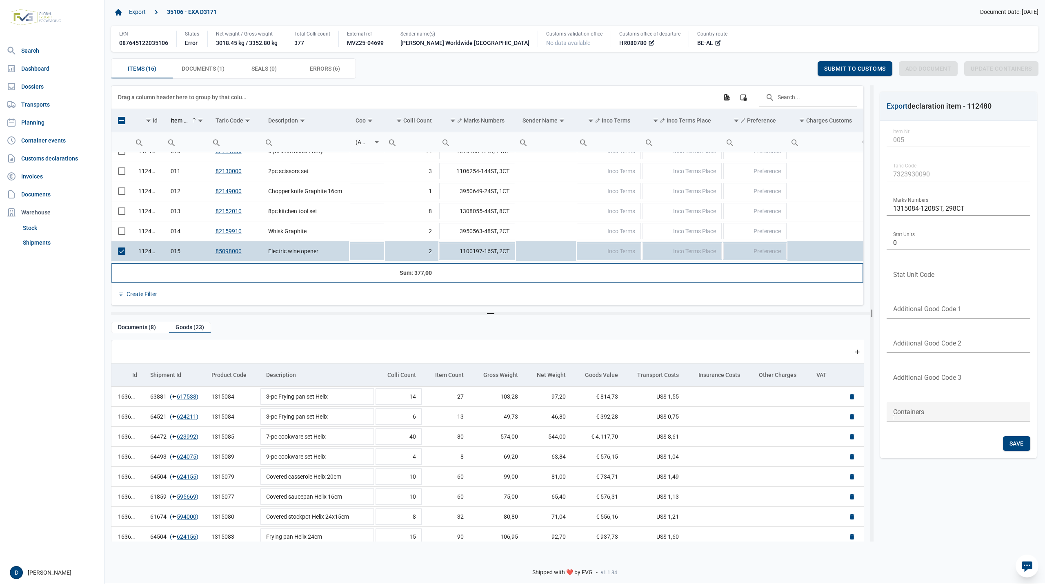
click at [559, 278] on td "Data grid with 16 rows and 23 columns" at bounding box center [546, 273] width 60 height 20
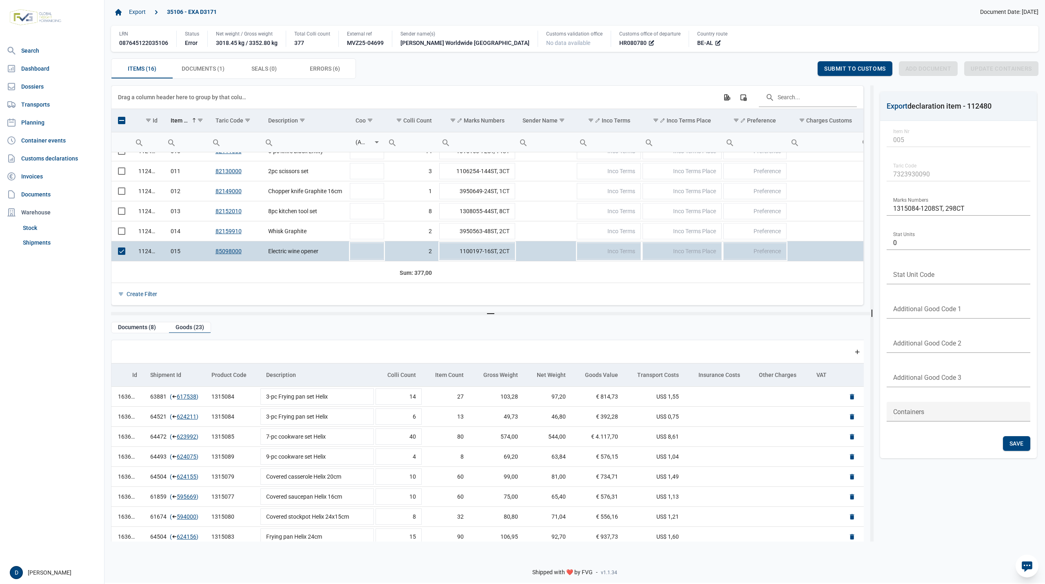
click at [351, 351] on div "Add a row" at bounding box center [491, 351] width 747 height 23
click at [124, 234] on span "Select row" at bounding box center [121, 230] width 7 height 7
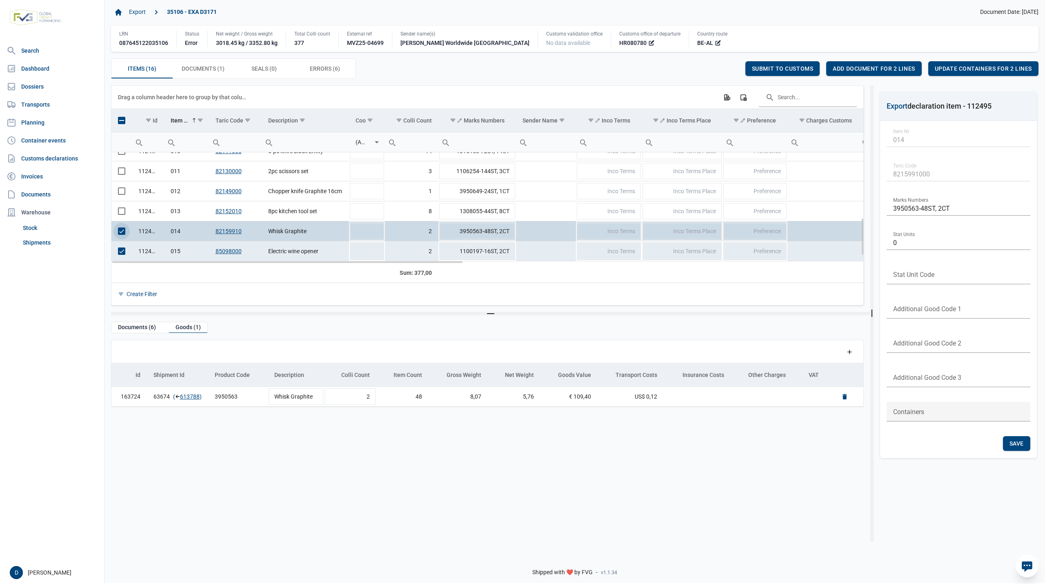
click at [121, 235] on span "Select row" at bounding box center [121, 230] width 7 height 7
click at [860, 71] on span "Add document for 1 line" at bounding box center [879, 68] width 79 height 7
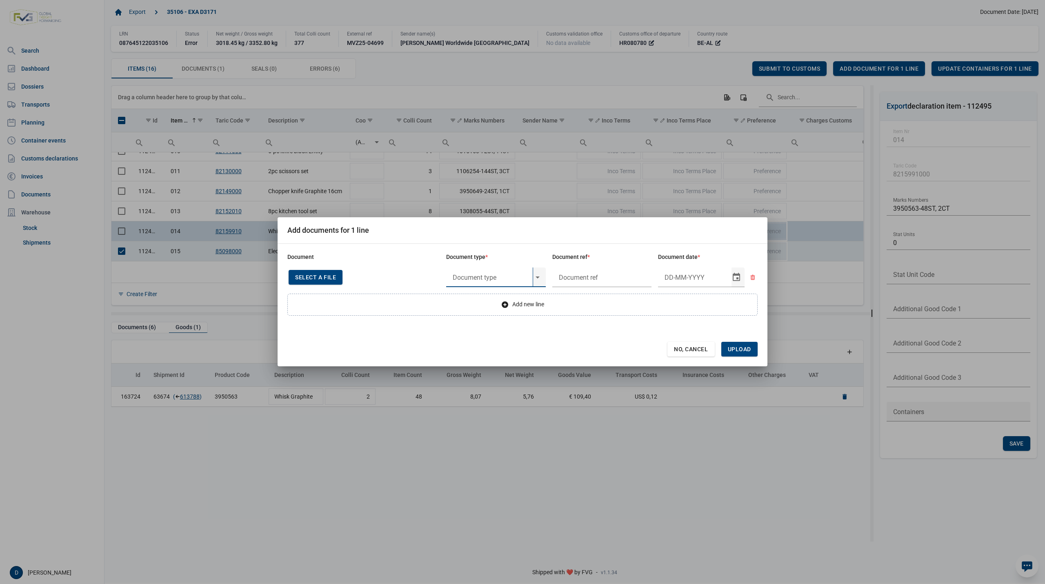
click at [482, 274] on input "text" at bounding box center [489, 277] width 87 height 20
click at [483, 299] on div "Y160 - Goods other than Regulation ([GEOGRAPHIC_DATA]) 2024/573" at bounding box center [496, 299] width 100 height 19
type input "Y160 - Goods other than Regulation ([GEOGRAPHIC_DATA]) 2024/573"
type input "."
type input "4-9-2025"
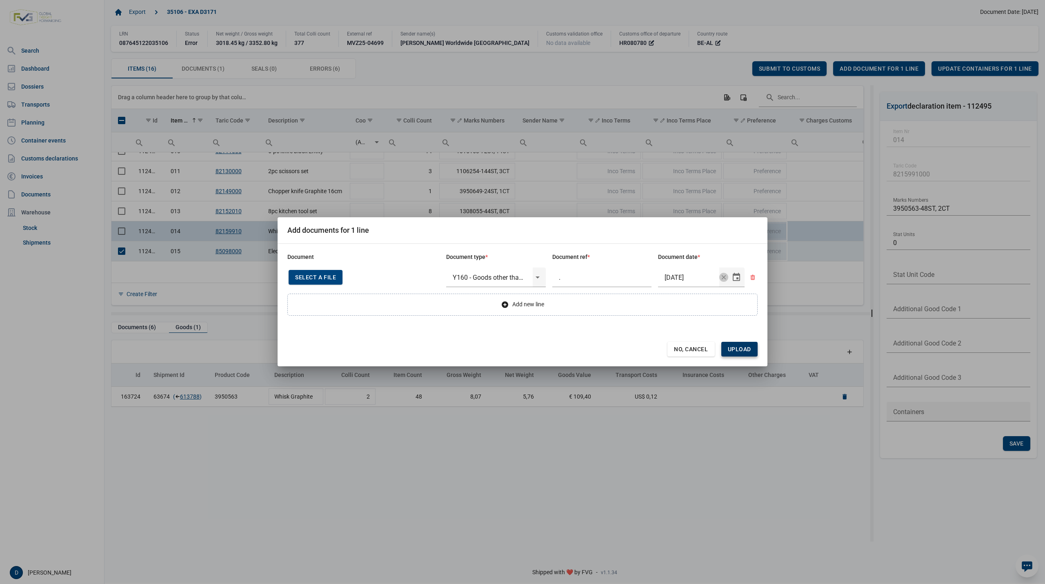
click at [748, 348] on span "Upload" at bounding box center [739, 349] width 23 height 7
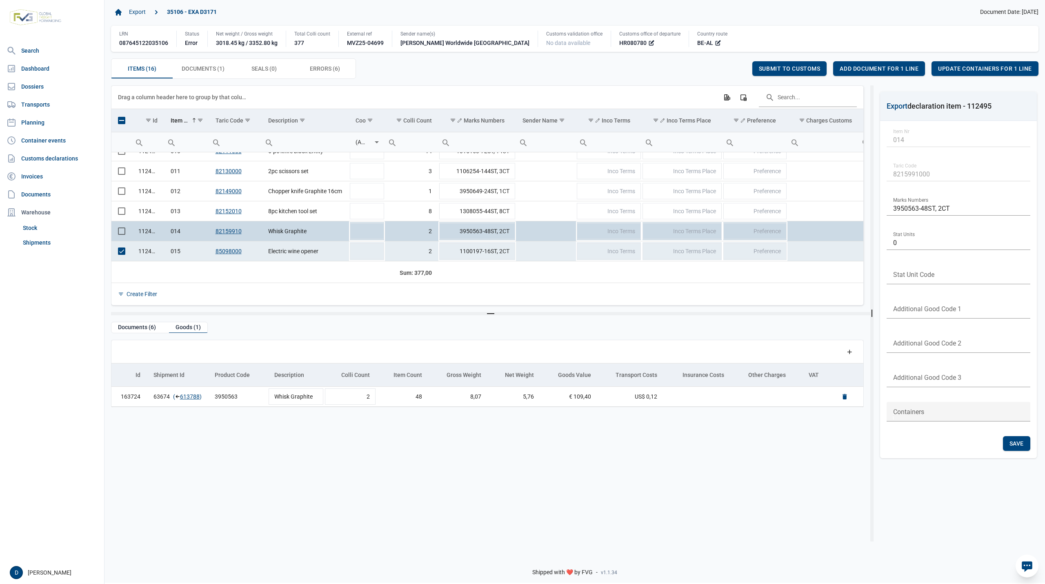
click at [476, 544] on div "Data grid with 16 rows and 23 columns Drag a column header here to group by tha…" at bounding box center [574, 316] width 940 height 462
click at [763, 69] on span "Submit to customs" at bounding box center [790, 68] width 62 height 7
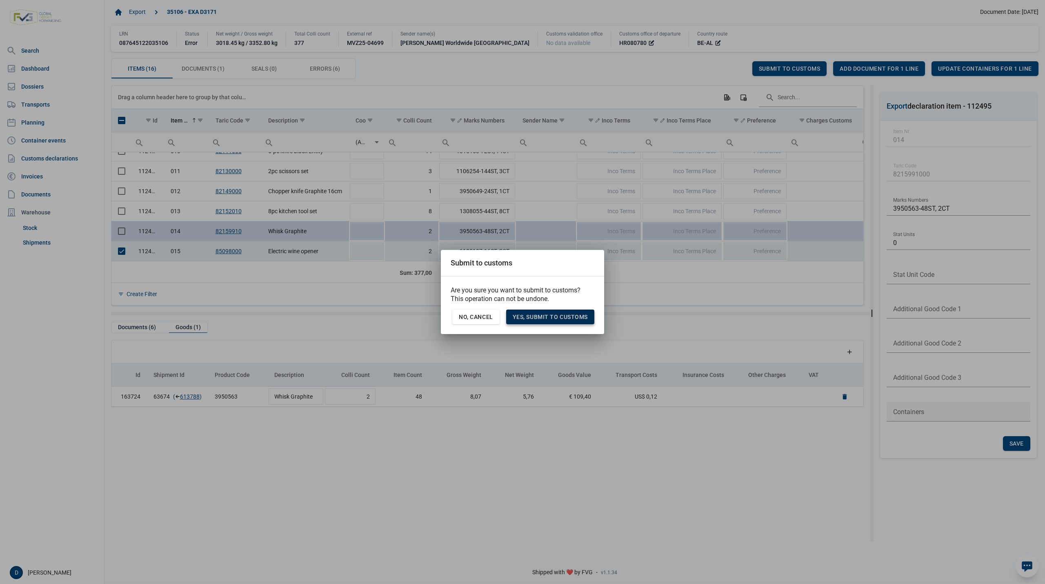
click at [546, 310] on div "Yes, Submit to customs" at bounding box center [550, 316] width 88 height 15
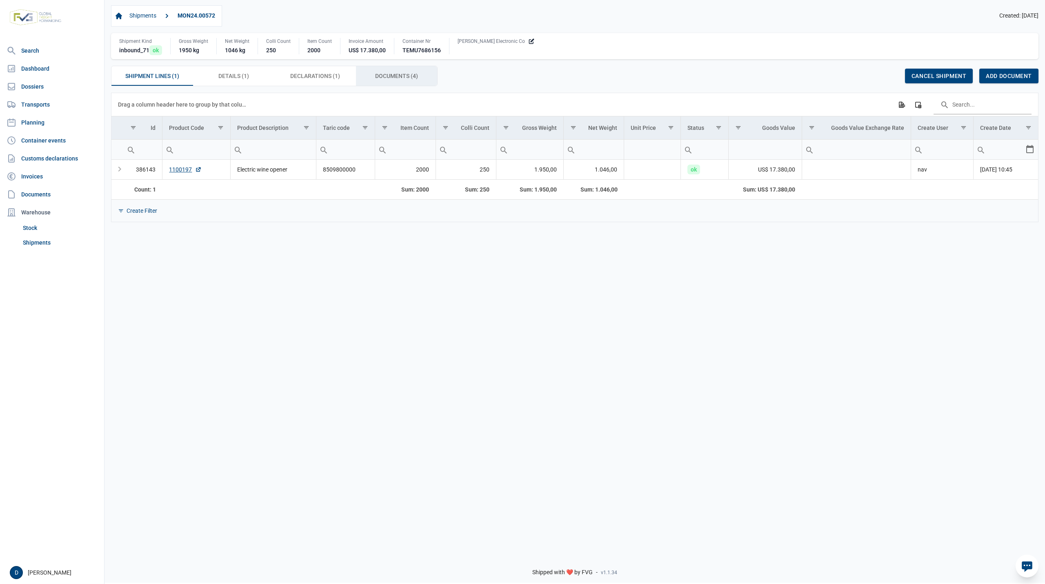
click at [375, 76] on div "Documents (4) Documents (4)" at bounding box center [397, 76] width 82 height 20
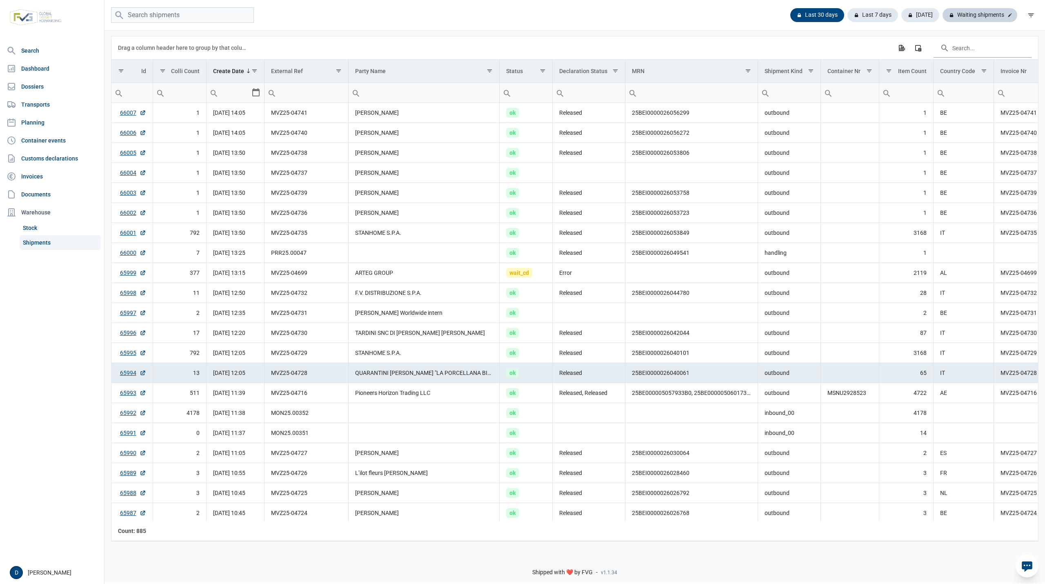
click at [974, 13] on div "Waiting shipments" at bounding box center [979, 15] width 75 height 14
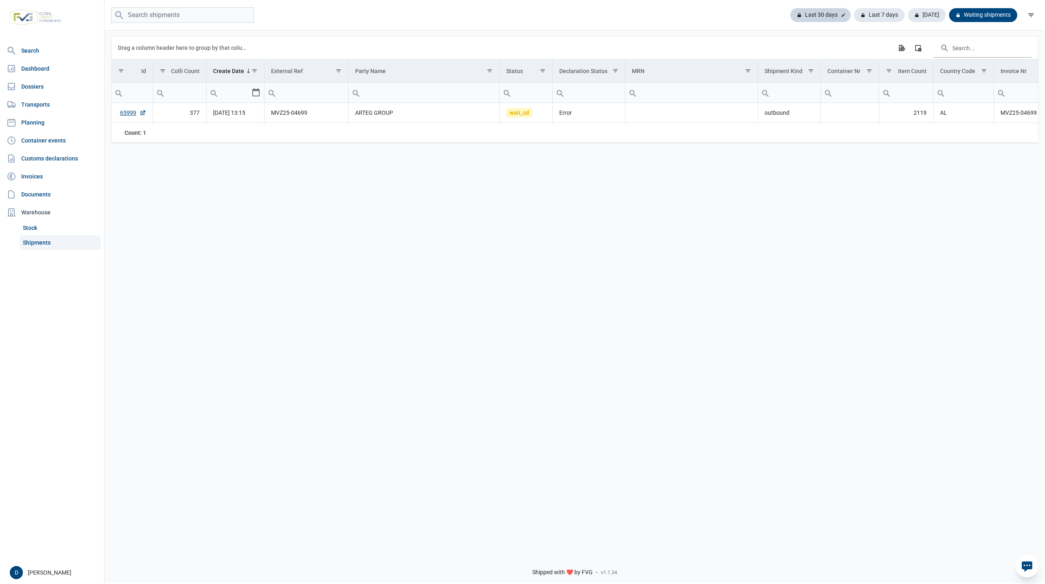
click at [820, 12] on div "Last 30 days" at bounding box center [820, 15] width 60 height 14
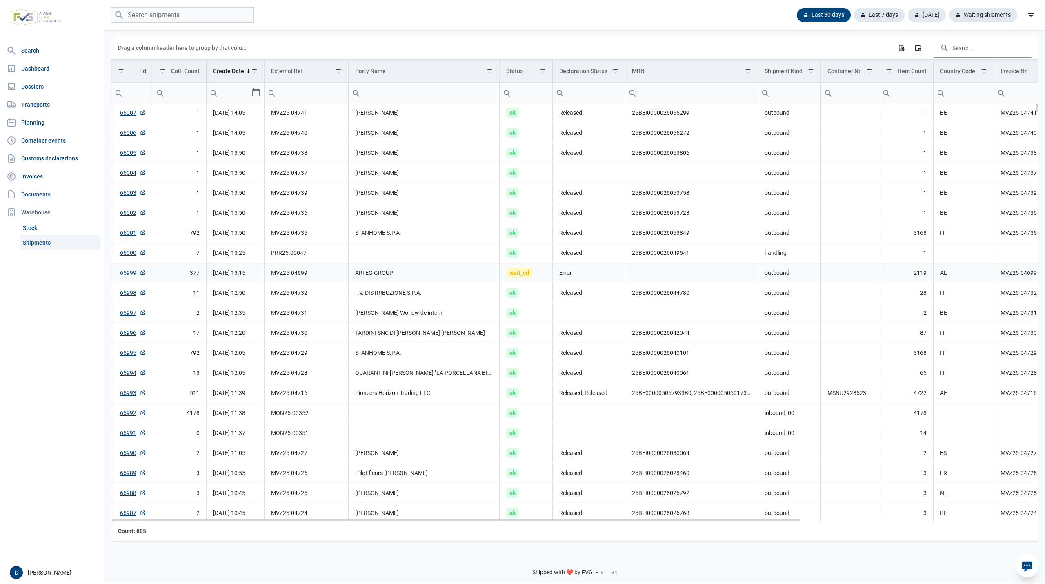
click at [129, 277] on link "65999" at bounding box center [133, 273] width 26 height 8
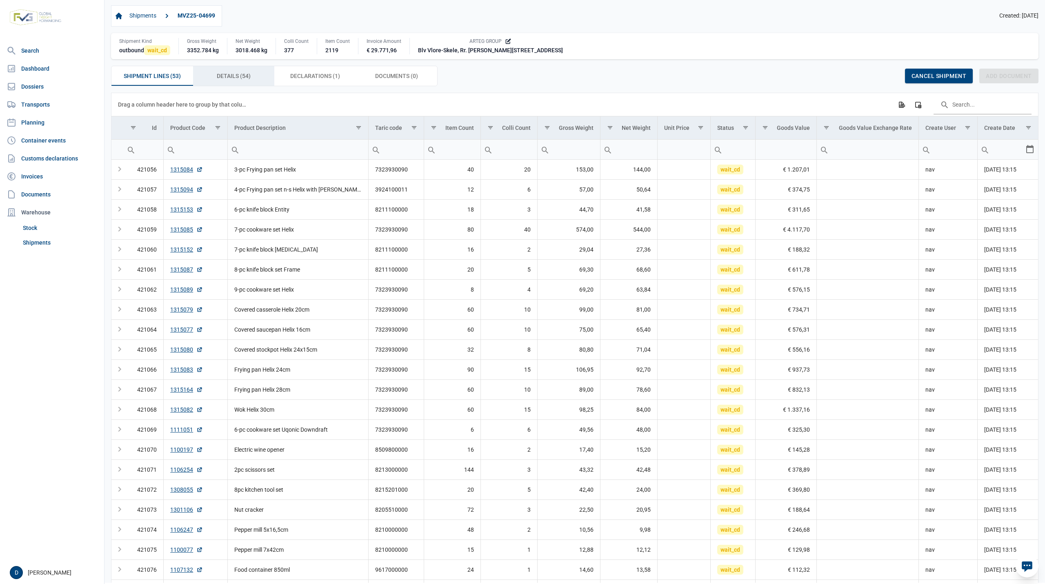
click at [222, 77] on span "Details (54) Details (54)" at bounding box center [234, 76] width 34 height 10
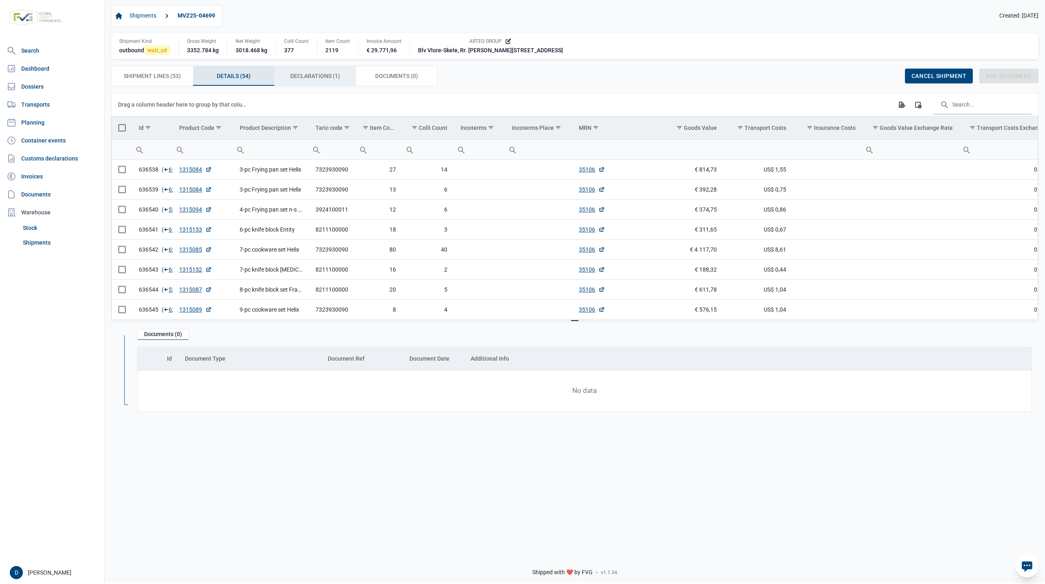
click at [301, 69] on div "Declarations (1) Declarations (1)" at bounding box center [315, 76] width 82 height 20
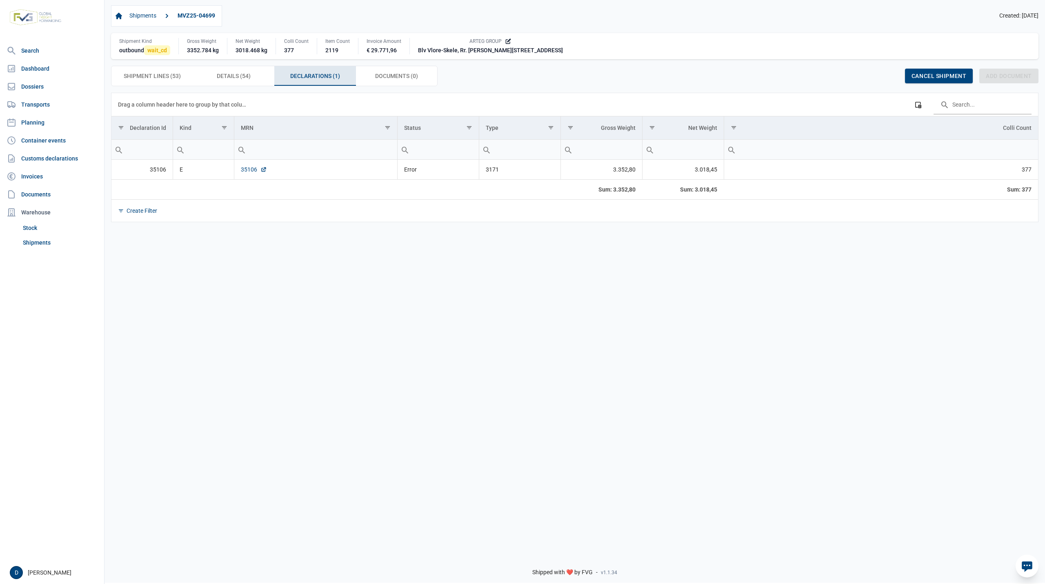
click at [242, 170] on link "35106" at bounding box center [254, 169] width 26 height 8
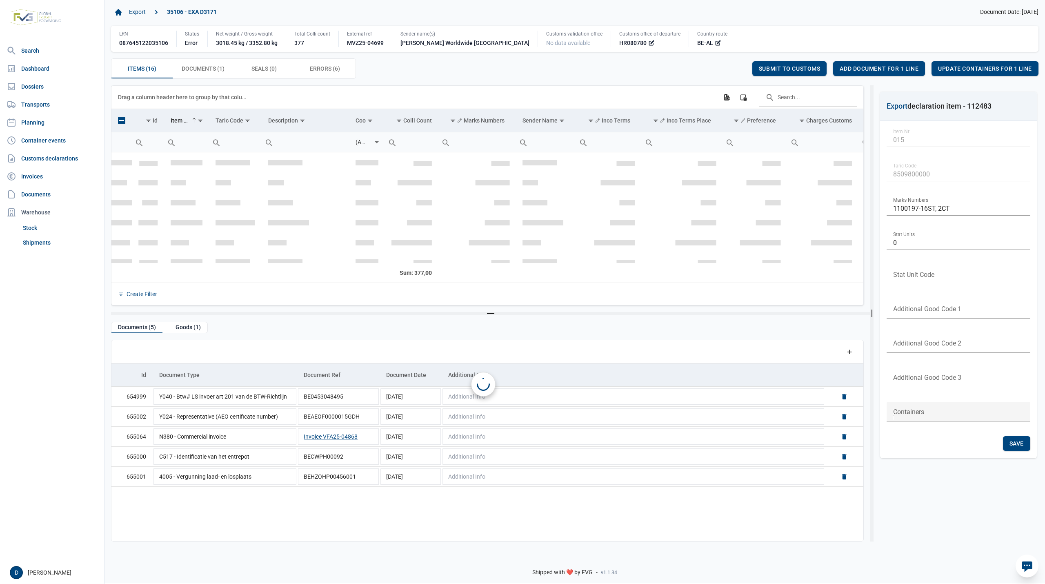
scroll to position [192, 0]
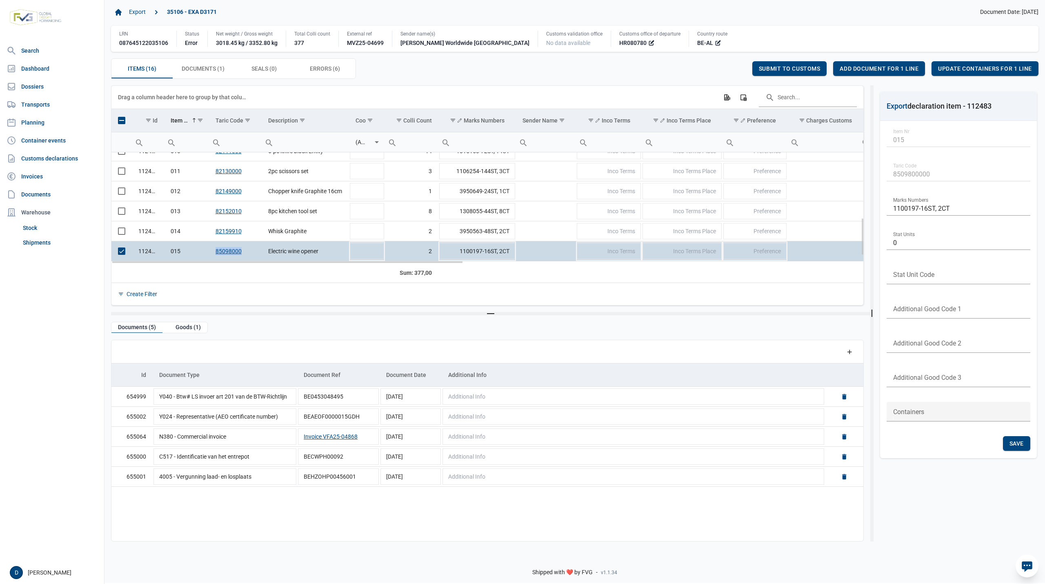
drag, startPoint x: 213, startPoint y: 254, endPoint x: 249, endPoint y: 256, distance: 36.0
click at [249, 256] on td "85098000" at bounding box center [235, 251] width 53 height 20
copy link "85098000"
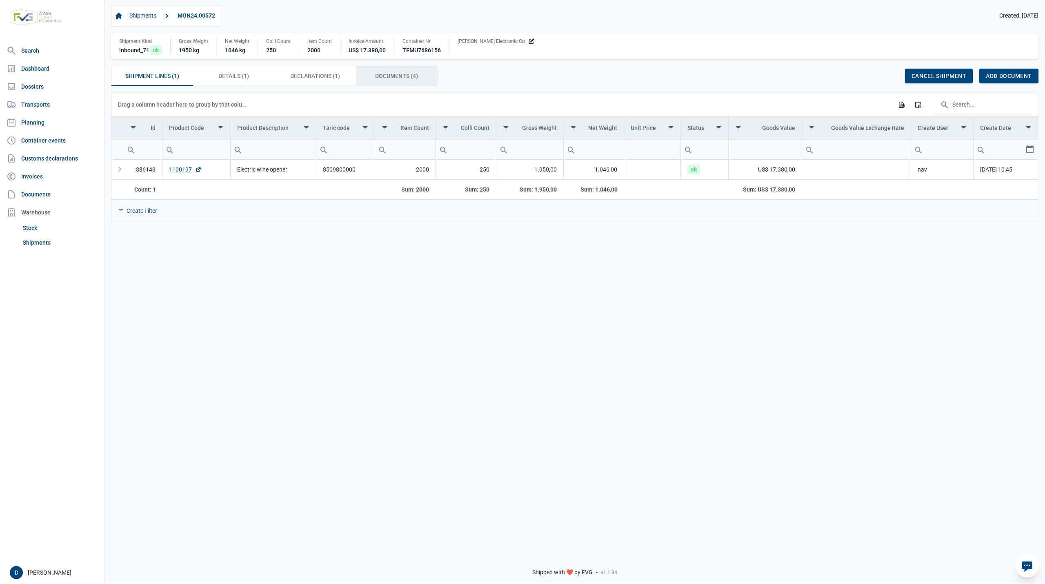
click at [389, 75] on span "Documents (4) Documents (4)" at bounding box center [396, 76] width 43 height 10
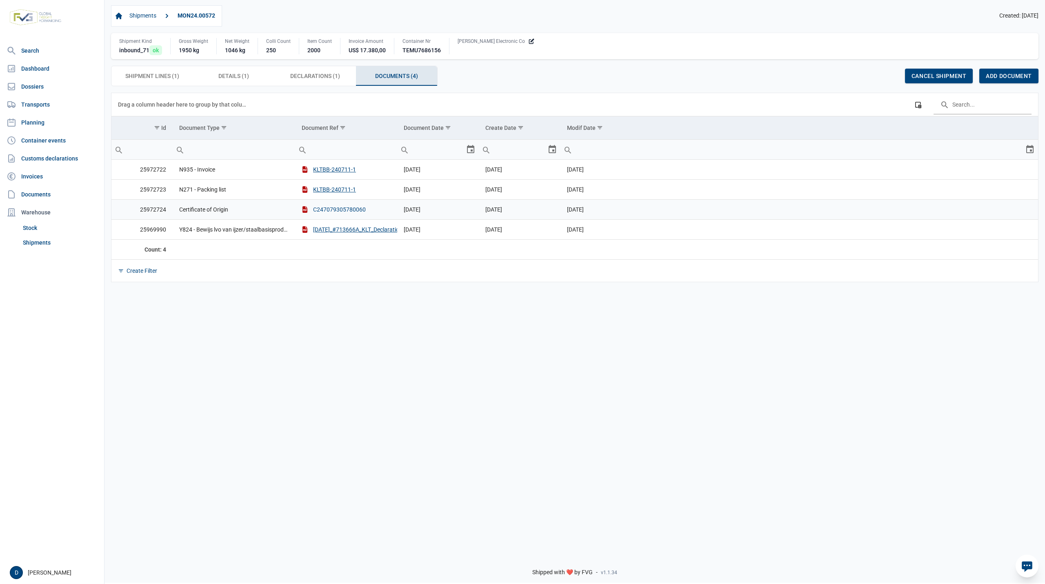
click at [338, 208] on button "C247079305780060" at bounding box center [334, 209] width 64 height 8
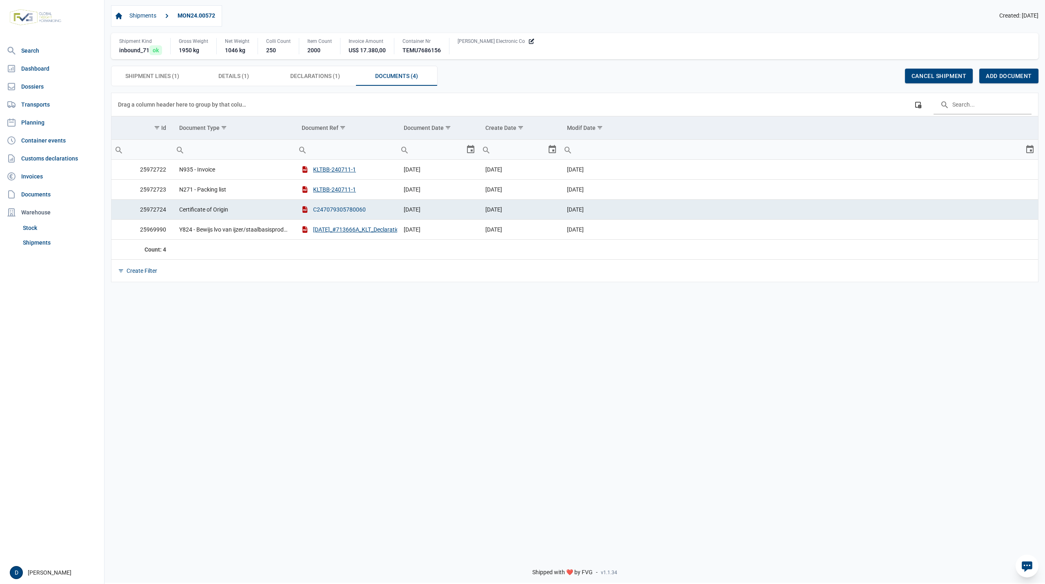
click at [338, 208] on button "C247079305780060" at bounding box center [334, 209] width 64 height 8
click at [332, 213] on button "C247079305780060" at bounding box center [334, 209] width 64 height 8
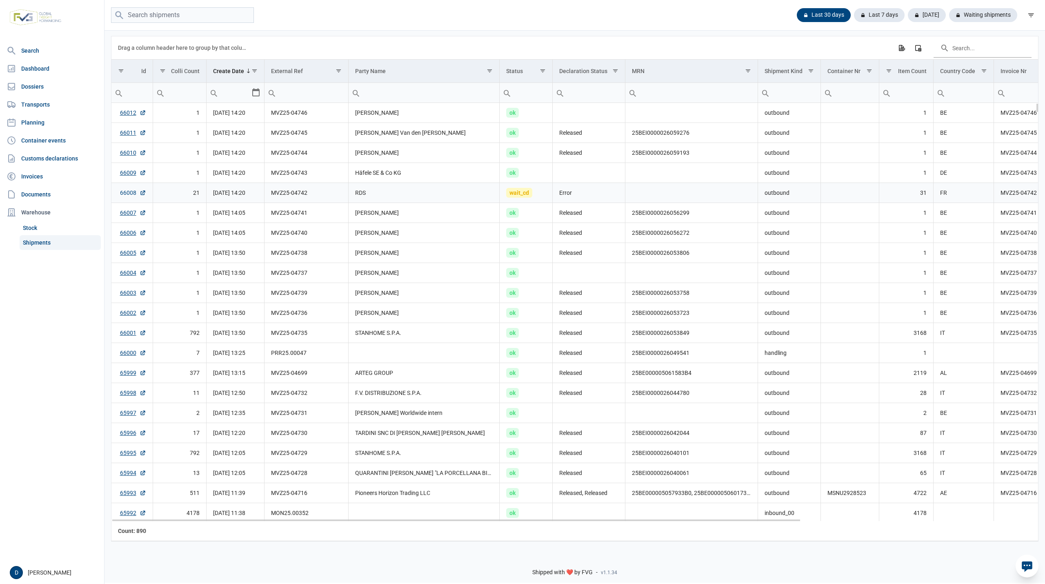
click at [121, 193] on link "66008" at bounding box center [133, 193] width 26 height 8
click at [129, 195] on link "66008" at bounding box center [133, 193] width 26 height 8
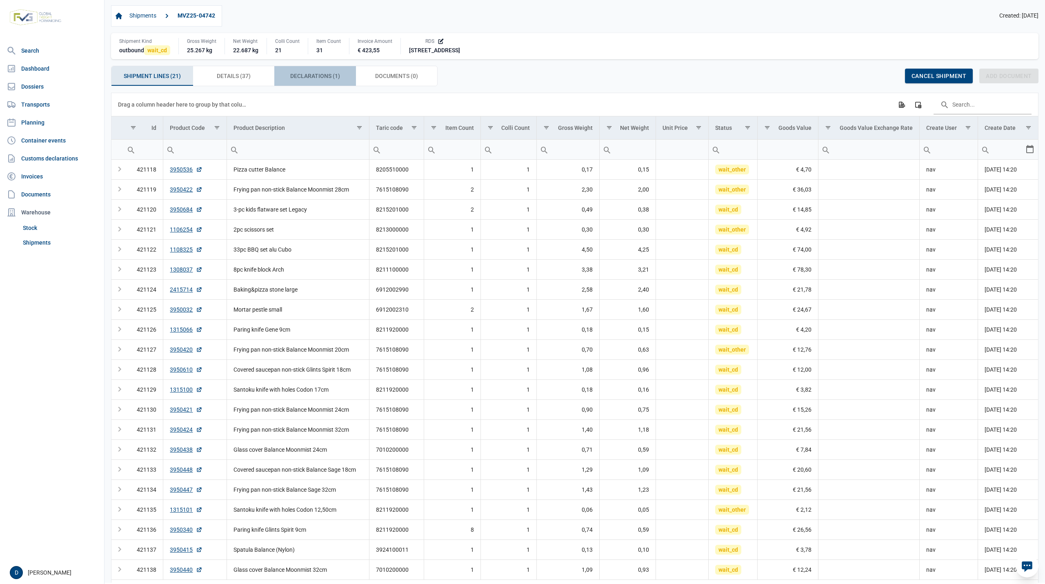
click at [324, 77] on span "Declarations (1) Declarations (1)" at bounding box center [315, 76] width 50 height 10
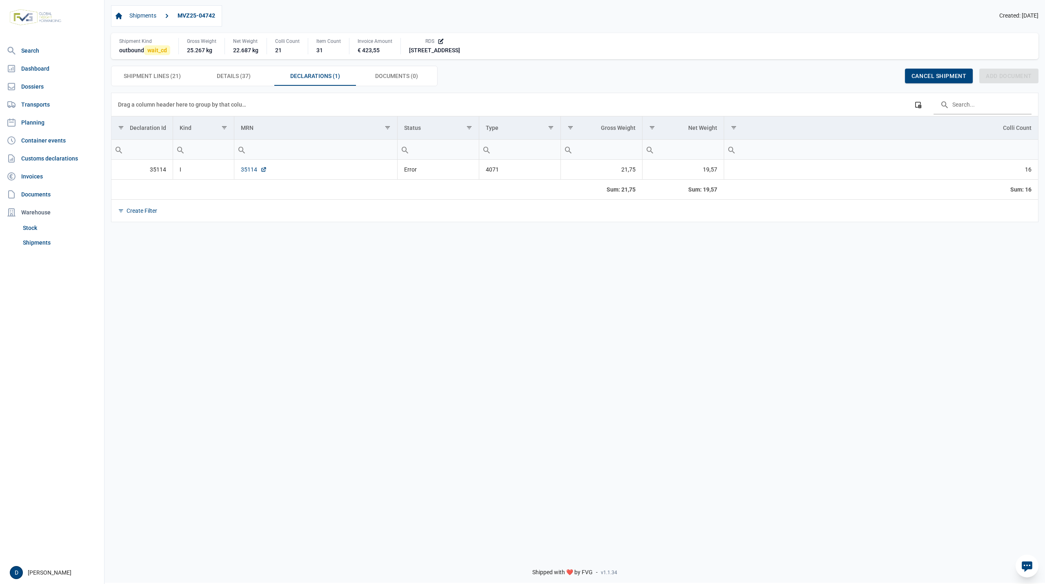
click at [246, 170] on link "35114" at bounding box center [254, 169] width 26 height 8
click at [252, 171] on link "35114" at bounding box center [254, 169] width 26 height 8
click at [243, 169] on link "35114" at bounding box center [254, 169] width 26 height 8
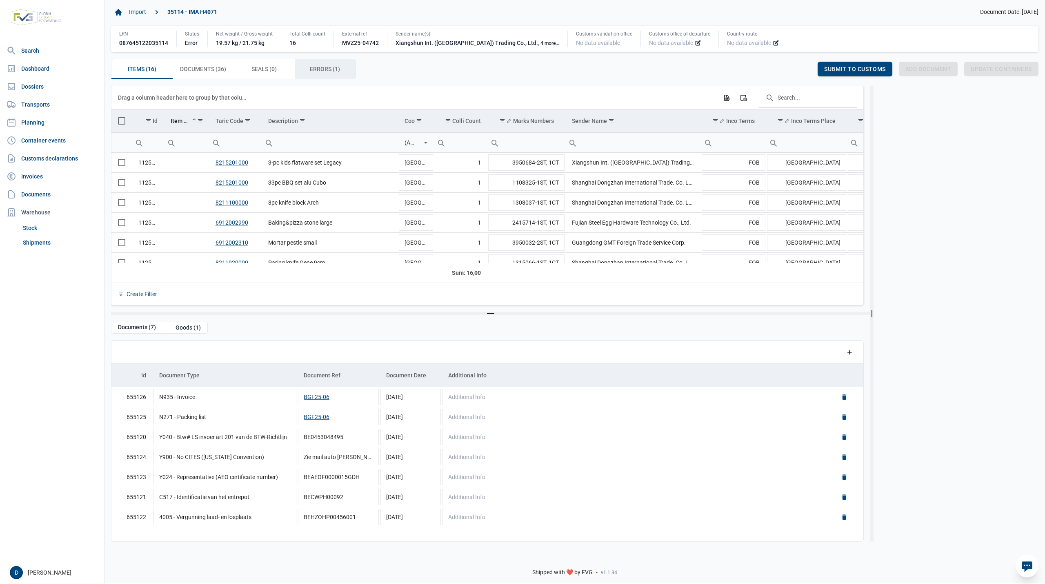
click at [323, 71] on span "Errors (1) Errors (1)" at bounding box center [325, 69] width 30 height 10
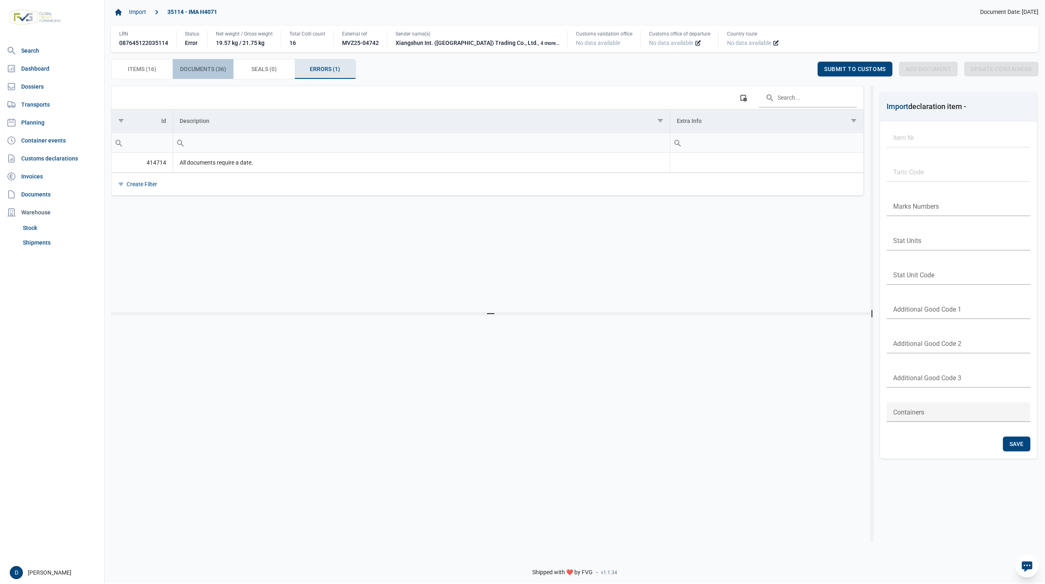
click at [197, 69] on span "Documents (36) Documents (36)" at bounding box center [203, 69] width 46 height 10
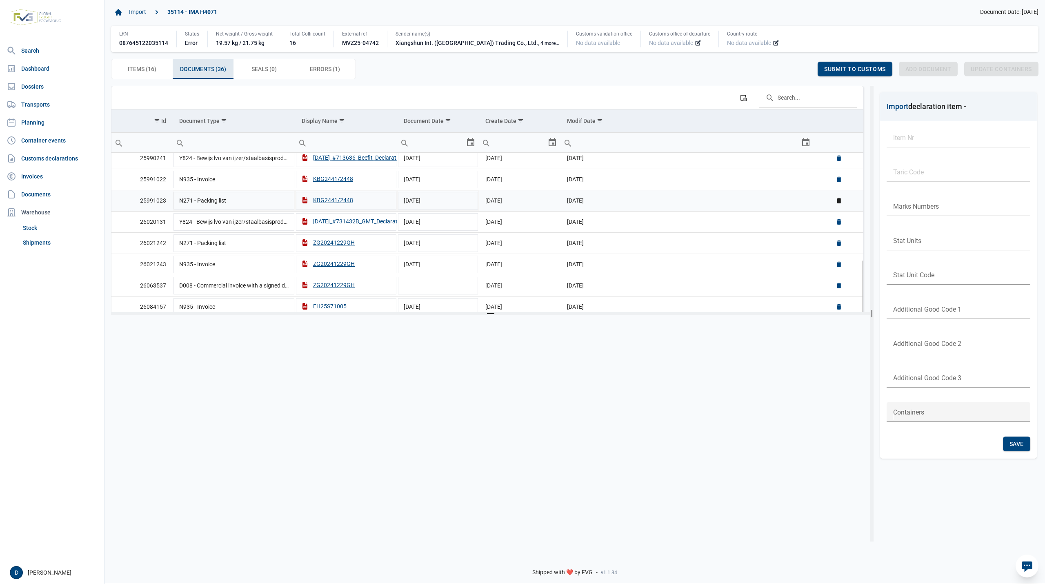
scroll to position [289, 0]
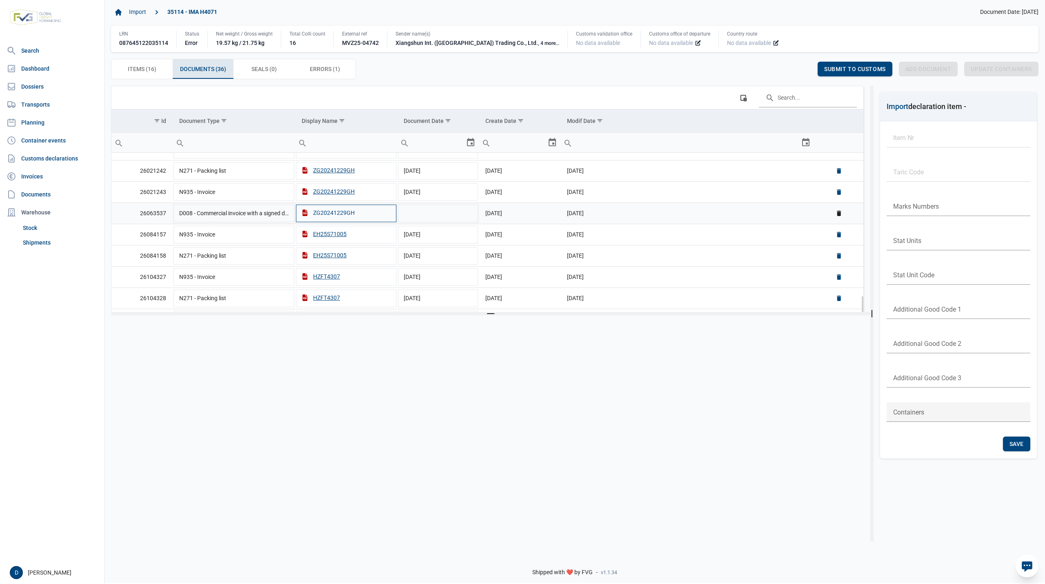
click at [342, 217] on div "ZG20241229GH" at bounding box center [328, 213] width 53 height 8
click at [502, 215] on span "[DATE]" at bounding box center [493, 212] width 17 height 7
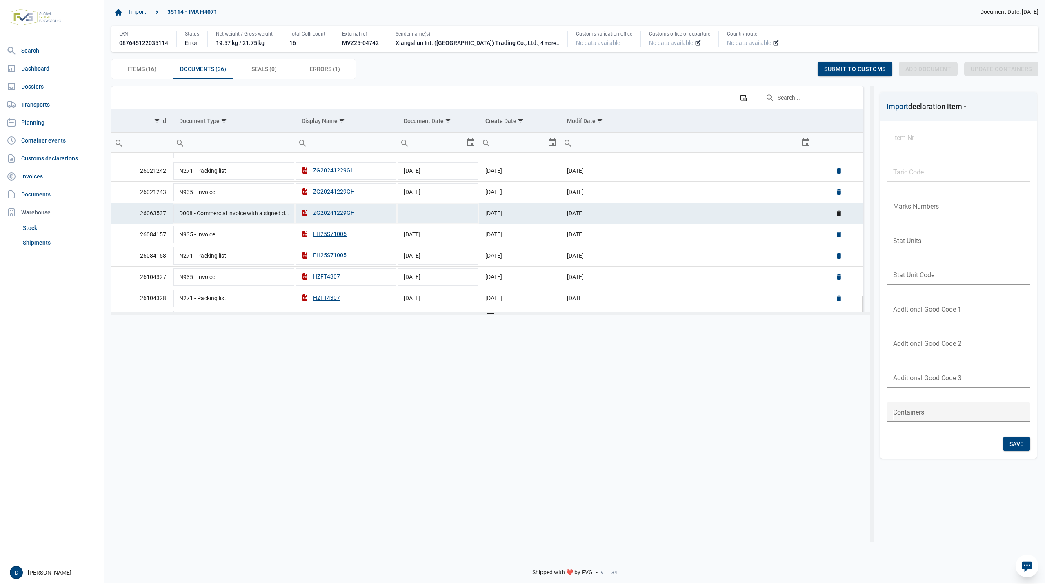
click at [335, 217] on div "ZG20241229GH" at bounding box center [328, 213] width 53 height 8
click at [315, 217] on input "ZG20241229GH" at bounding box center [346, 213] width 102 height 20
click at [428, 218] on td "Data grid with 36 rows and 6 columns" at bounding box center [438, 212] width 82 height 20
type input "[DATE]"
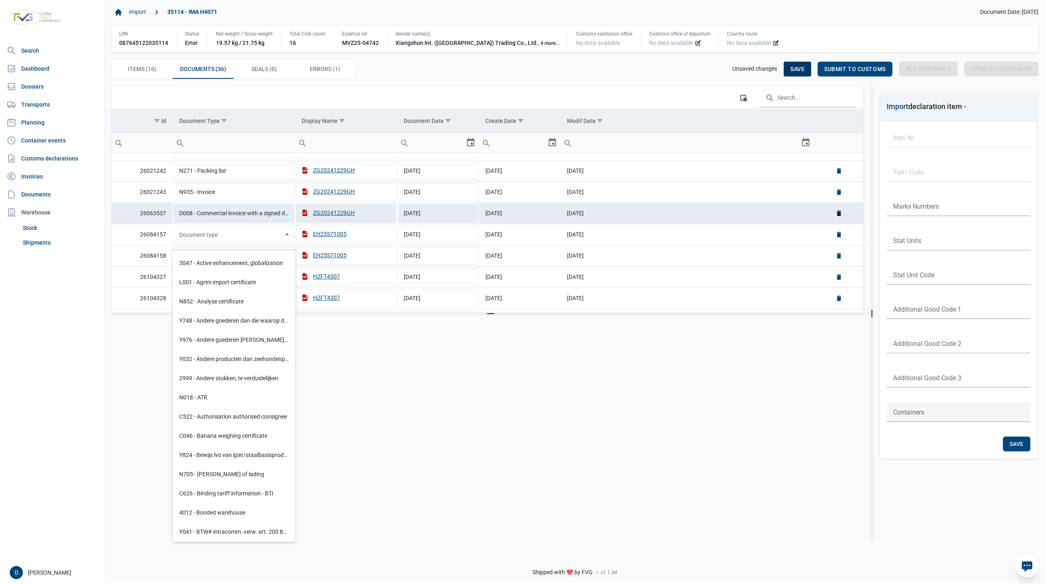
click at [803, 65] on div "Save" at bounding box center [797, 69] width 27 height 15
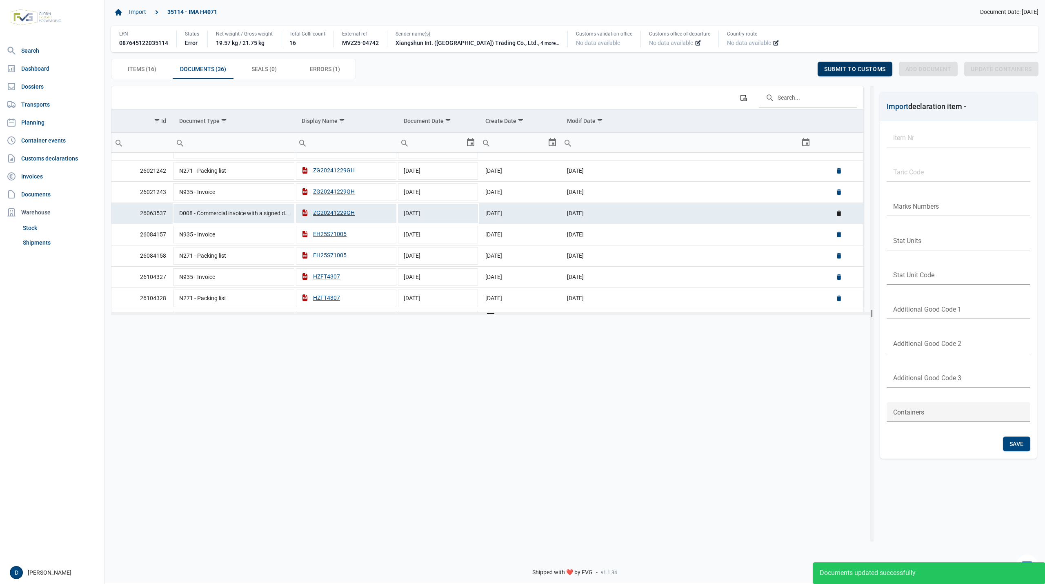
click at [860, 66] on span "Submit to customs" at bounding box center [855, 69] width 62 height 7
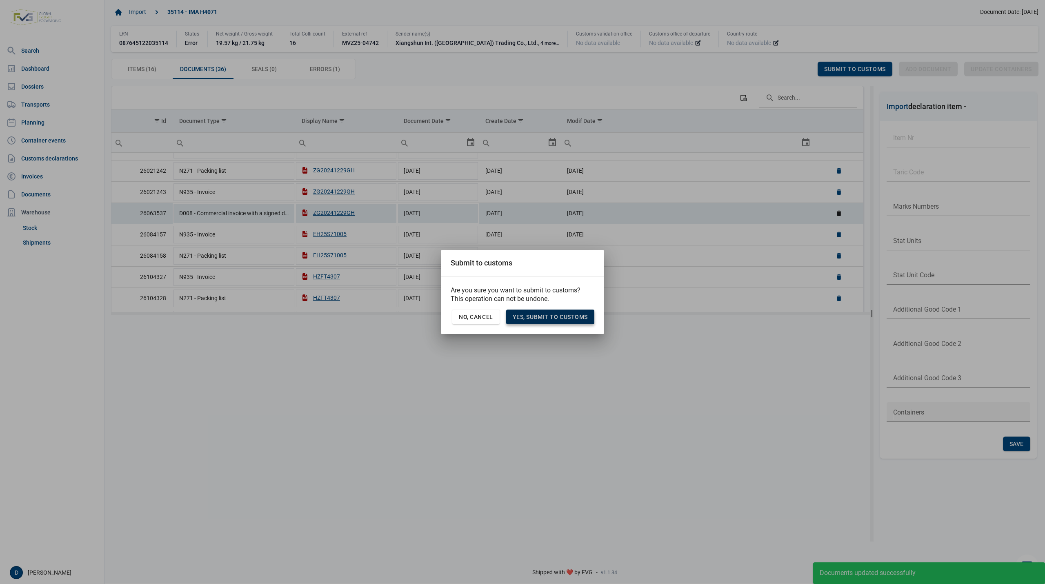
click at [551, 320] on div "Yes, Submit to customs" at bounding box center [550, 316] width 88 height 15
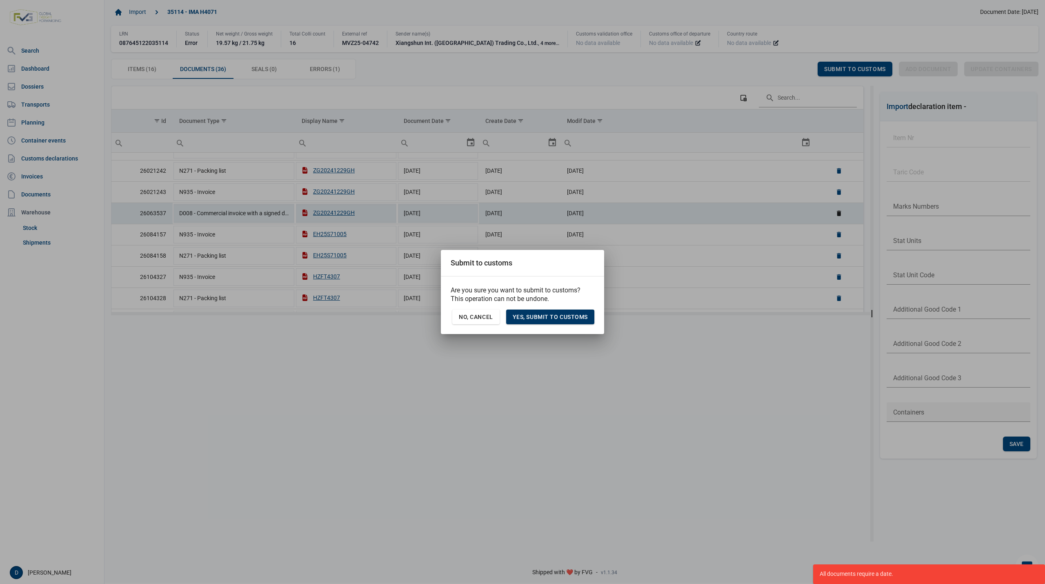
click at [554, 318] on span "Yes, Submit to customs" at bounding box center [550, 316] width 75 height 7
click at [549, 314] on span "Yes, Submit to customs" at bounding box center [550, 316] width 75 height 7
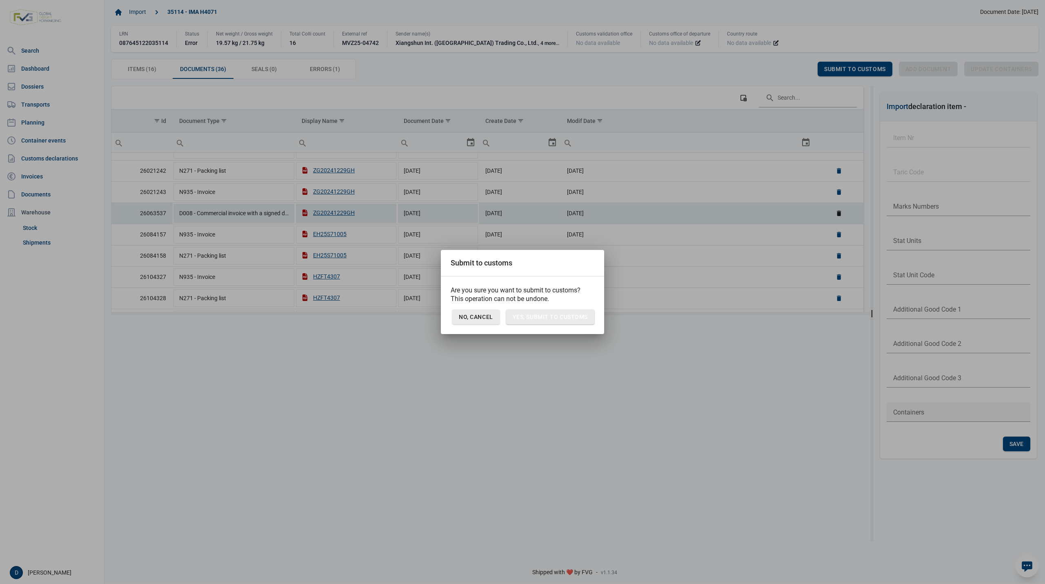
click at [480, 320] on div "No, Cancel" at bounding box center [475, 316] width 47 height 15
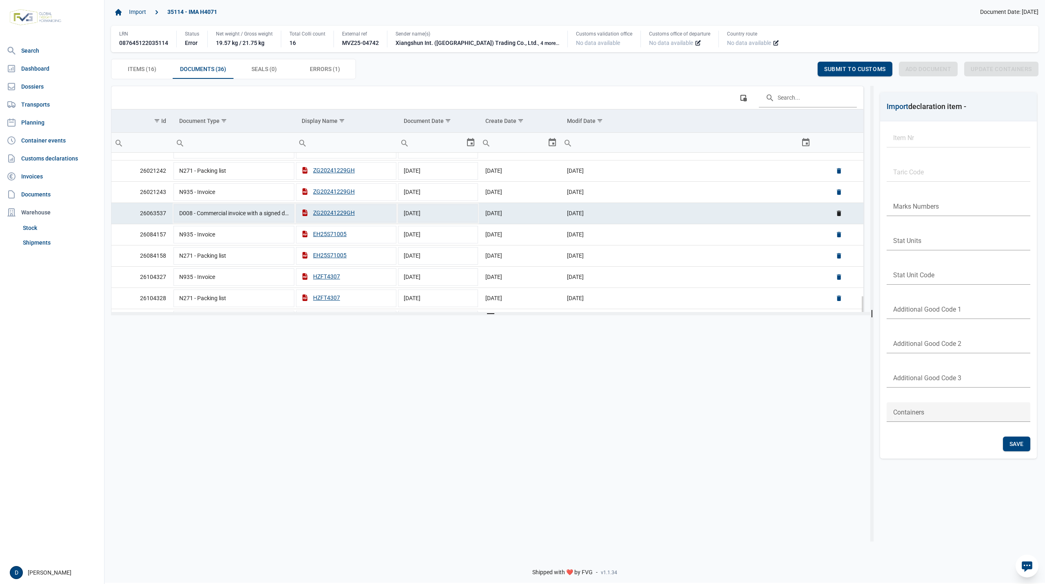
click at [681, 220] on td "[DATE]" at bounding box center [686, 212] width 253 height 21
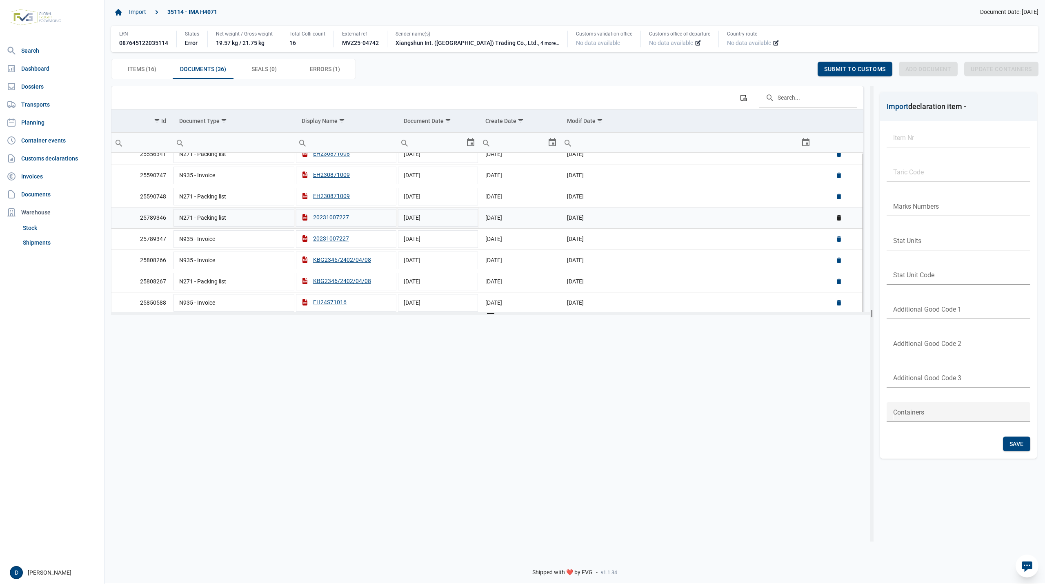
scroll to position [0, 0]
click at [835, 68] on span "Submit to customs" at bounding box center [855, 69] width 62 height 7
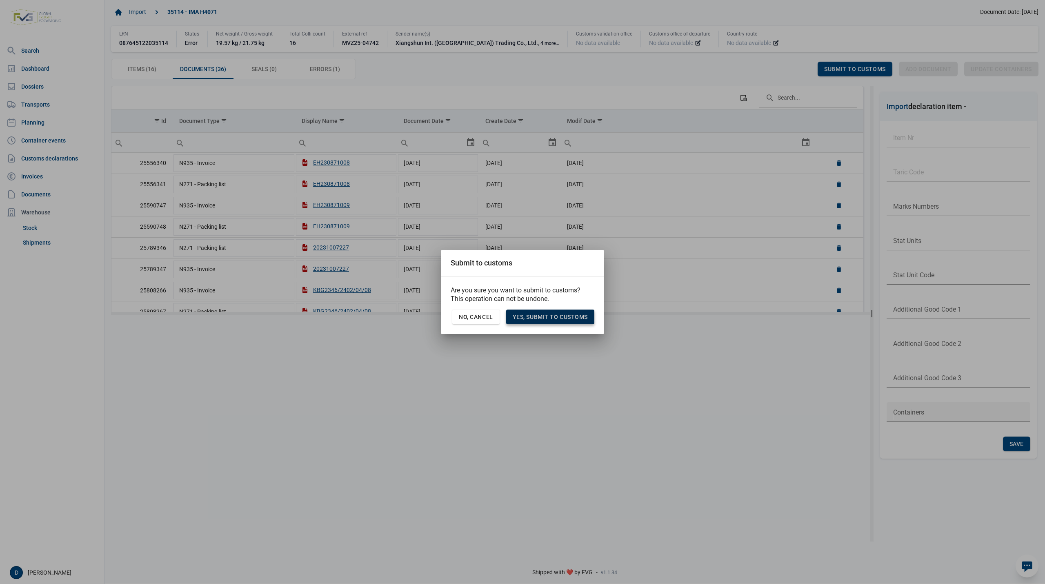
click at [573, 322] on div "Yes, Submit to customs" at bounding box center [550, 316] width 88 height 15
click at [571, 322] on div "Yes, Submit to customs" at bounding box center [550, 316] width 88 height 15
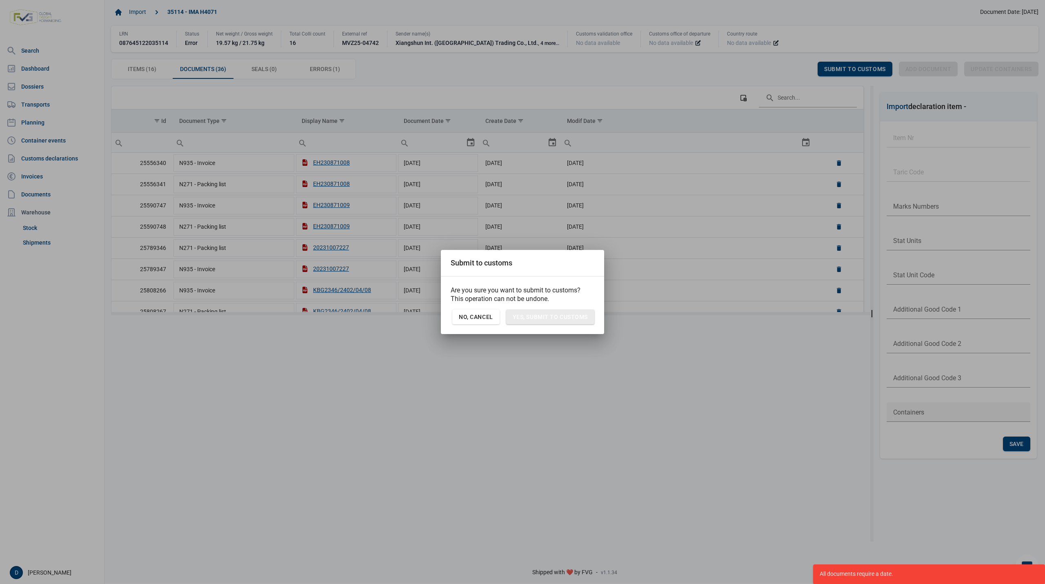
click at [695, 366] on body "For evaluation purposes only. Redistribution prohibited. Please register an exi…" at bounding box center [522, 278] width 1045 height 584
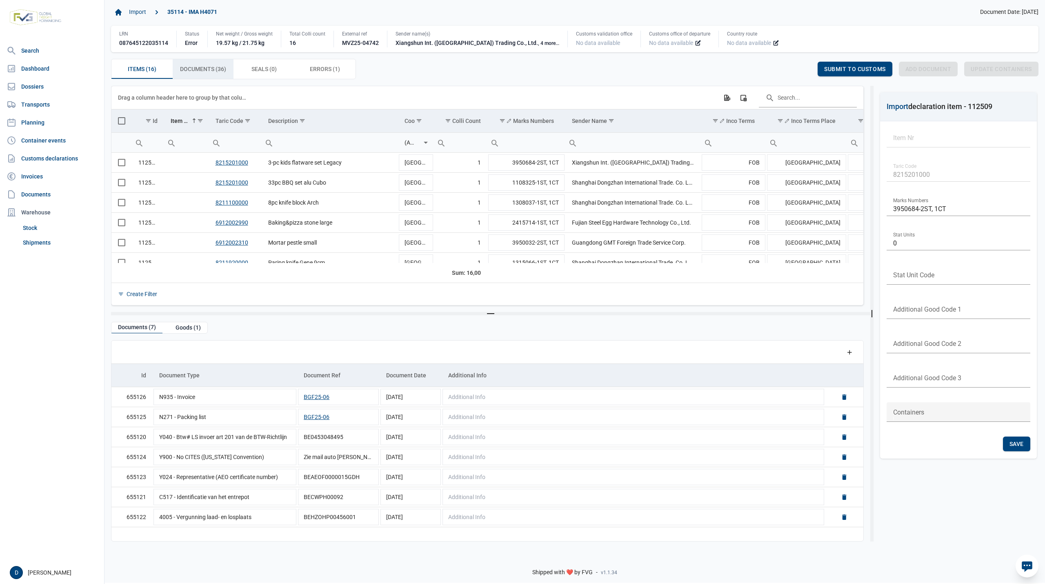
click at [216, 69] on span "Documents (36) Documents (36)" at bounding box center [203, 69] width 46 height 10
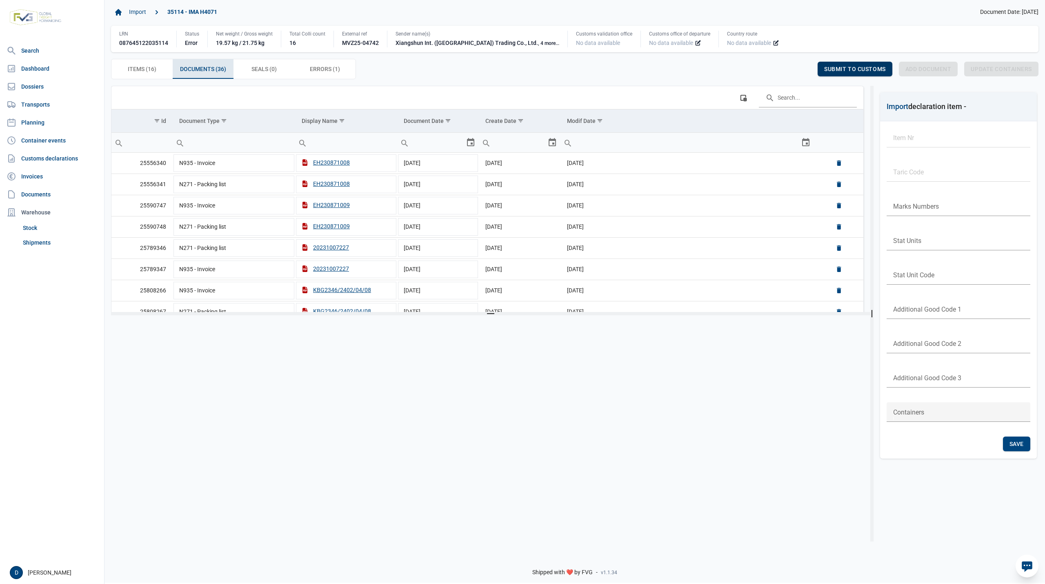
click at [852, 71] on span "Submit to customs" at bounding box center [855, 69] width 62 height 7
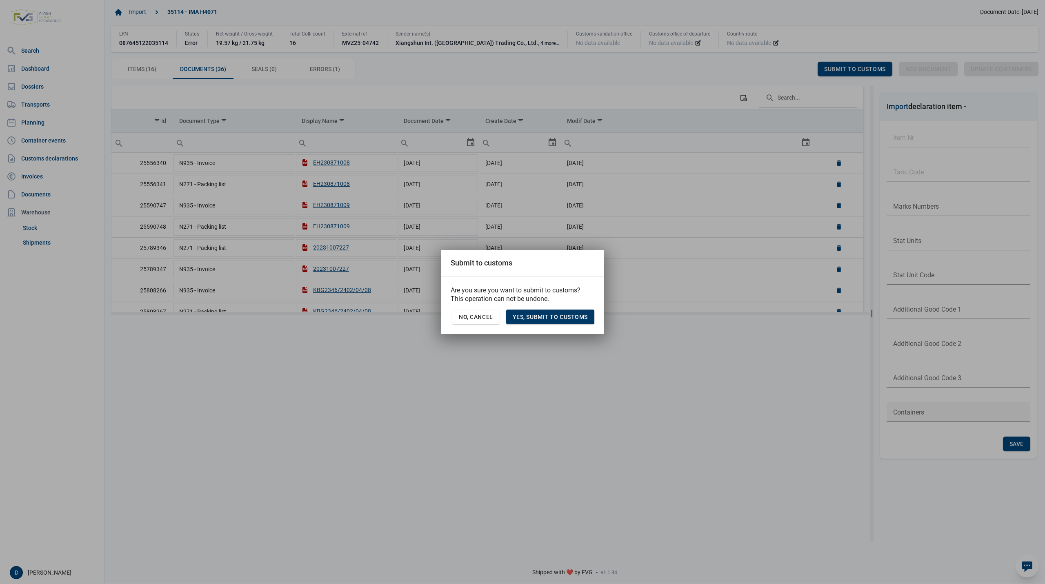
click at [574, 311] on div "Yes, Submit to customs" at bounding box center [550, 316] width 88 height 15
click at [582, 316] on span "Yes, Submit to customs" at bounding box center [550, 316] width 75 height 7
drag, startPoint x: 588, startPoint y: 313, endPoint x: 593, endPoint y: 313, distance: 4.9
click at [593, 313] on div "Yes, Submit to customs" at bounding box center [550, 316] width 88 height 15
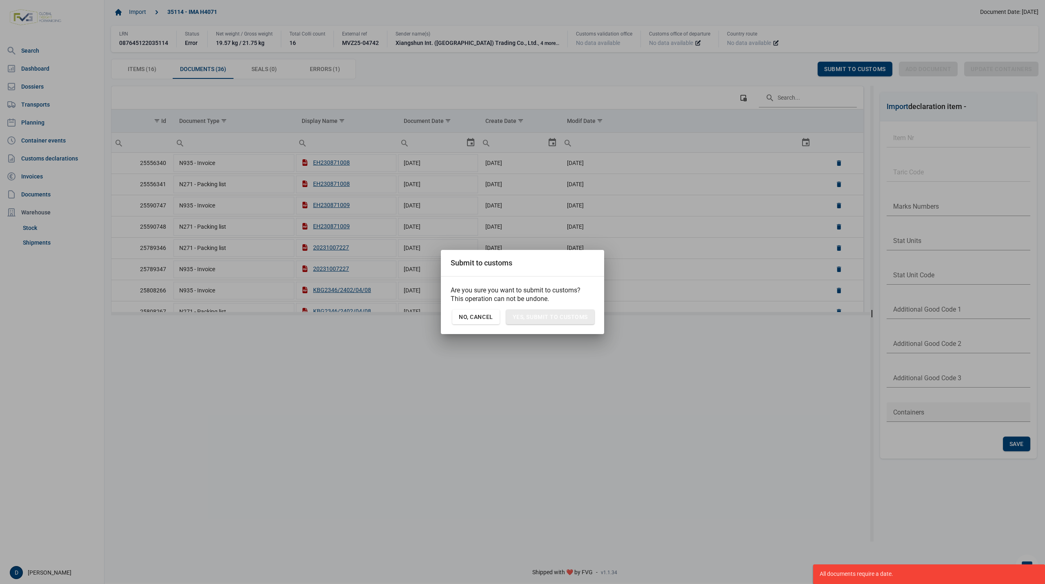
click at [789, 363] on body "For evaluation purposes only. Redistribution prohibited. Please register an exi…" at bounding box center [522, 278] width 1045 height 584
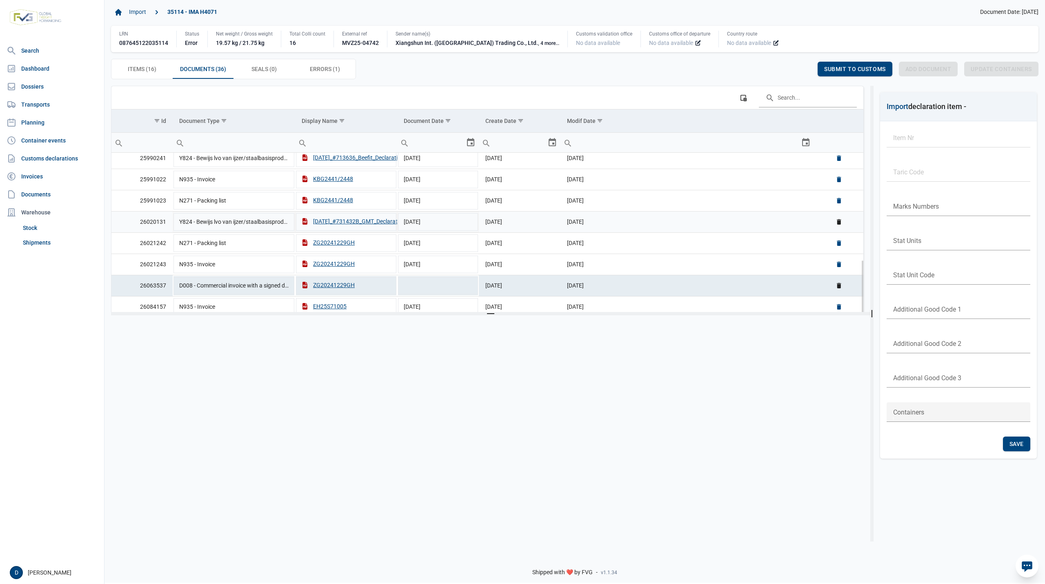
scroll to position [289, 0]
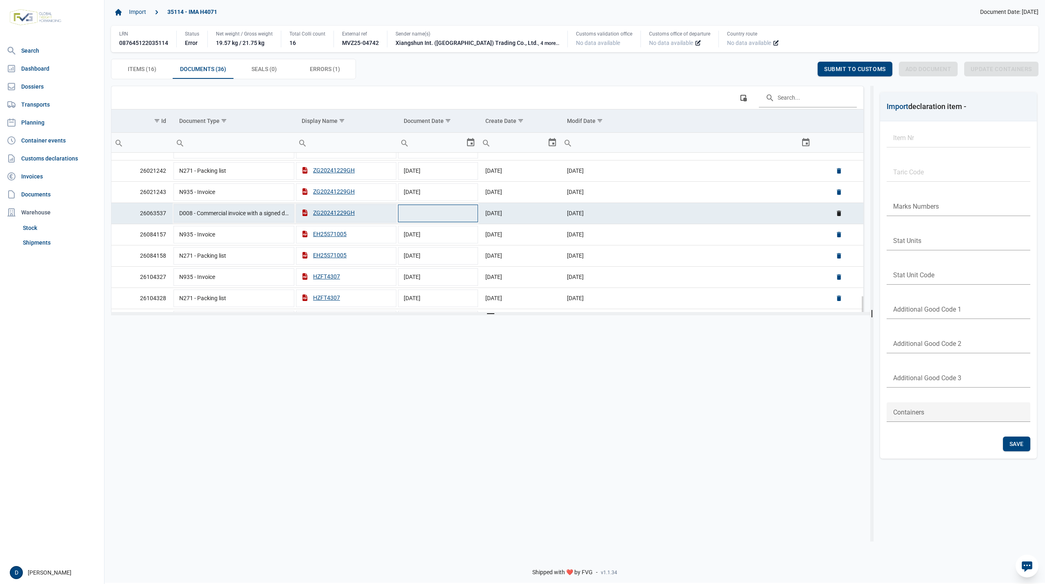
click at [431, 211] on td "Data grid with 36 rows and 6 columns" at bounding box center [438, 212] width 82 height 21
type input "[DATE]"
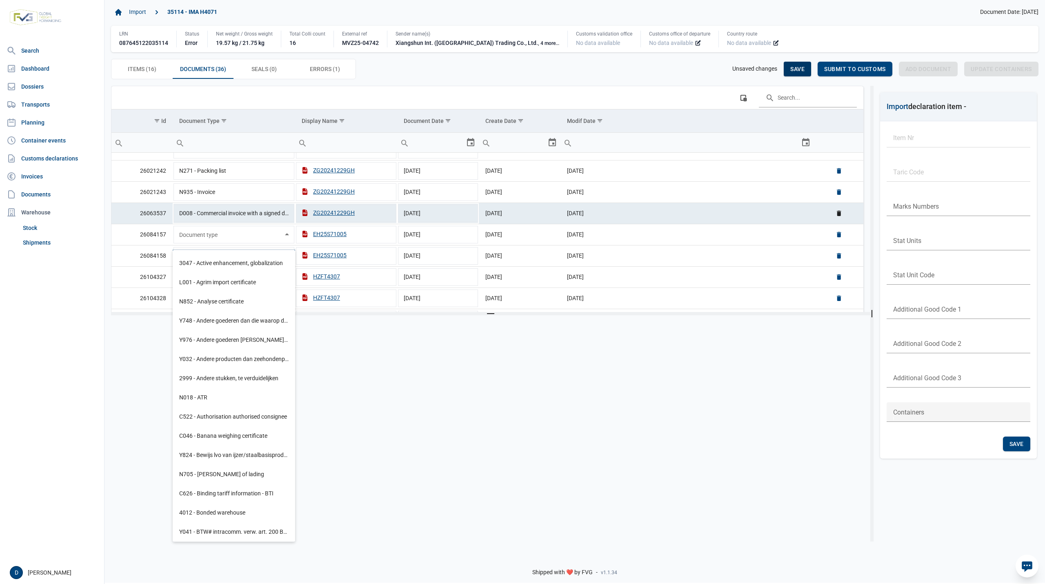
click at [795, 67] on span "Save" at bounding box center [797, 69] width 14 height 7
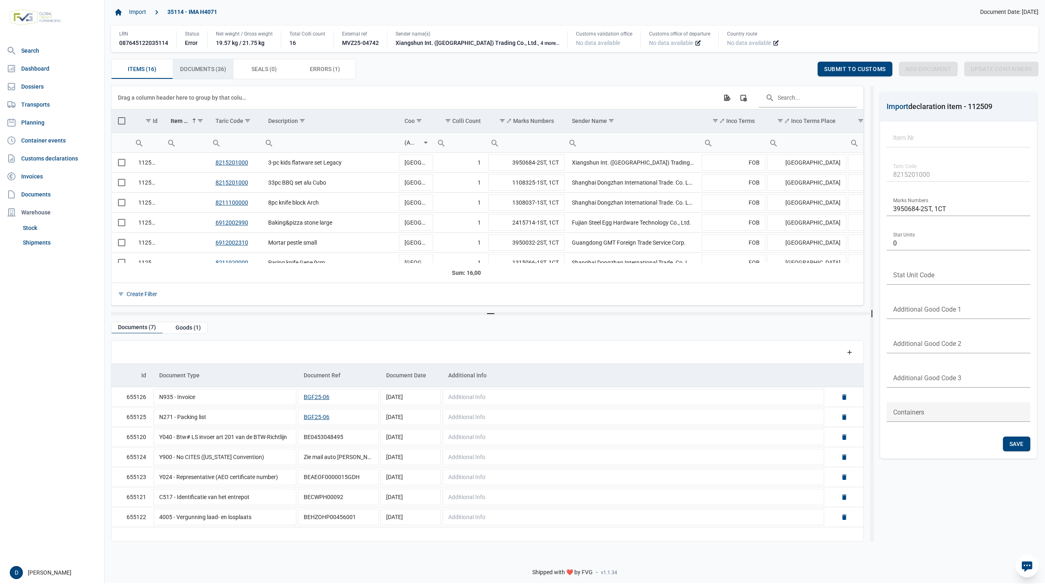
click at [214, 66] on span "Documents (36) Documents (36)" at bounding box center [203, 69] width 46 height 10
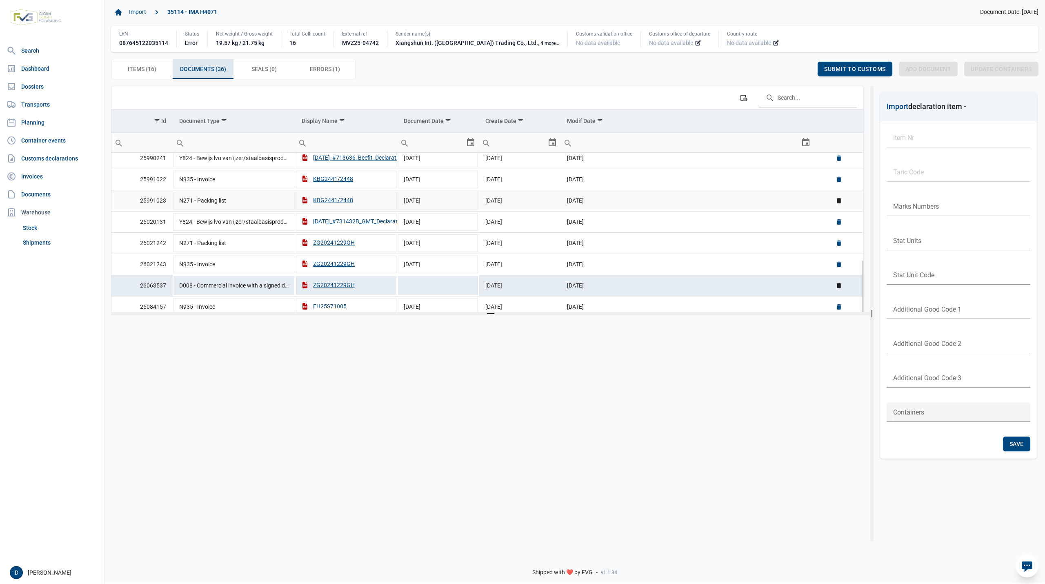
scroll to position [289, 0]
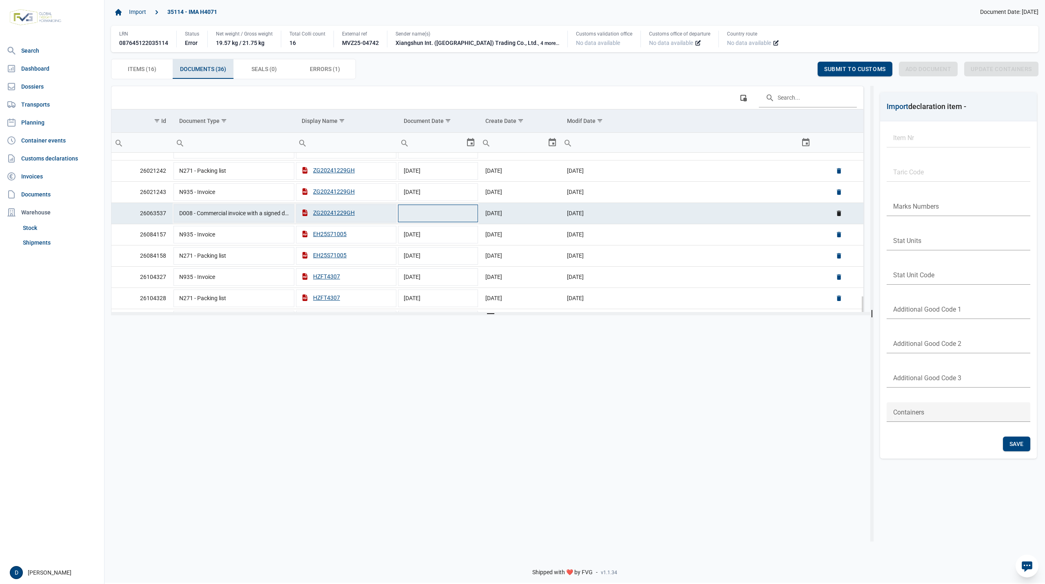
click at [424, 216] on td "Data grid with 36 rows and 6 columns" at bounding box center [438, 212] width 82 height 21
type input "[DATE]"
click at [797, 66] on span "Save" at bounding box center [797, 69] width 14 height 7
click at [854, 66] on span "Submit to customs" at bounding box center [855, 69] width 62 height 7
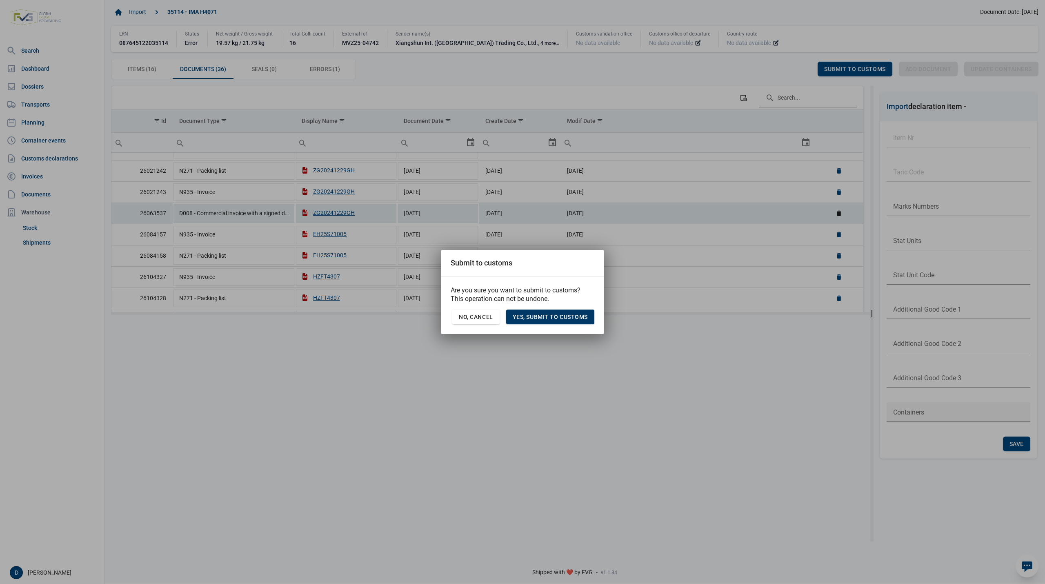
click at [572, 314] on span "Yes, Submit to customs" at bounding box center [550, 316] width 75 height 7
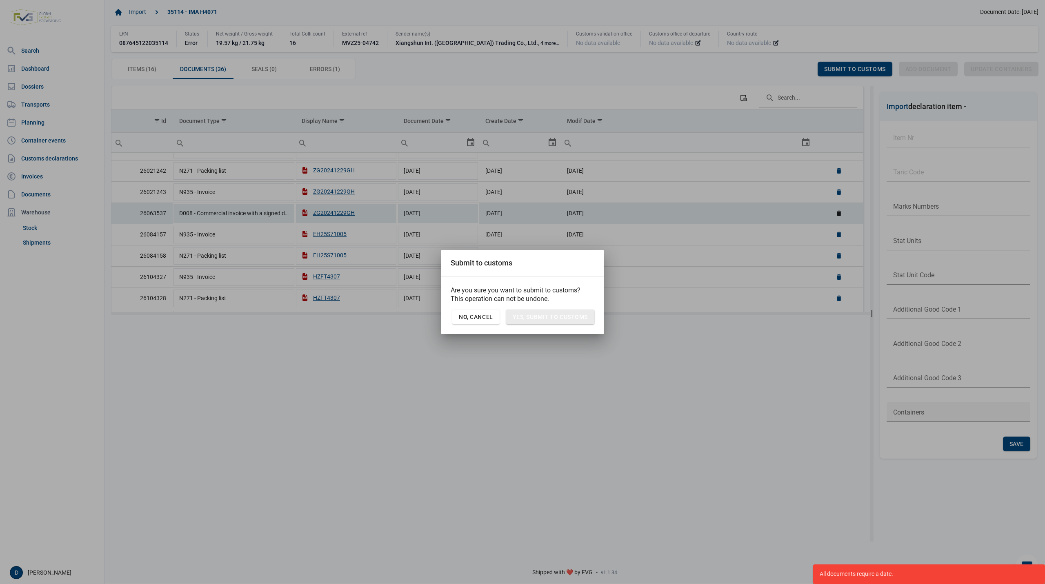
click at [687, 401] on body "For evaluation purposes only. Redistribution prohibited. Please register an exi…" at bounding box center [522, 278] width 1045 height 584
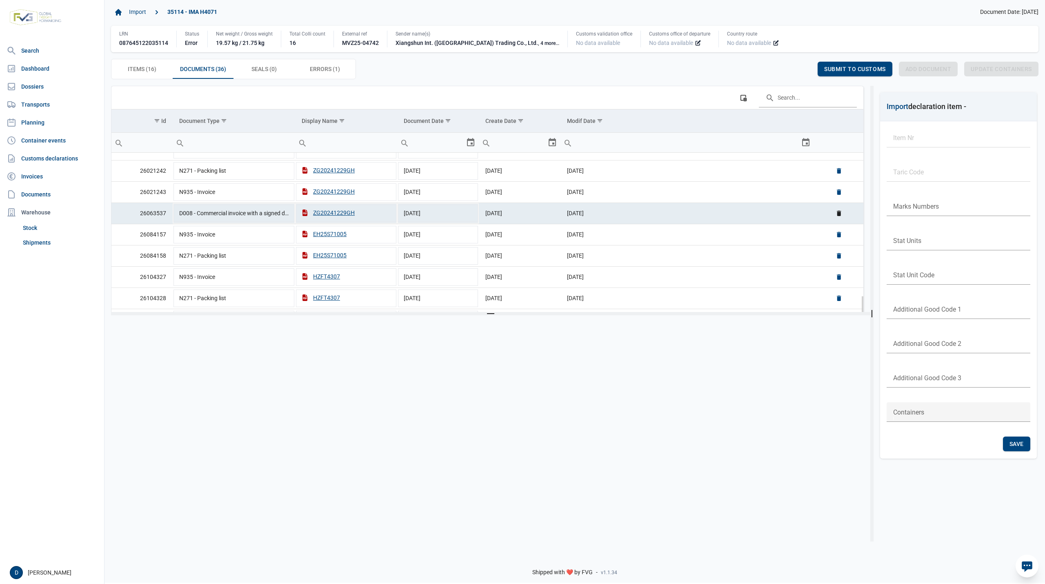
click at [653, 210] on td "05-03-2025" at bounding box center [686, 212] width 253 height 21
click at [675, 218] on td "05-03-2025" at bounding box center [686, 212] width 253 height 21
click at [847, 64] on div "Submit to customs" at bounding box center [855, 69] width 75 height 15
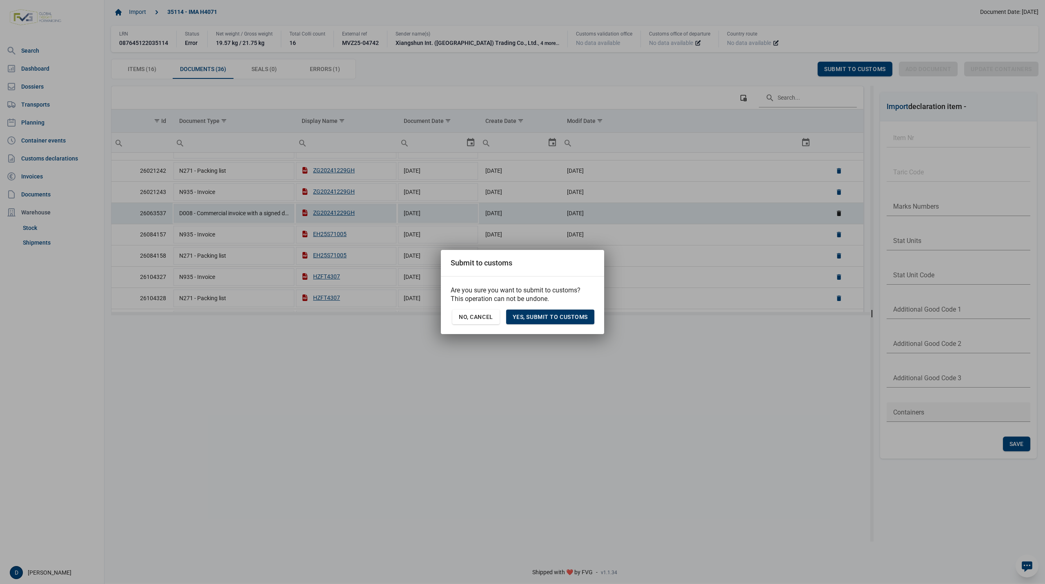
click at [542, 318] on span "Yes, Submit to customs" at bounding box center [550, 316] width 75 height 7
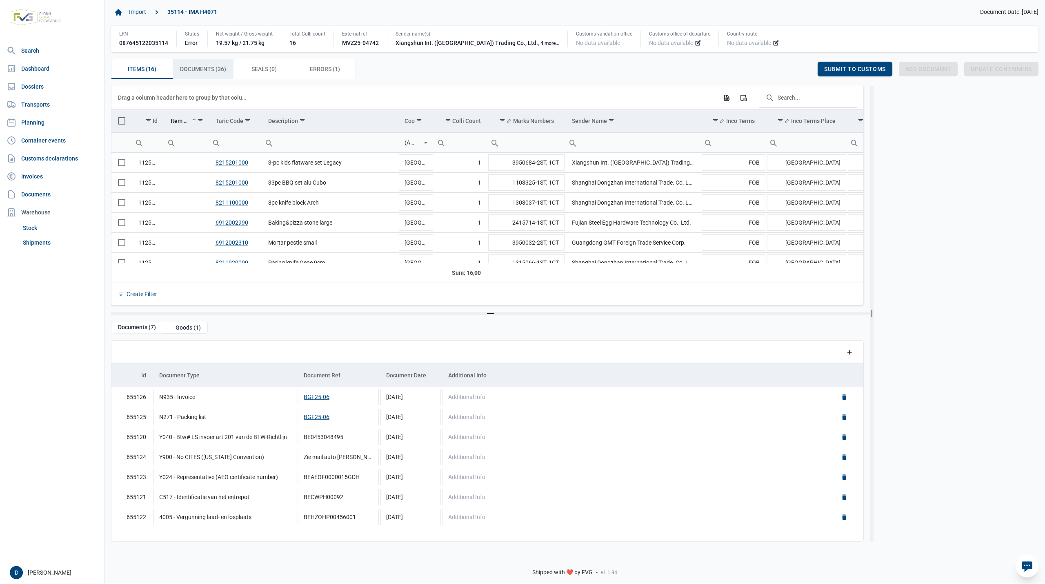
click at [209, 71] on span "Documents (36) Documents (36)" at bounding box center [203, 69] width 46 height 10
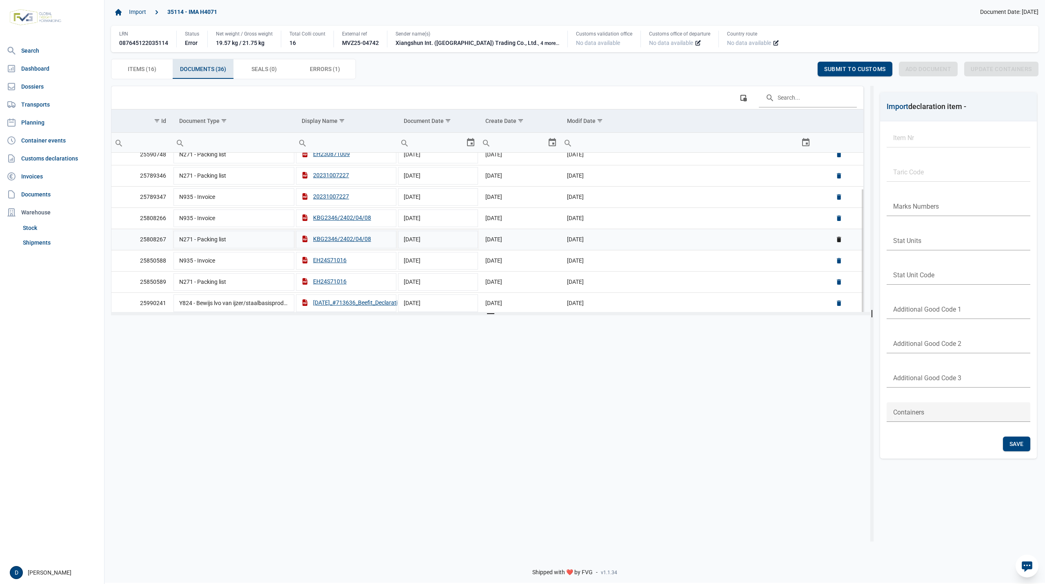
scroll to position [217, 0]
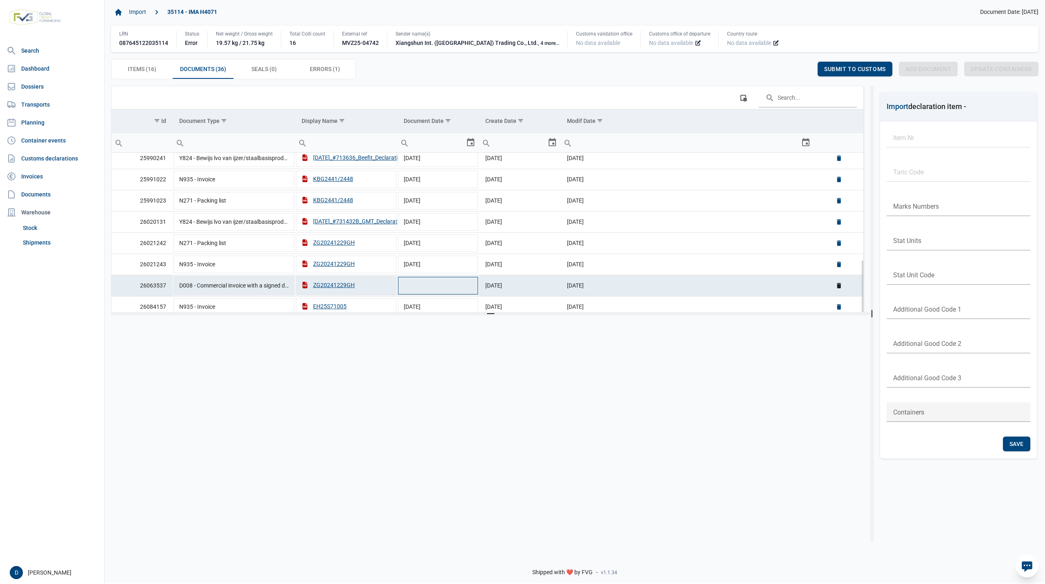
click at [442, 294] on td "Data grid with 36 rows and 6 columns" at bounding box center [438, 285] width 82 height 21
type input "[DATE]"
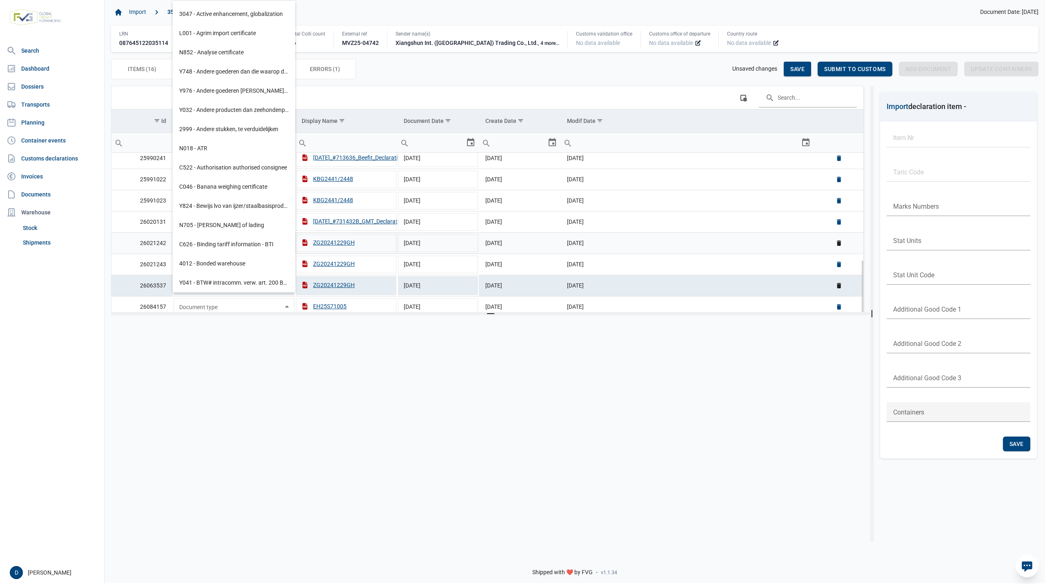
scroll to position [10, 0]
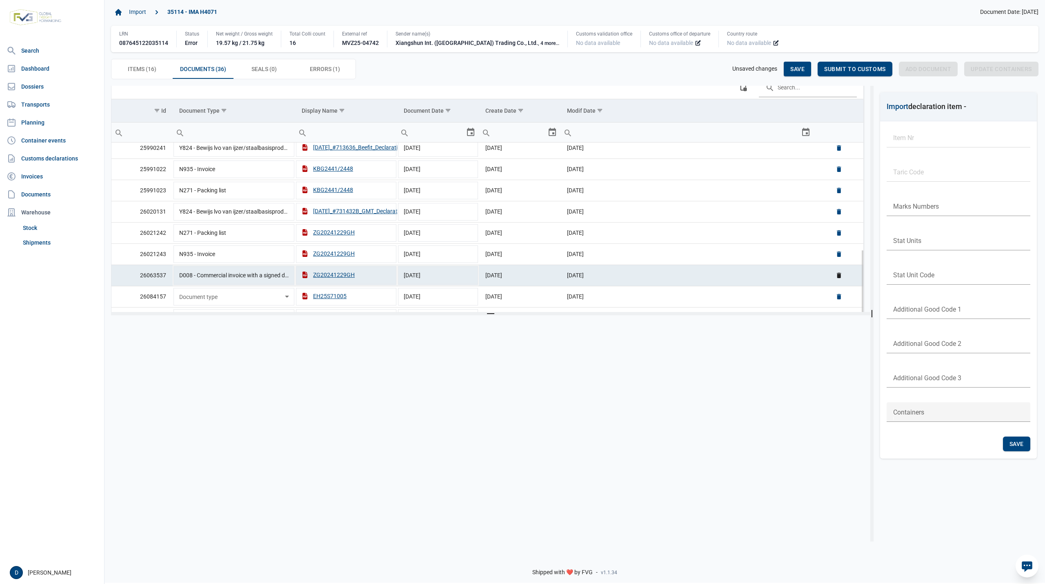
click at [697, 284] on td "[DATE]" at bounding box center [686, 274] width 253 height 21
click at [802, 69] on span "Save" at bounding box center [797, 69] width 14 height 7
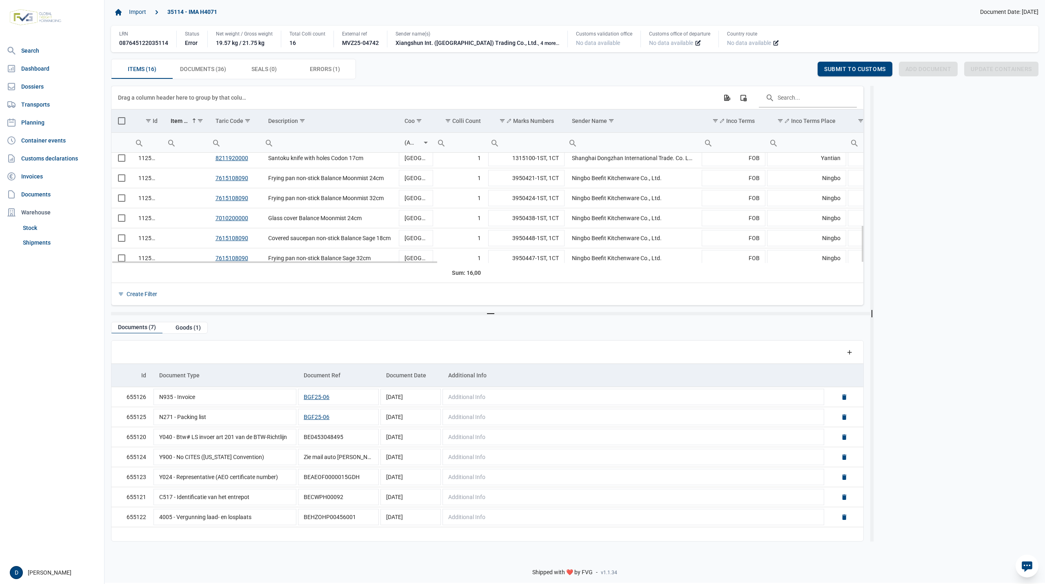
scroll to position [212, 0]
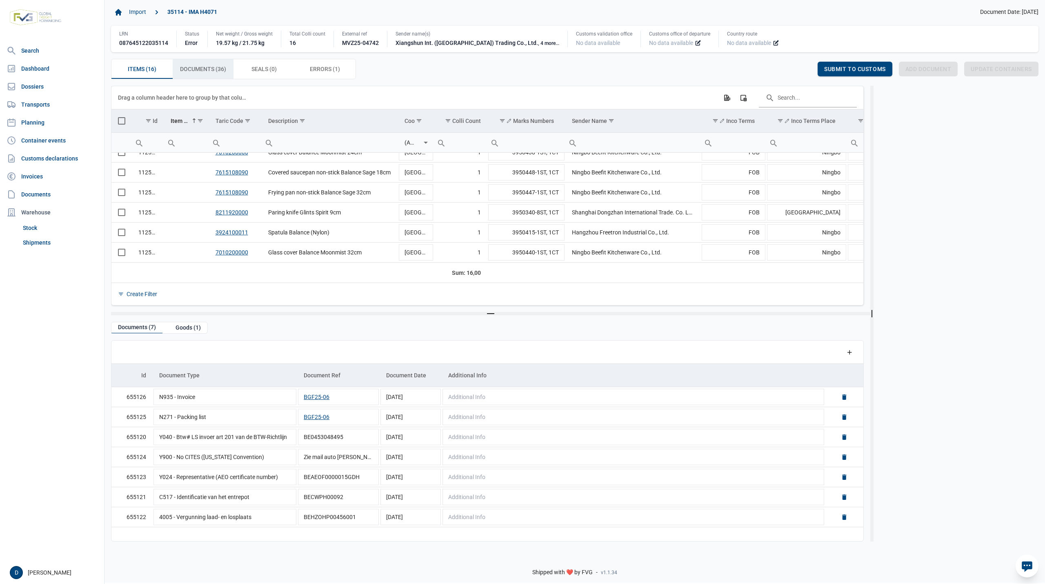
click at [219, 71] on span "Documents (36) Documents (36)" at bounding box center [203, 69] width 46 height 10
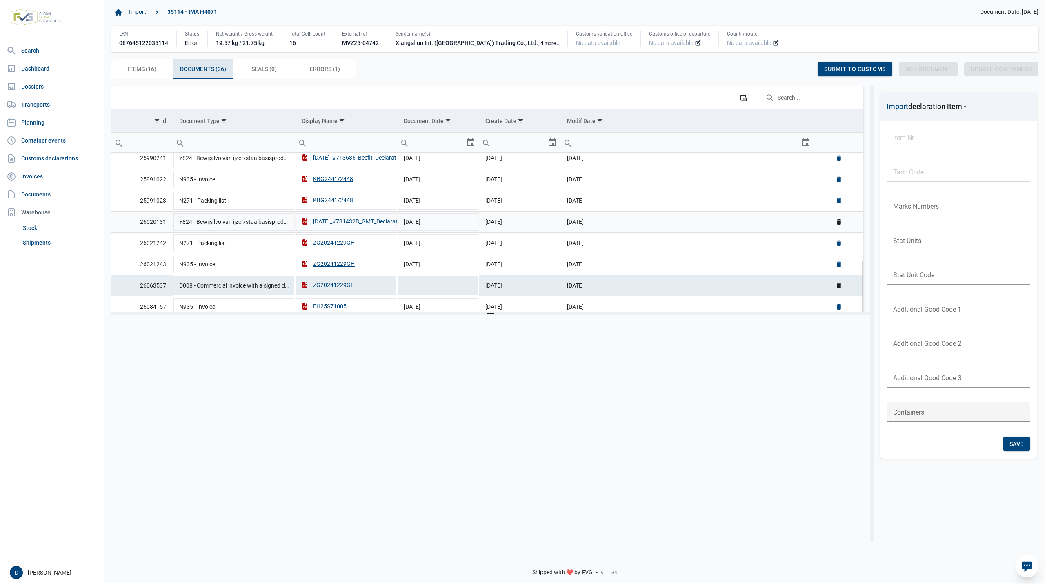
scroll to position [289, 0]
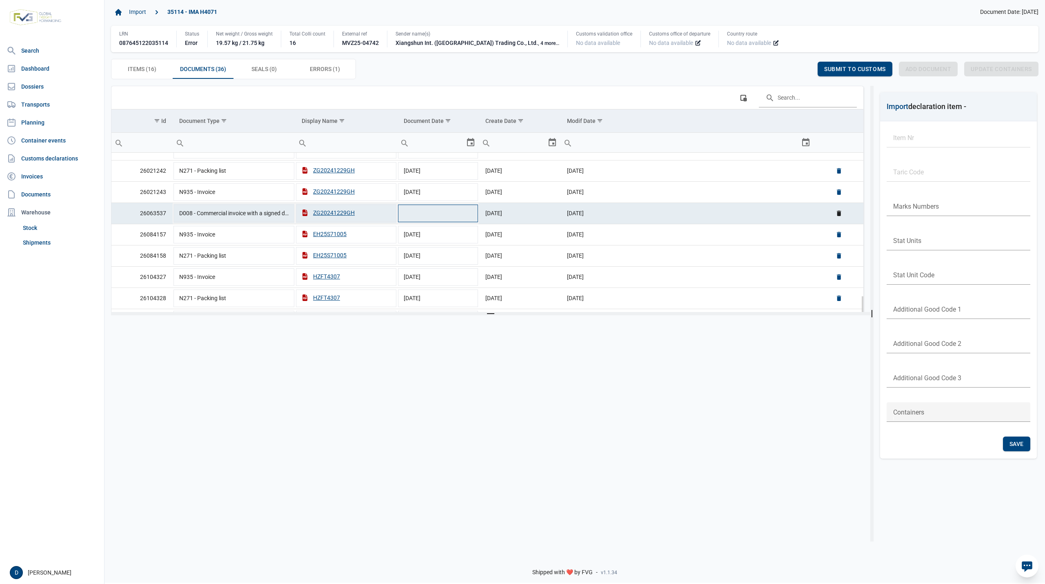
click at [432, 219] on td "Data grid with 36 rows and 6 columns" at bounding box center [438, 212] width 82 height 21
type input "[DATE]"
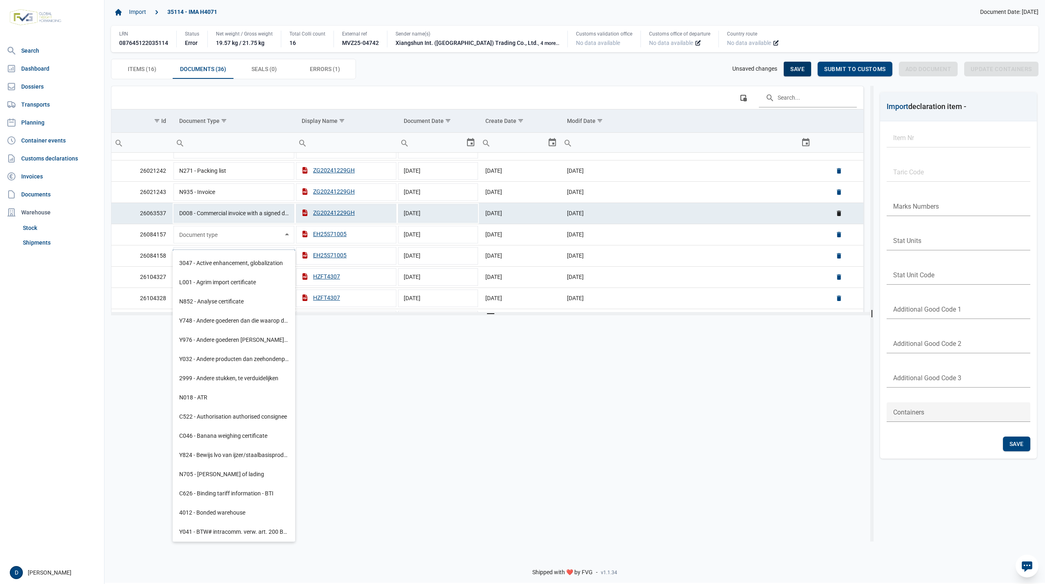
click at [798, 67] on span "Save" at bounding box center [797, 69] width 14 height 7
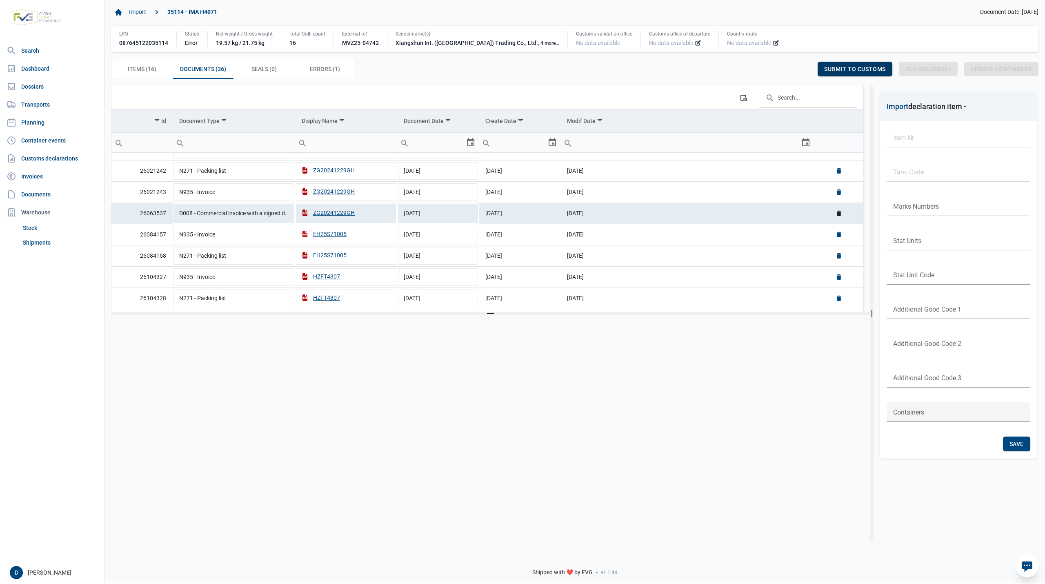
click at [848, 69] on span "Submit to customs" at bounding box center [855, 69] width 62 height 7
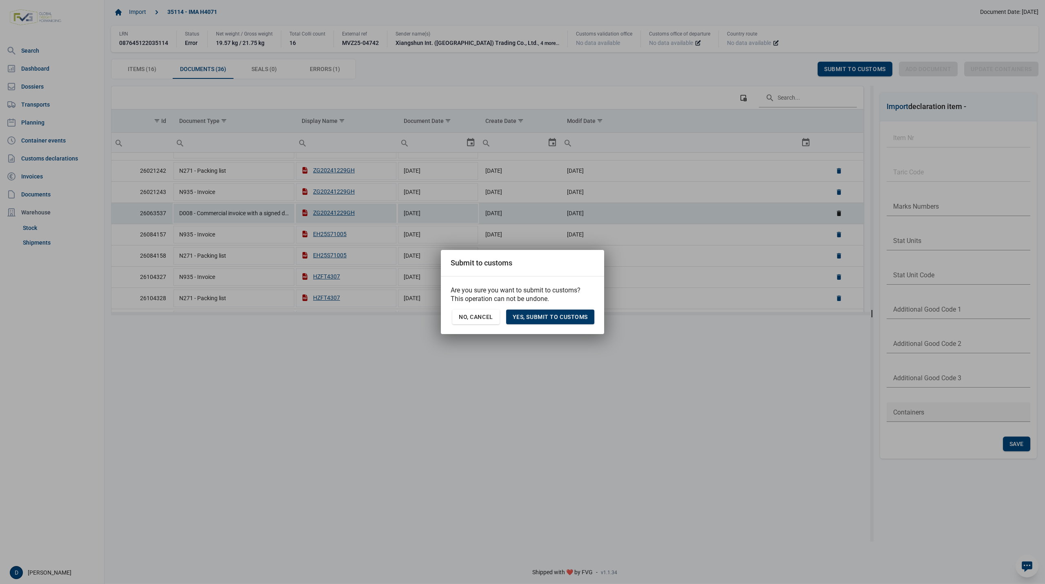
click at [563, 320] on div "Yes, Submit to customs" at bounding box center [550, 316] width 88 height 15
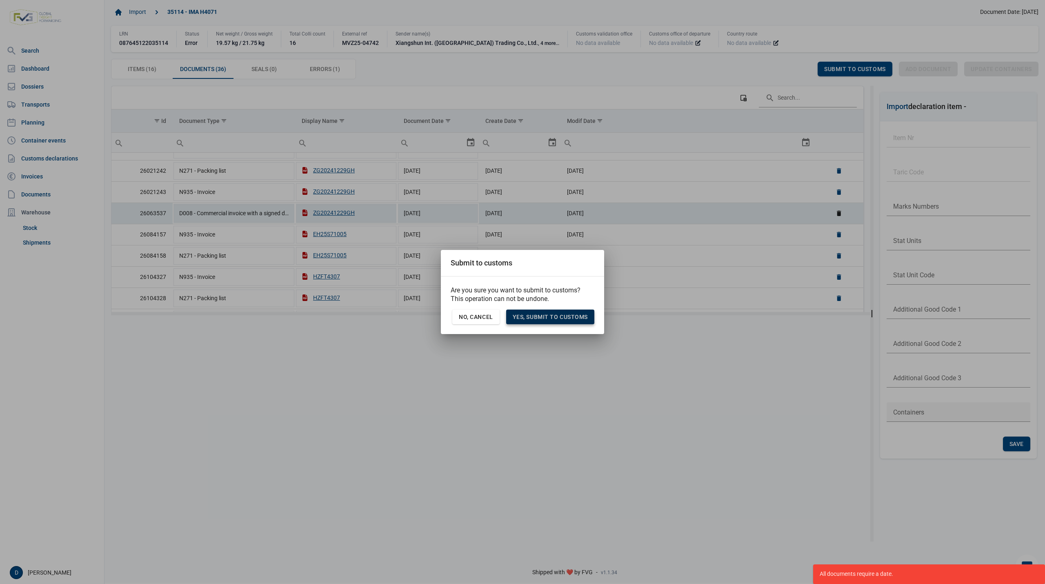
drag, startPoint x: 567, startPoint y: 320, endPoint x: 573, endPoint y: 320, distance: 6.5
click at [573, 320] on span "Yes, Submit to customs" at bounding box center [550, 316] width 75 height 7
click at [694, 75] on body "For evaluation purposes only. Redistribution prohibited. Please register an exi…" at bounding box center [522, 278] width 1045 height 584
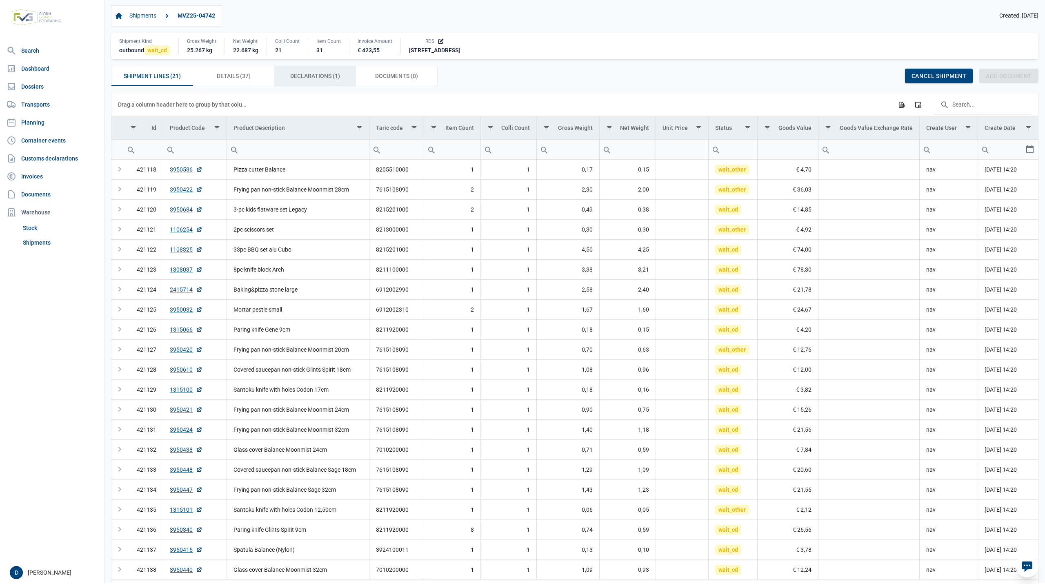
click at [312, 75] on span "Declarations (1) Declarations (1)" at bounding box center [315, 76] width 50 height 10
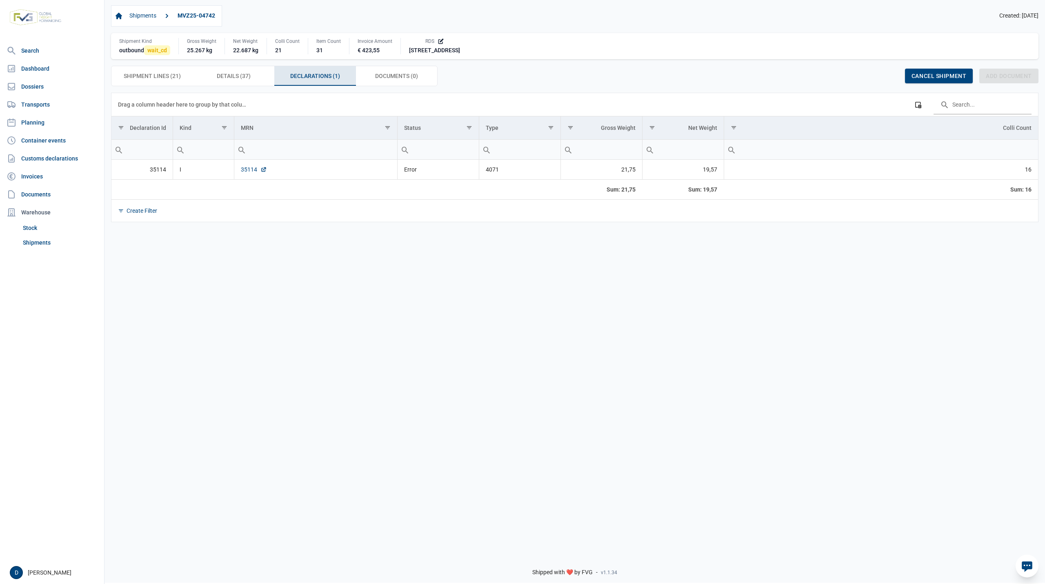
click at [251, 172] on link "35114" at bounding box center [254, 169] width 26 height 8
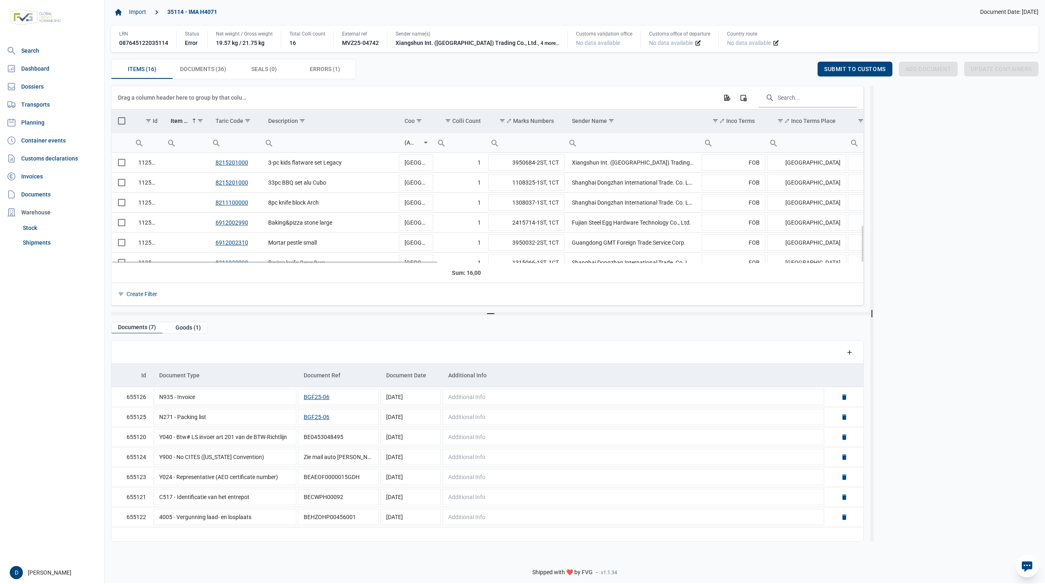
scroll to position [212, 0]
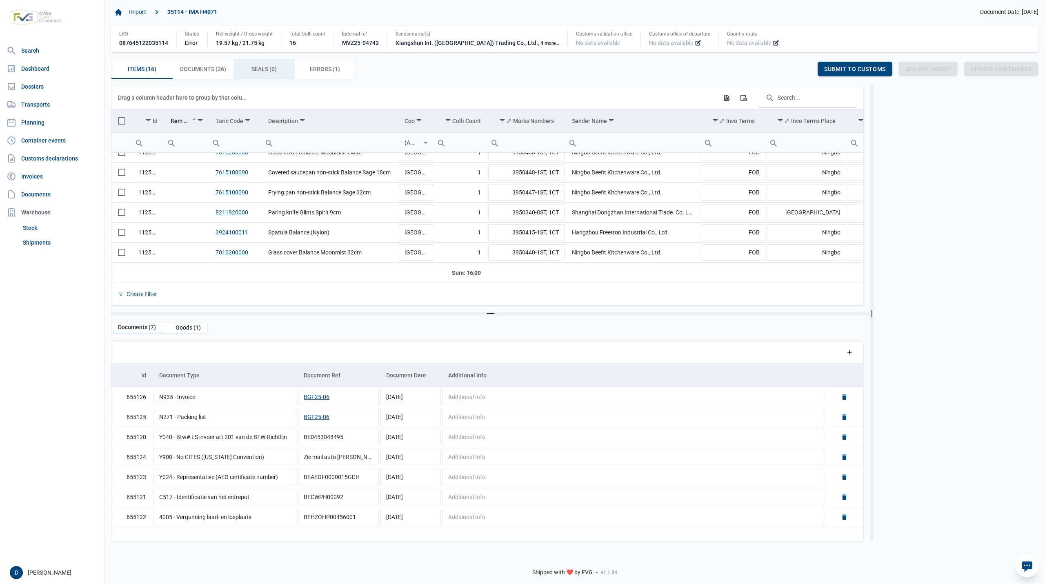
click at [264, 69] on span "Seals (0) Seals (0)" at bounding box center [263, 69] width 25 height 10
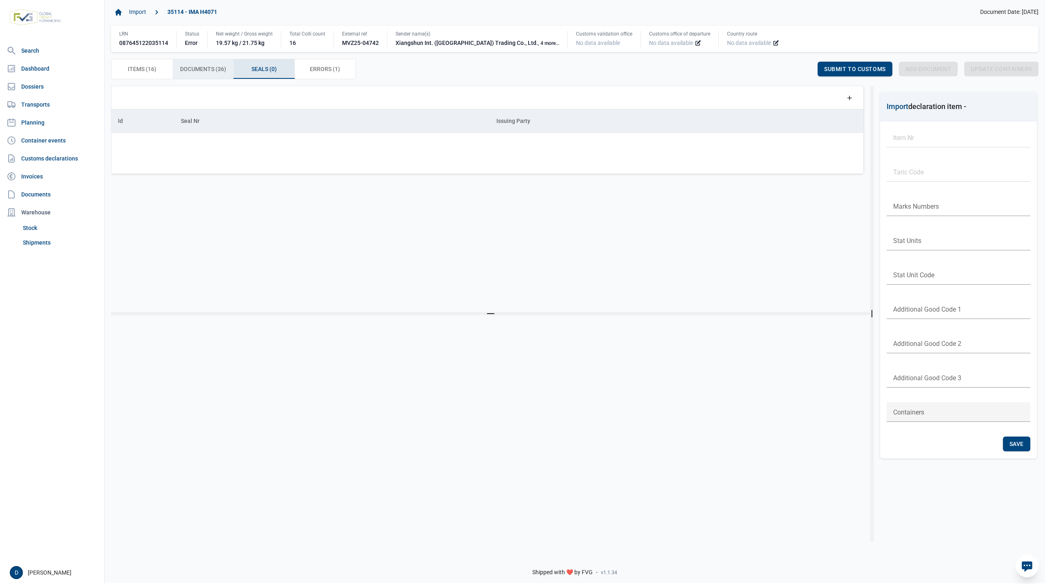
click at [187, 73] on span "Documents (36) Documents (36)" at bounding box center [203, 69] width 46 height 10
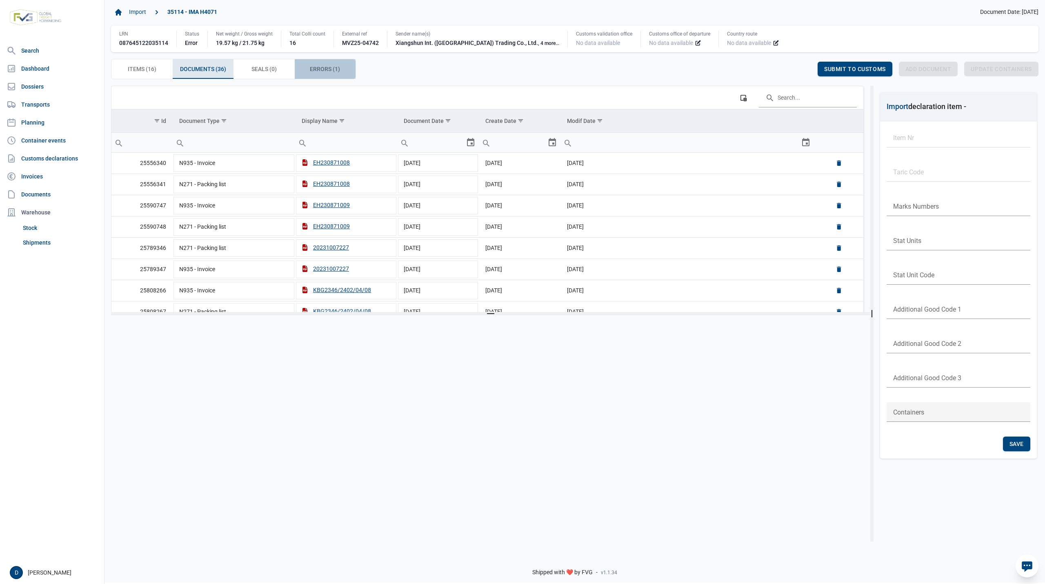
click at [331, 67] on span "Errors (1) Errors (1)" at bounding box center [325, 69] width 30 height 10
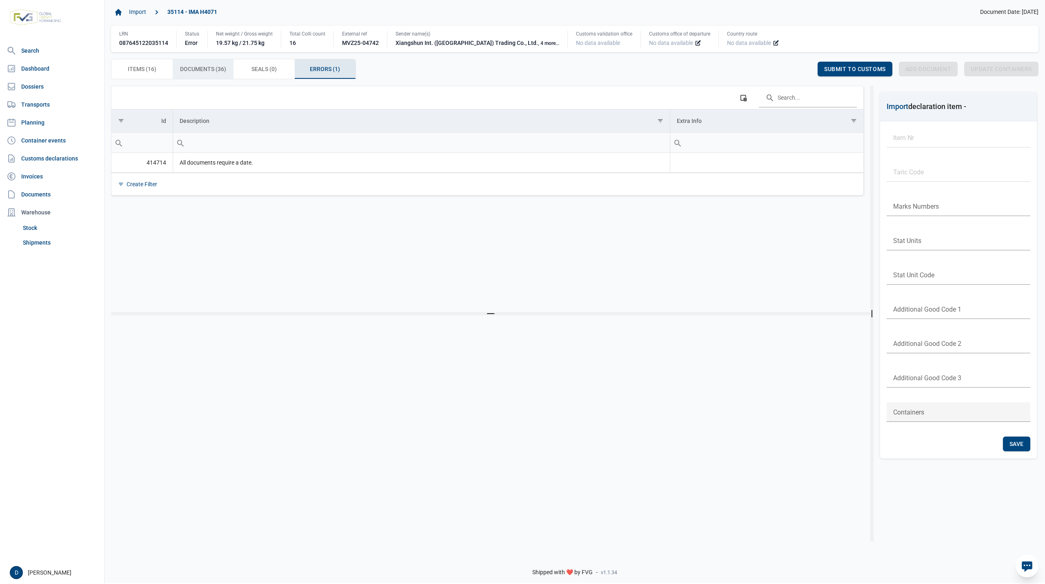
click at [219, 68] on span "Documents (36) Documents (36)" at bounding box center [203, 69] width 46 height 10
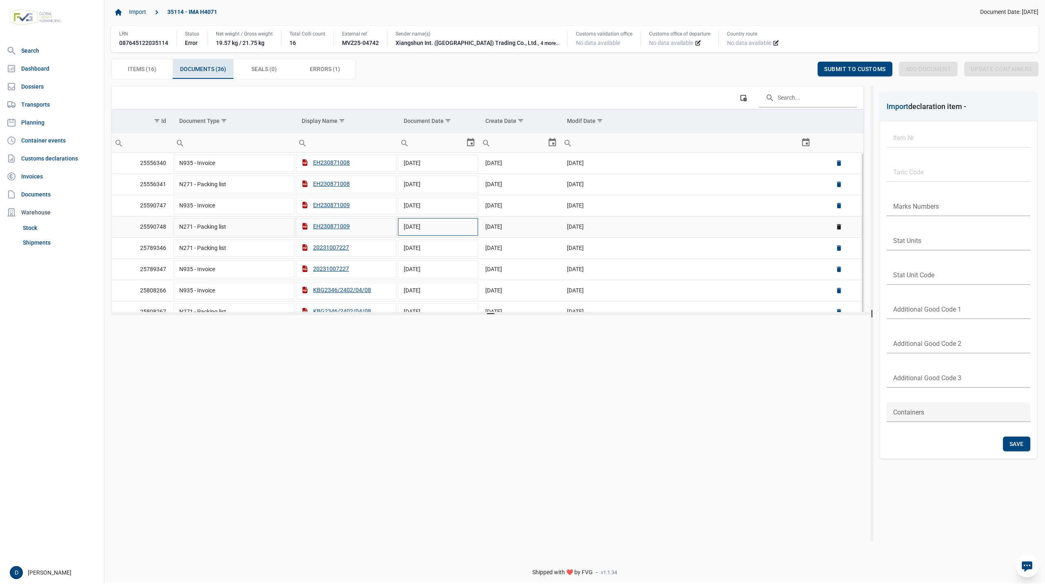
scroll to position [289, 0]
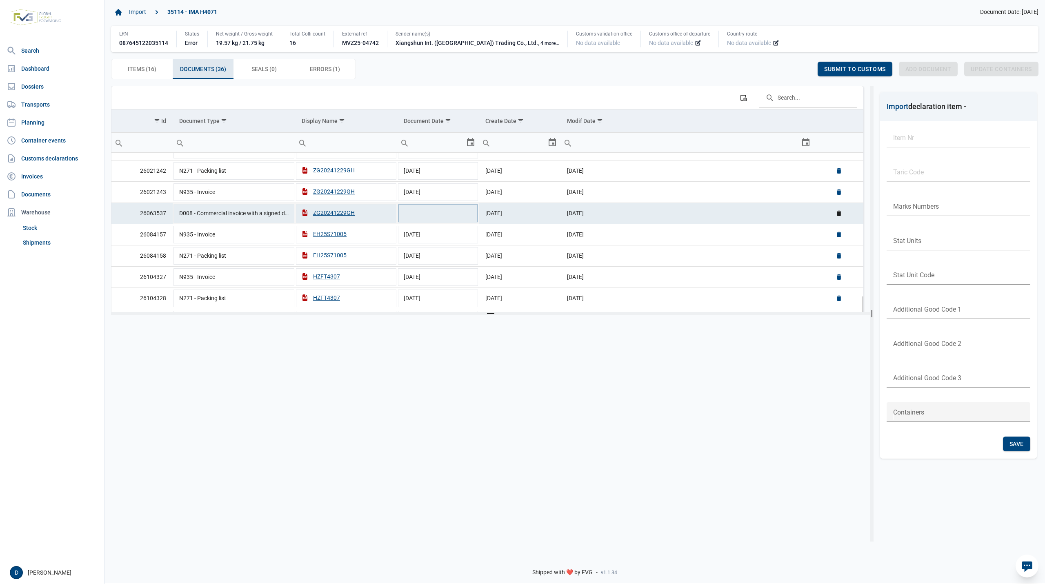
click at [428, 221] on td "Data grid with 36 rows and 6 columns" at bounding box center [438, 212] width 82 height 21
type input "[DATE]"
click at [793, 64] on div "Save" at bounding box center [797, 69] width 27 height 15
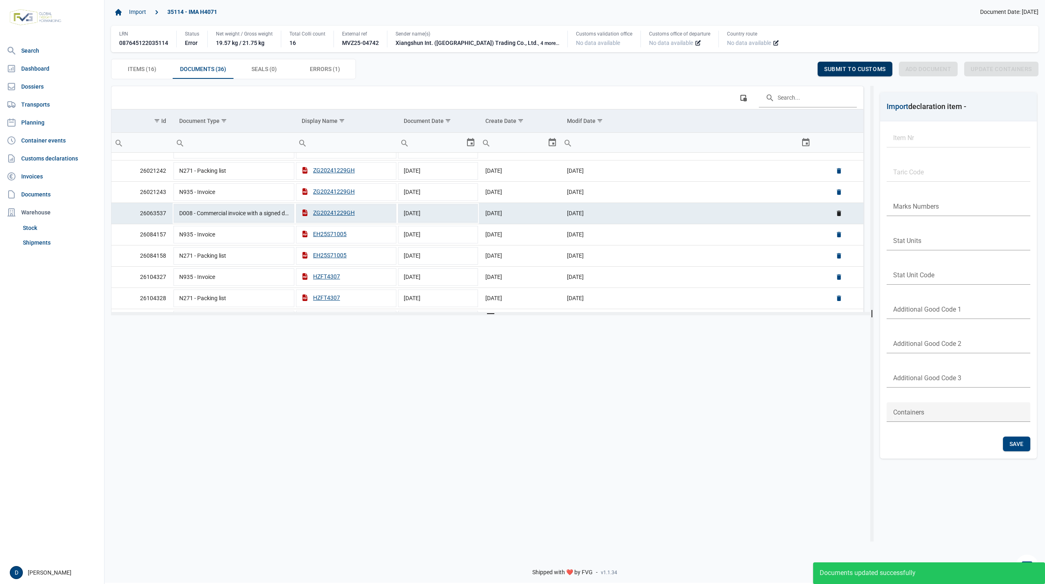
drag, startPoint x: 848, startPoint y: 69, endPoint x: 854, endPoint y: 69, distance: 5.7
click at [854, 69] on span "Submit to customs" at bounding box center [855, 69] width 62 height 7
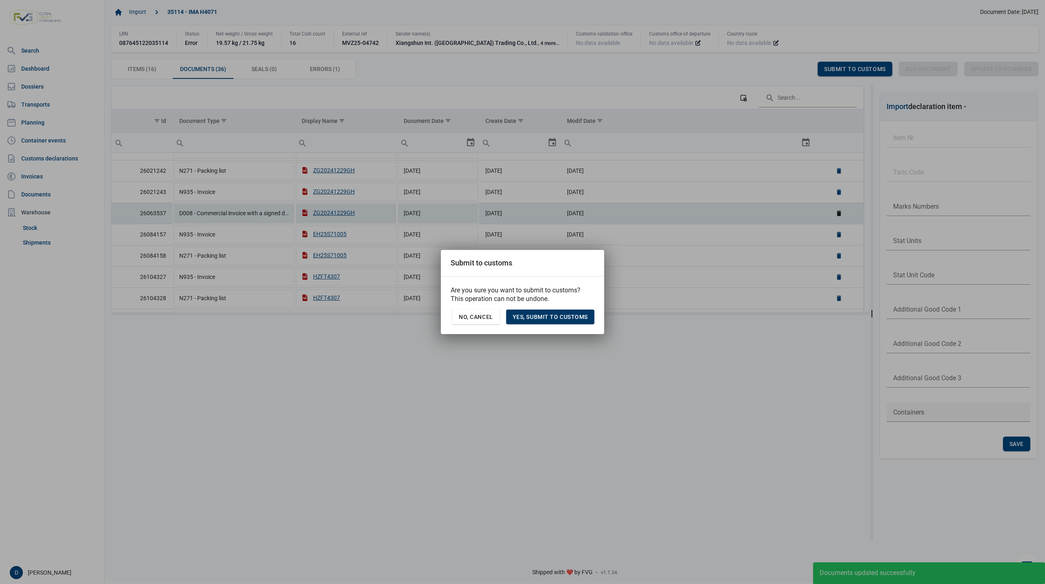
click at [567, 320] on span "Yes, Submit to customs" at bounding box center [550, 316] width 75 height 7
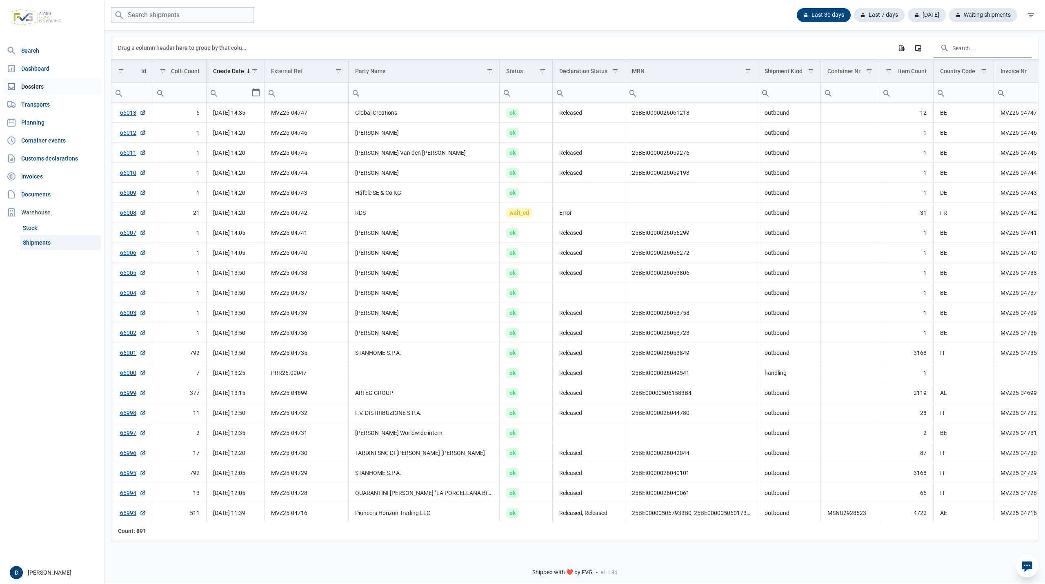
click at [33, 81] on link "Dossiers" at bounding box center [52, 86] width 98 height 16
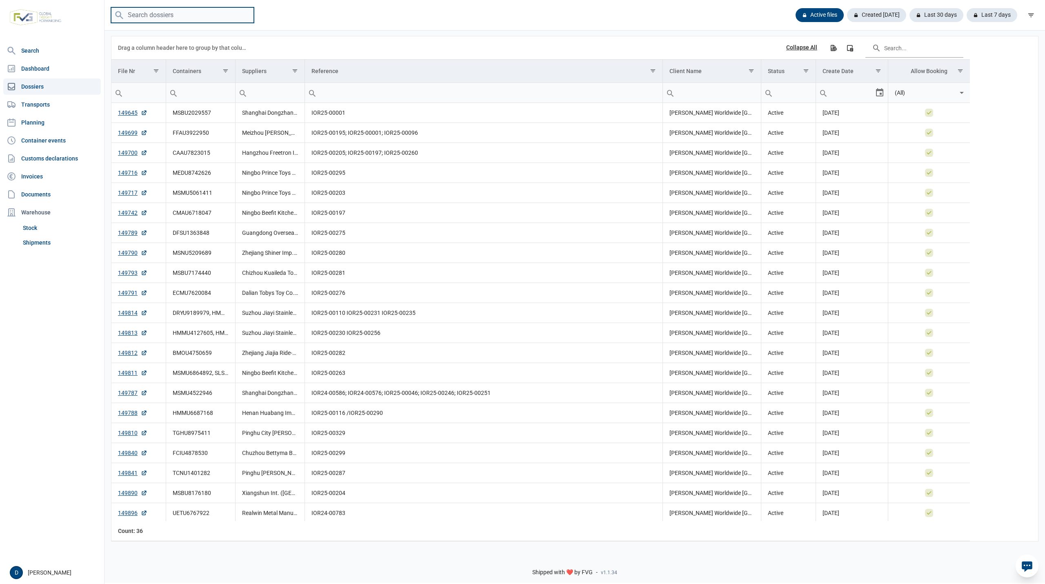
click at [143, 12] on input "search" at bounding box center [182, 15] width 143 height 16
paste input "DRYU9347204"
type input "DRYU9347204"
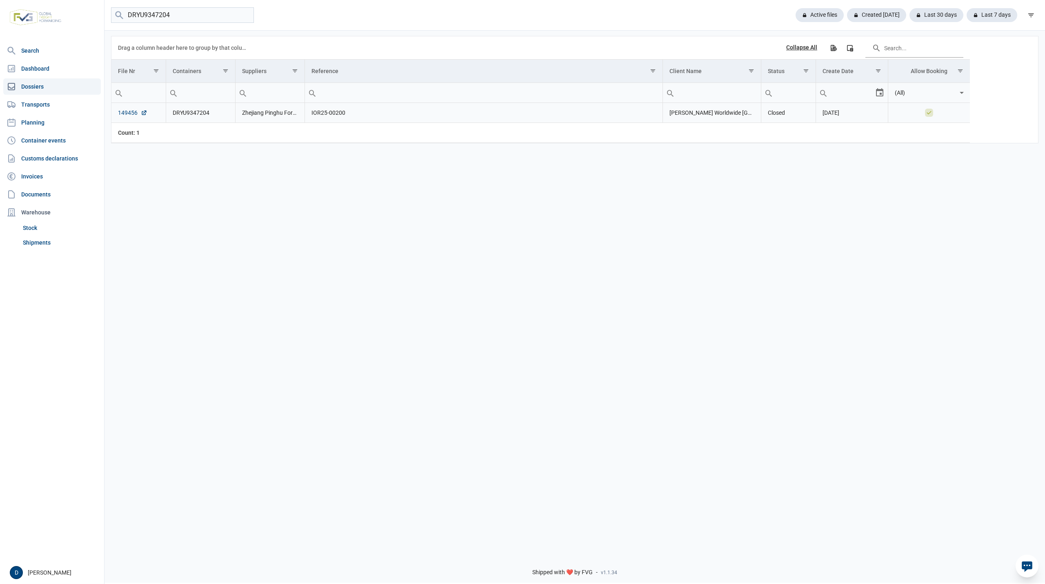
click at [124, 115] on link "149456" at bounding box center [132, 113] width 29 height 8
click at [31, 239] on link "Shipments" at bounding box center [60, 242] width 81 height 15
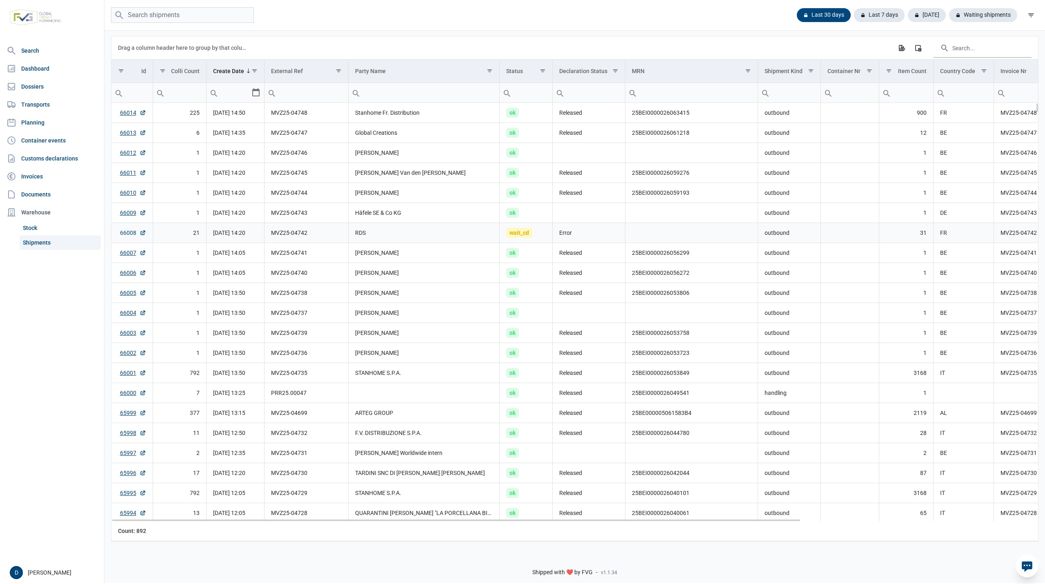
click at [122, 236] on link "66008" at bounding box center [133, 233] width 26 height 8
click at [304, 95] on input "Filter cell" at bounding box center [305, 93] width 83 height 20
type input "MVZ"
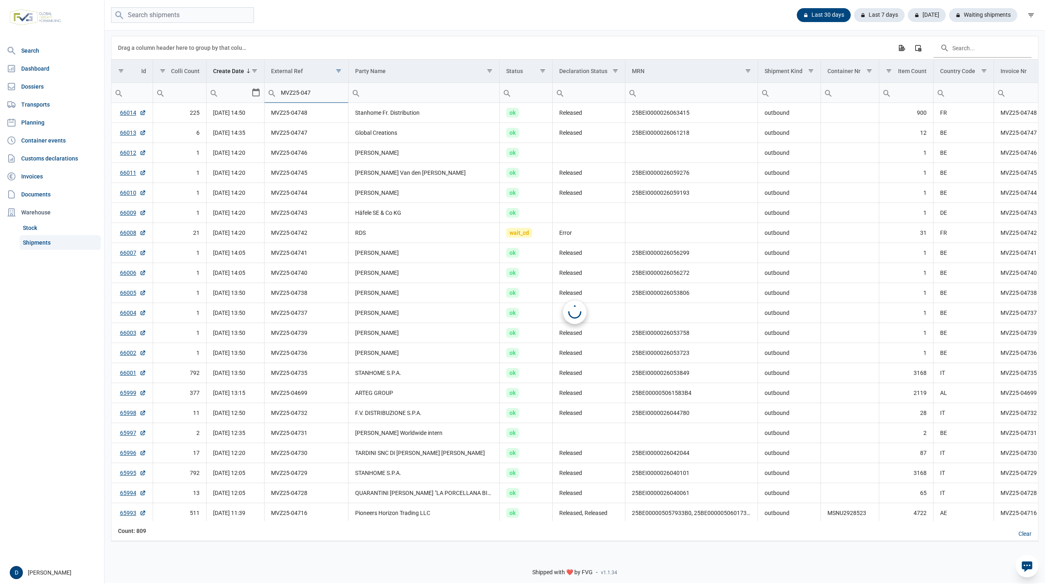
type input "MVZ25-047"
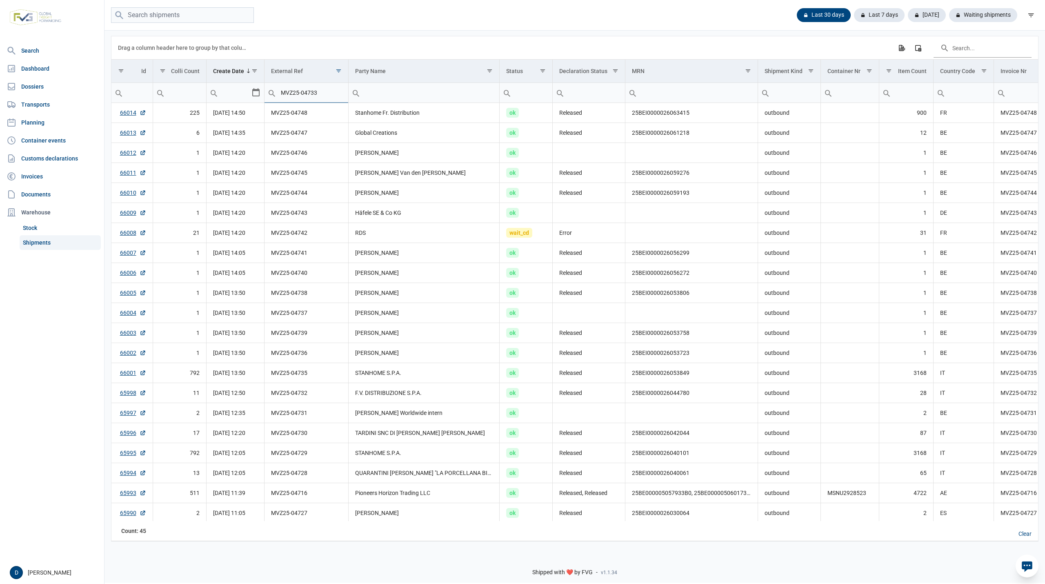
type input "MVZ25-04733"
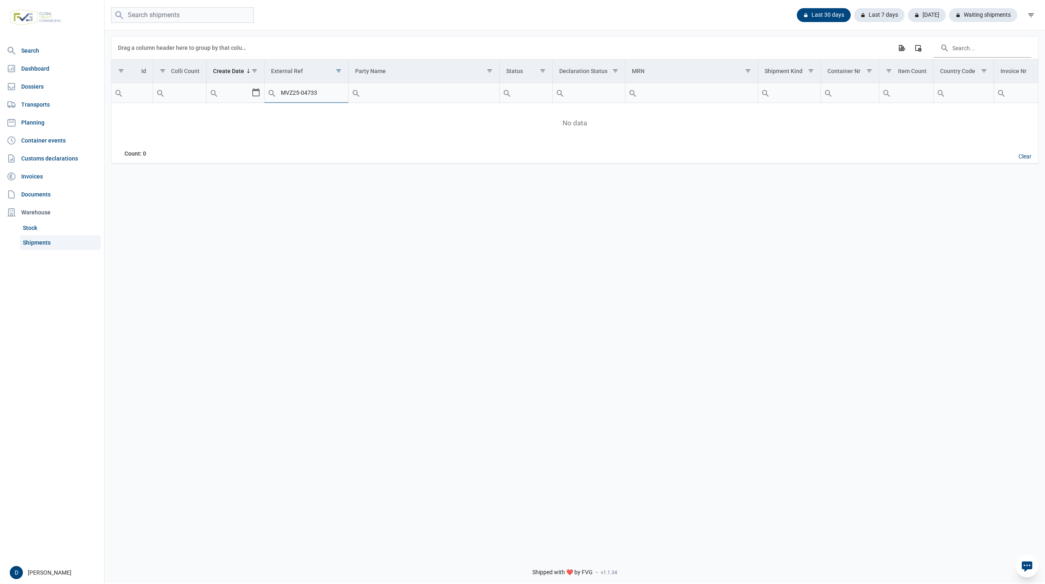
click at [320, 91] on input "MVZ25-04733" at bounding box center [305, 93] width 83 height 20
click at [1027, 161] on div "Clear" at bounding box center [1025, 157] width 26 height 14
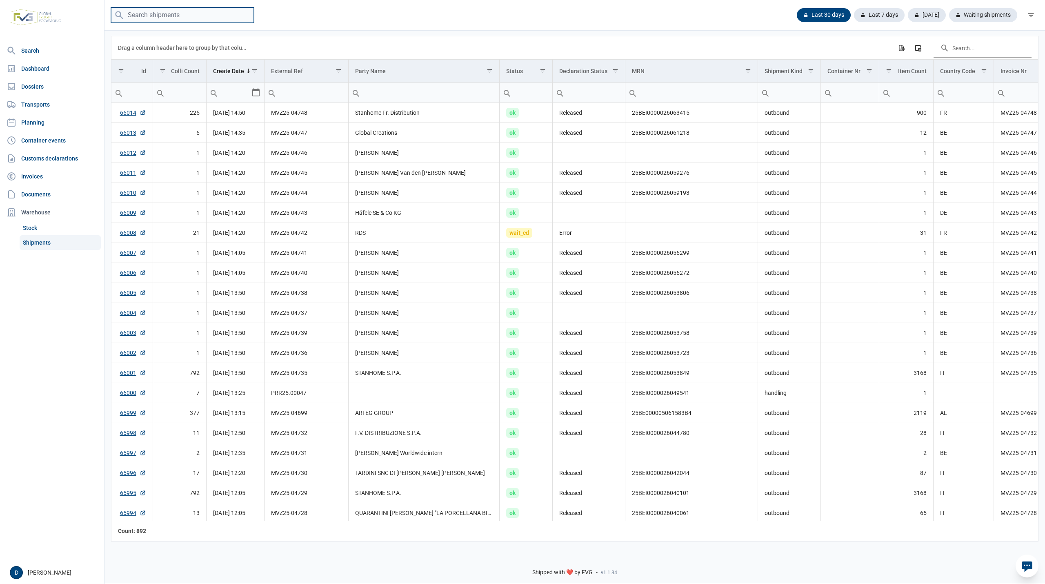
click at [138, 12] on input "search" at bounding box center [182, 15] width 143 height 16
paste input "MVZ25-04733"
type input "MVZ25-04733"
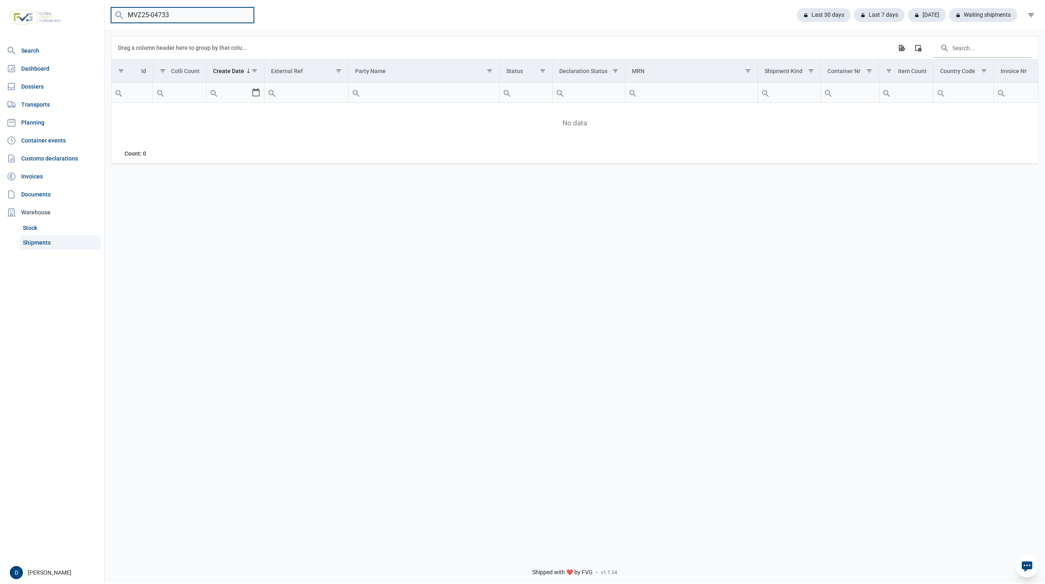
drag, startPoint x: 176, startPoint y: 15, endPoint x: 81, endPoint y: 11, distance: 94.8
click at [81, 11] on div "Search Dashboard Dossiers Transports Planning Container events Customs declarat…" at bounding box center [522, 291] width 1045 height 584
click at [30, 239] on link "Shipments" at bounding box center [60, 242] width 81 height 15
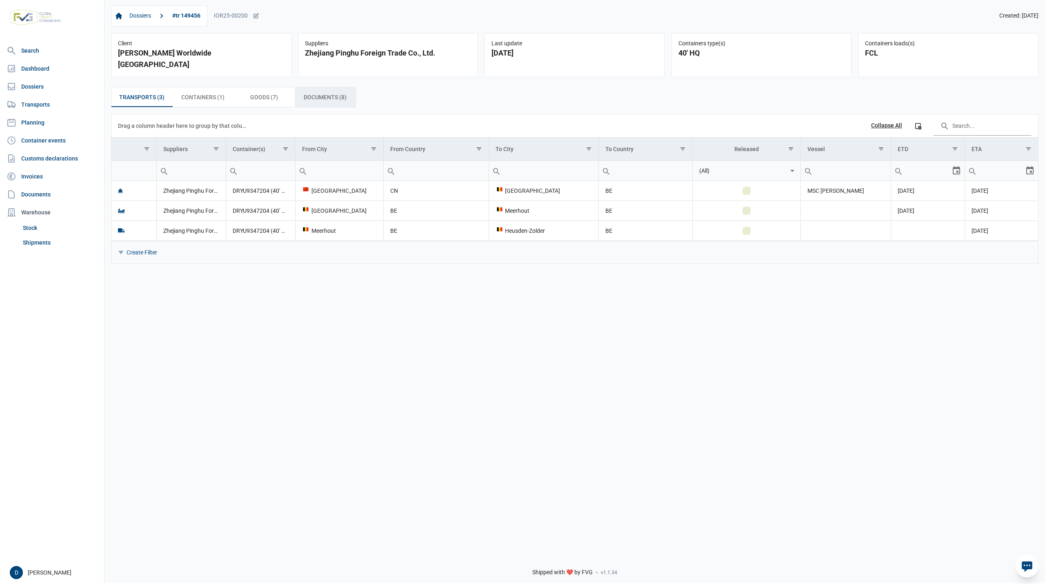
click at [320, 92] on span "Documents (8) Documents (8)" at bounding box center [325, 97] width 43 height 10
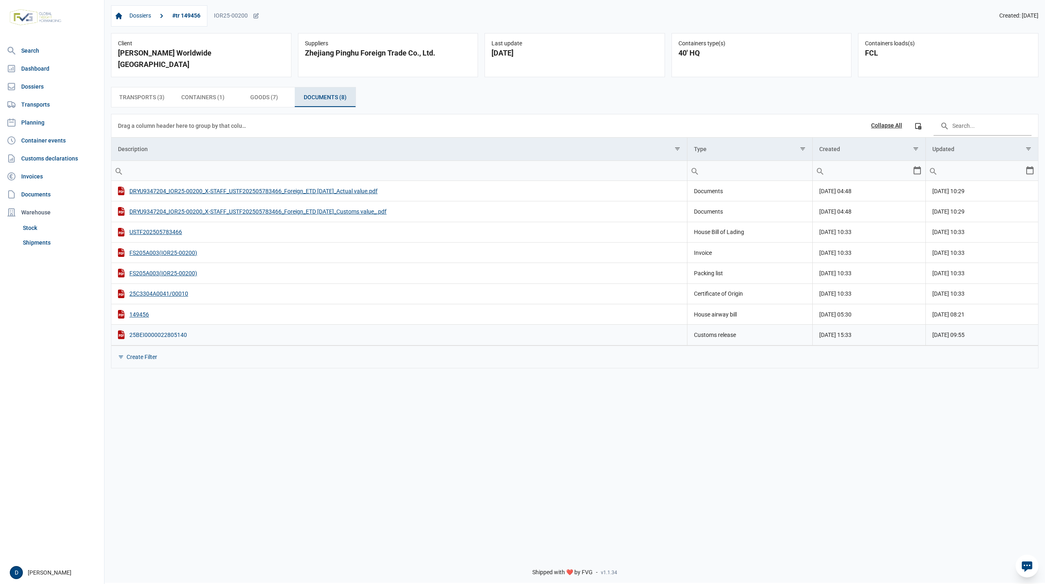
click at [154, 330] on div "25BEI0000022805140" at bounding box center [399, 334] width 562 height 9
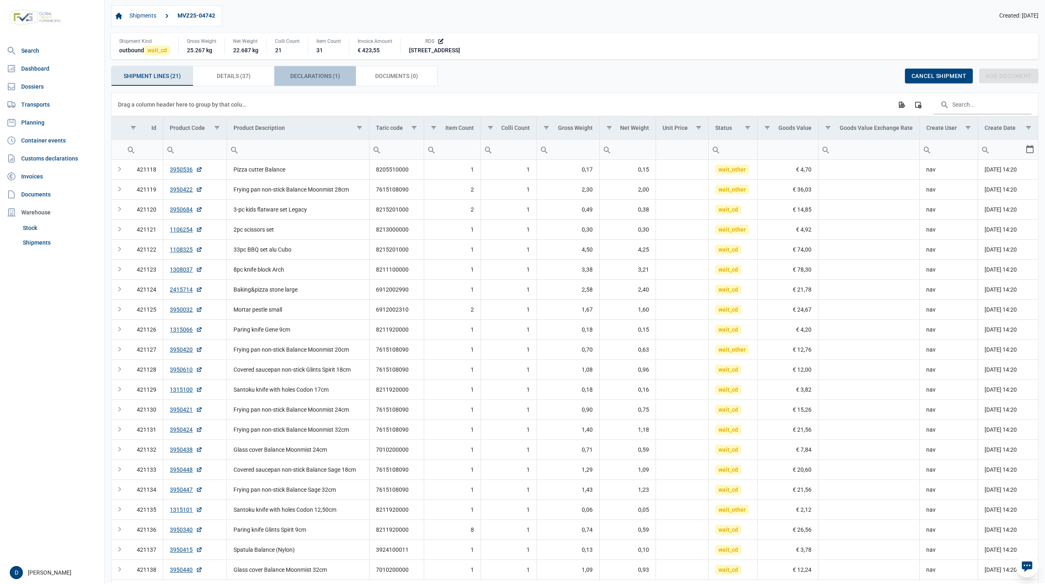
click at [318, 79] on span "Declarations (1) Declarations (1)" at bounding box center [315, 76] width 50 height 10
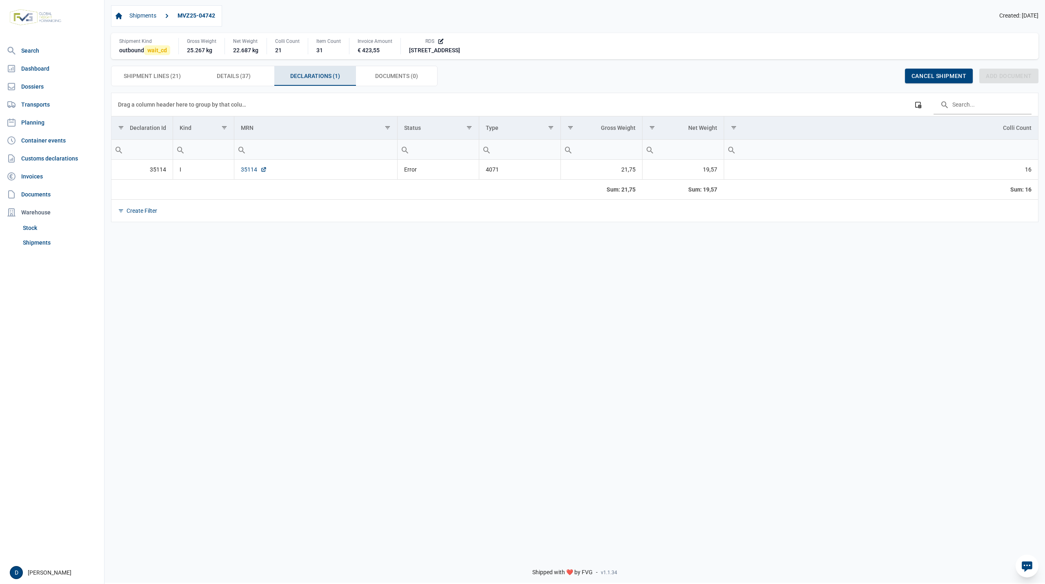
click at [244, 172] on link "35114" at bounding box center [254, 169] width 26 height 8
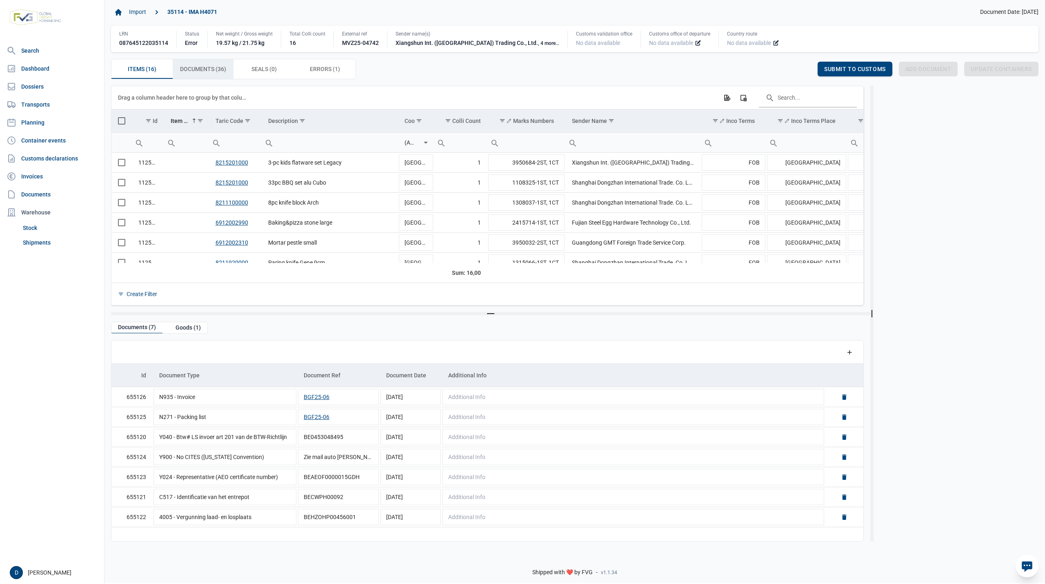
click at [195, 65] on span "Documents (36) Documents (36)" at bounding box center [203, 69] width 46 height 10
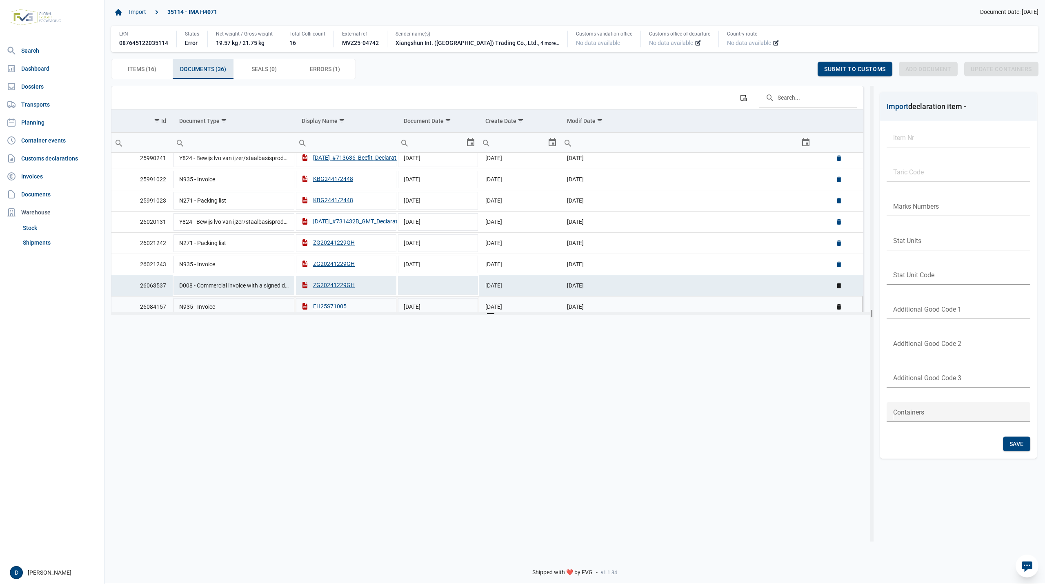
scroll to position [289, 0]
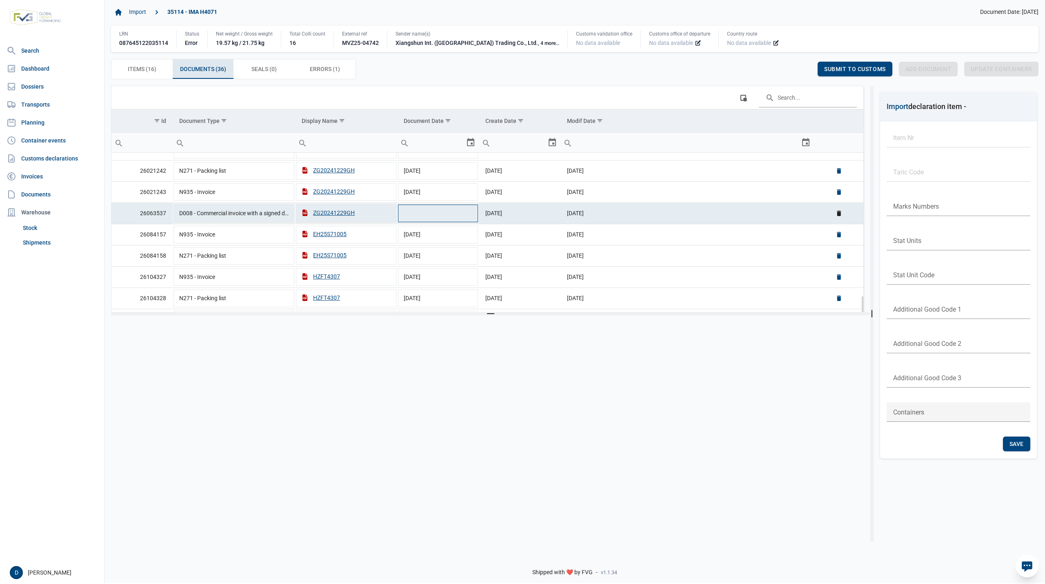
click at [430, 219] on td "Data grid with 36 rows and 6 columns" at bounding box center [438, 212] width 82 height 21
type input "[DATE]"
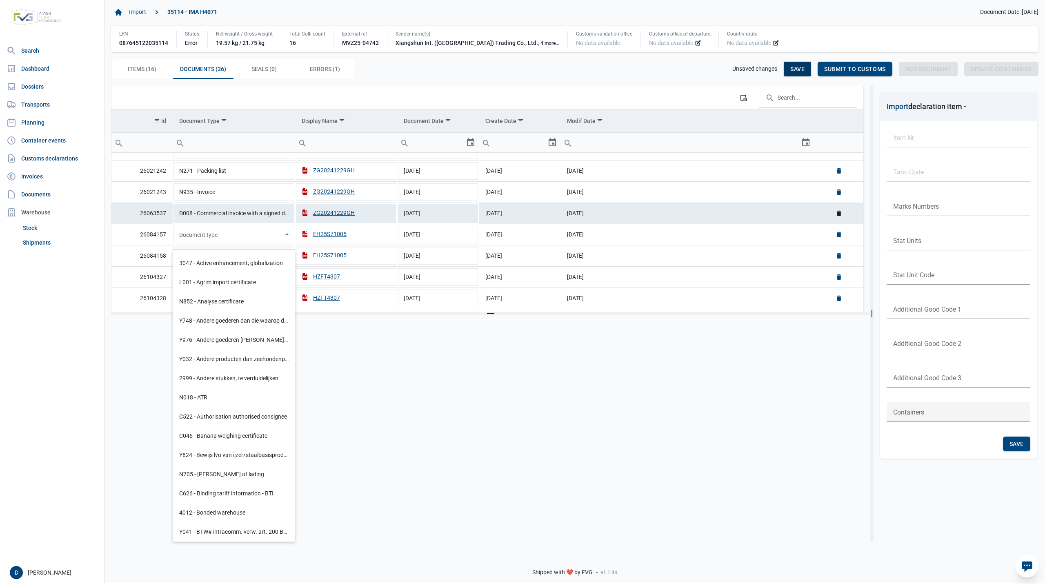
click at [796, 67] on span "Save" at bounding box center [797, 69] width 14 height 7
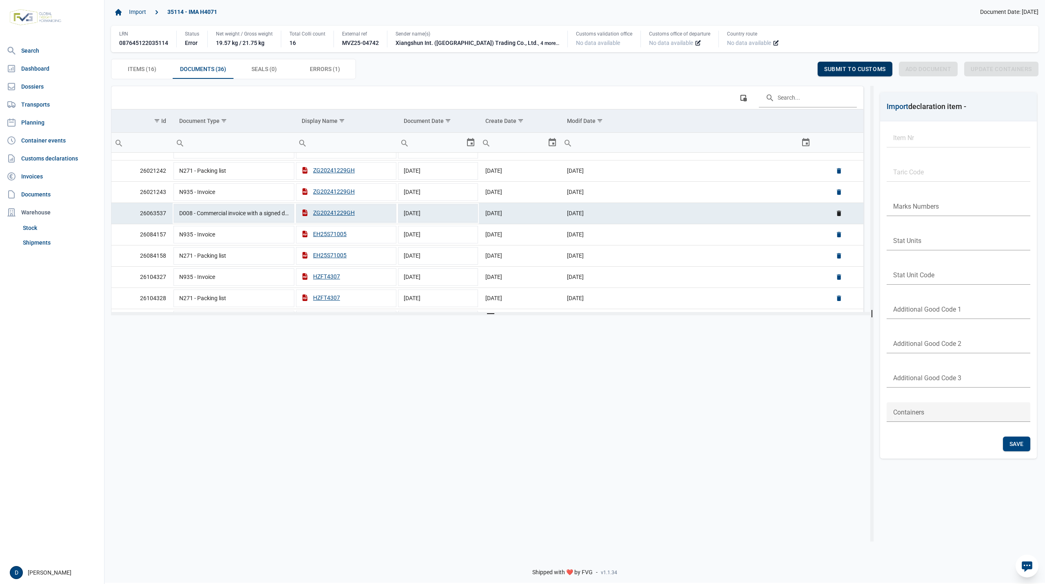
click at [856, 71] on span "Submit to customs" at bounding box center [855, 69] width 62 height 7
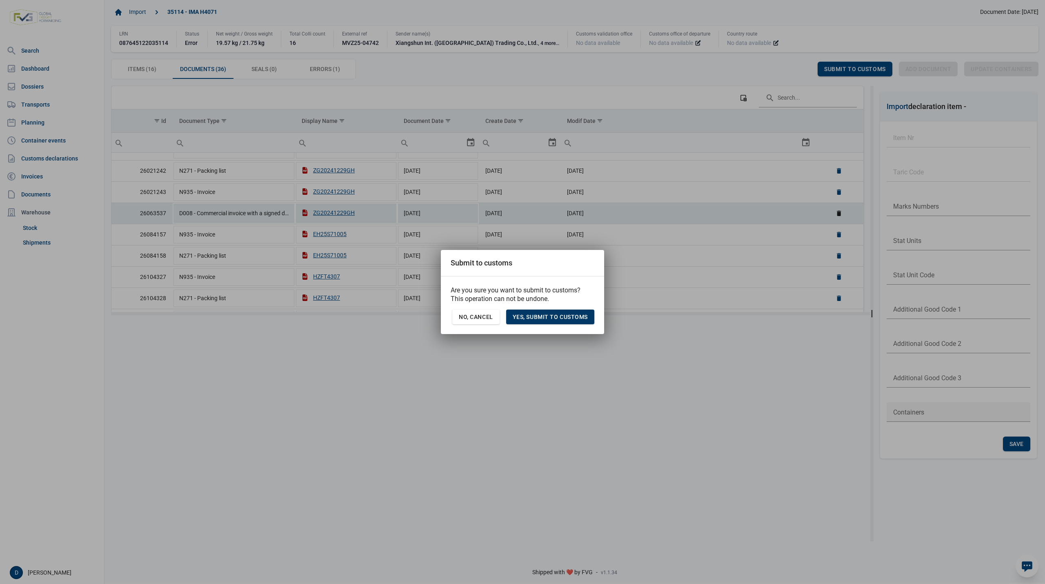
click at [567, 320] on span "Yes, Submit to customs" at bounding box center [550, 316] width 75 height 7
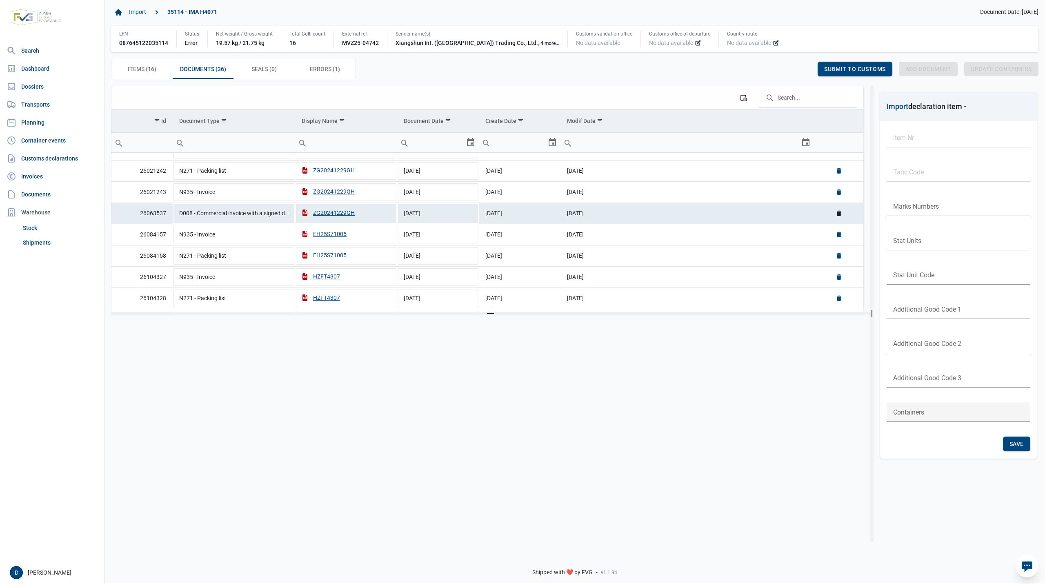
click at [247, 218] on body "For evaluation purposes only. Redistribution prohibited. Please register an exi…" at bounding box center [522, 278] width 1045 height 584
click at [319, 217] on div "ZG20241229GH" at bounding box center [328, 213] width 53 height 8
click at [239, 222] on td "D008 - Commercial invoice with a signed declaration" at bounding box center [234, 212] width 122 height 20
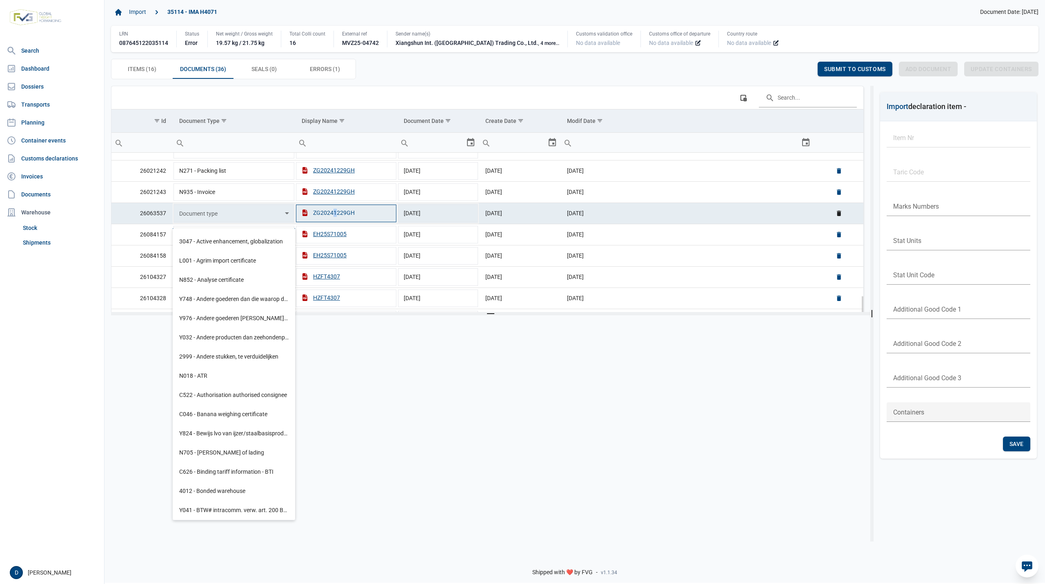
click at [332, 217] on div "ZG20241229GH" at bounding box center [328, 213] width 53 height 8
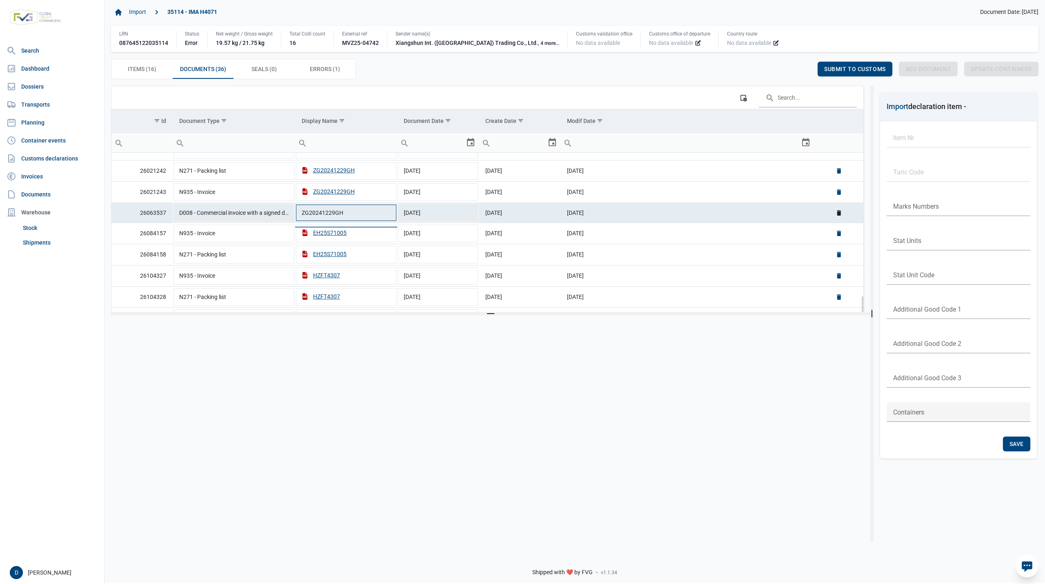
click at [351, 220] on input "ZG20241229GH" at bounding box center [346, 213] width 102 height 20
click at [276, 219] on td "D008 - Commercial invoice with a signed declaration" at bounding box center [234, 212] width 122 height 20
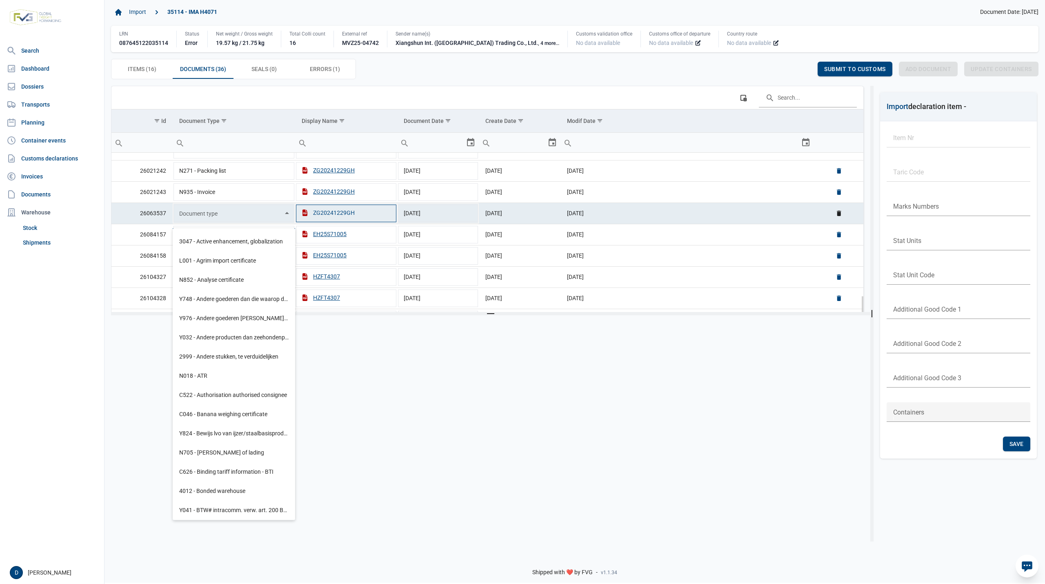
click at [323, 217] on div "ZG20241229GH" at bounding box center [328, 213] width 53 height 8
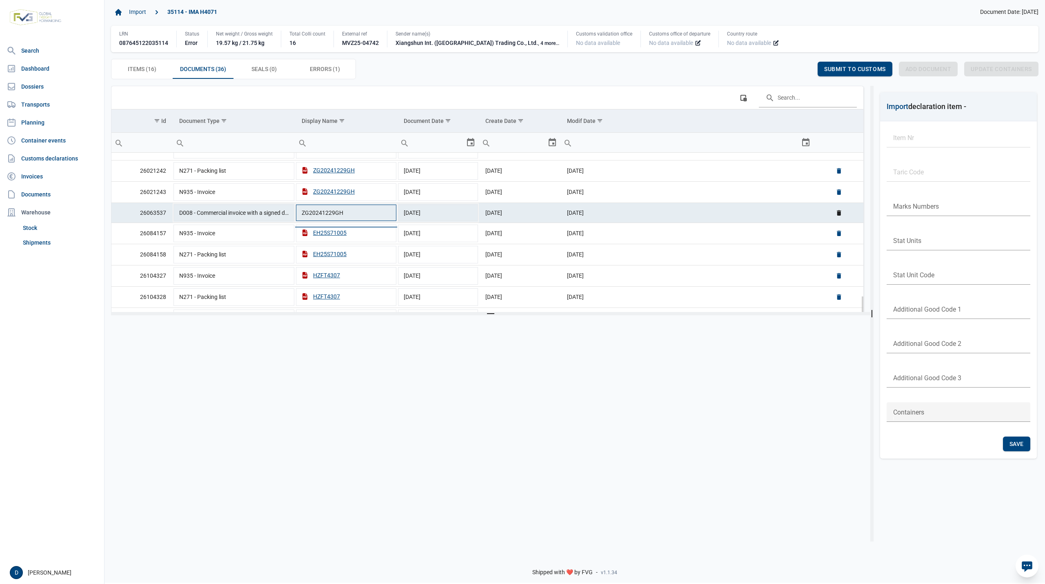
click at [331, 219] on input "ZG20241229GH" at bounding box center [346, 213] width 102 height 20
drag, startPoint x: 331, startPoint y: 219, endPoint x: 324, endPoint y: 219, distance: 7.8
click at [342, 216] on input "ZG20241229GH" at bounding box center [346, 213] width 102 height 20
click at [313, 216] on input "ZG20241229GH" at bounding box center [346, 213] width 102 height 20
click at [305, 217] on input "ZG20241229GH" at bounding box center [346, 213] width 102 height 20
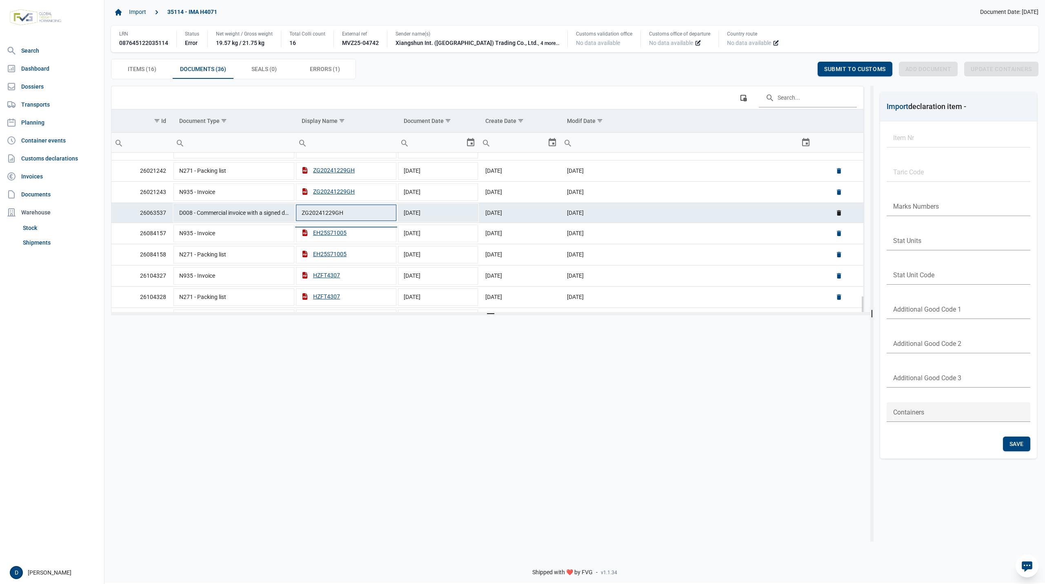
click at [305, 217] on input "ZG20241229GH" at bounding box center [346, 213] width 102 height 20
click at [693, 218] on td "05-03-2025" at bounding box center [686, 212] width 253 height 20
click at [340, 217] on div "ZG20241229GH" at bounding box center [328, 213] width 53 height 8
click at [461, 219] on td "29-12-2024" at bounding box center [438, 212] width 82 height 20
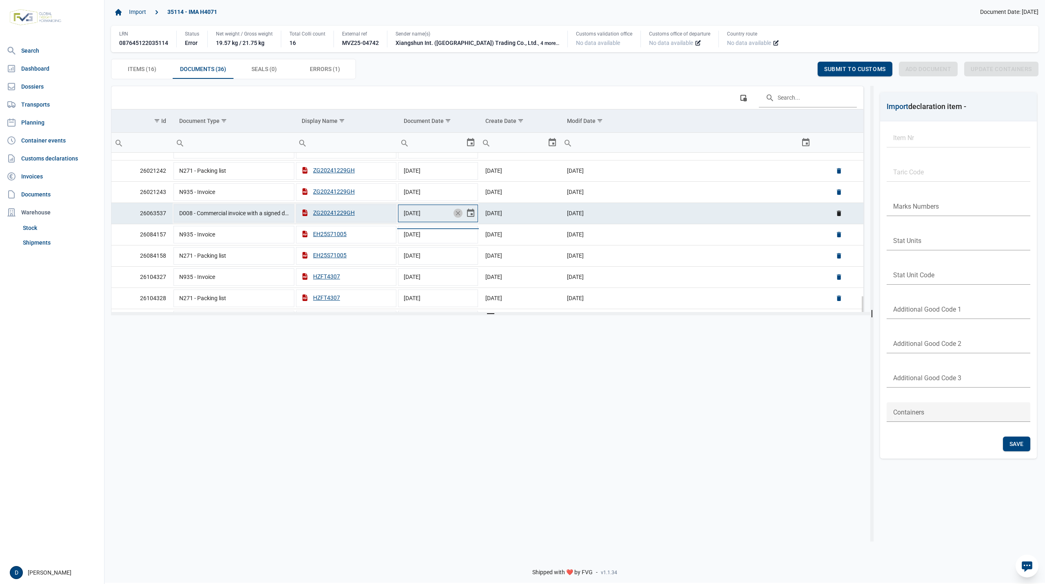
type input "29-12-2024"
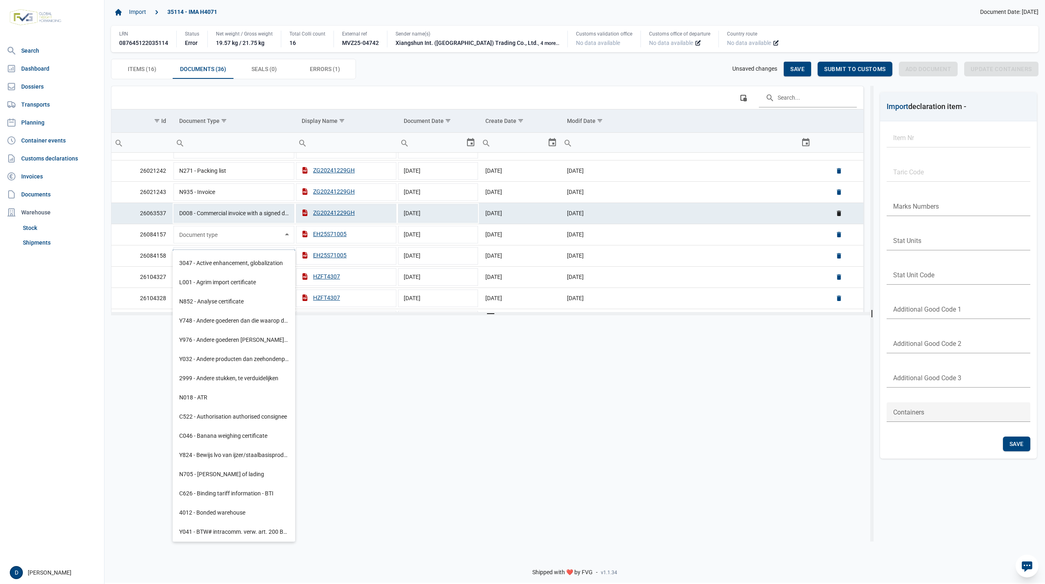
click at [462, 381] on div at bounding box center [487, 422] width 753 height 201
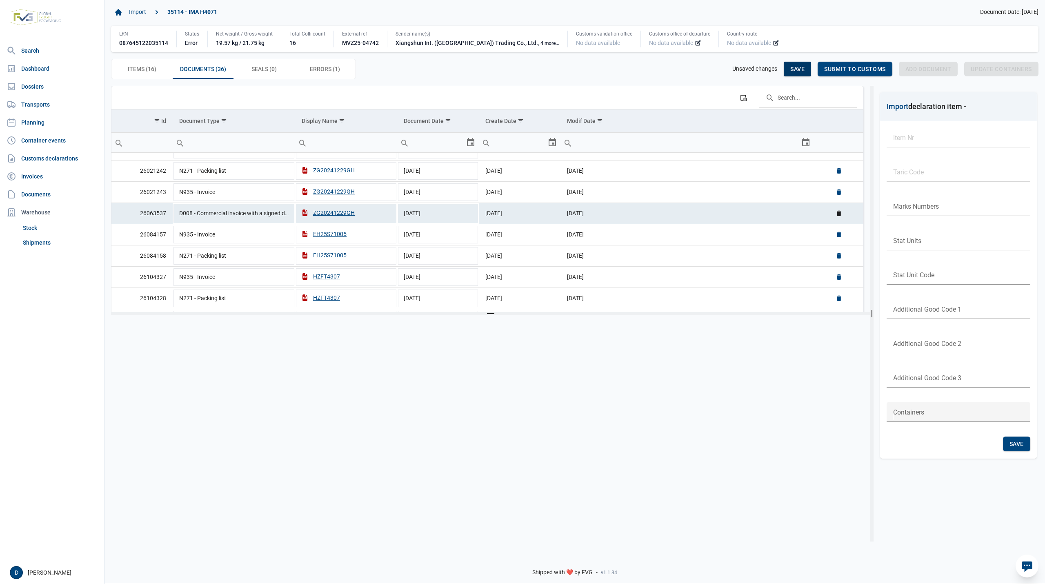
click at [798, 69] on span "Save" at bounding box center [797, 69] width 14 height 7
click at [834, 66] on span "Submit to customs" at bounding box center [855, 69] width 62 height 7
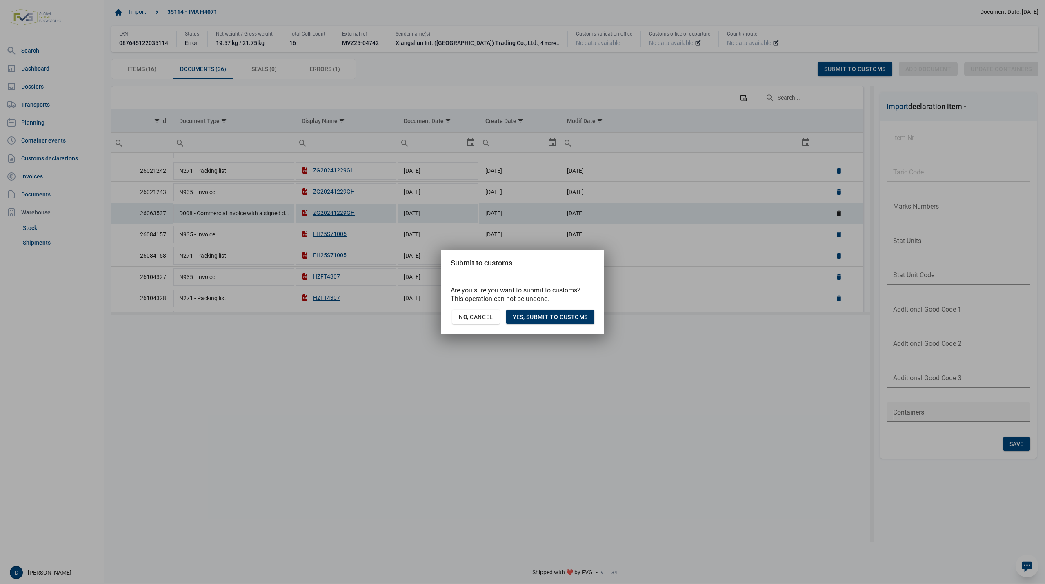
click at [580, 314] on span "Yes, Submit to customs" at bounding box center [550, 316] width 75 height 7
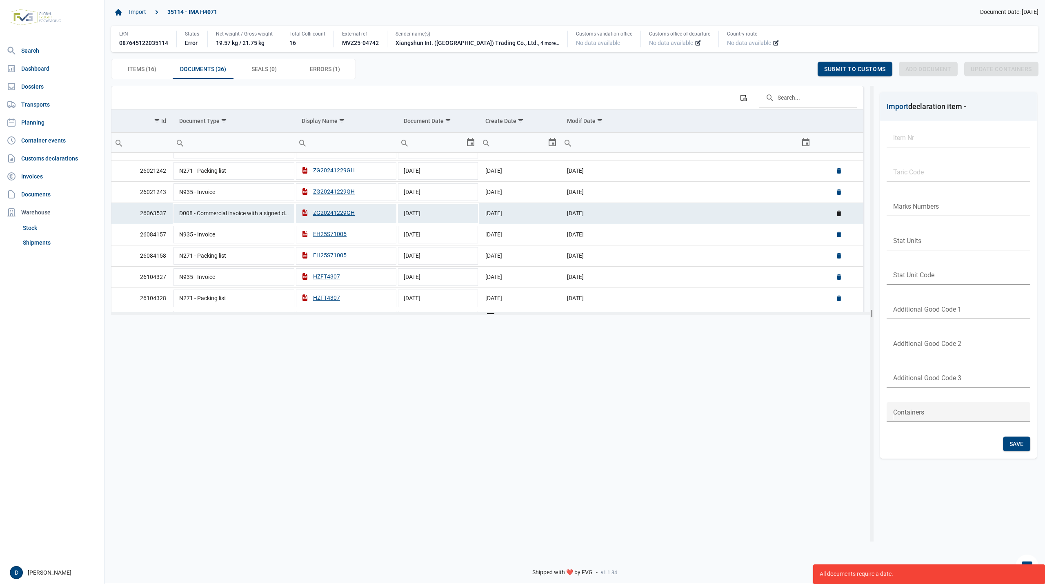
click at [734, 340] on body "For evaluation purposes only. Redistribution prohibited. Please register an exi…" at bounding box center [522, 278] width 1045 height 584
click at [756, 82] on div "Import 35114 - IMA H4071 Document Date: 04-09-2025 LRN 087645122035114 Status E…" at bounding box center [574, 42] width 940 height 87
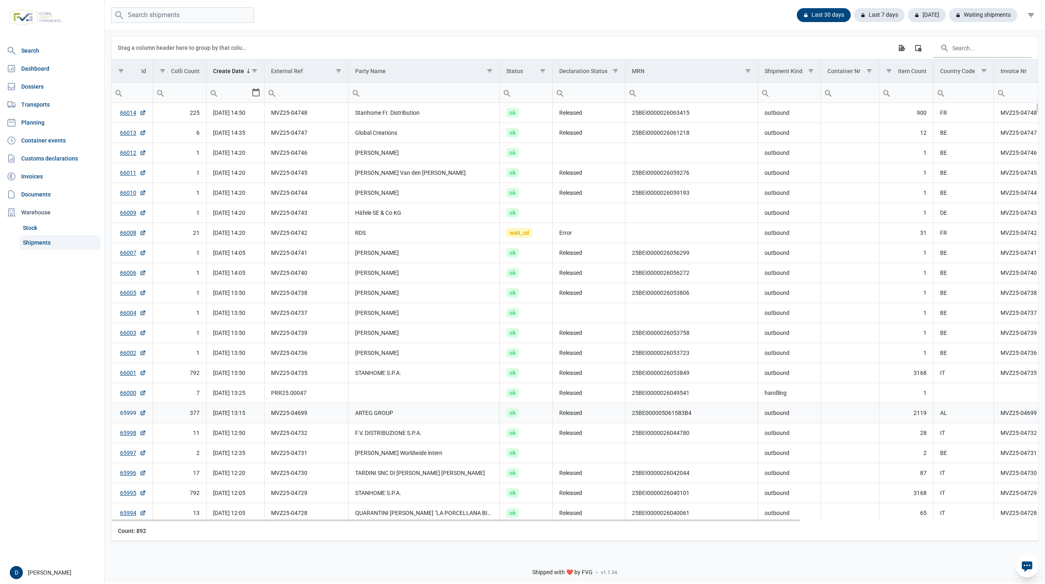
click at [129, 417] on link "65999" at bounding box center [133, 413] width 26 height 8
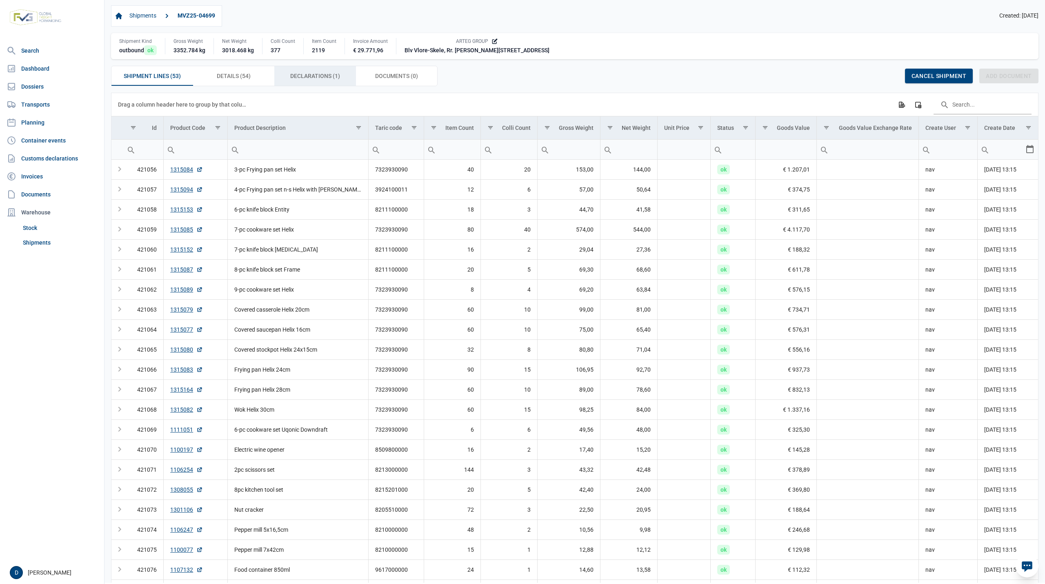
click at [291, 79] on span "Declarations (1) Declarations (1)" at bounding box center [315, 76] width 50 height 10
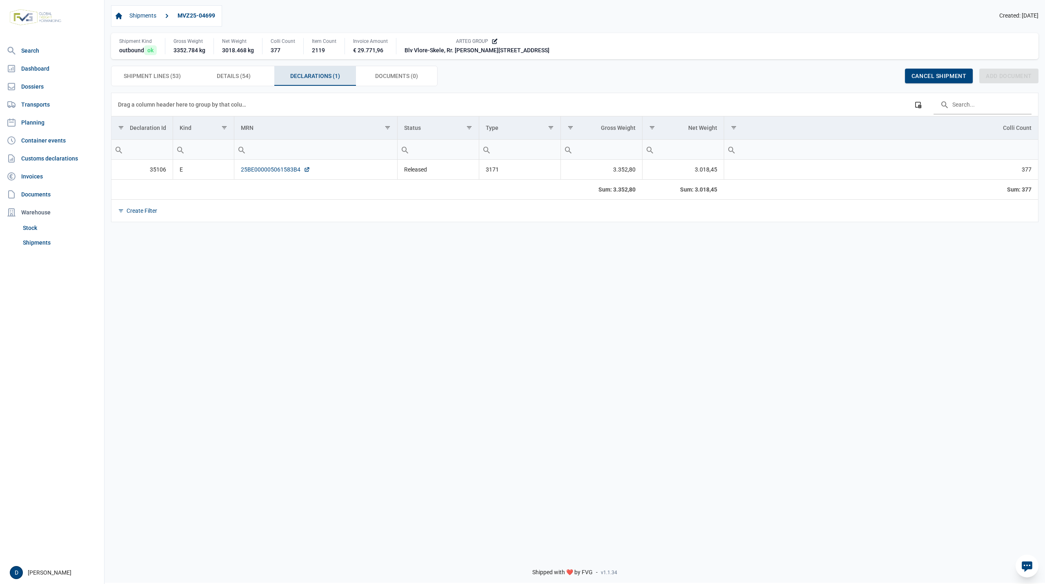
click at [278, 172] on link "25BE000005061583B4" at bounding box center [275, 169] width 69 height 8
click at [280, 172] on link "25BE000005061583B4" at bounding box center [275, 169] width 69 height 8
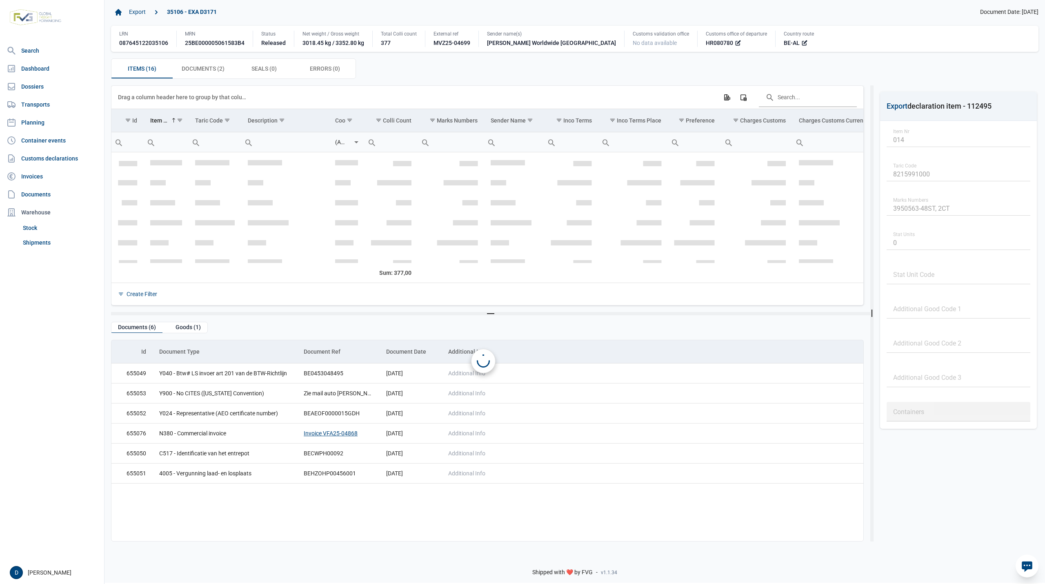
scroll to position [172, 0]
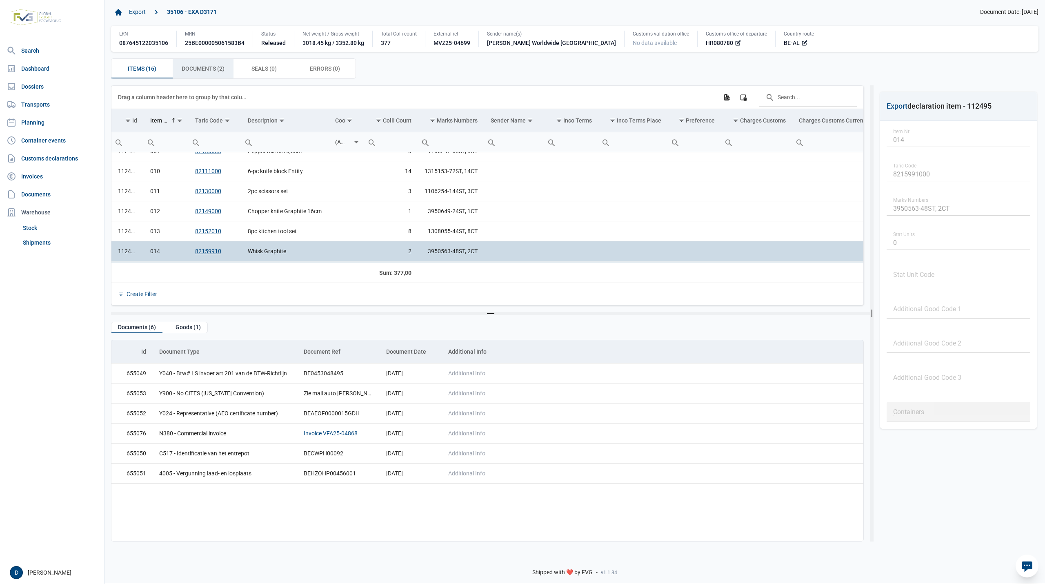
click at [202, 72] on span "Documents (2) Documents (2)" at bounding box center [203, 69] width 43 height 10
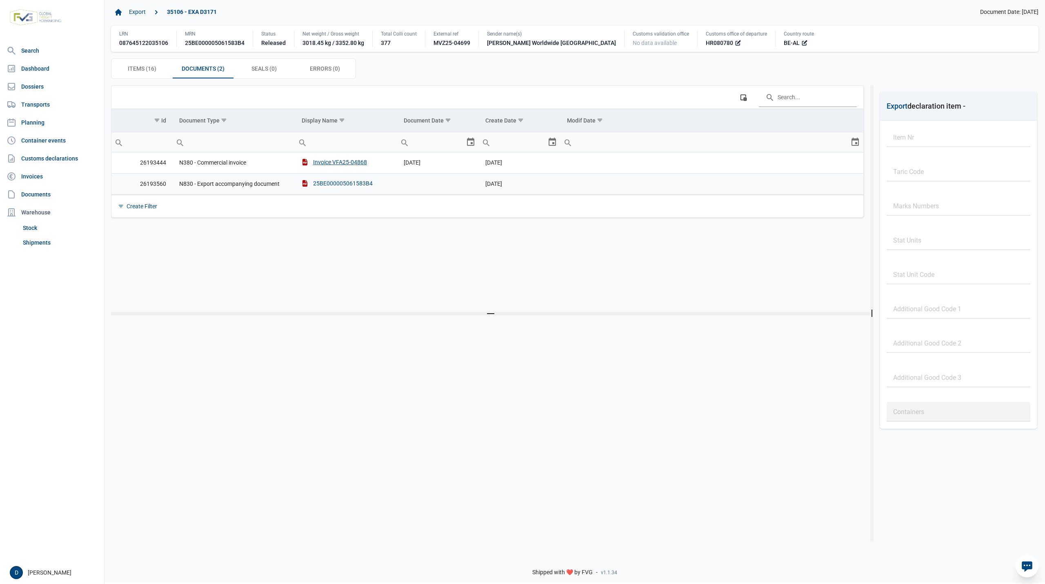
click at [356, 184] on div "25BE000005061583B4" at bounding box center [337, 183] width 71 height 8
